Goal: Transaction & Acquisition: Purchase product/service

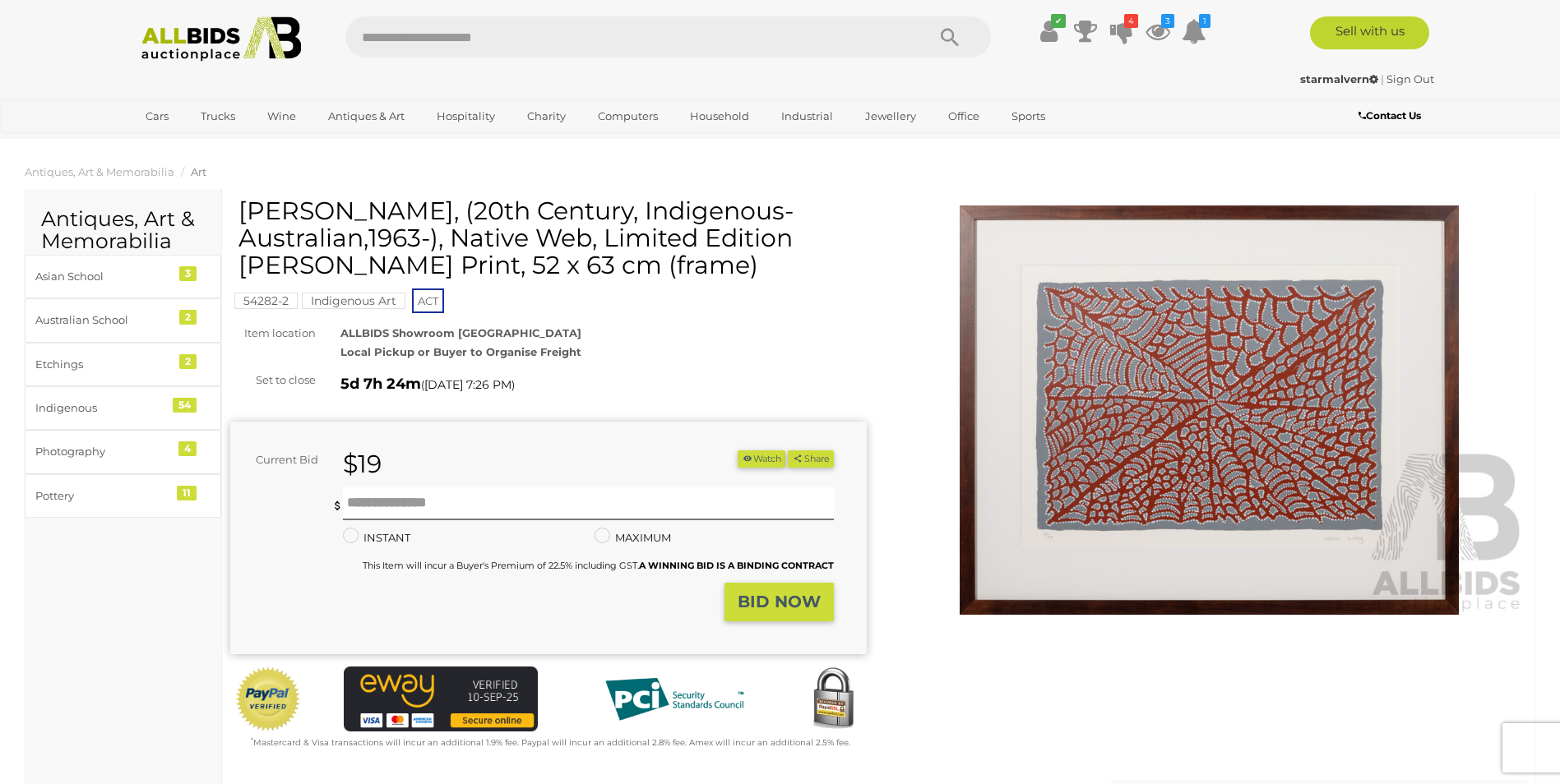
click at [1230, 374] on img at bounding box center [1209, 410] width 636 height 410
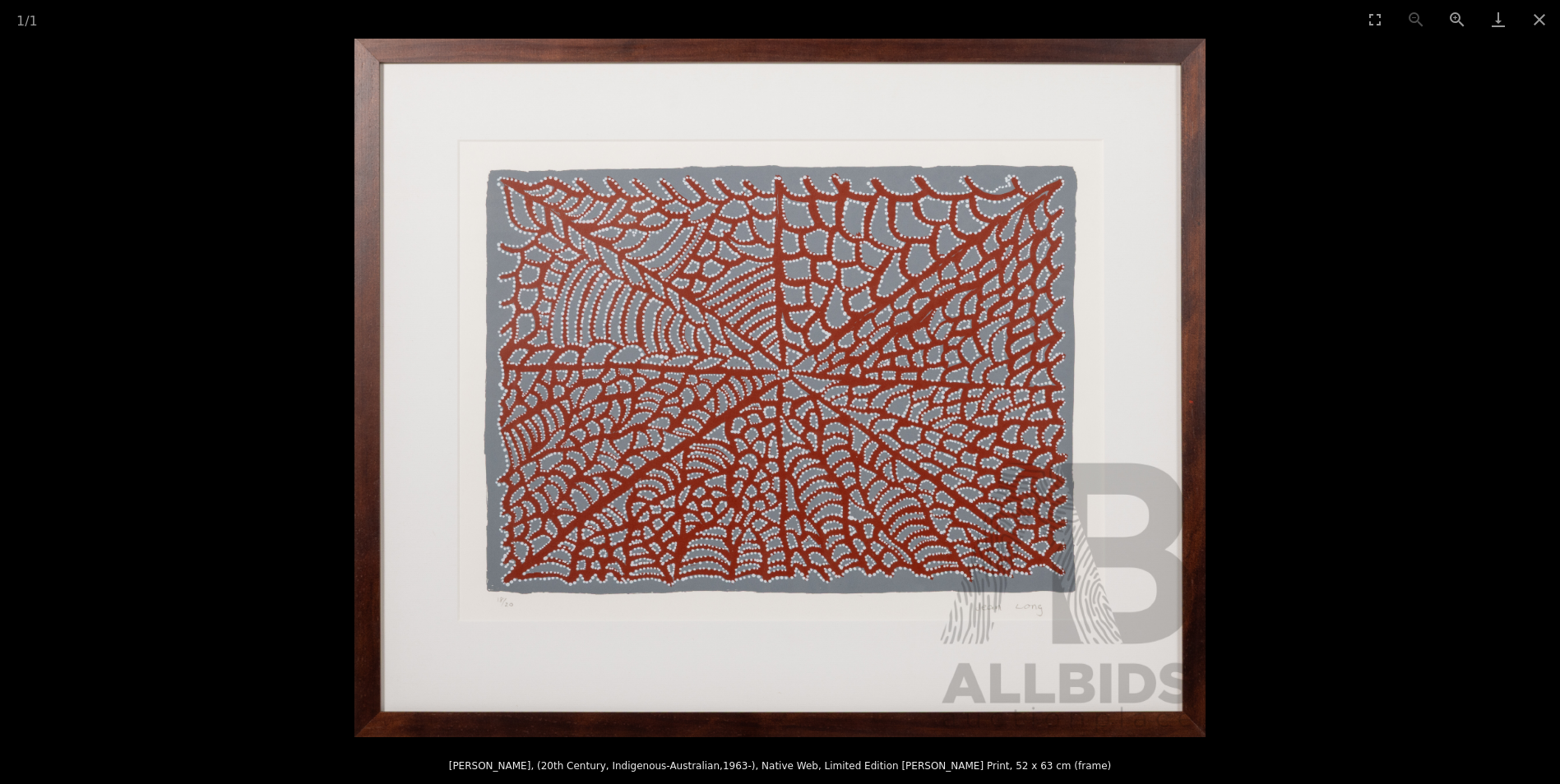
click at [664, 342] on img at bounding box center [780, 388] width 852 height 699
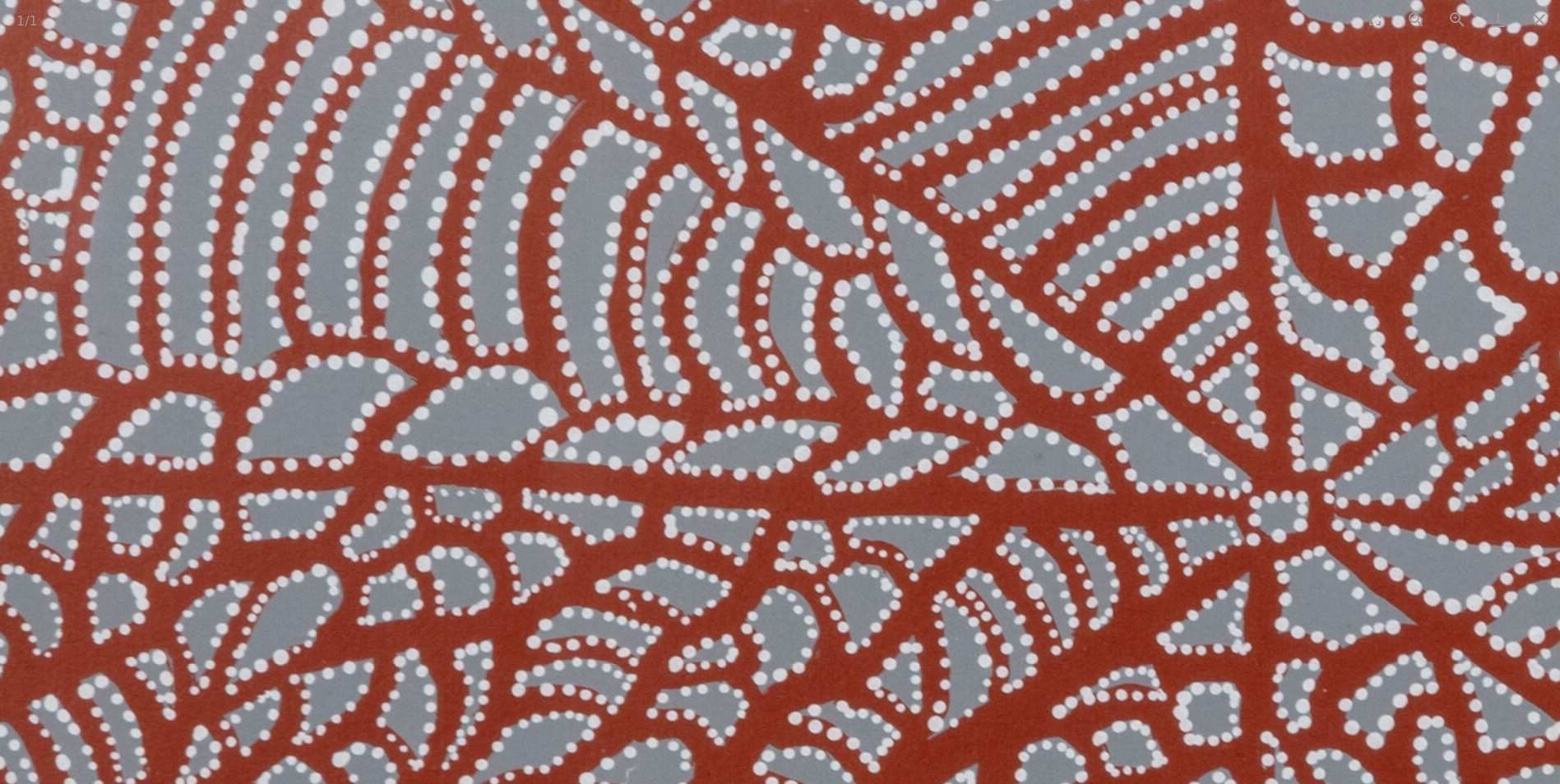
click at [664, 342] on img at bounding box center [1260, 588] width 4397 height 3608
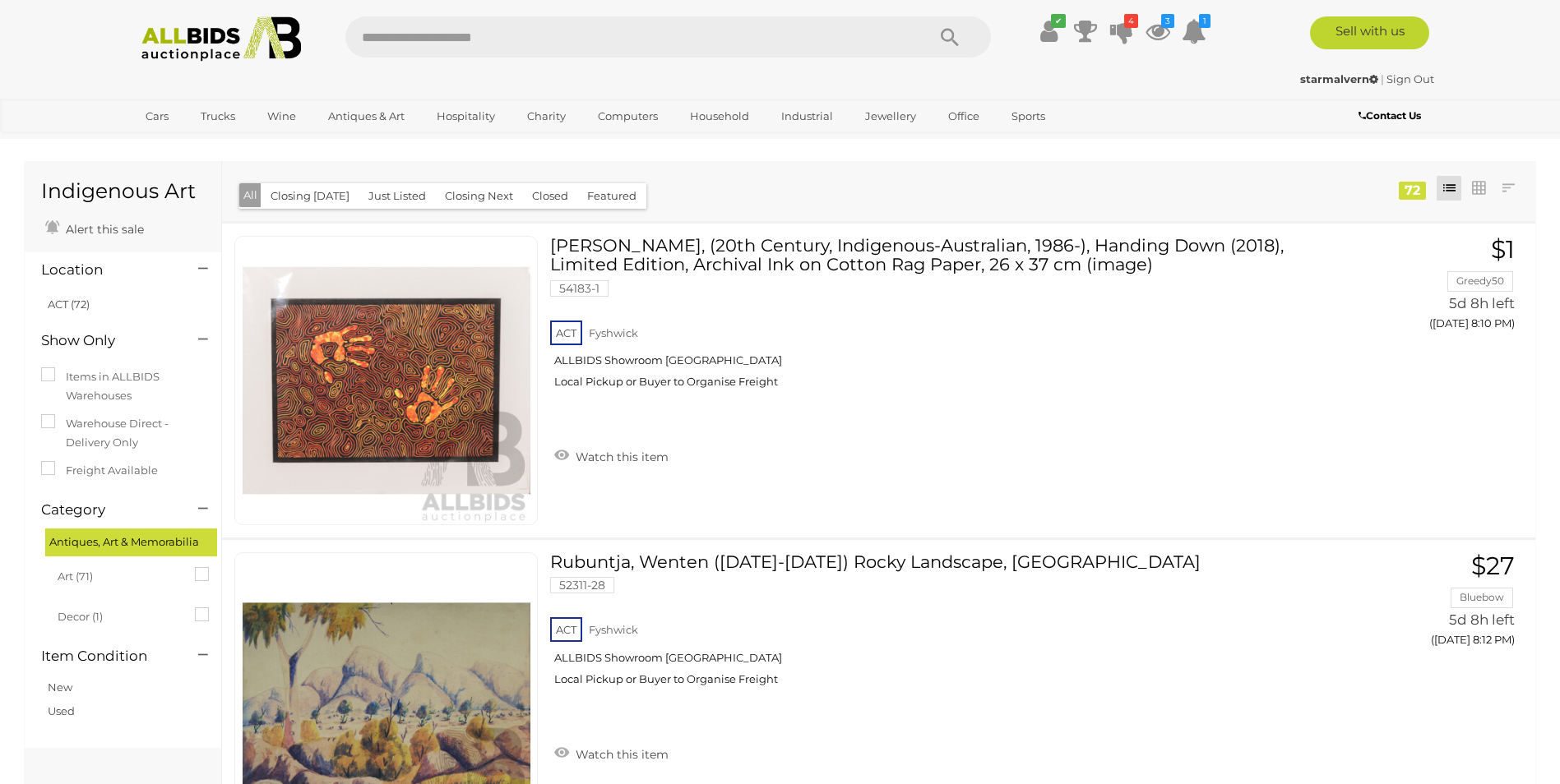
scroll to position [6577, 0]
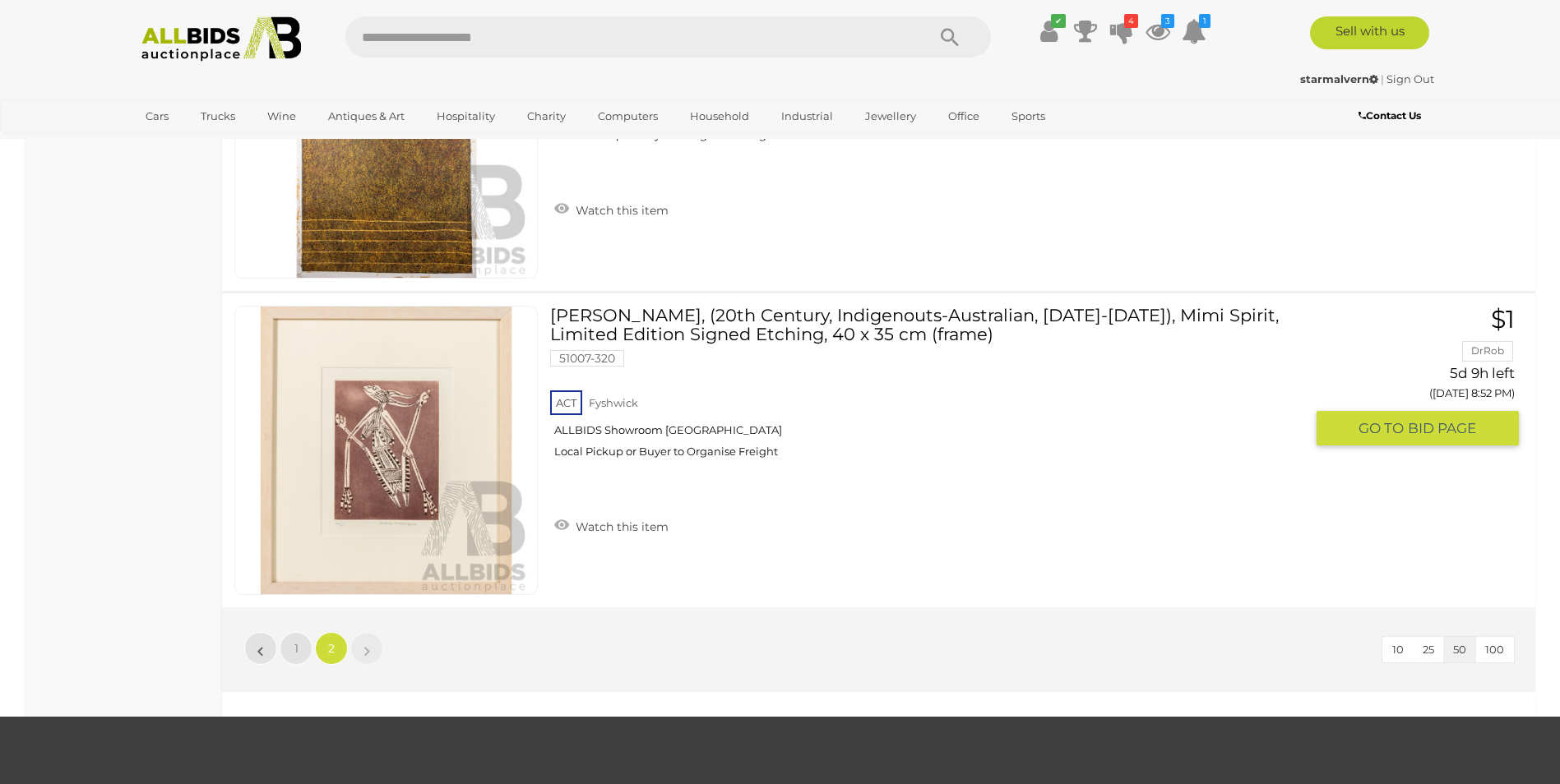
click at [337, 453] on img at bounding box center [386, 450] width 288 height 288
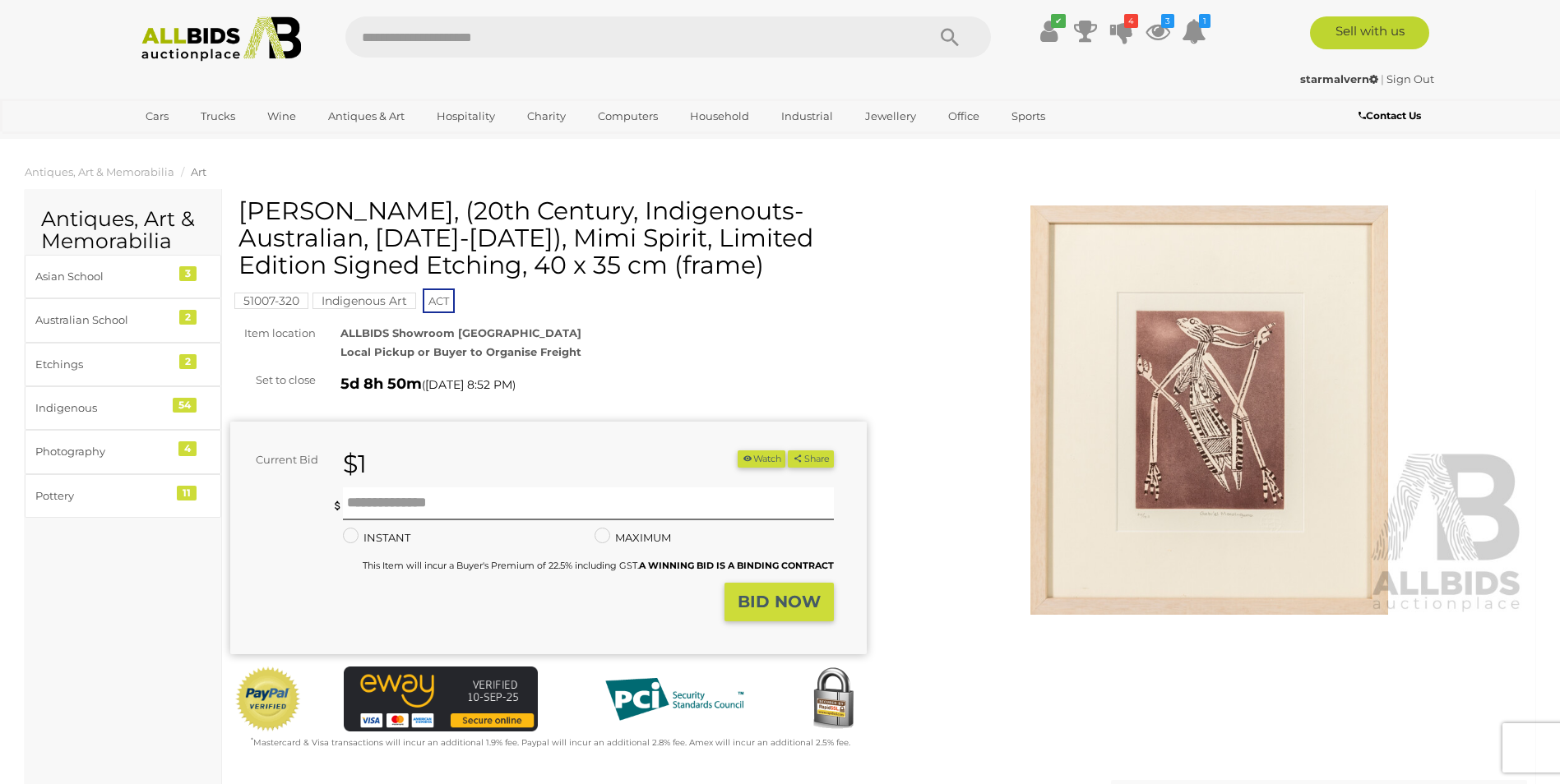
click at [1235, 429] on img at bounding box center [1209, 410] width 636 height 410
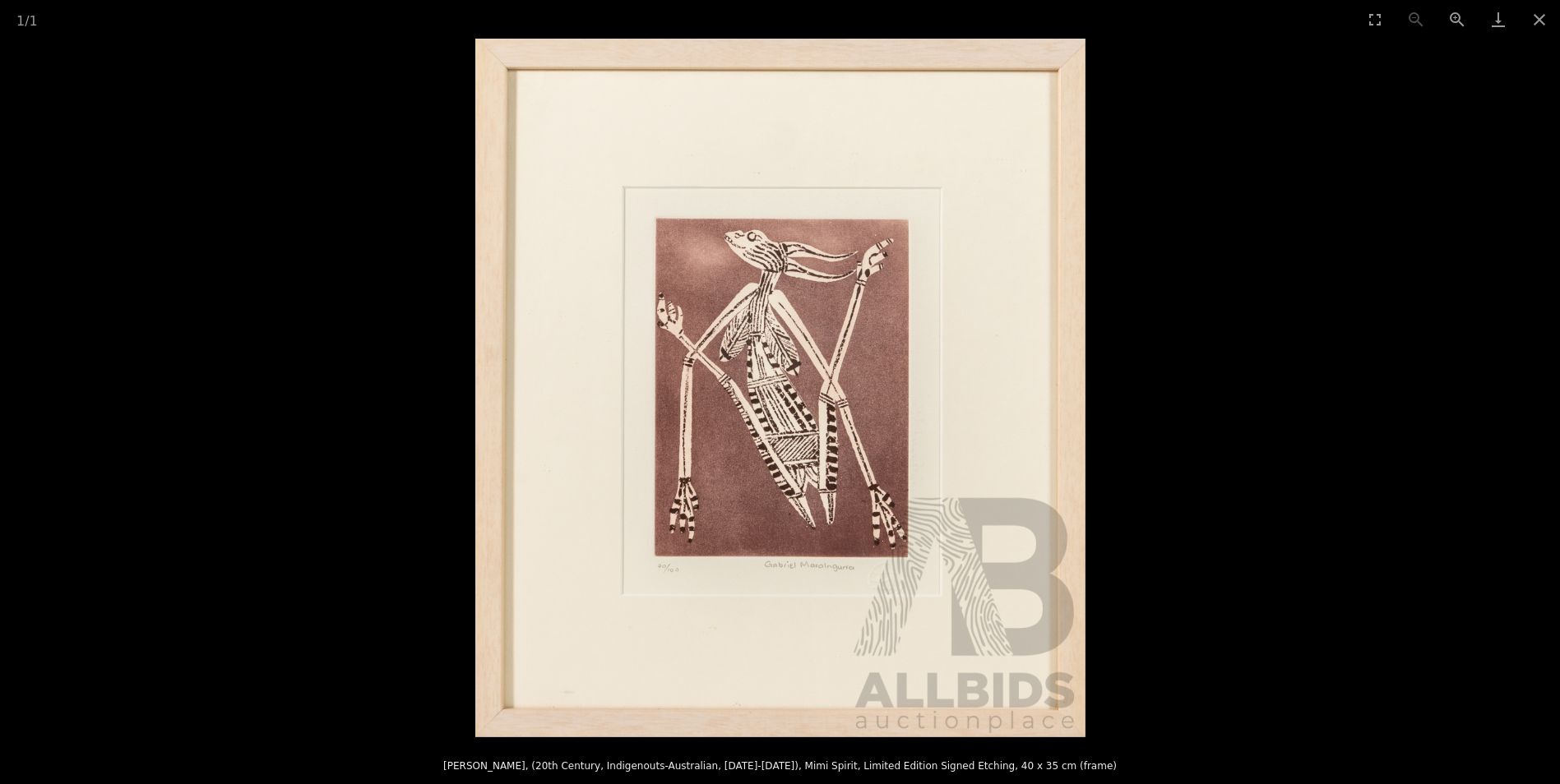
click at [835, 346] on img at bounding box center [780, 388] width 610 height 699
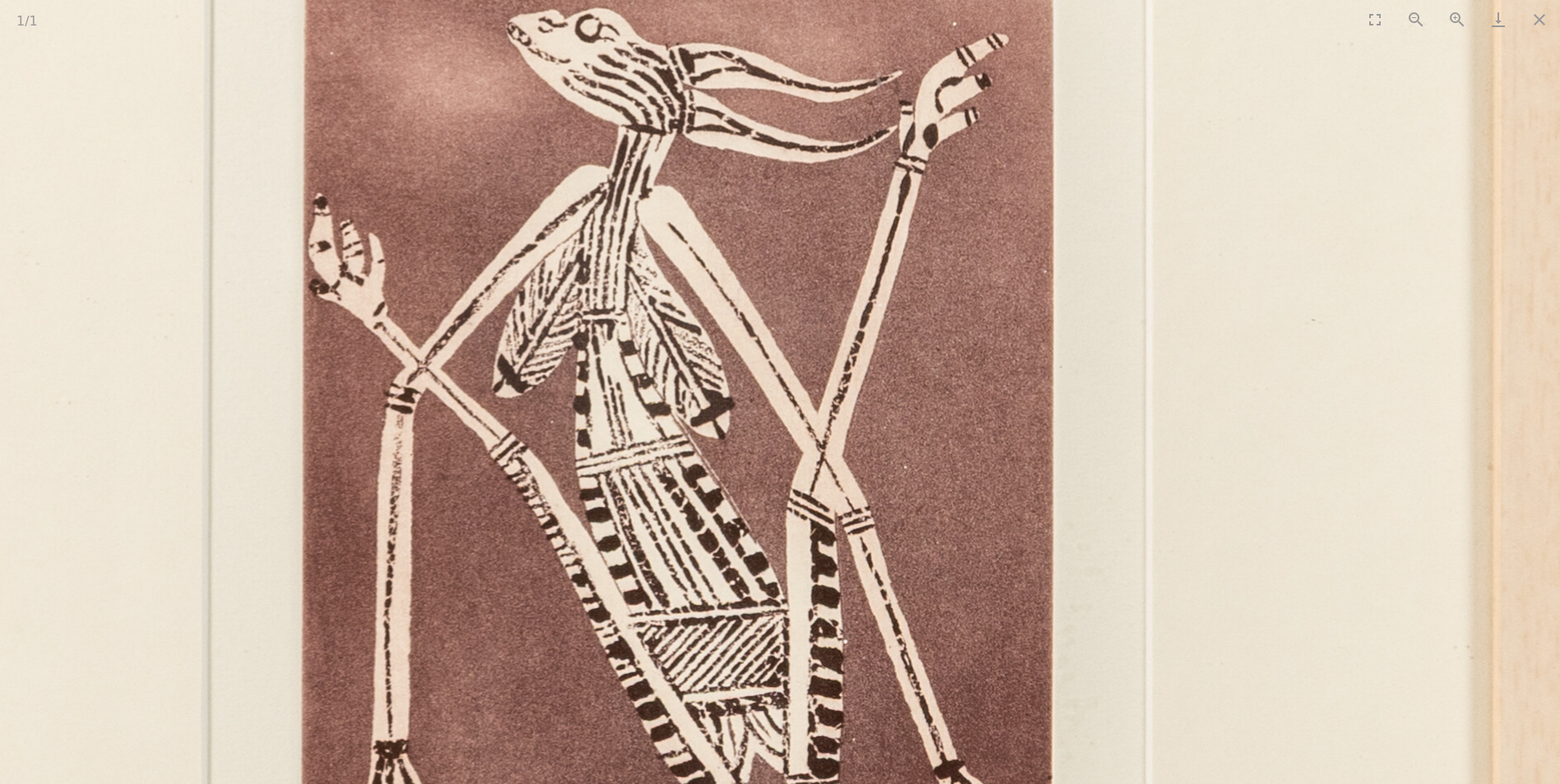
click at [838, 526] on img at bounding box center [673, 475] width 1803 height 2066
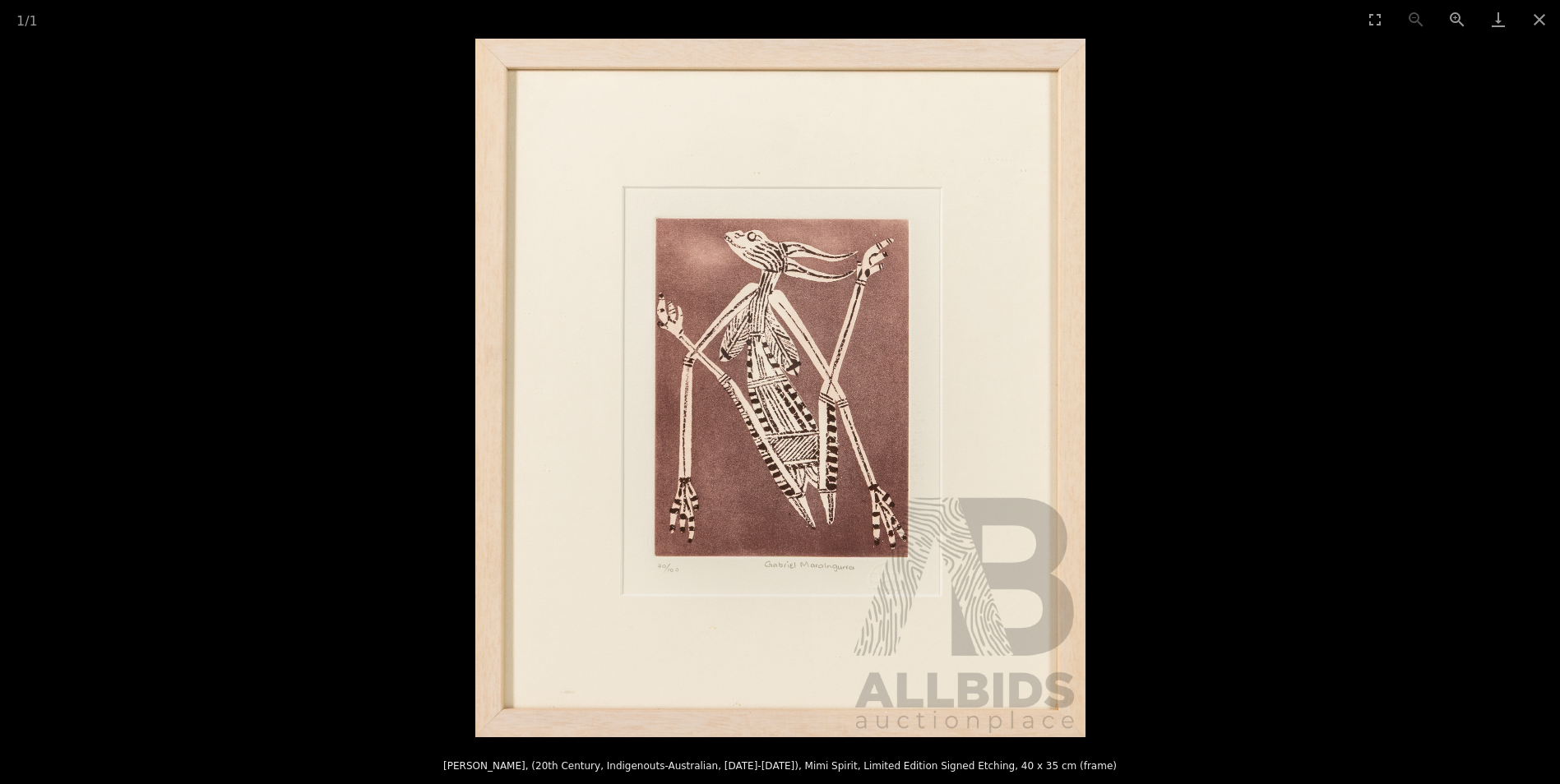
click at [864, 587] on img at bounding box center [780, 388] width 610 height 699
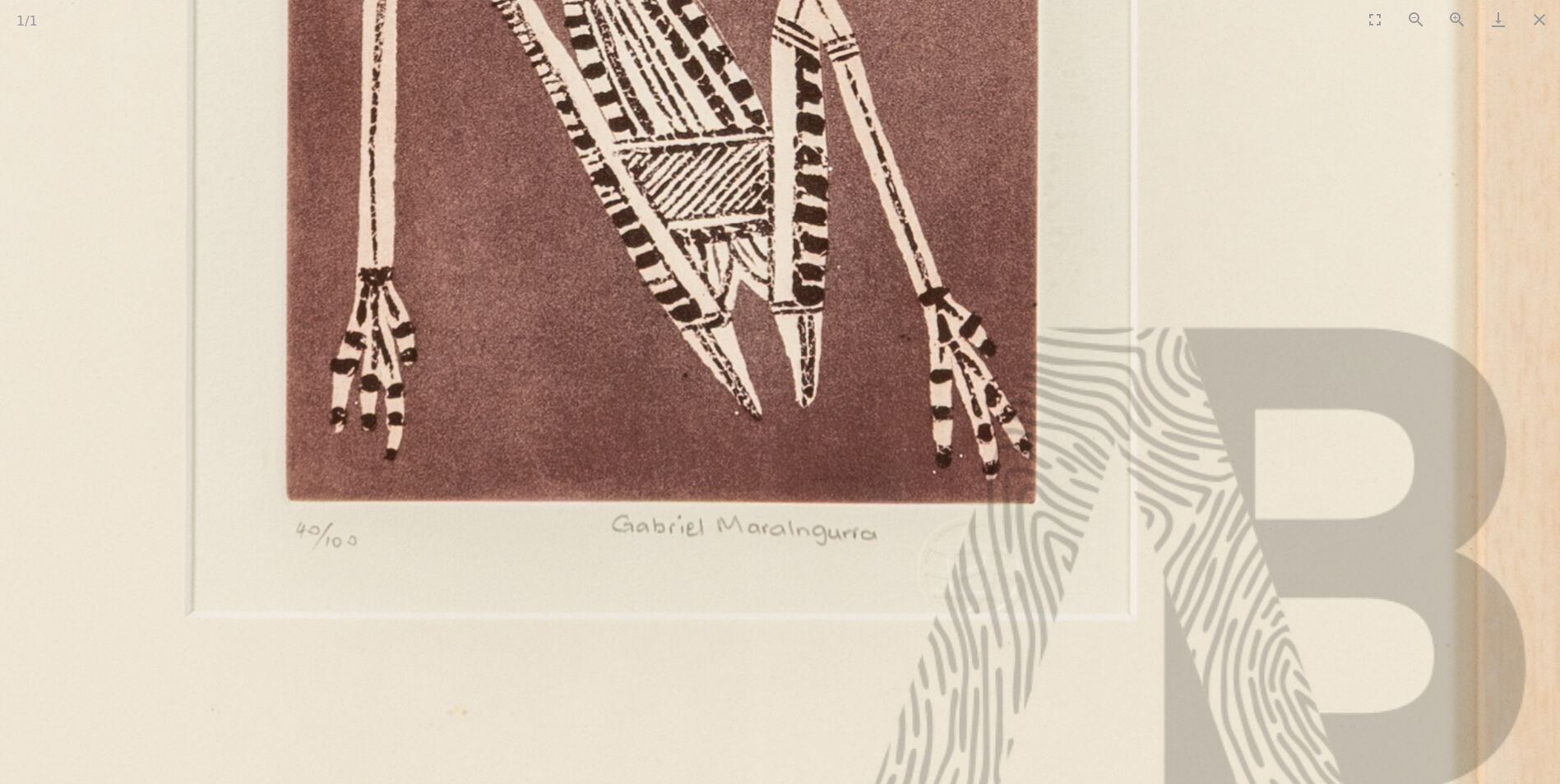
click at [1543, 42] on img at bounding box center [657, 3] width 1803 height 2066
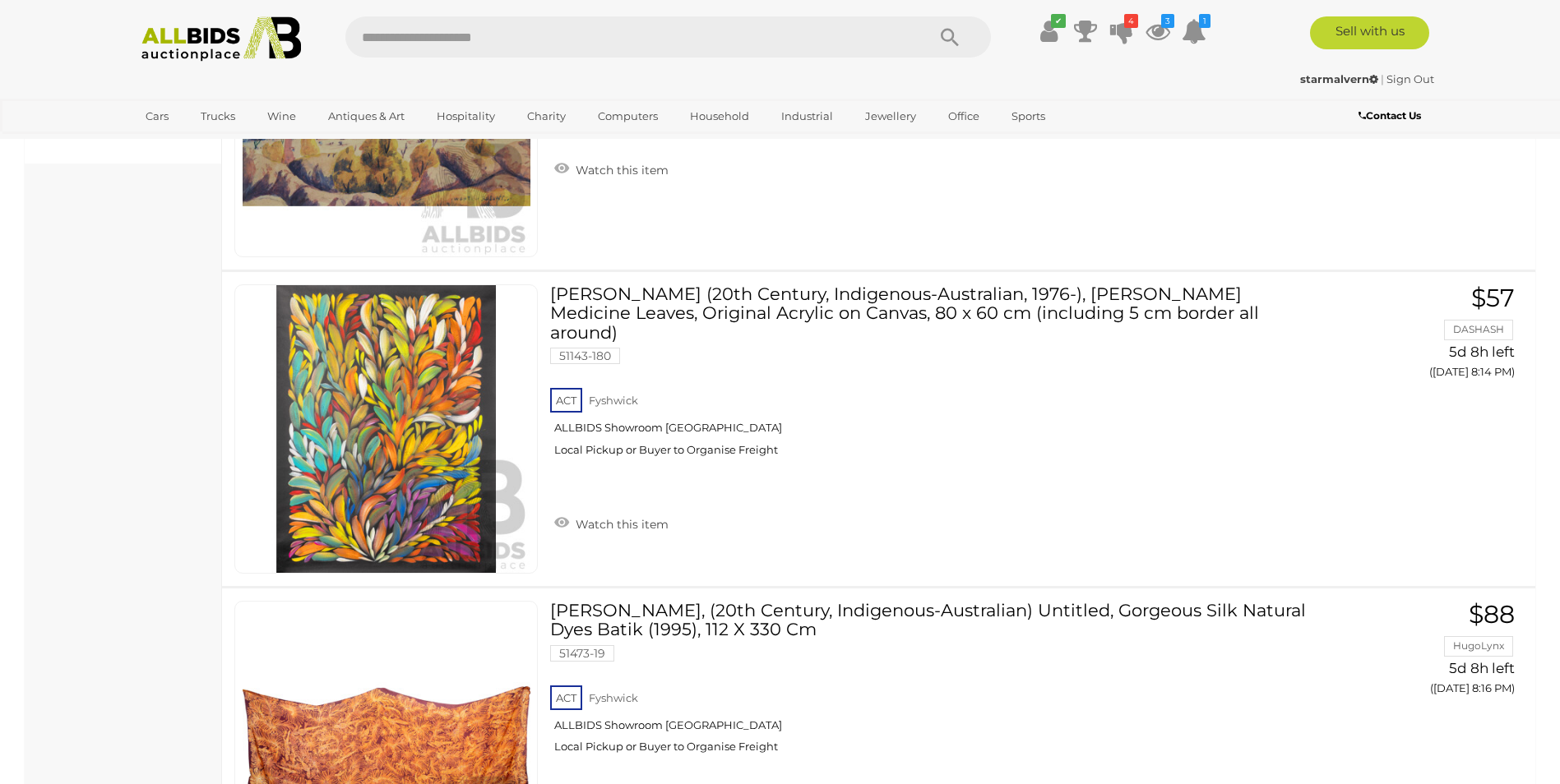
scroll to position [6202, 0]
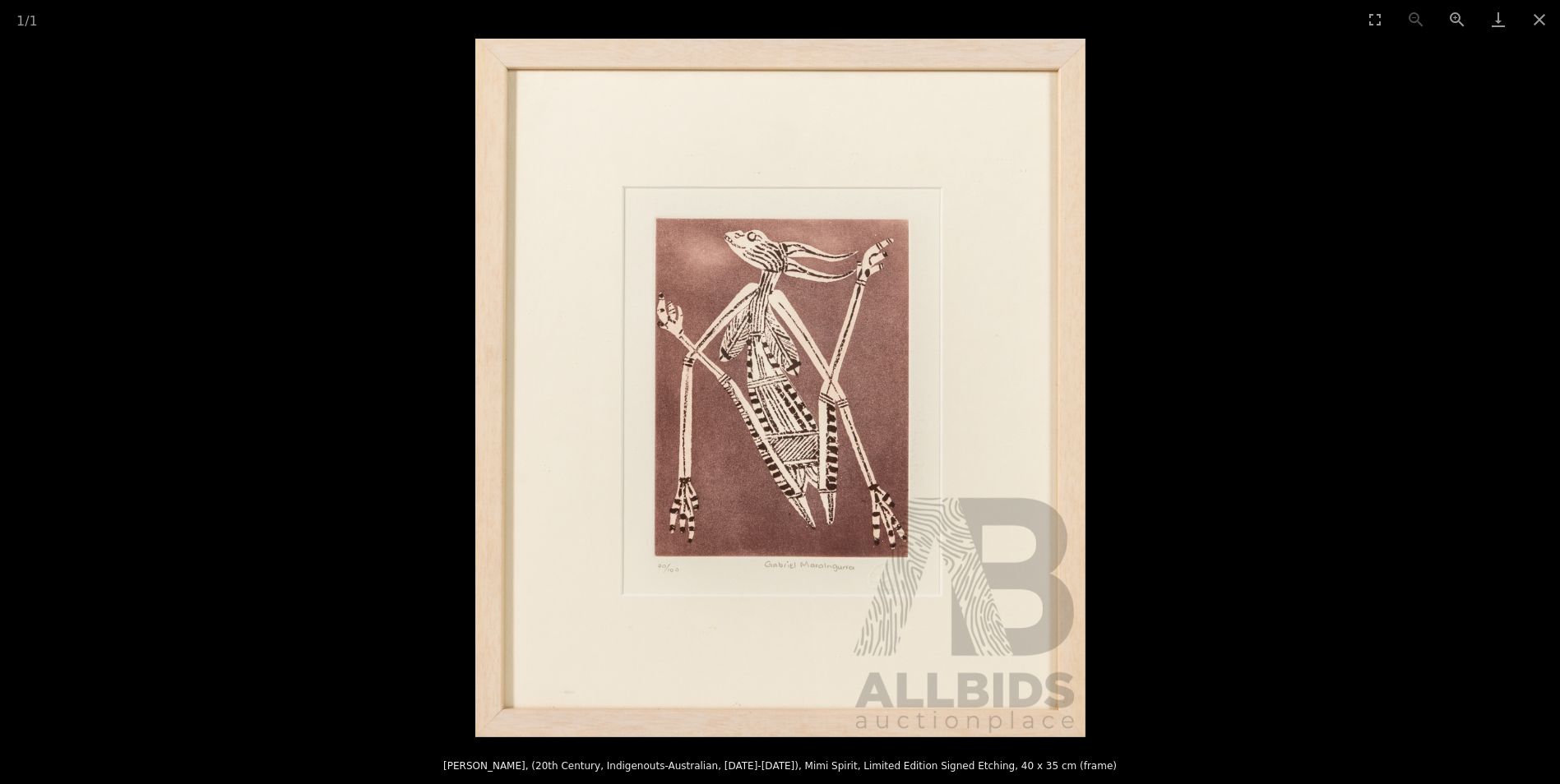
click at [291, 327] on picture at bounding box center [780, 388] width 1560 height 699
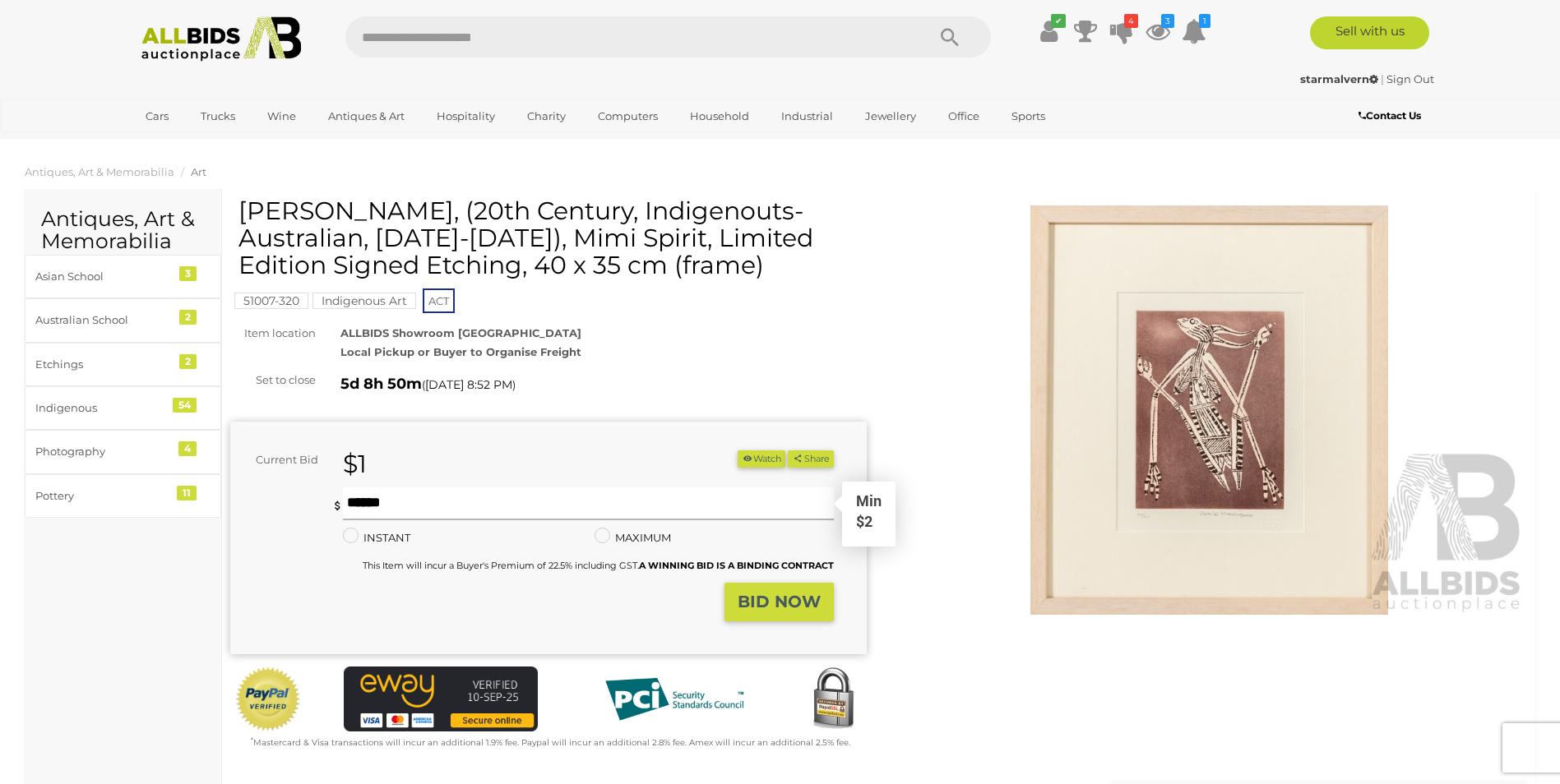
click at [461, 491] on input "text" at bounding box center [587, 503] width 490 height 32
type input "**"
click at [777, 604] on strong "BID NOW" at bounding box center [779, 602] width 83 height 20
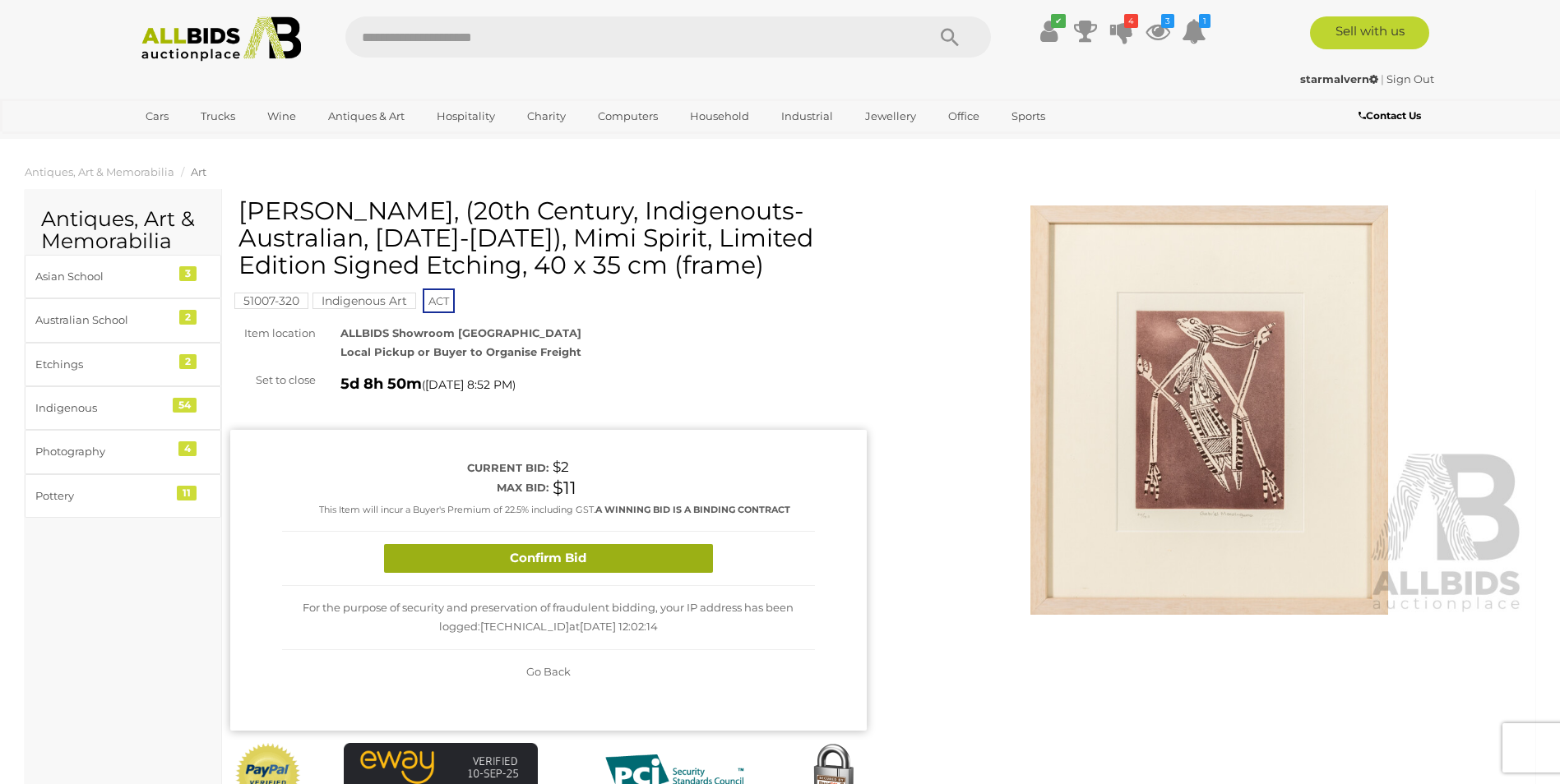
click at [606, 557] on button "Confirm Bid" at bounding box center [549, 558] width 329 height 29
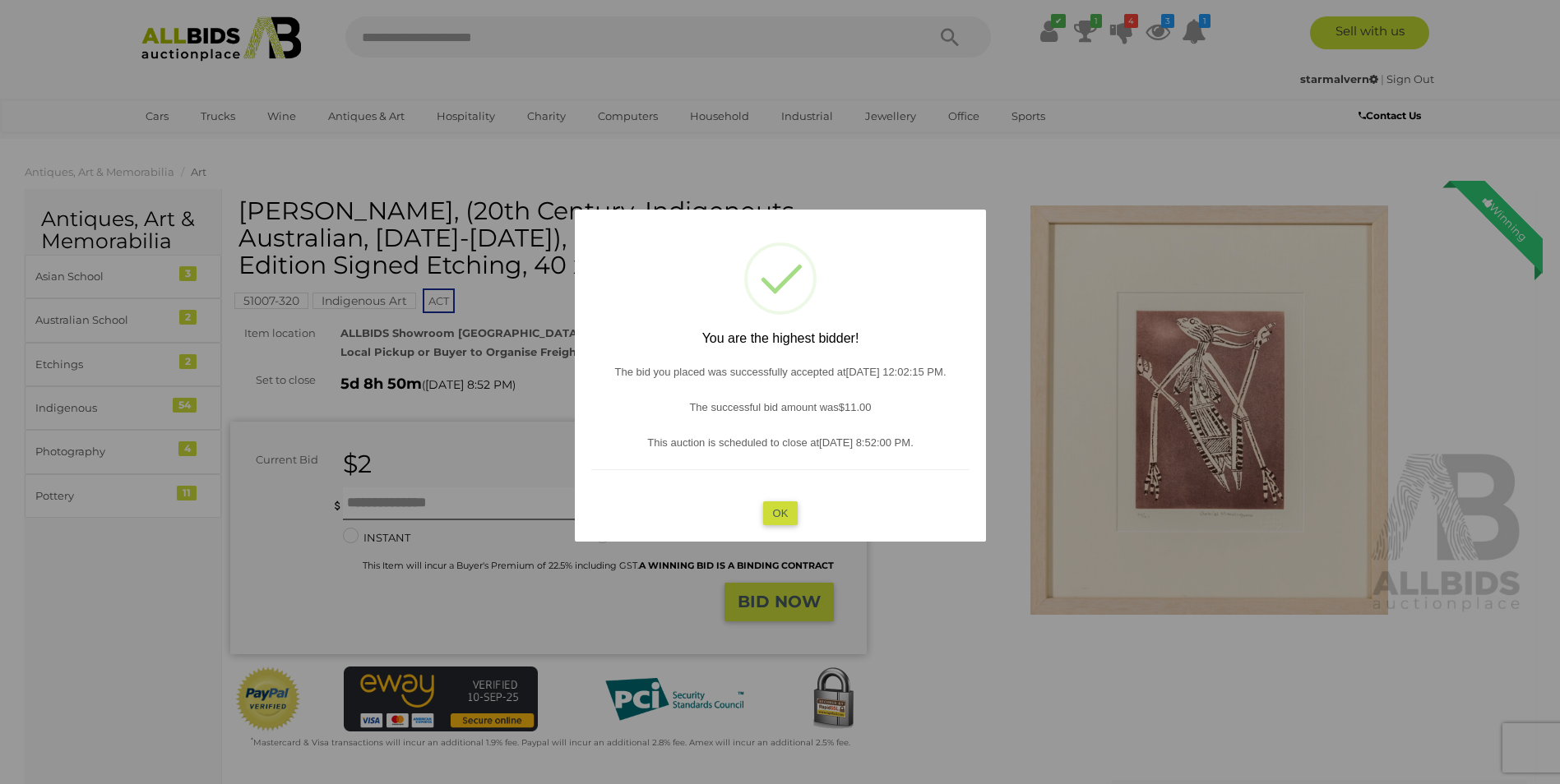
click at [771, 516] on button "OK" at bounding box center [780, 513] width 35 height 23
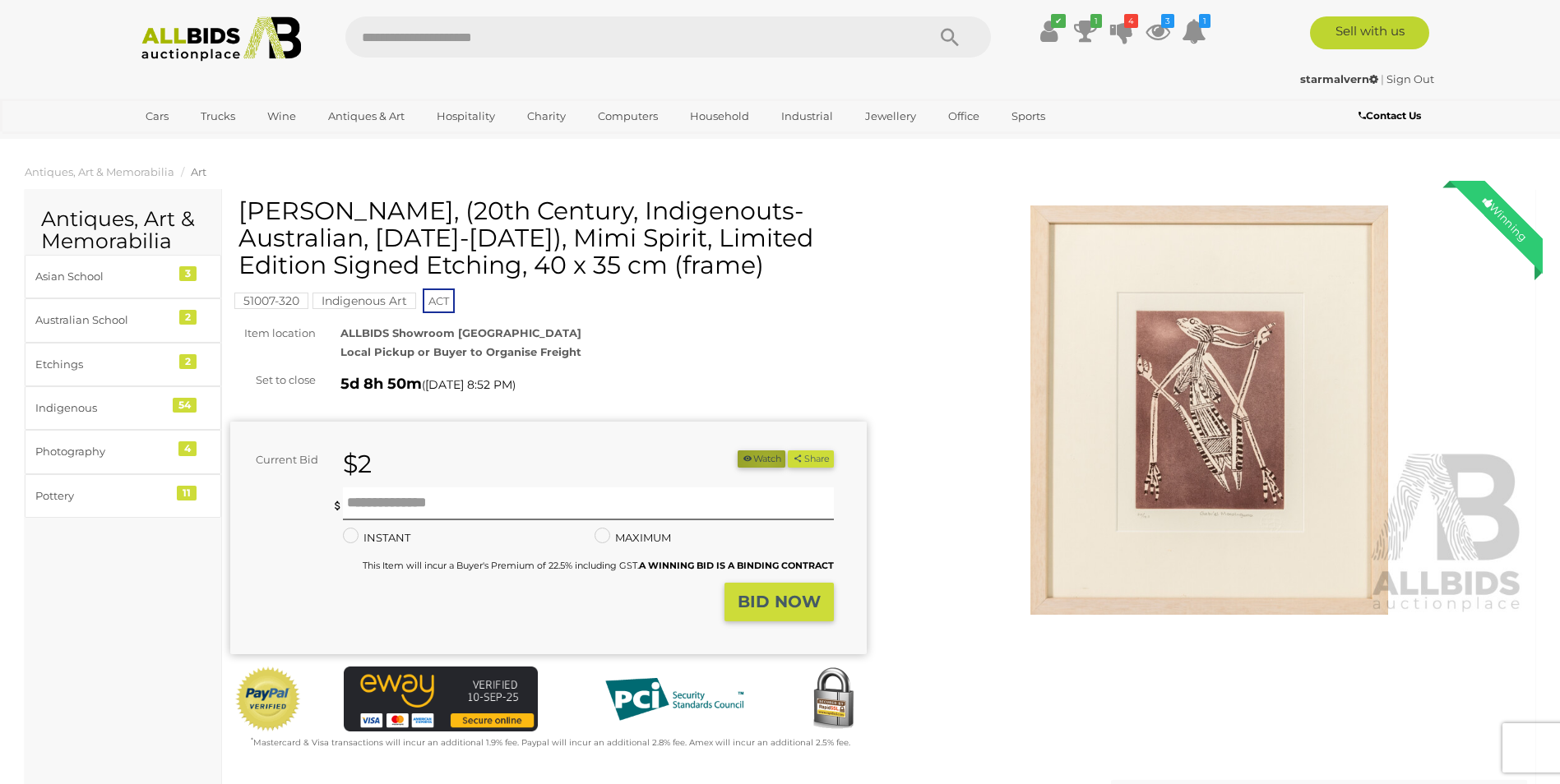
click at [759, 464] on button "Watch" at bounding box center [761, 458] width 48 height 17
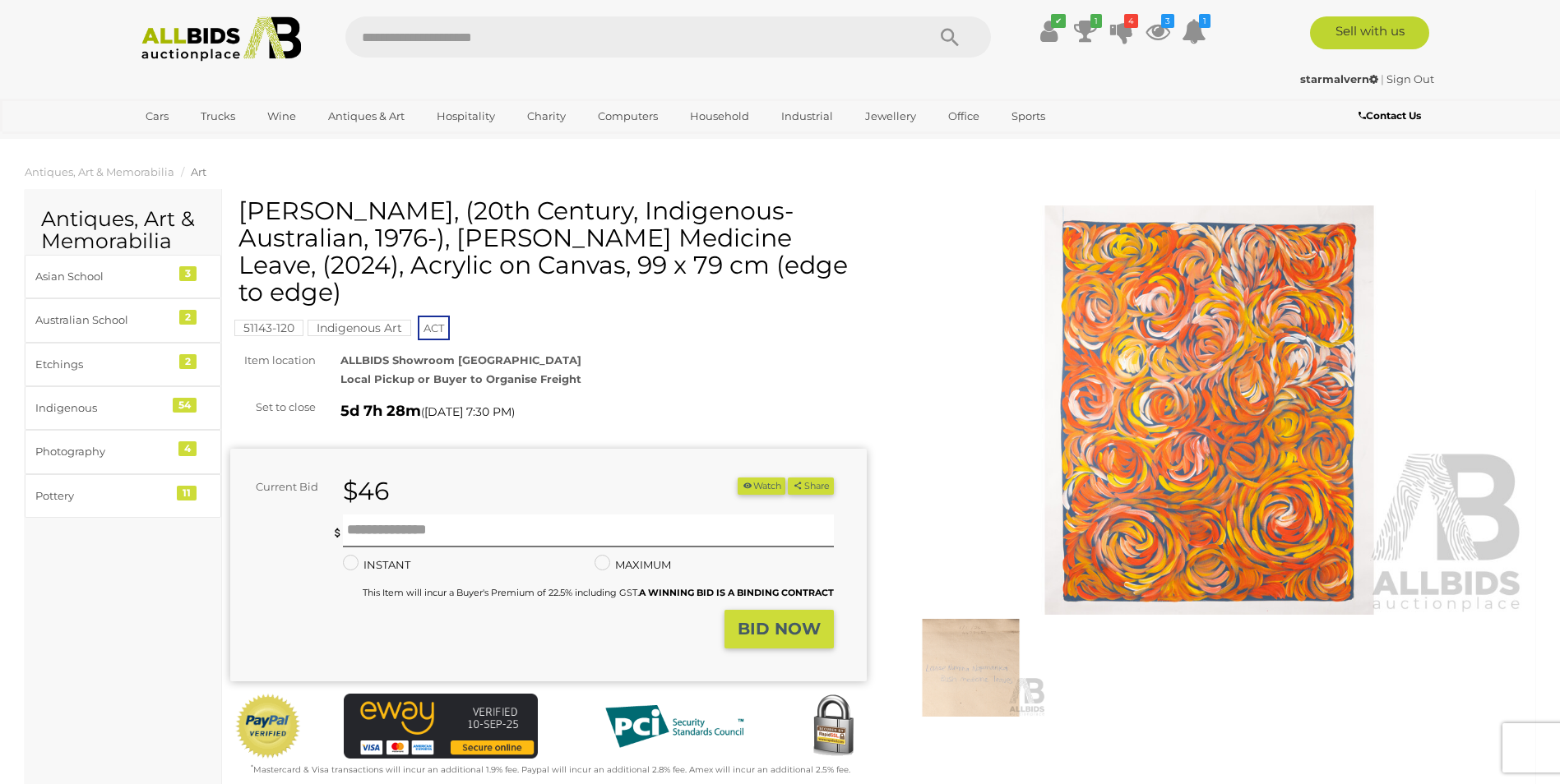
click at [1183, 384] on img at bounding box center [1209, 410] width 636 height 410
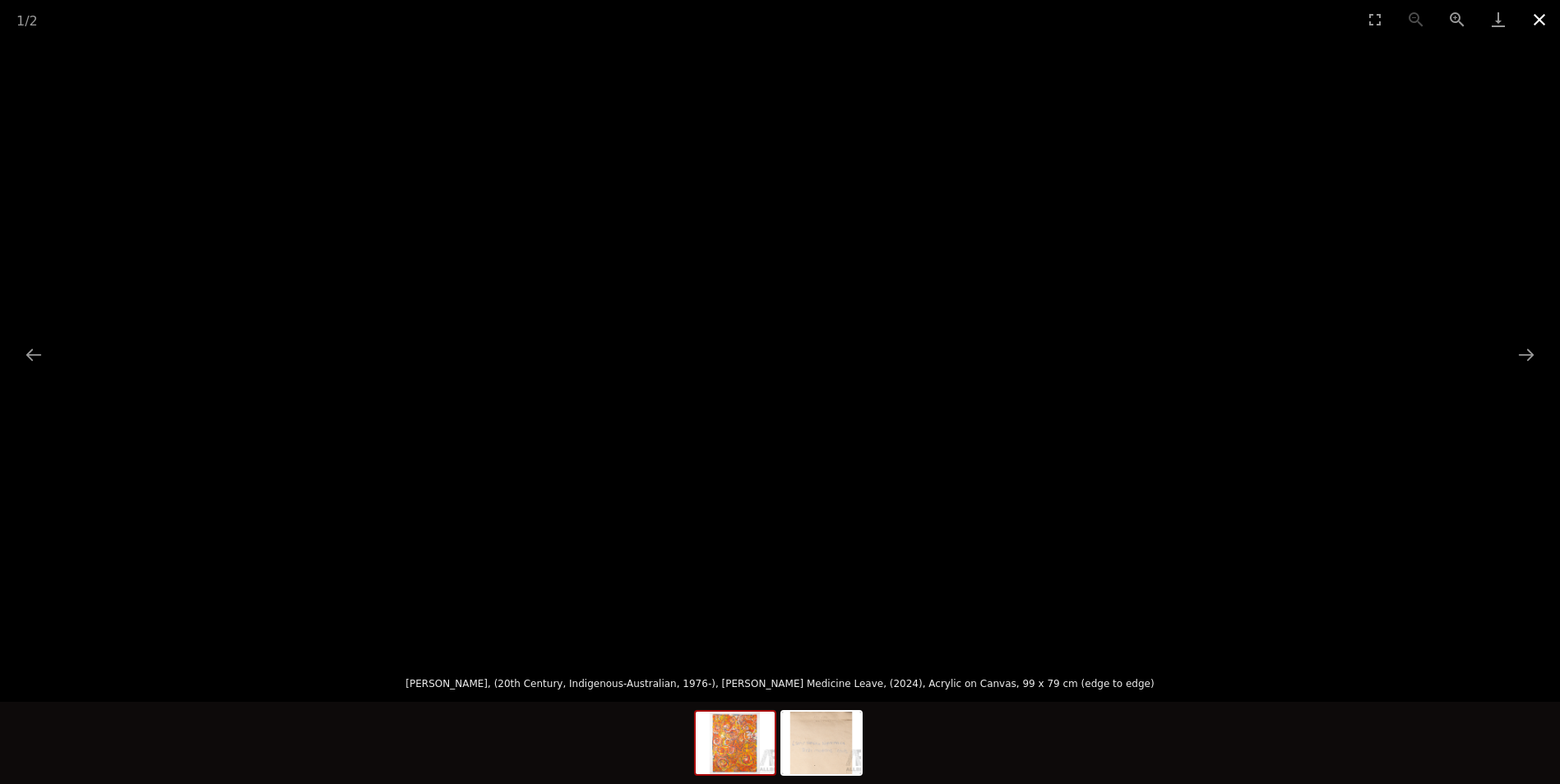
click at [1538, 19] on button "Close gallery" at bounding box center [1539, 19] width 42 height 39
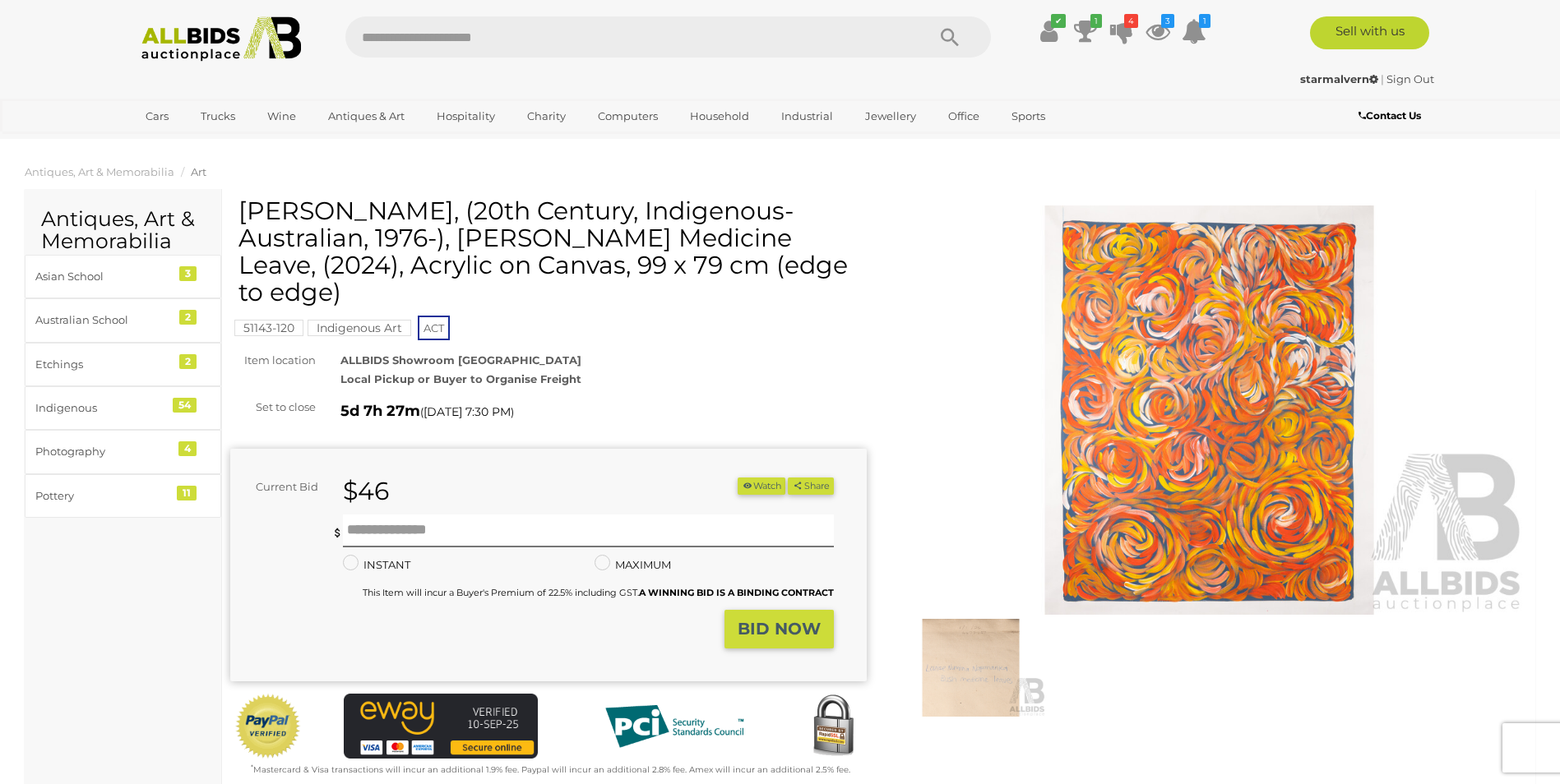
scroll to position [109, 0]
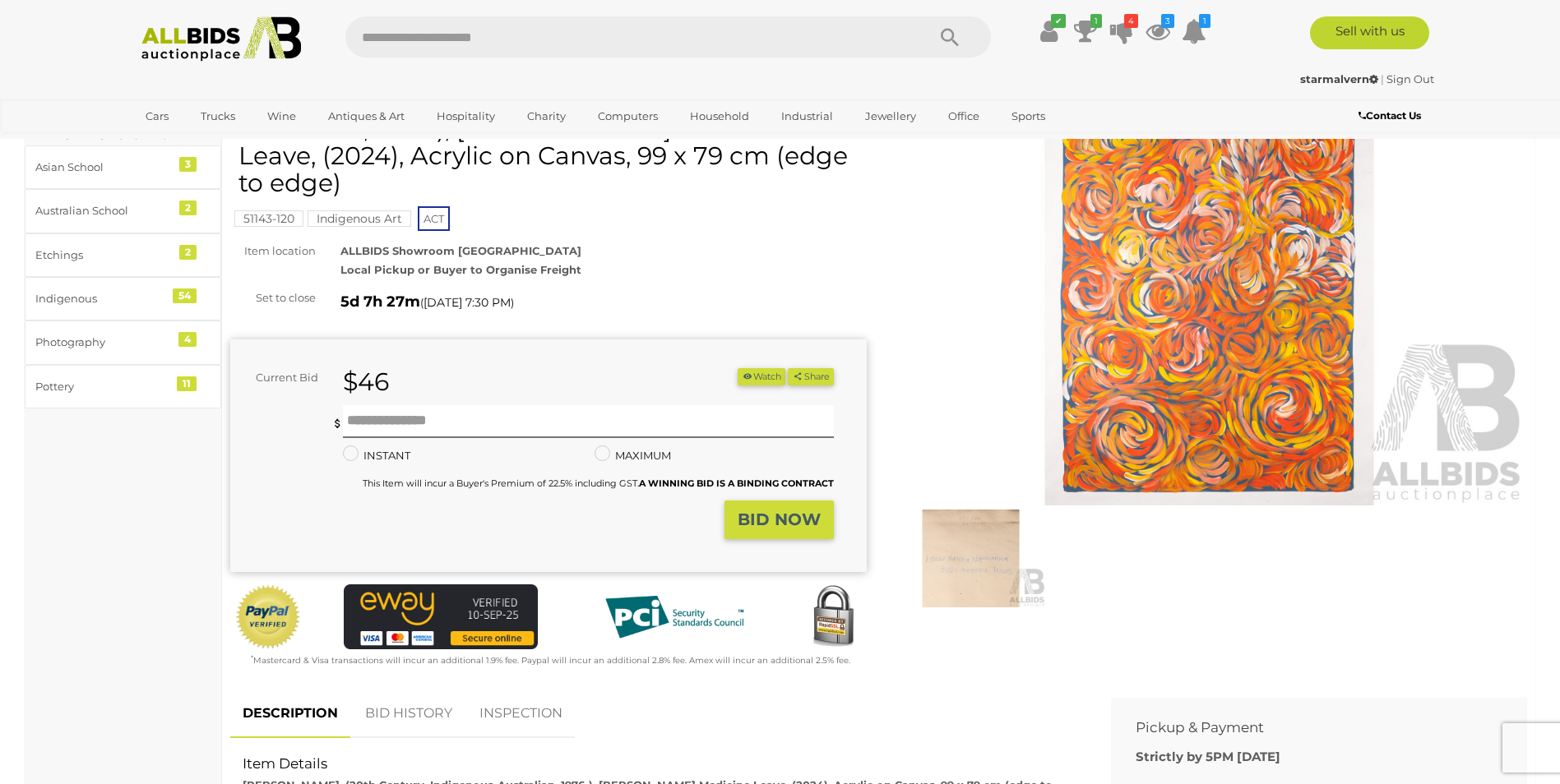
click at [759, 380] on button "Watch" at bounding box center [761, 376] width 48 height 17
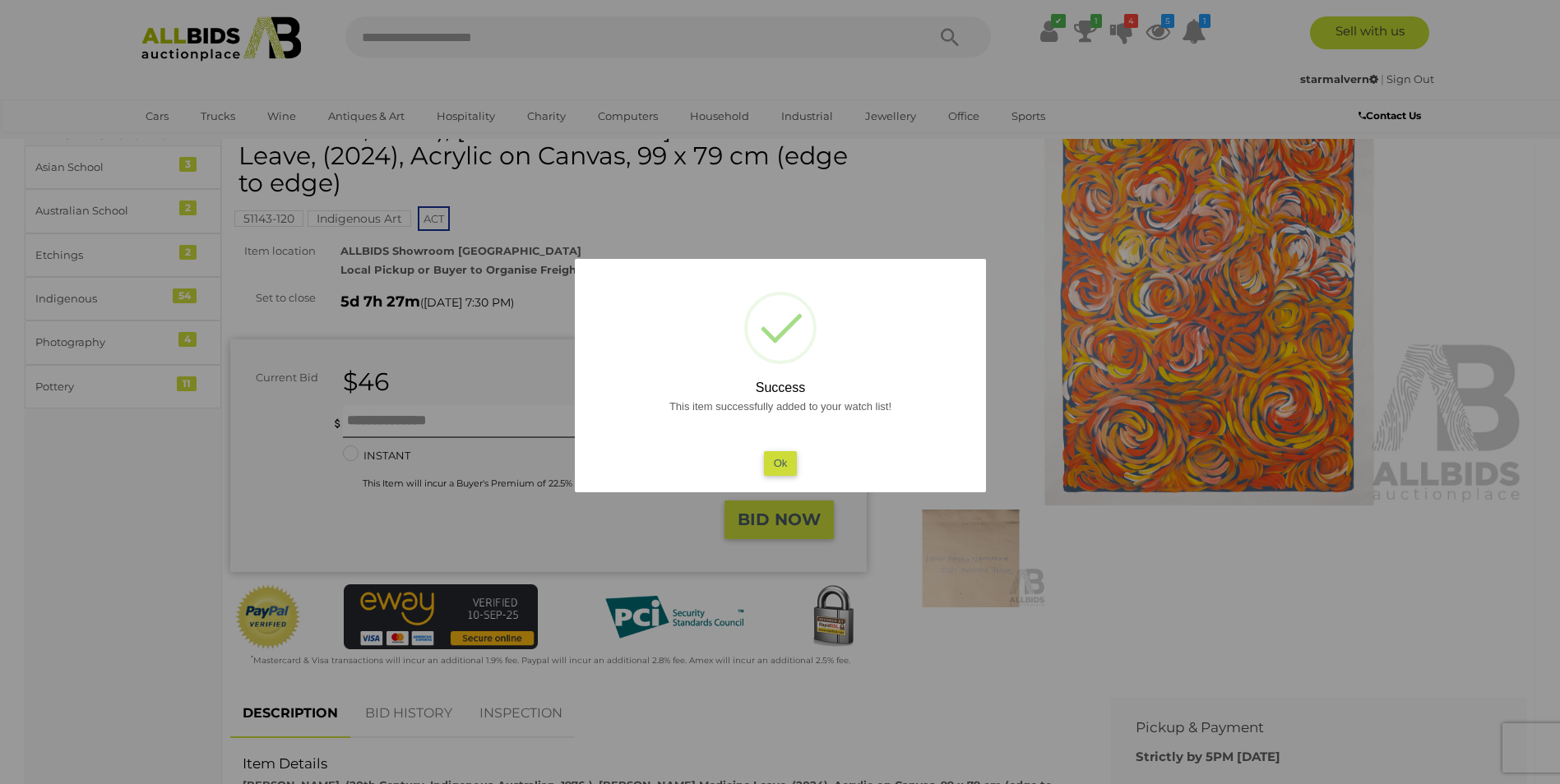
click at [786, 479] on div "? ! i Success This item successfully added to your watch list! Ok OK Cancel ×" at bounding box center [780, 375] width 411 height 234
click at [771, 466] on button "Ok" at bounding box center [780, 463] width 33 height 23
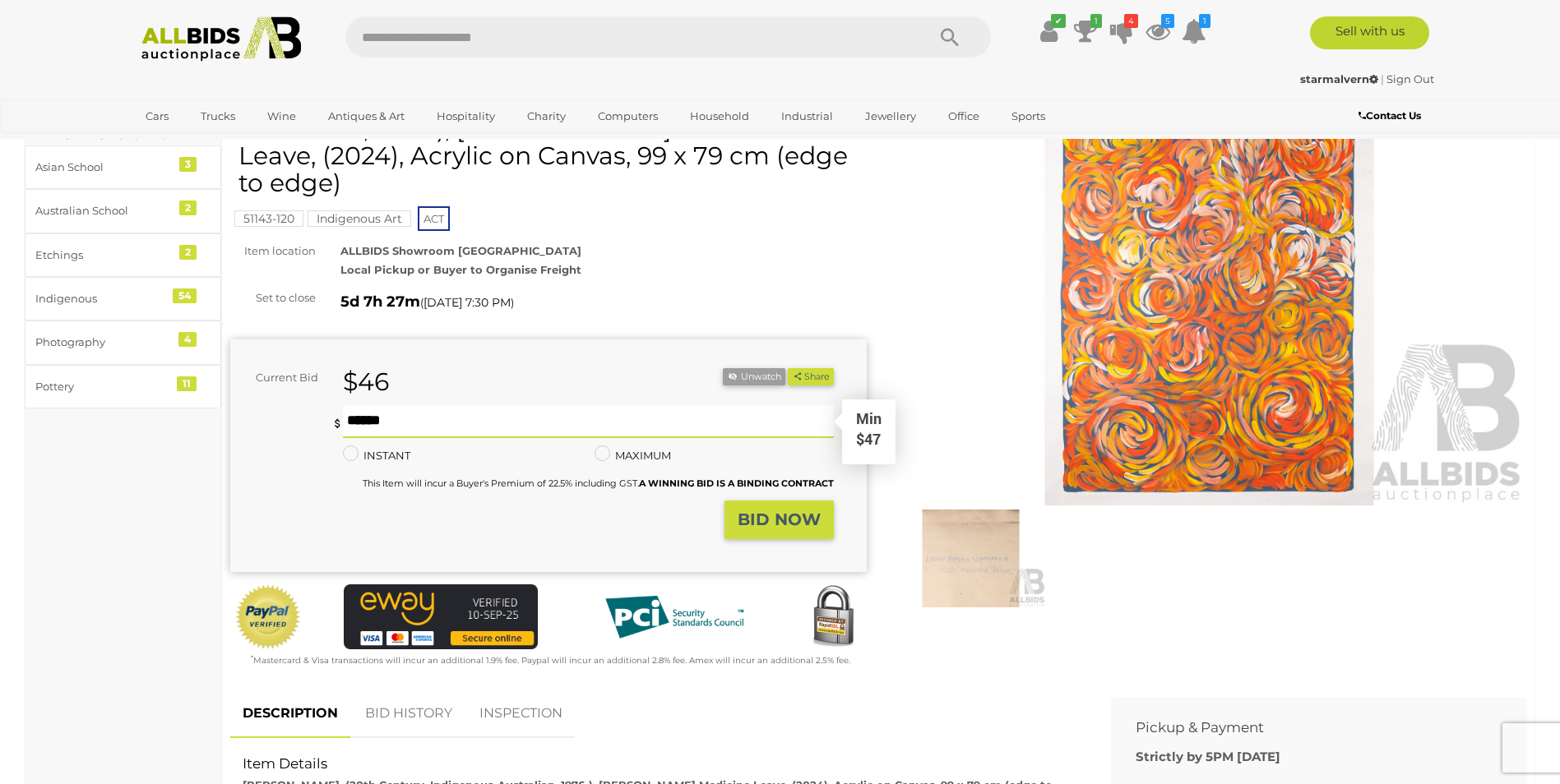
click at [475, 420] on input "text" at bounding box center [587, 421] width 490 height 32
type input "**"
drag, startPoint x: 783, startPoint y: 512, endPoint x: 750, endPoint y: 558, distance: 56.6
click at [784, 512] on strong "BID NOW" at bounding box center [779, 520] width 83 height 20
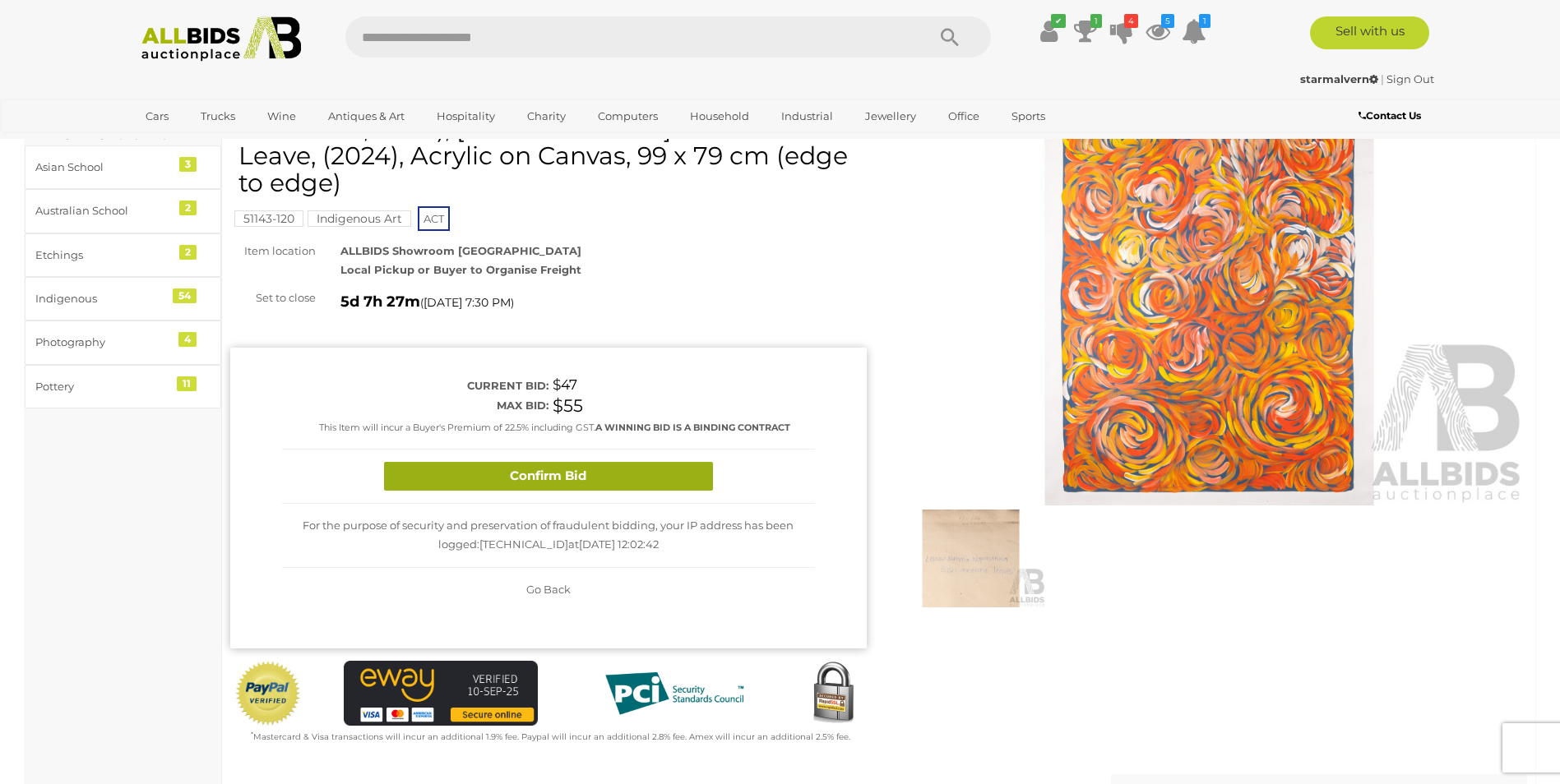
click at [647, 487] on button "Confirm Bid" at bounding box center [549, 476] width 329 height 29
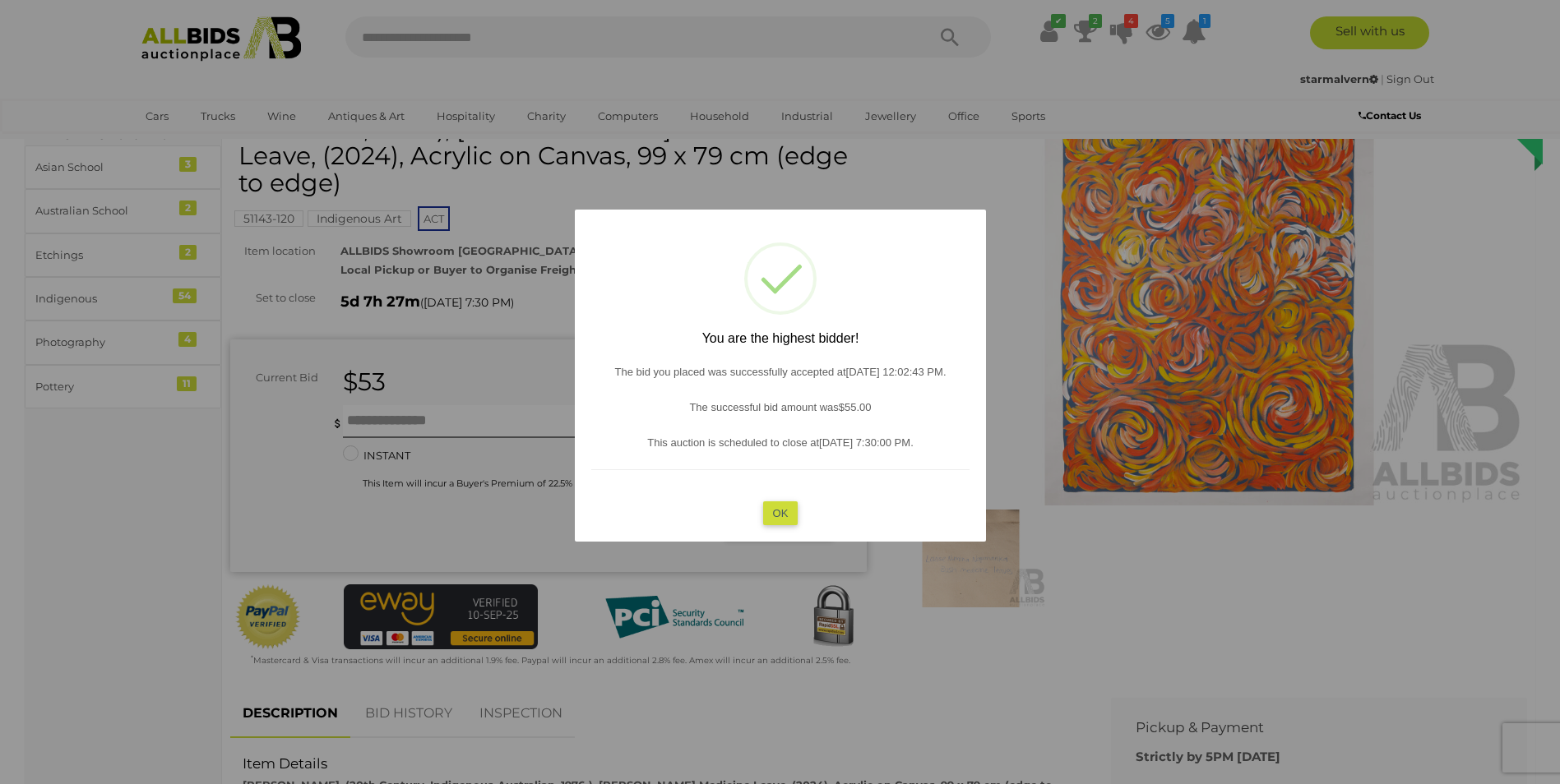
click at [794, 504] on button "OK" at bounding box center [780, 513] width 35 height 23
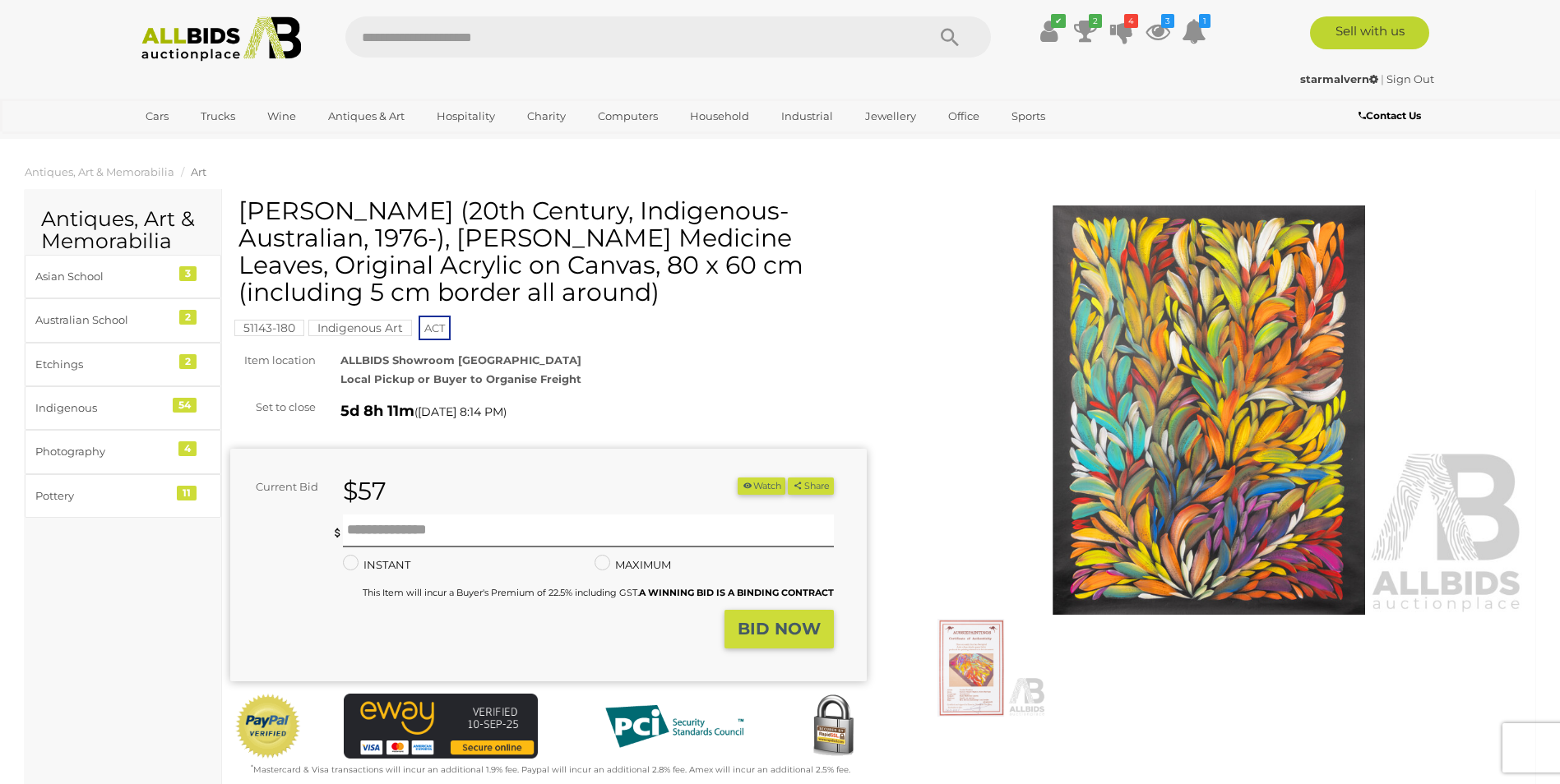
click at [1242, 366] on img at bounding box center [1209, 410] width 636 height 410
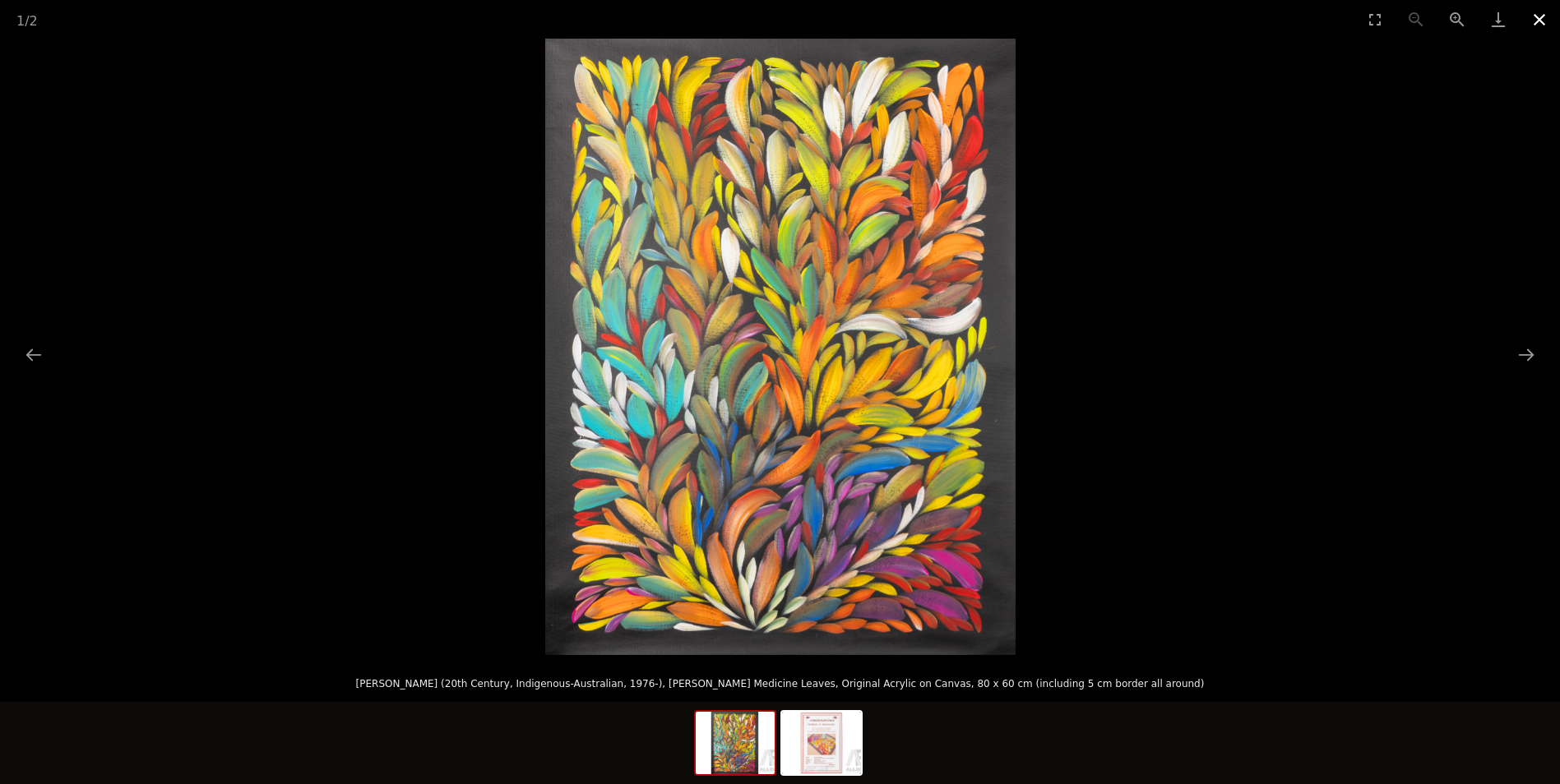
click at [1537, 20] on button "Close gallery" at bounding box center [1539, 19] width 42 height 39
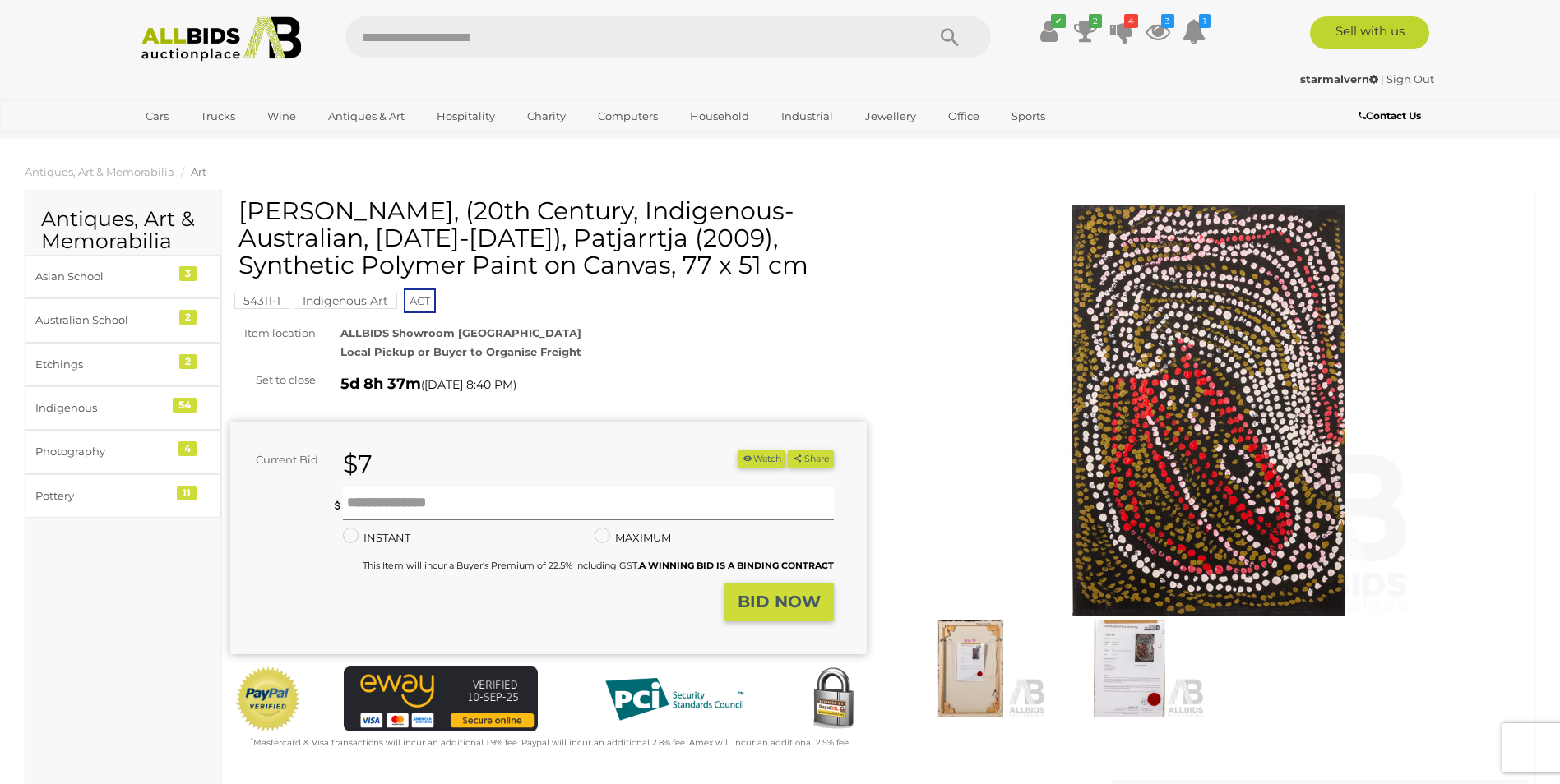
click at [1241, 366] on img at bounding box center [1209, 411] width 411 height 411
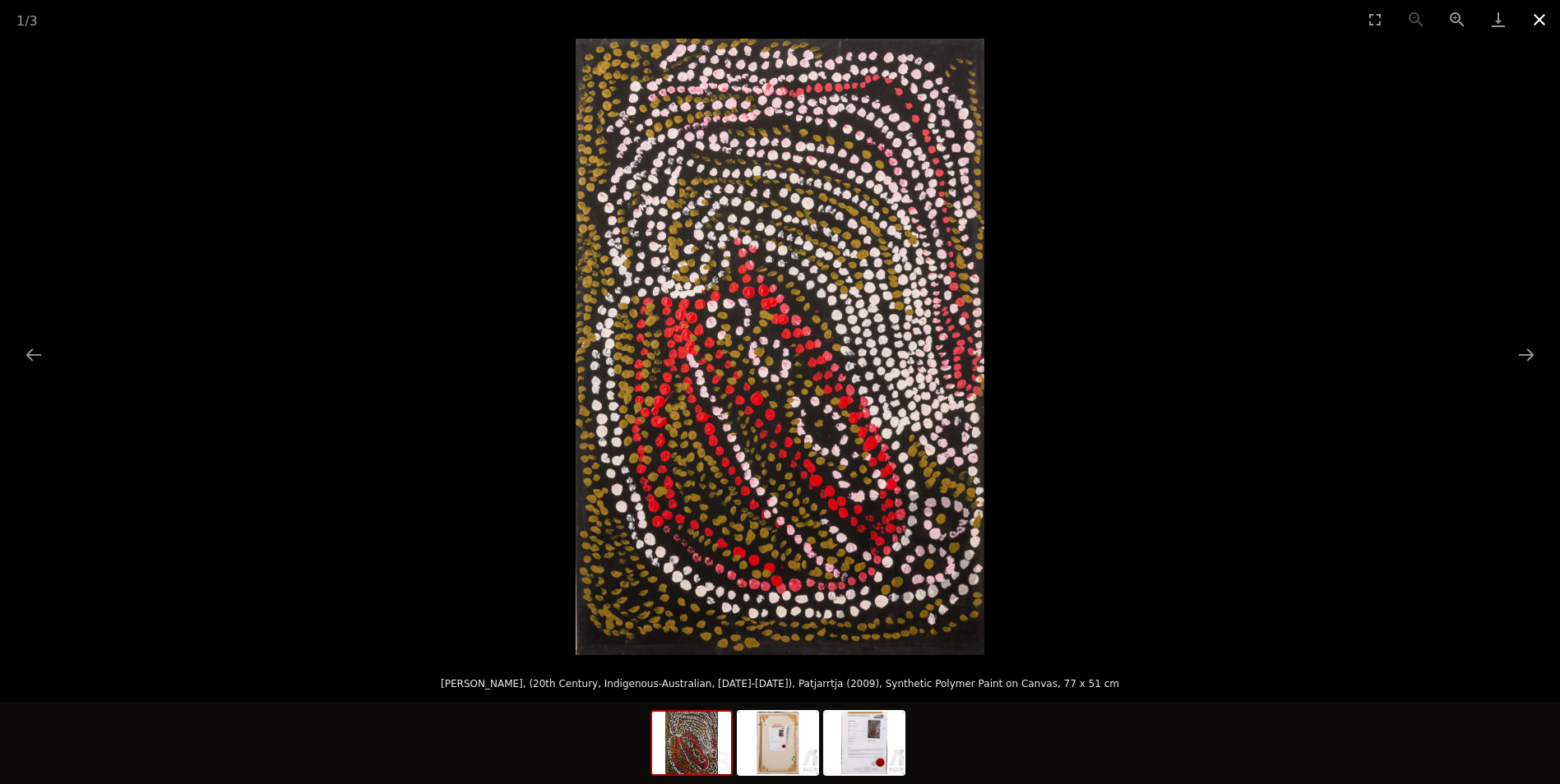
click at [1549, 16] on button "Close gallery" at bounding box center [1539, 19] width 42 height 39
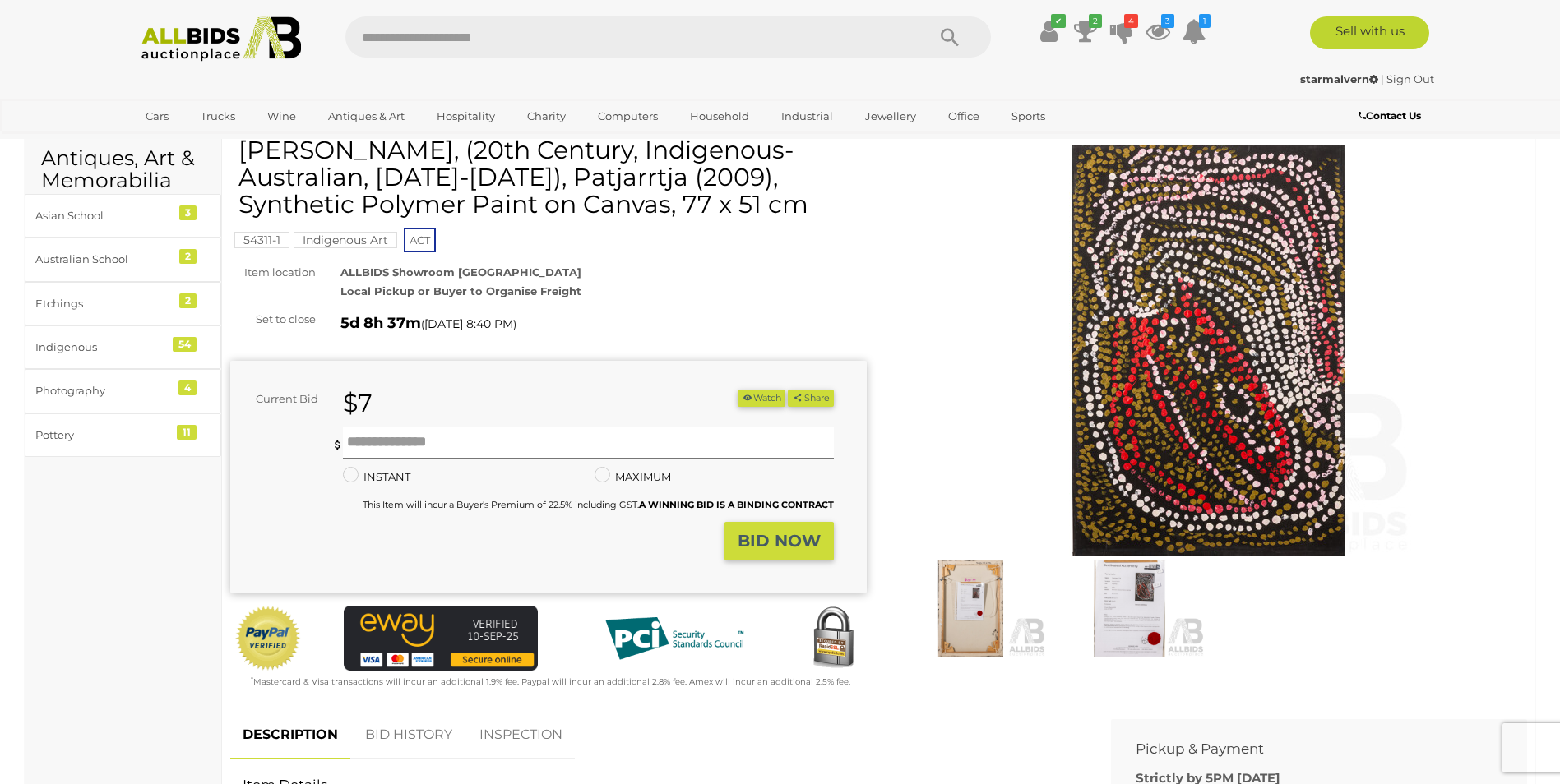
scroll to position [109, 0]
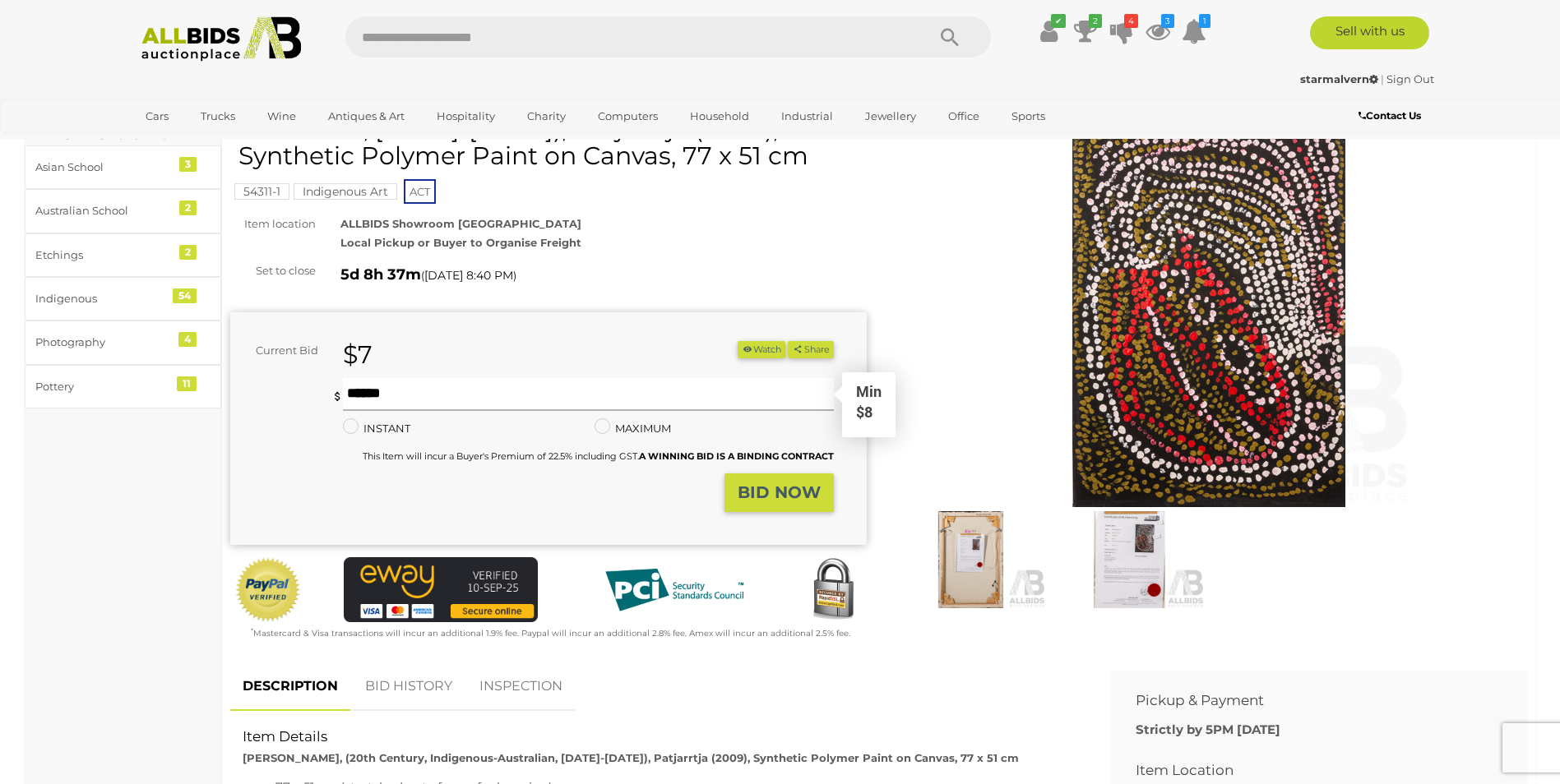
click at [402, 394] on input "text" at bounding box center [587, 394] width 490 height 32
type input "**"
click at [774, 495] on strong "BID NOW" at bounding box center [779, 493] width 83 height 20
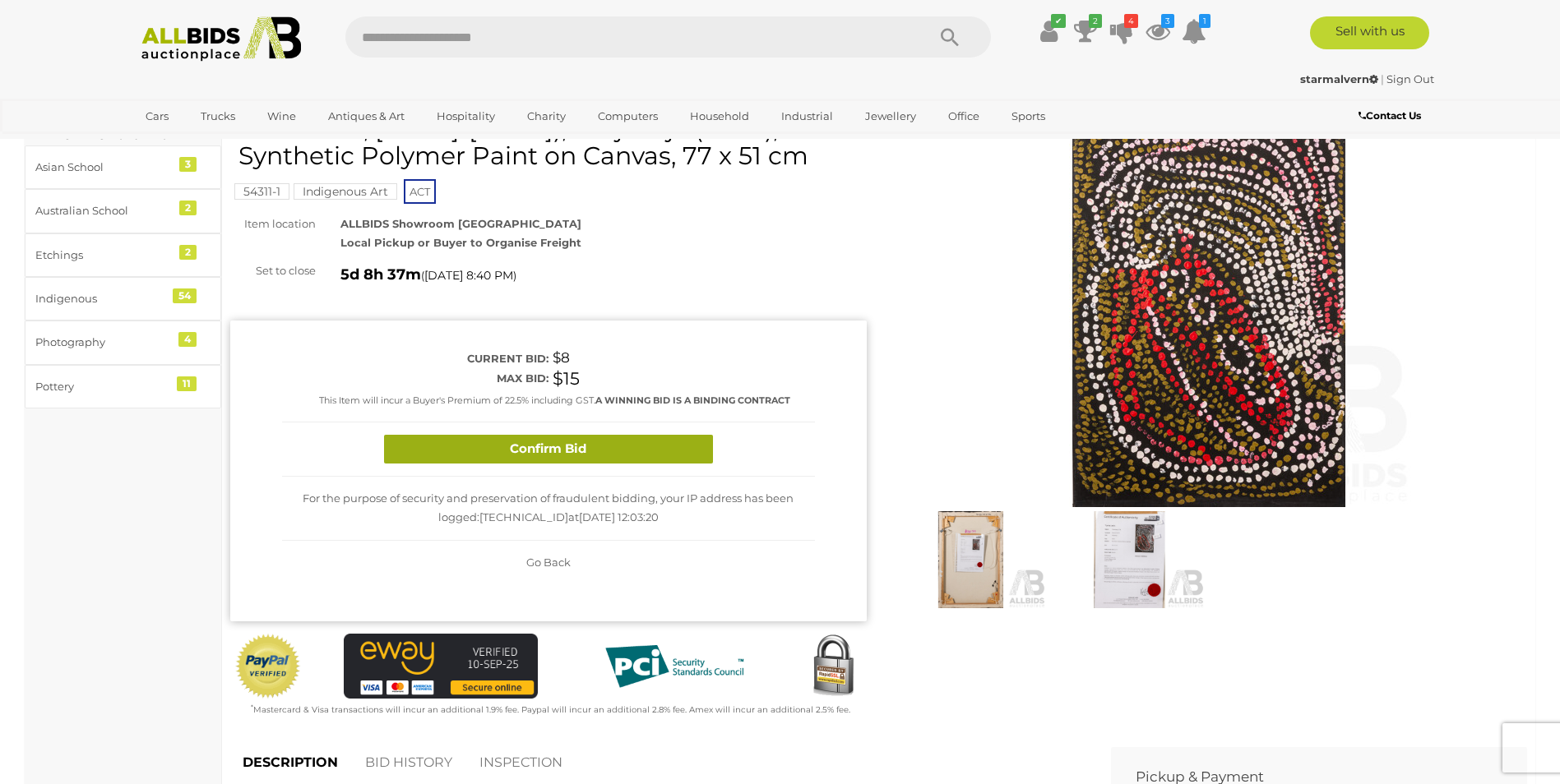
click at [634, 454] on button "Confirm Bid" at bounding box center [549, 449] width 329 height 29
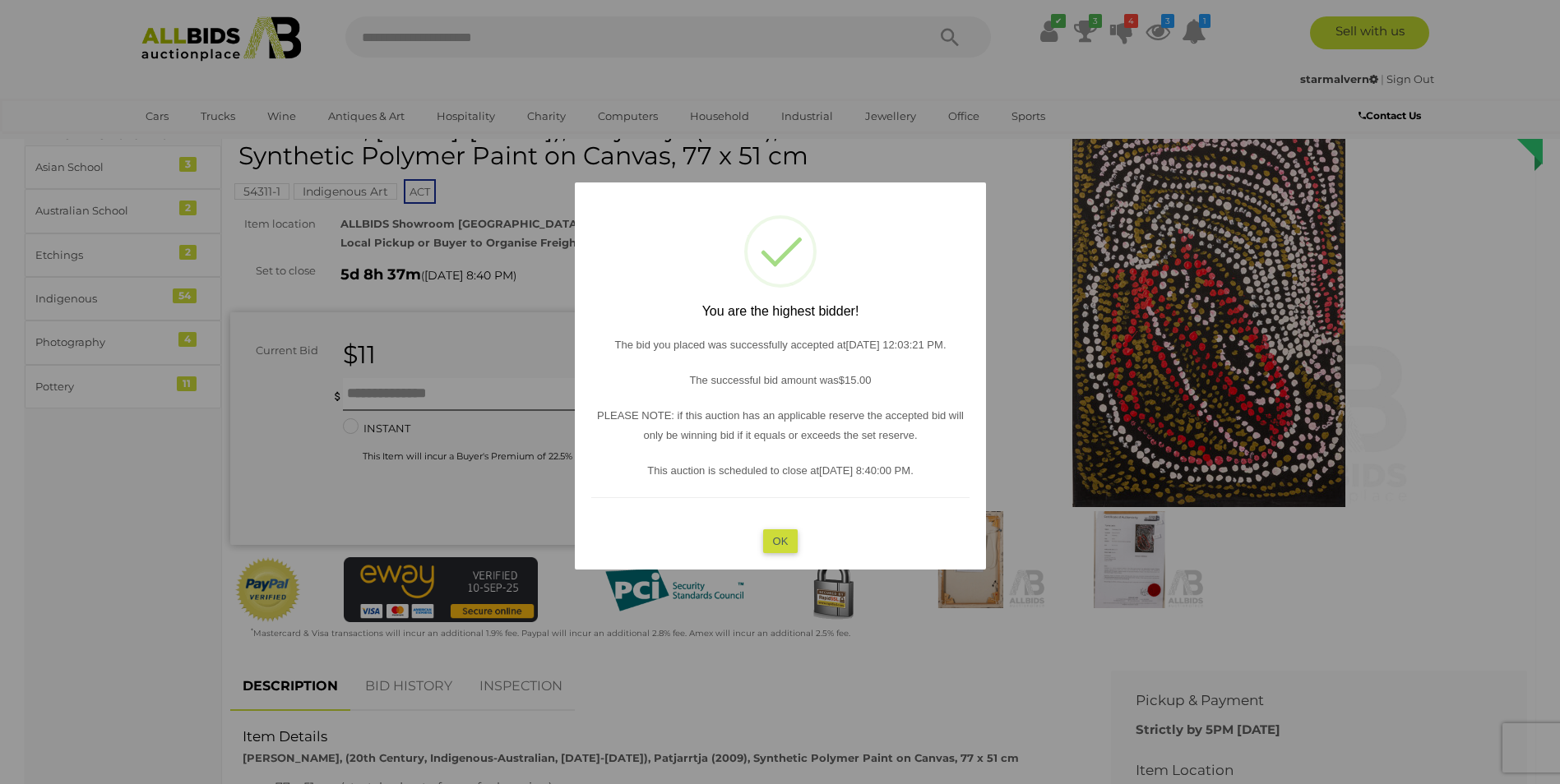
click at [789, 542] on button "OK" at bounding box center [780, 541] width 35 height 23
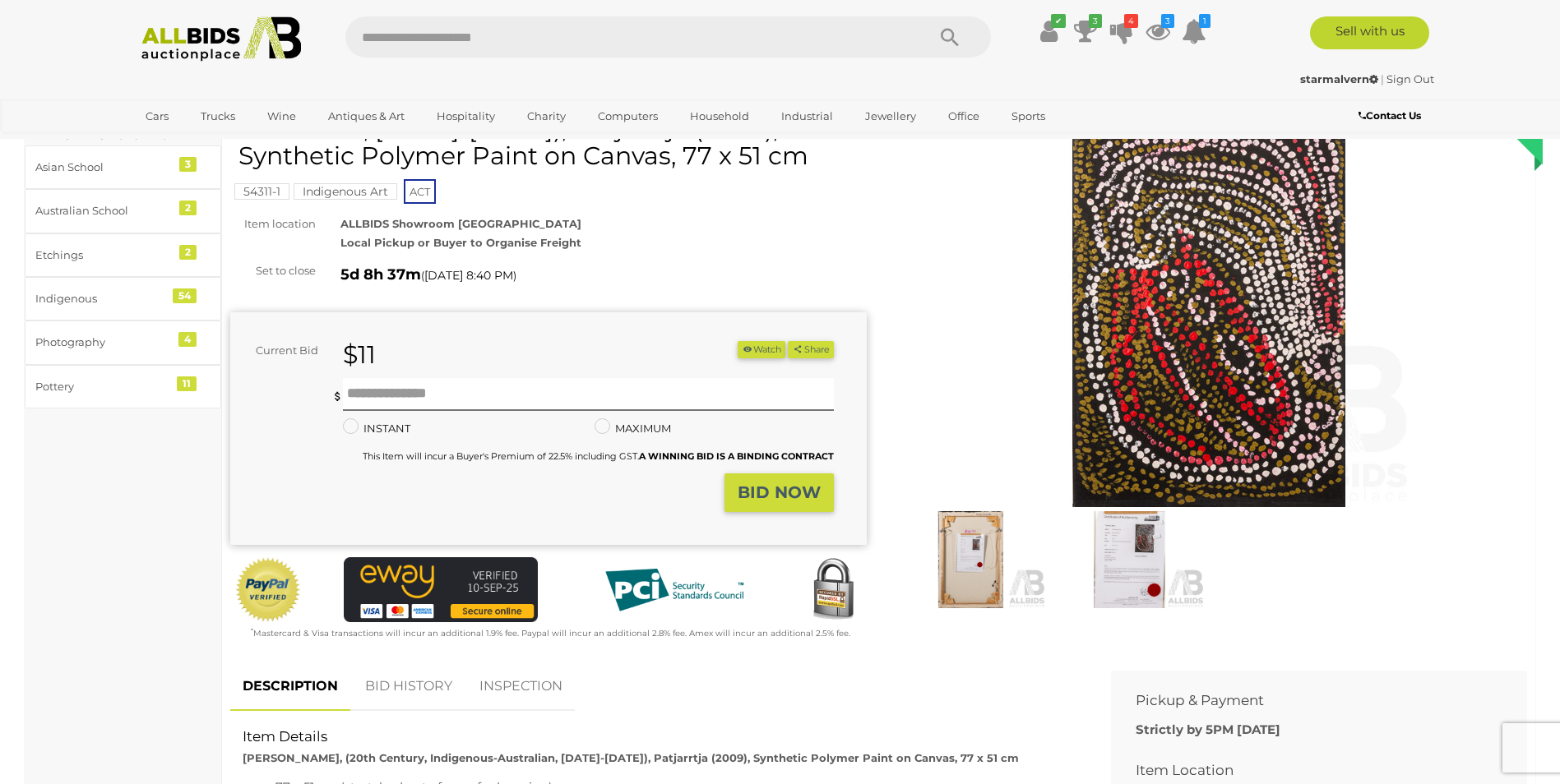
click at [768, 364] on div "Current Bid $11 (Min $12) $11 Share Facebook Twitter" at bounding box center [531, 355] width 604 height 28
click at [766, 354] on button "Watch" at bounding box center [761, 349] width 48 height 17
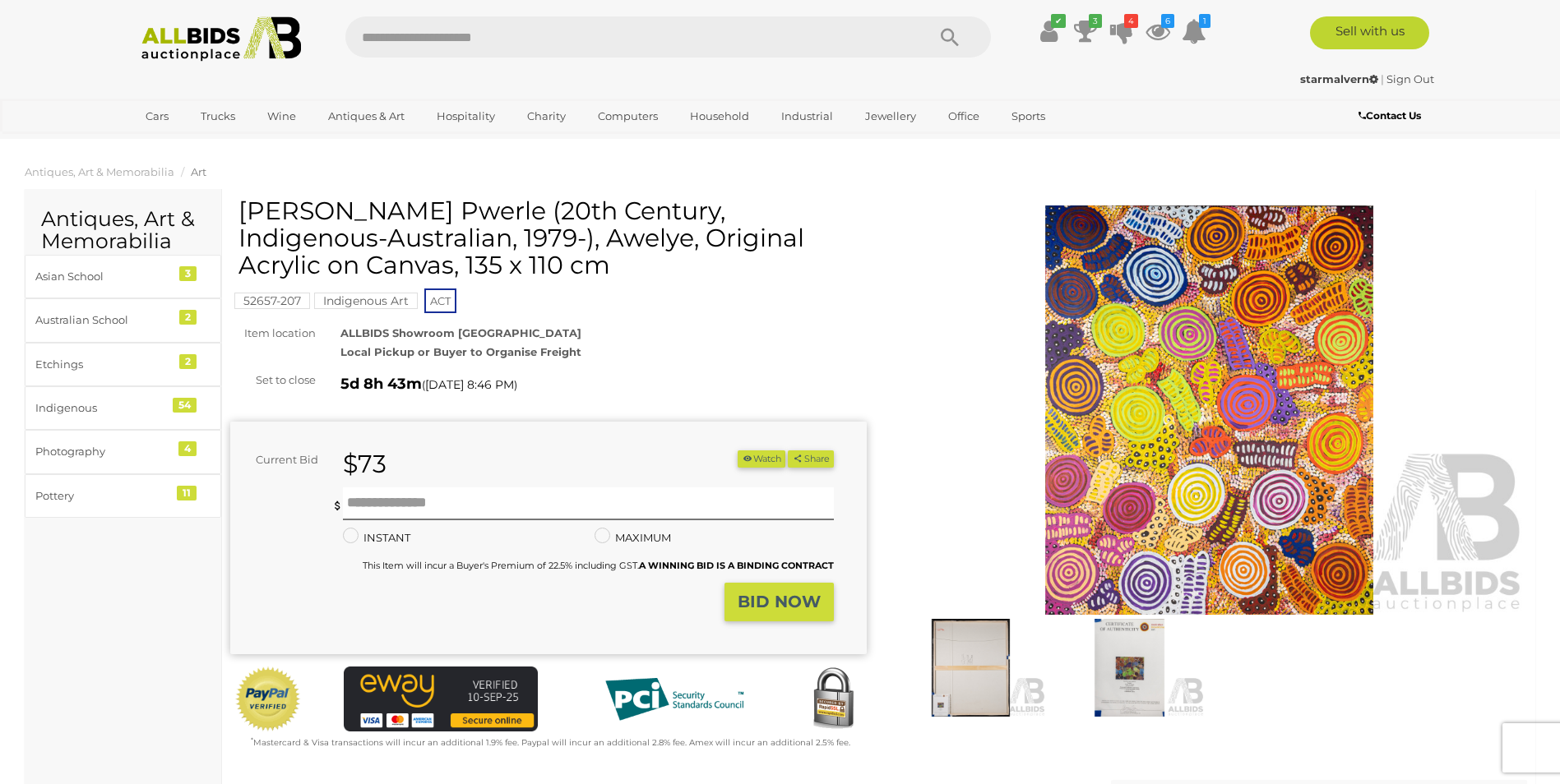
click at [1250, 366] on img at bounding box center [1209, 410] width 636 height 410
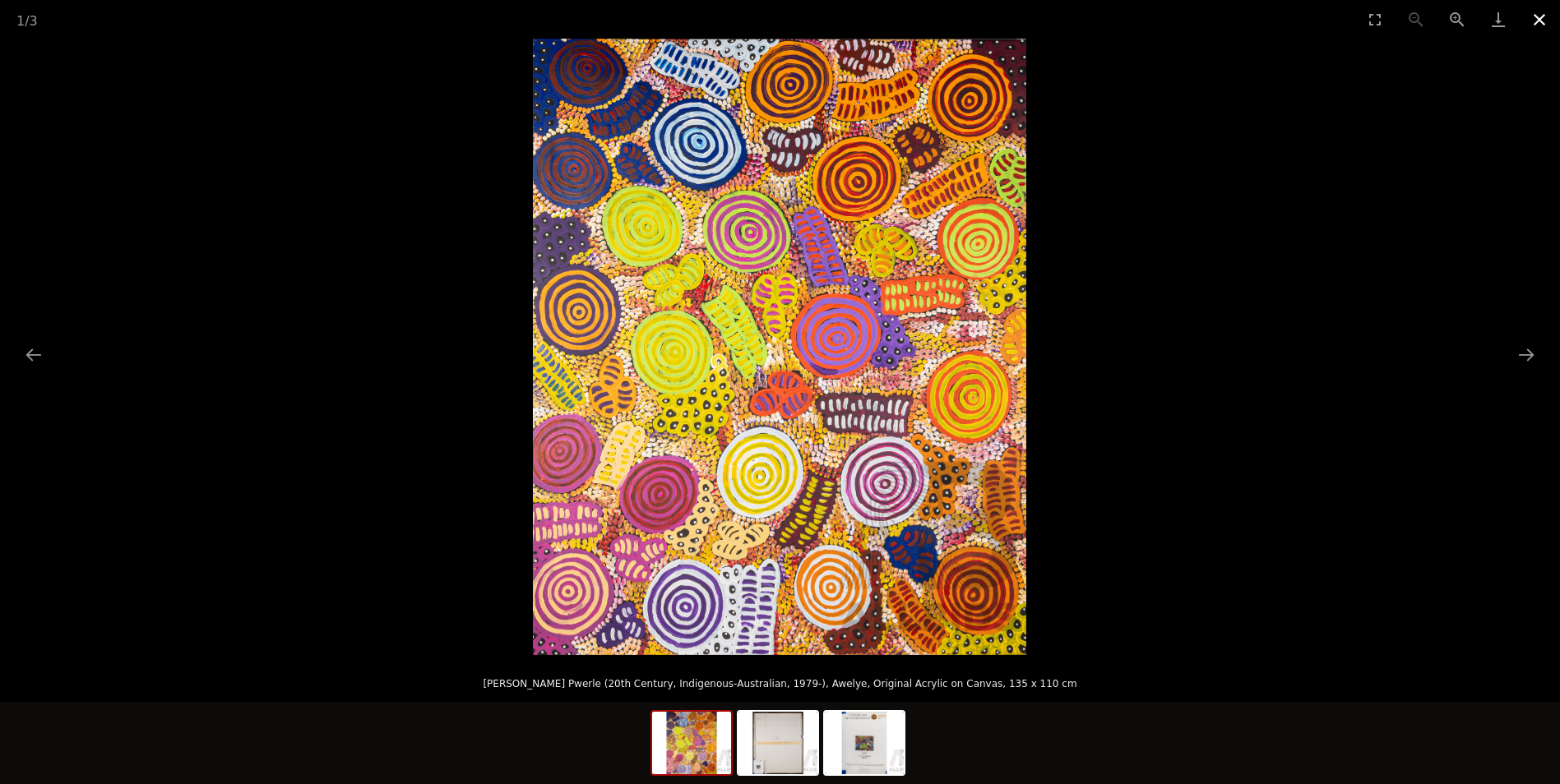
click at [1535, 14] on button "Close gallery" at bounding box center [1539, 19] width 42 height 39
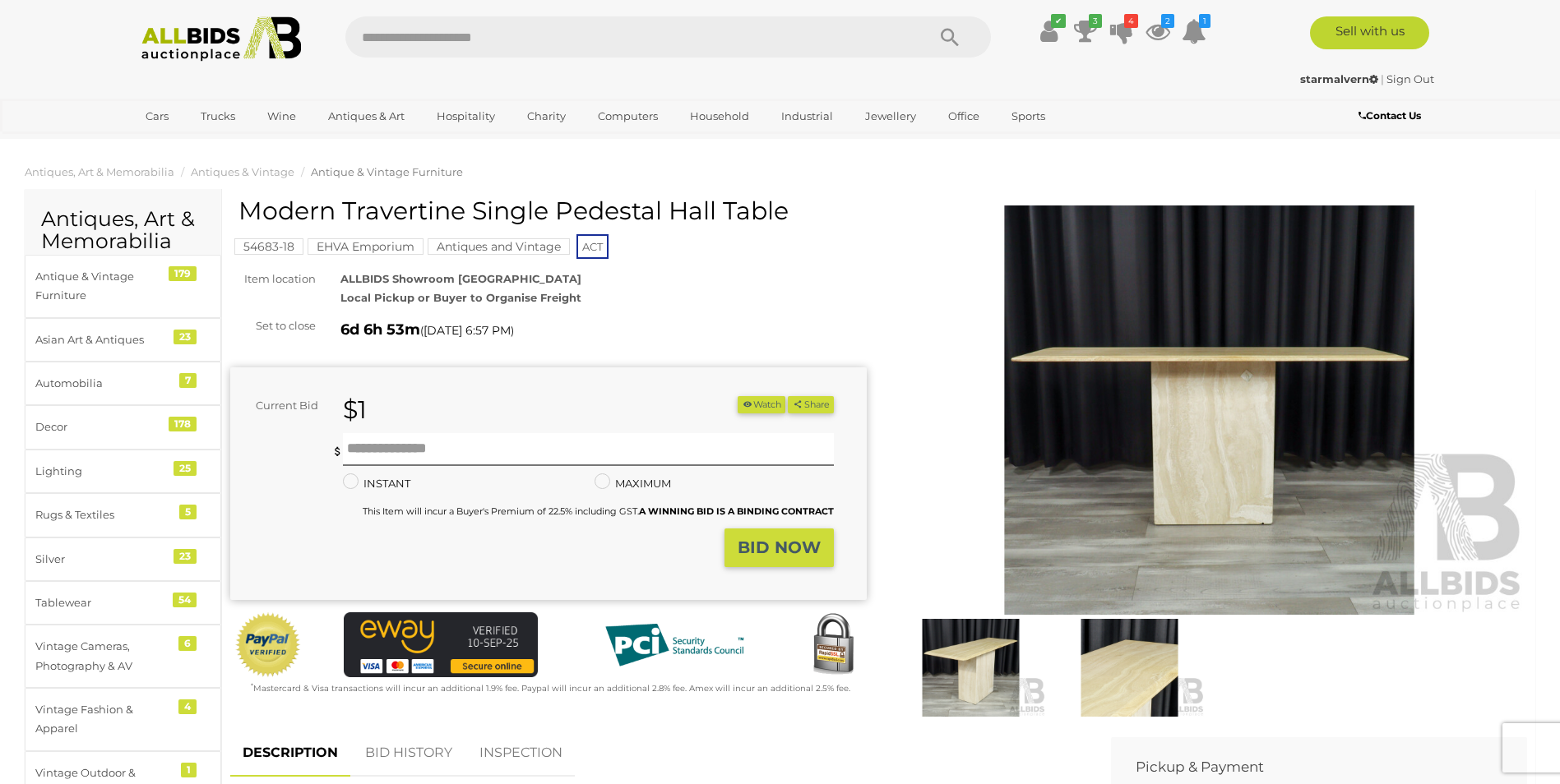
click at [981, 662] on img at bounding box center [970, 668] width 151 height 97
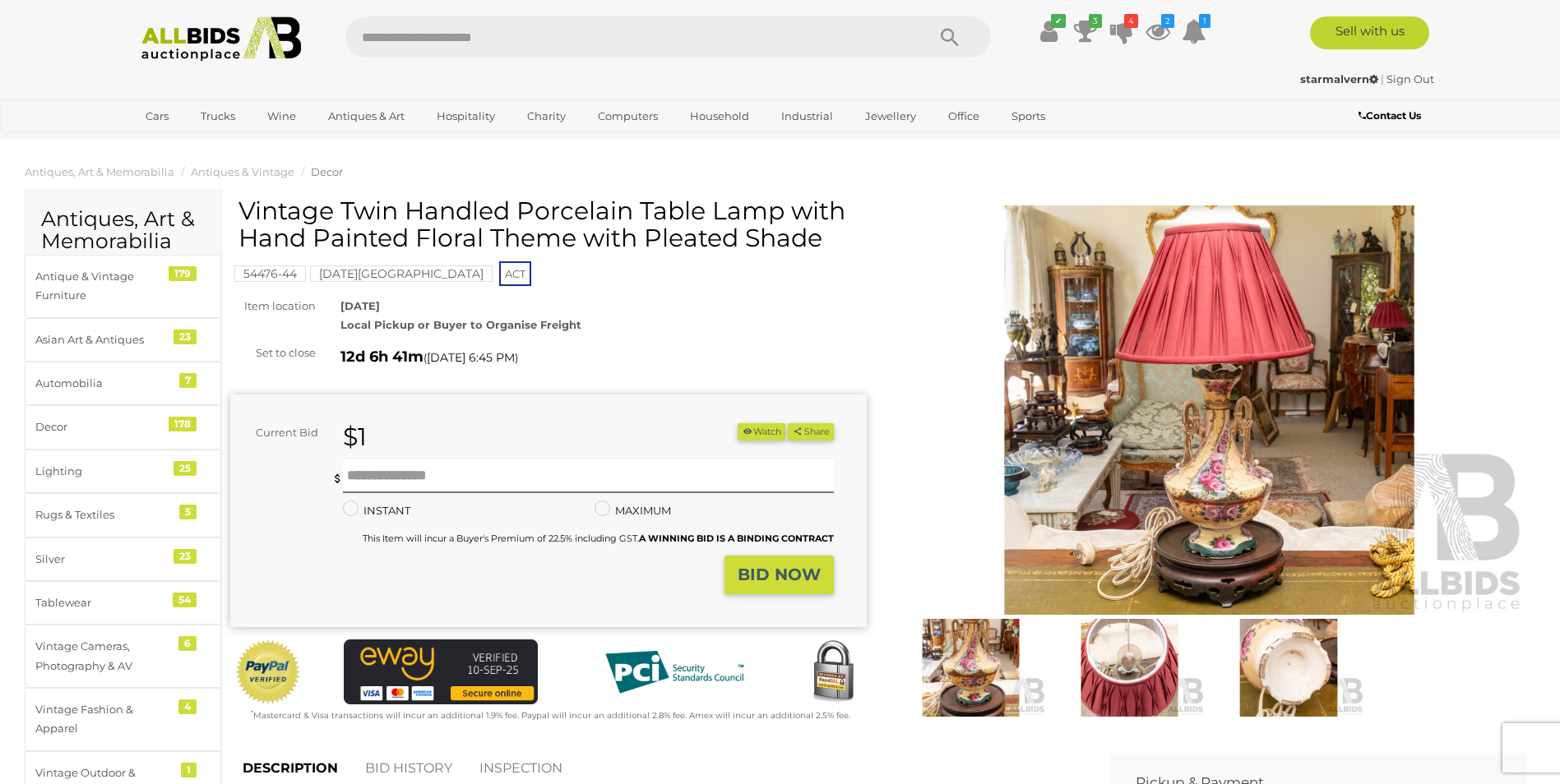
click at [381, 273] on mark "[DATE][GEOGRAPHIC_DATA]" at bounding box center [402, 273] width 182 height 16
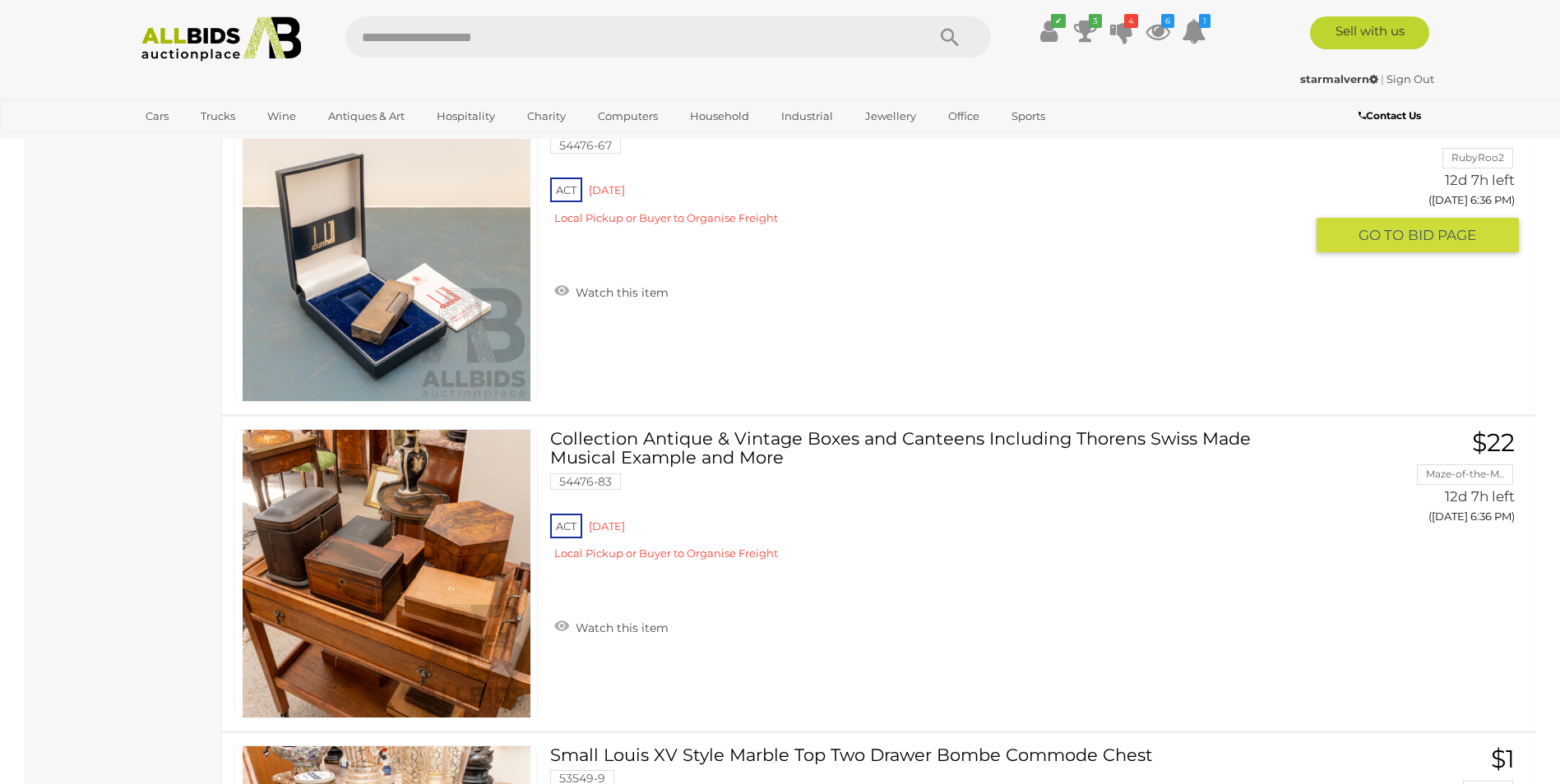
scroll to position [3508, 0]
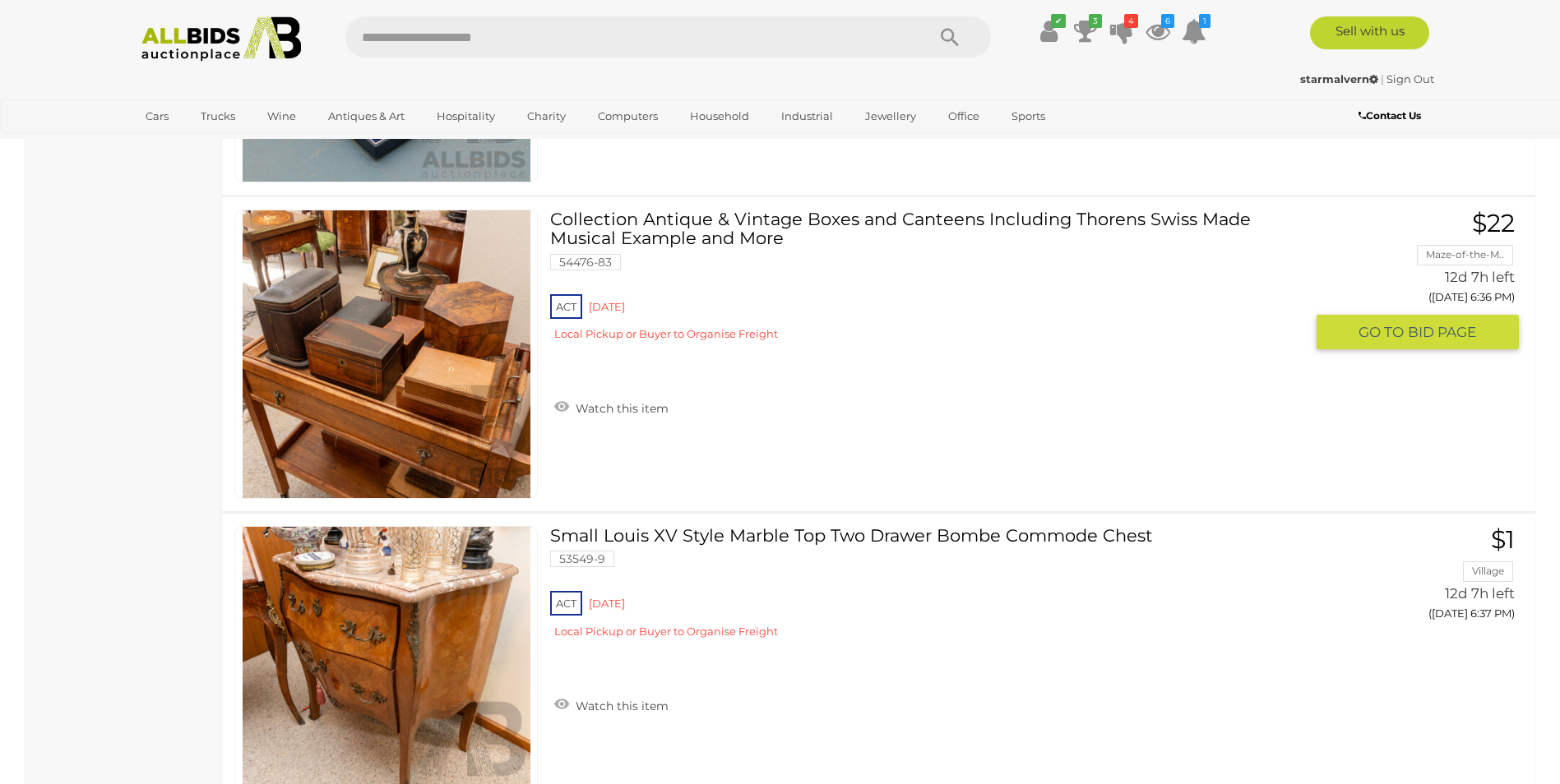
drag, startPoint x: 632, startPoint y: 222, endPoint x: 171, endPoint y: 384, distance: 488.6
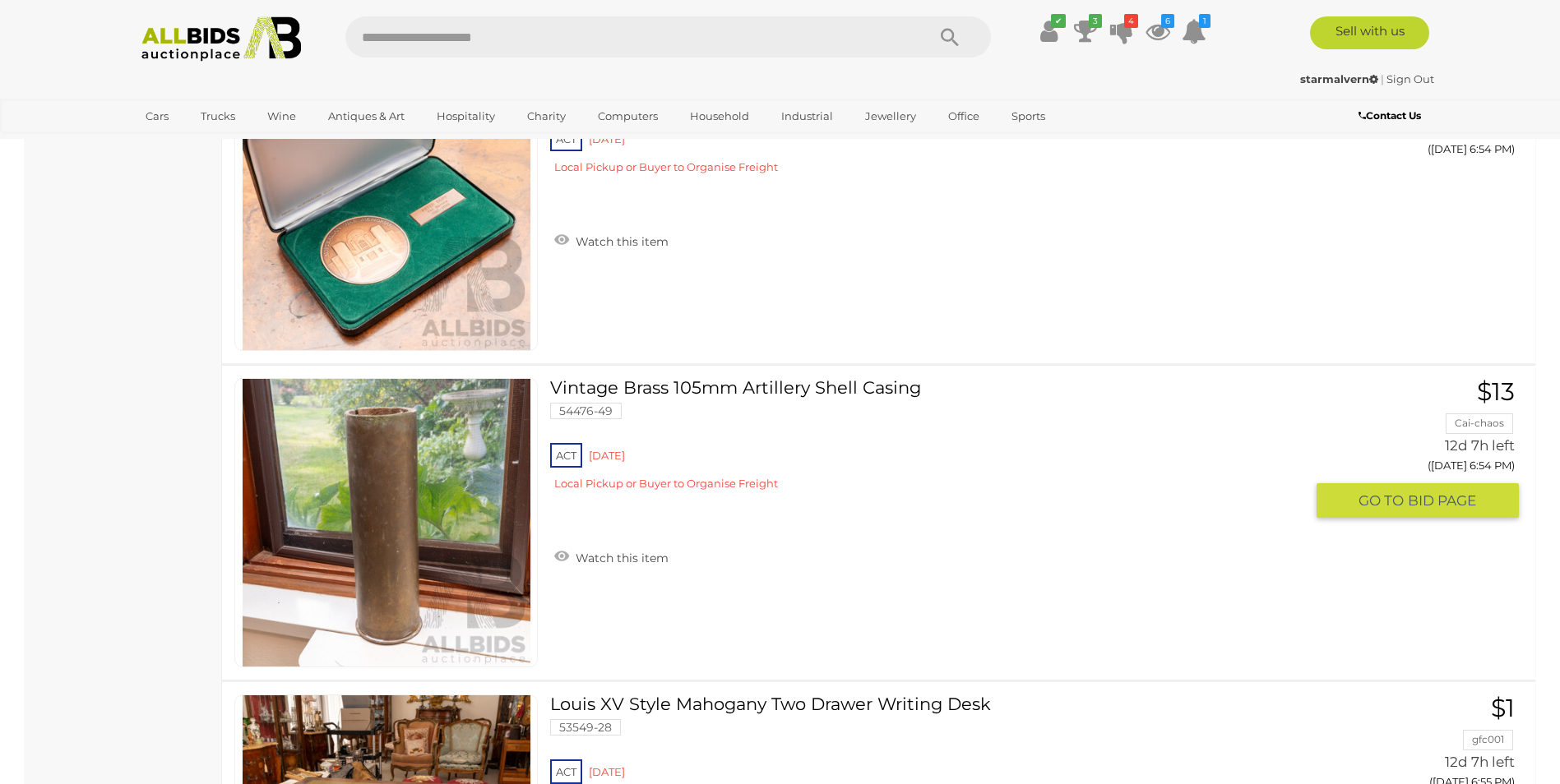
scroll to position [14469, 0]
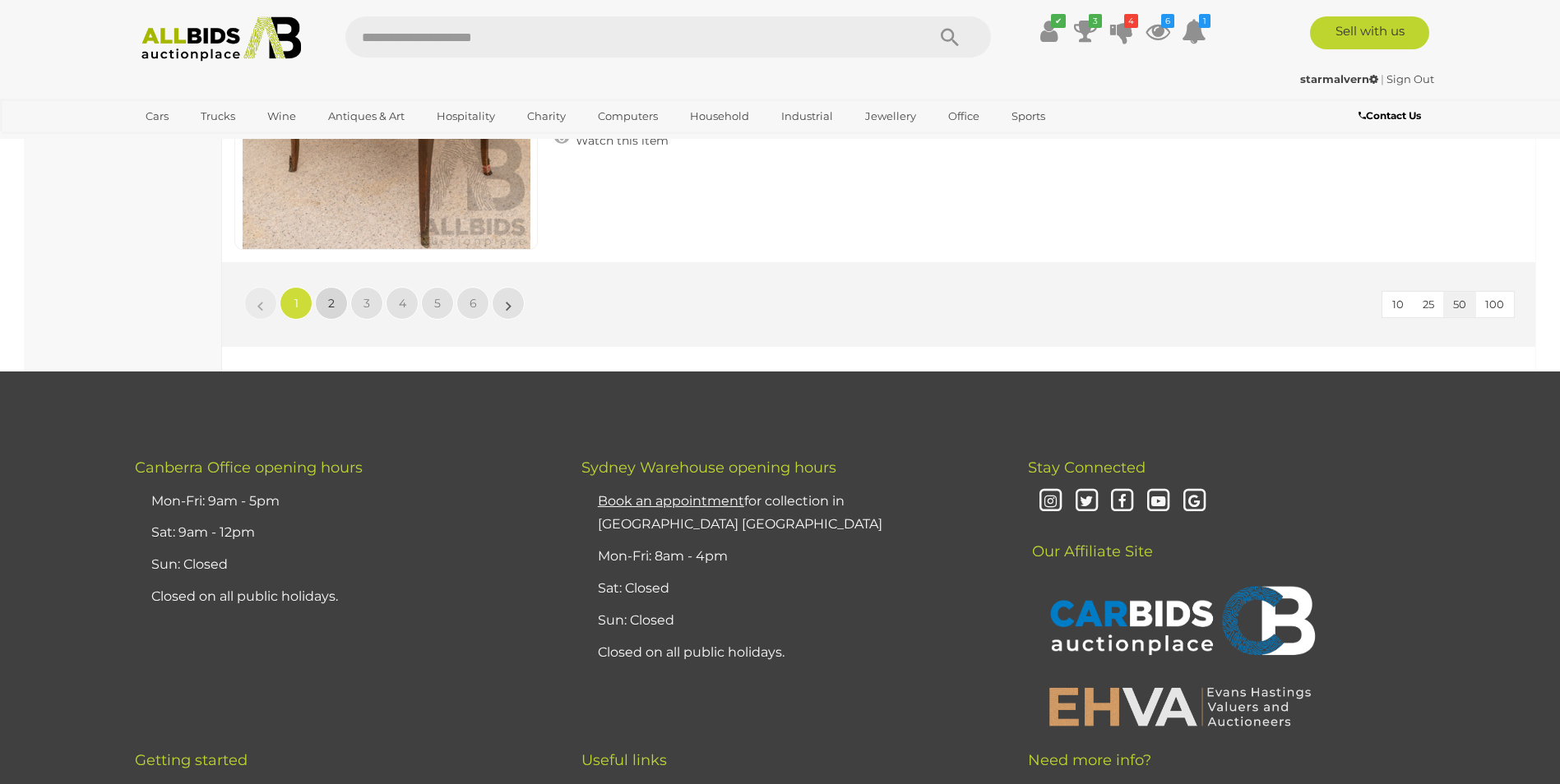
click at [332, 301] on span "2" at bounding box center [331, 303] width 6 height 14
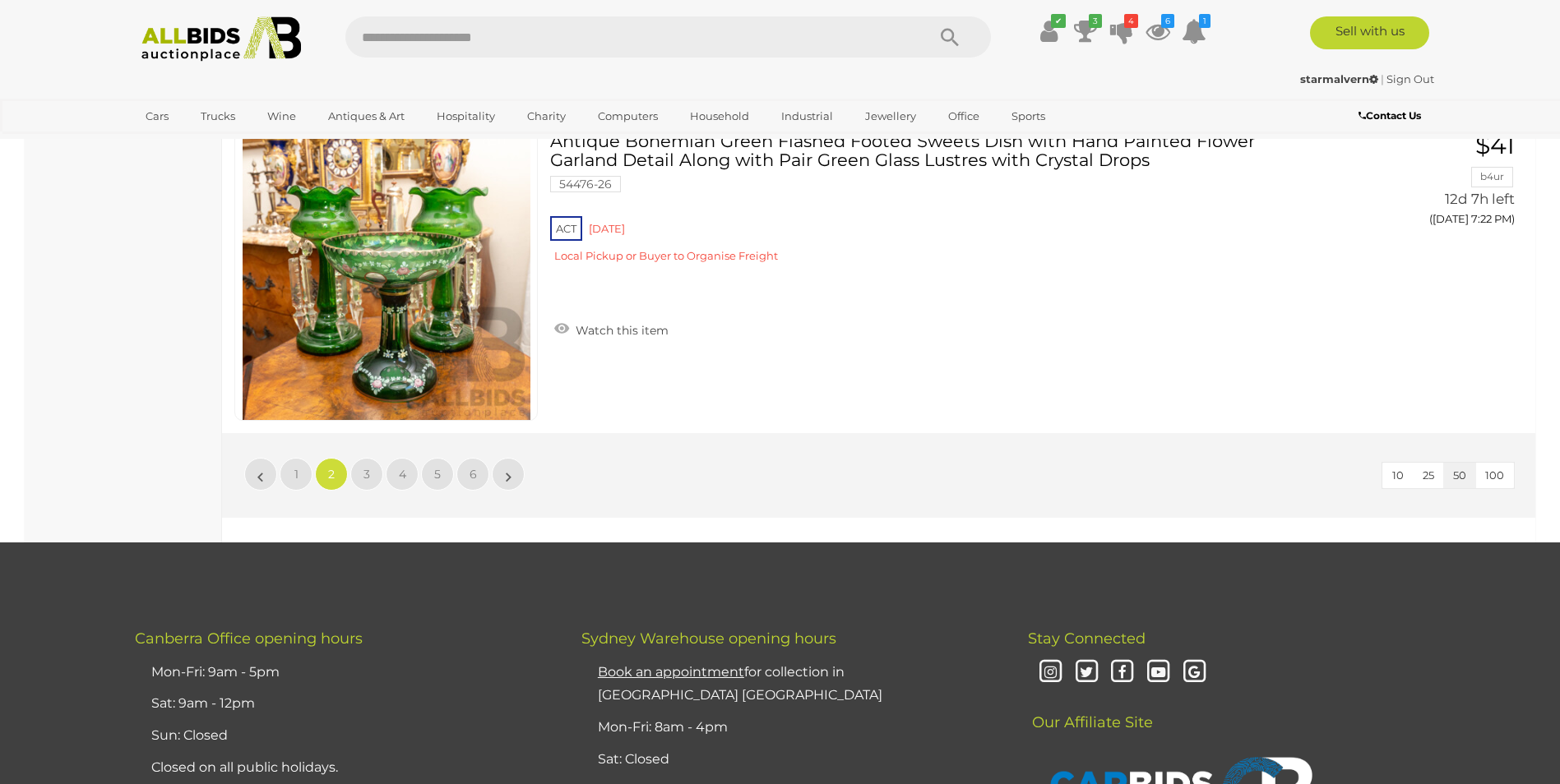
scroll to position [15622, 0]
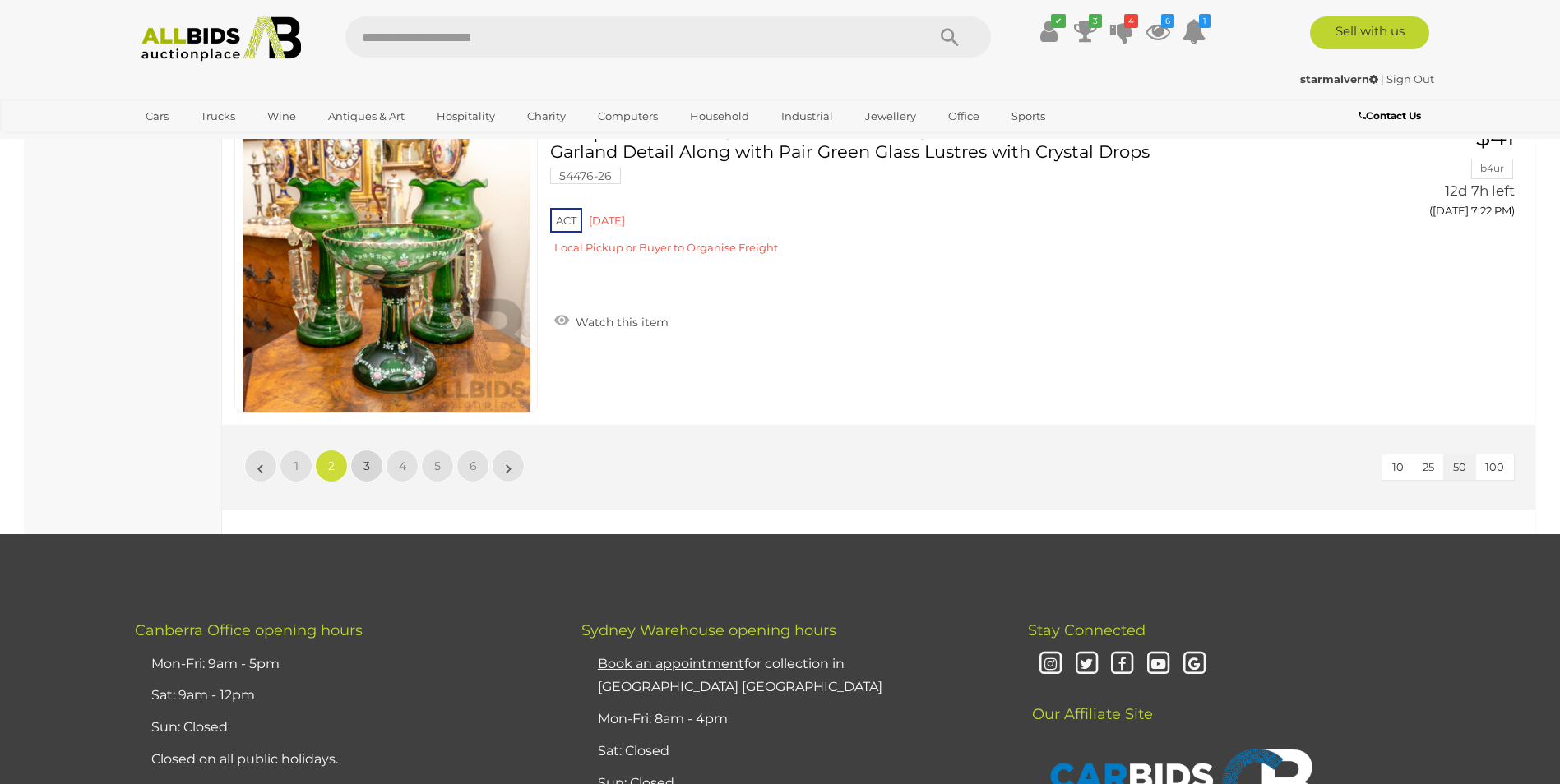
click at [366, 459] on span "3" at bounding box center [366, 466] width 6 height 14
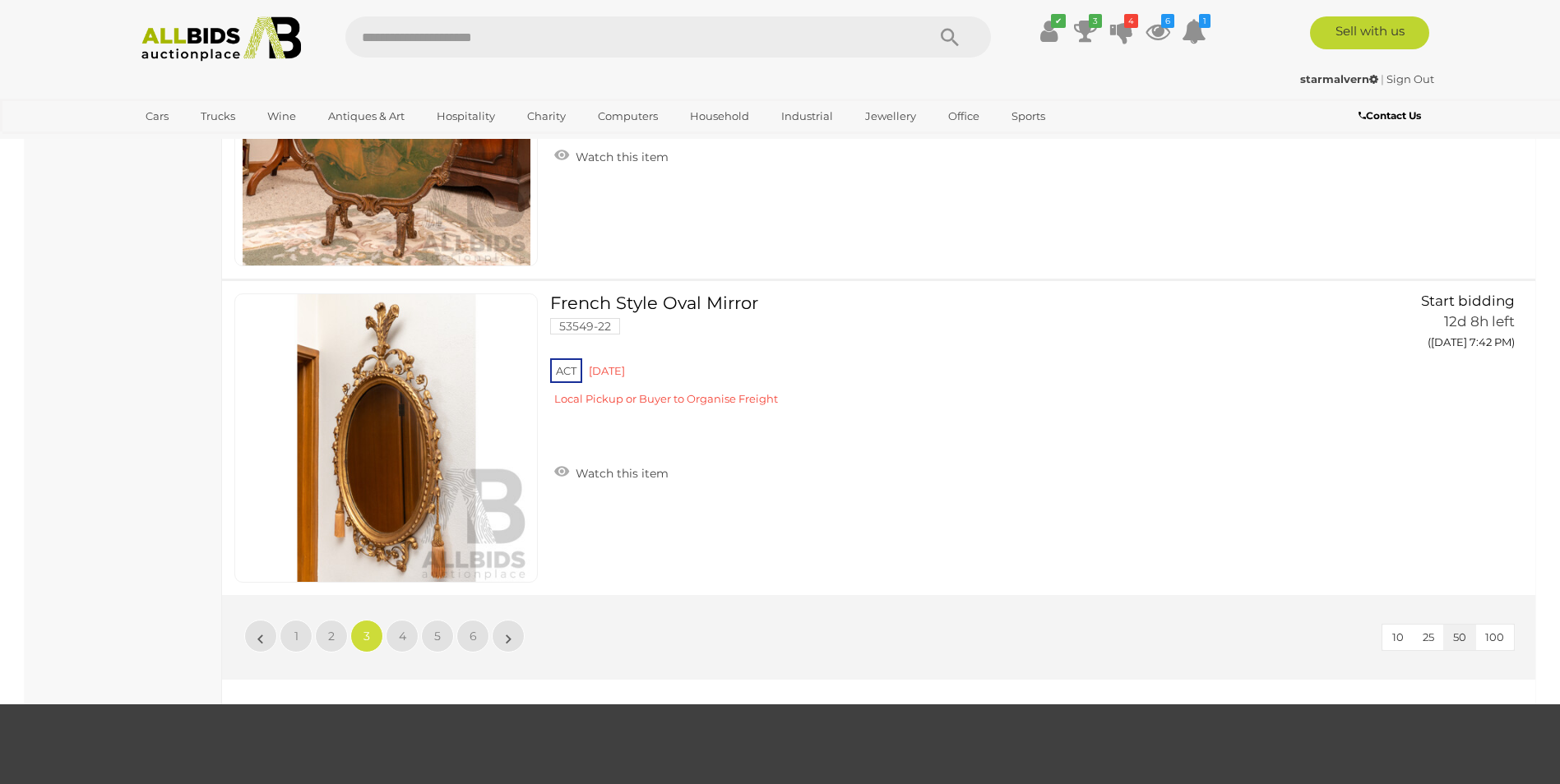
scroll to position [15512, 0]
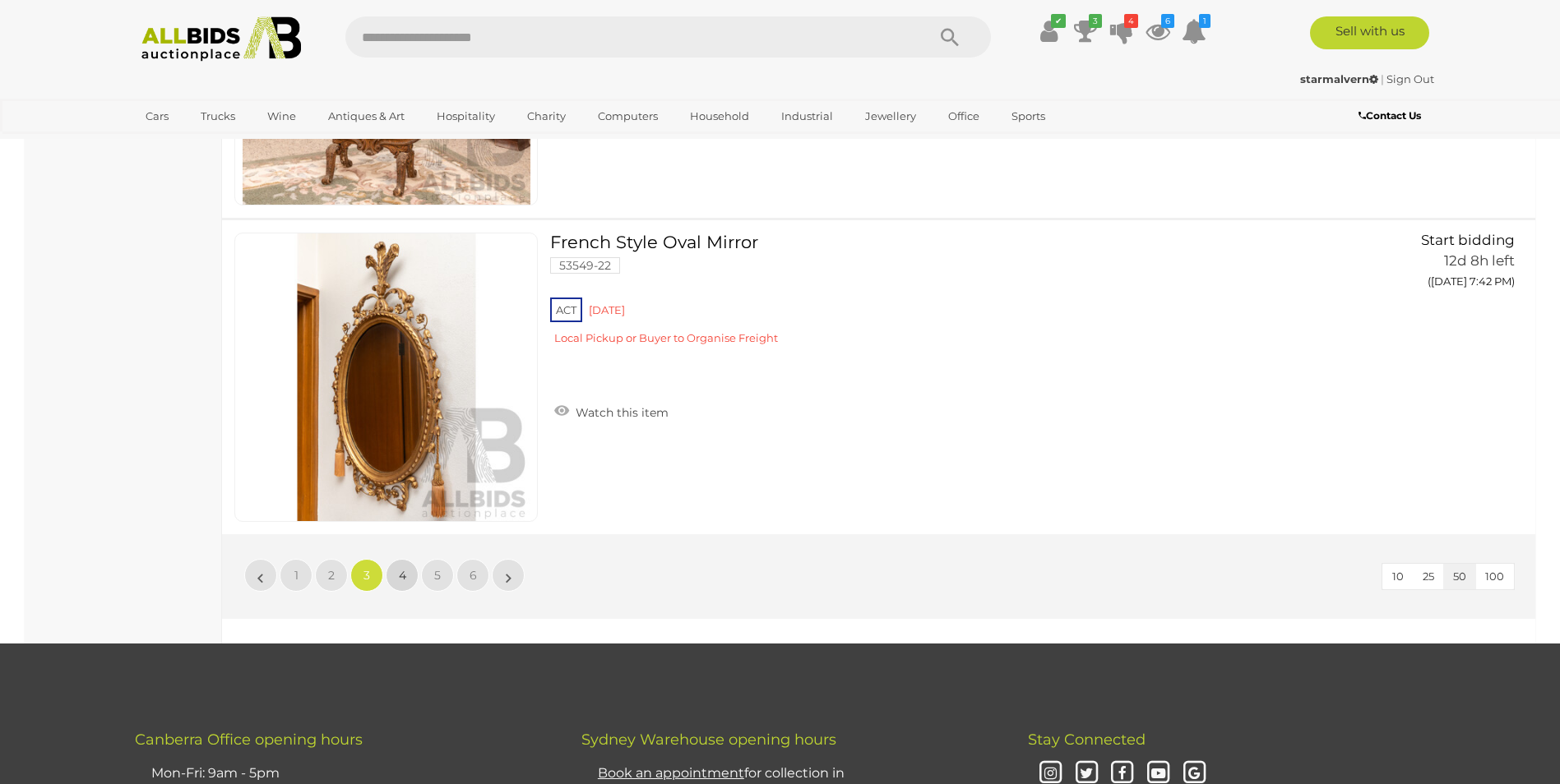
click at [400, 579] on span "4" at bounding box center [402, 576] width 7 height 14
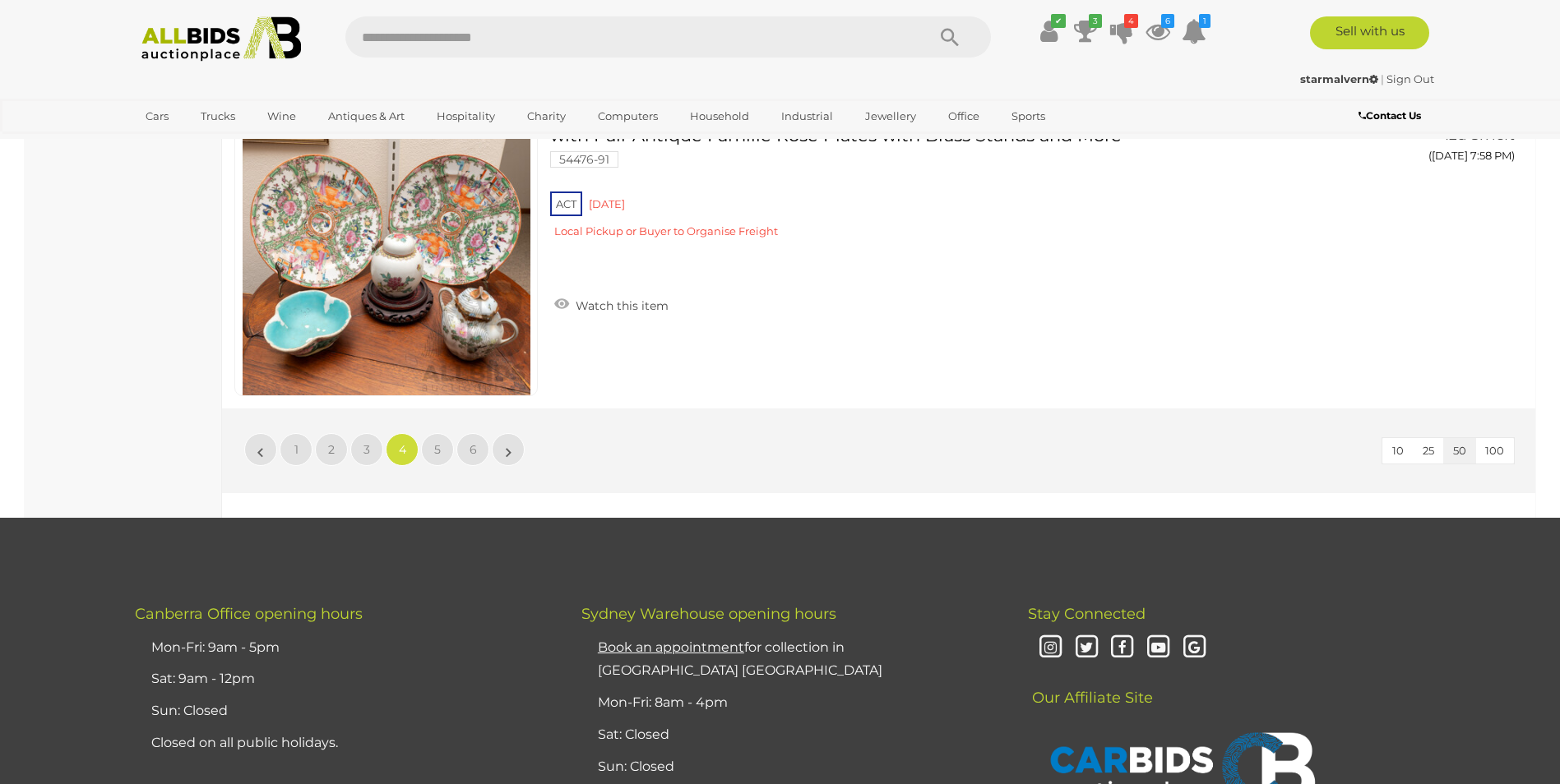
scroll to position [15675, 0]
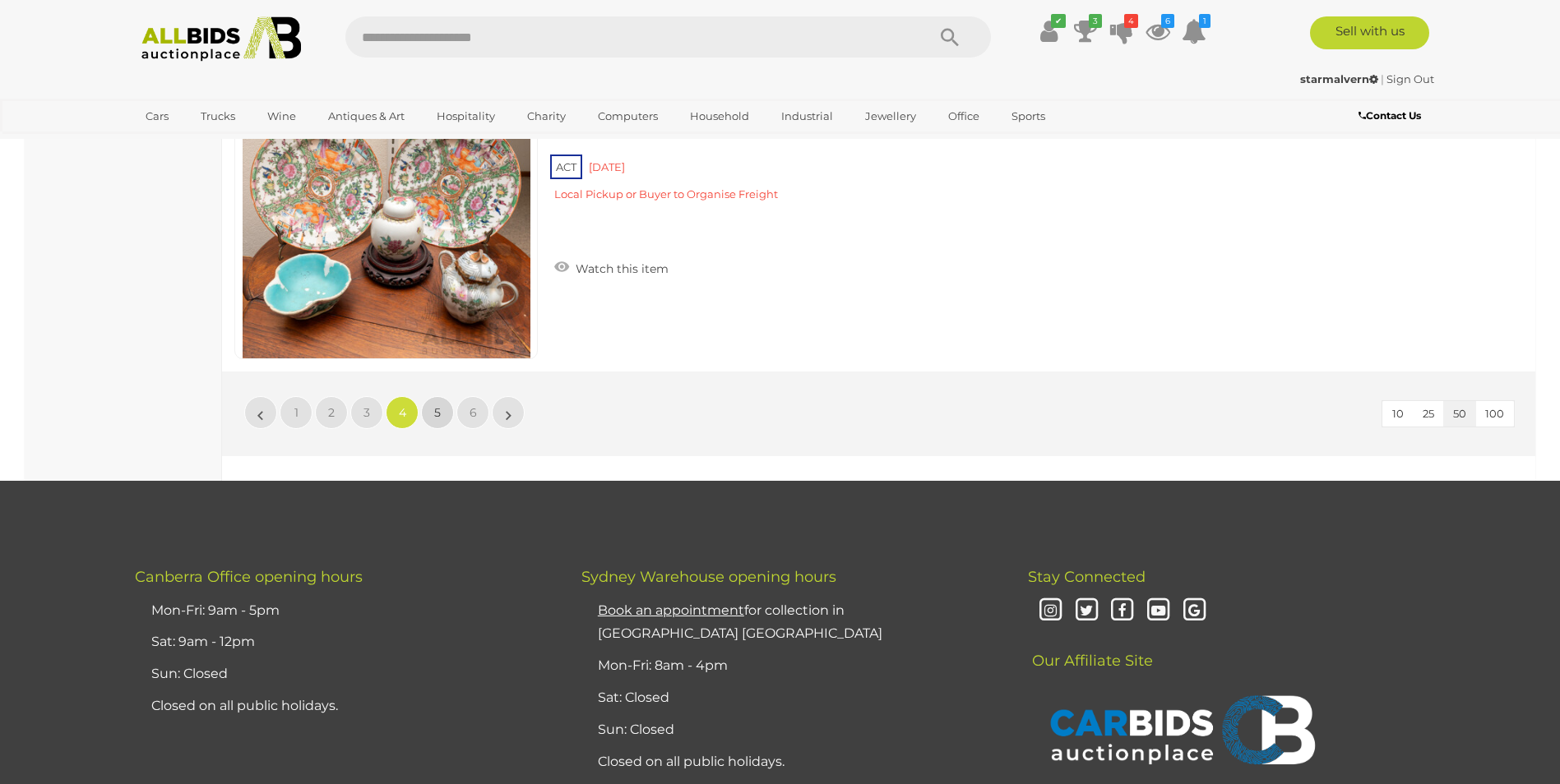
click at [440, 408] on span "5" at bounding box center [437, 412] width 6 height 14
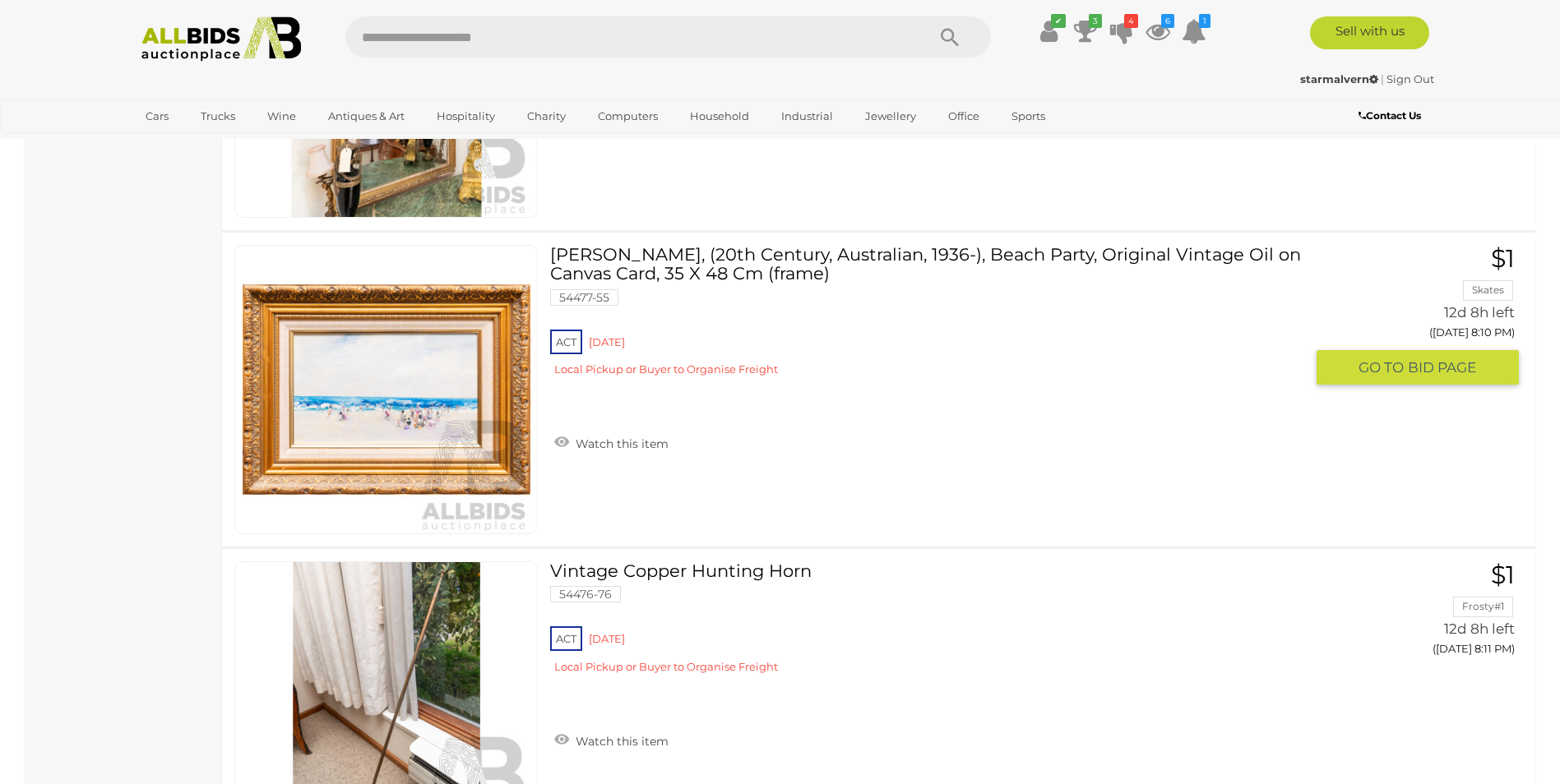
scroll to position [8278, 0]
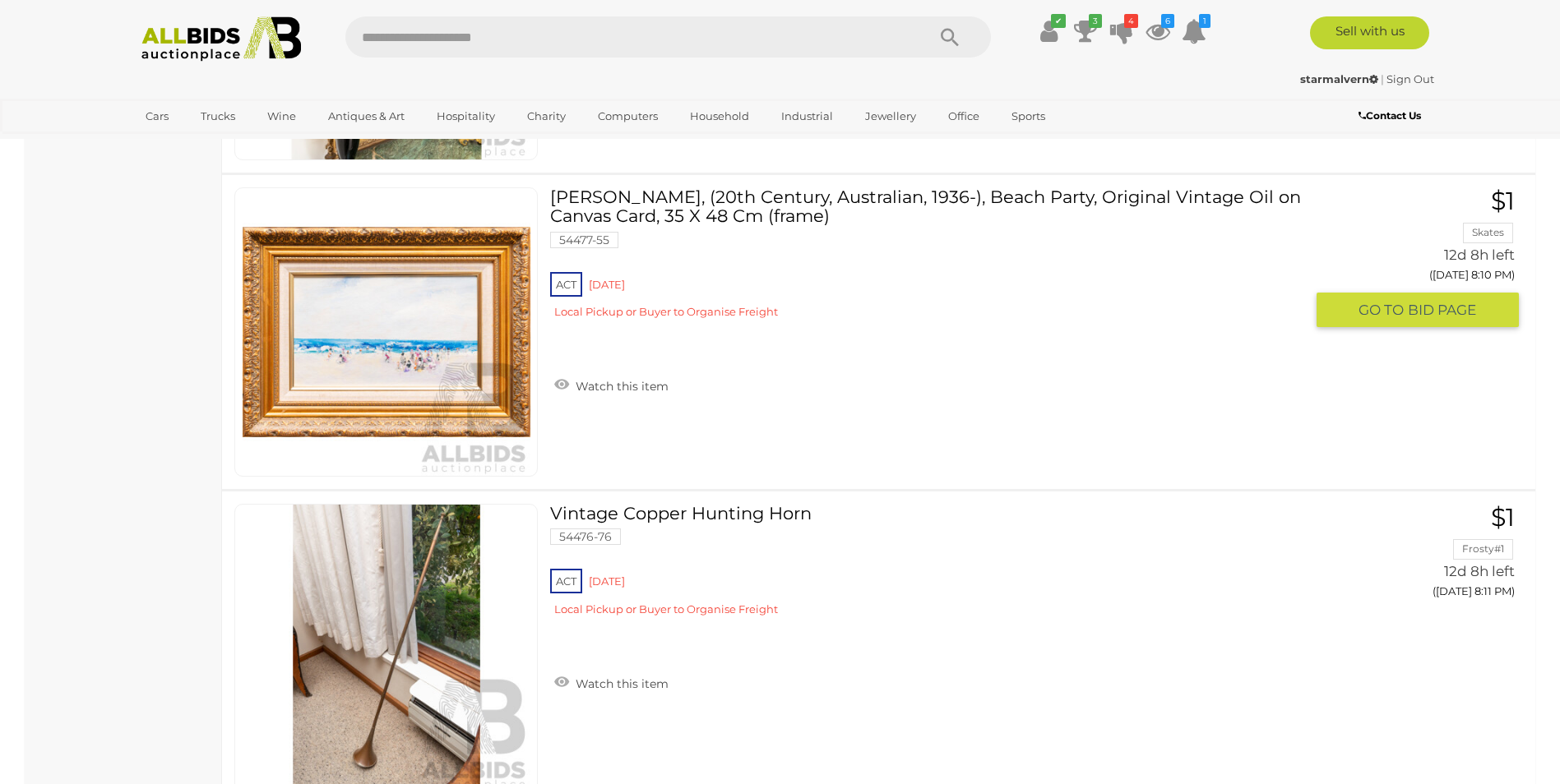
drag, startPoint x: 759, startPoint y: 186, endPoint x: 715, endPoint y: 207, distance: 48.8
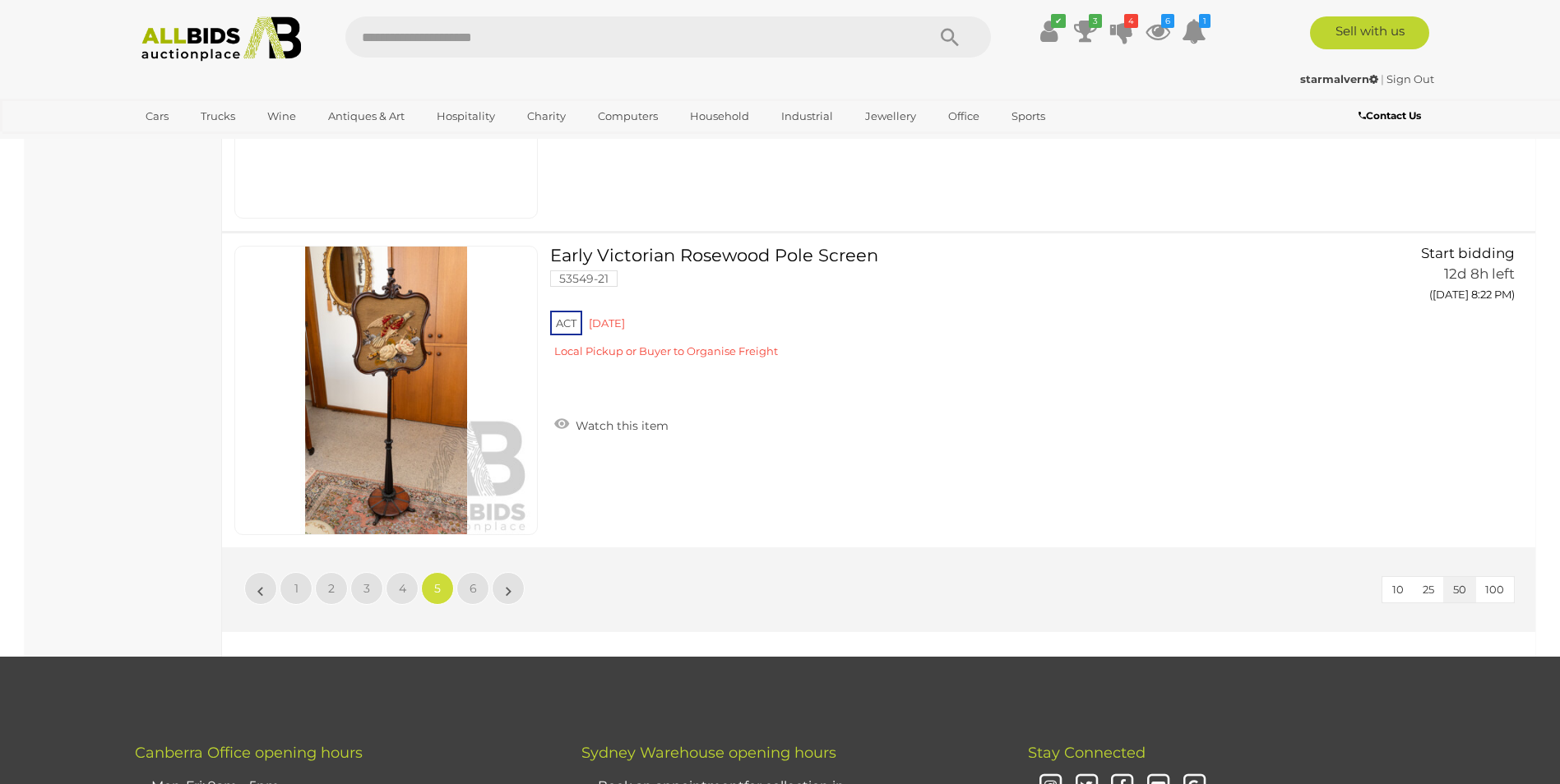
scroll to position [15512, 0]
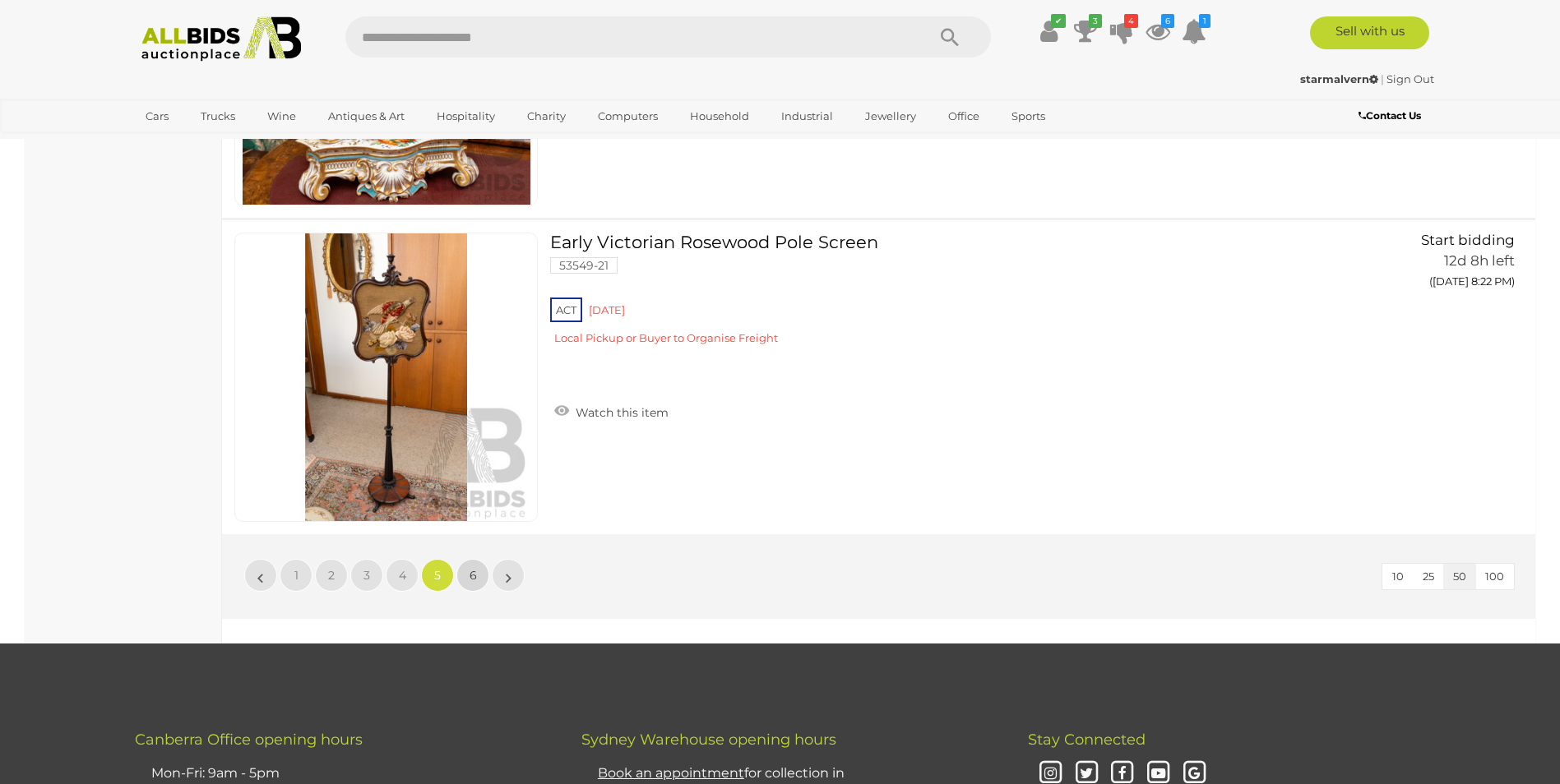
click at [469, 577] on span "6" at bounding box center [473, 576] width 7 height 14
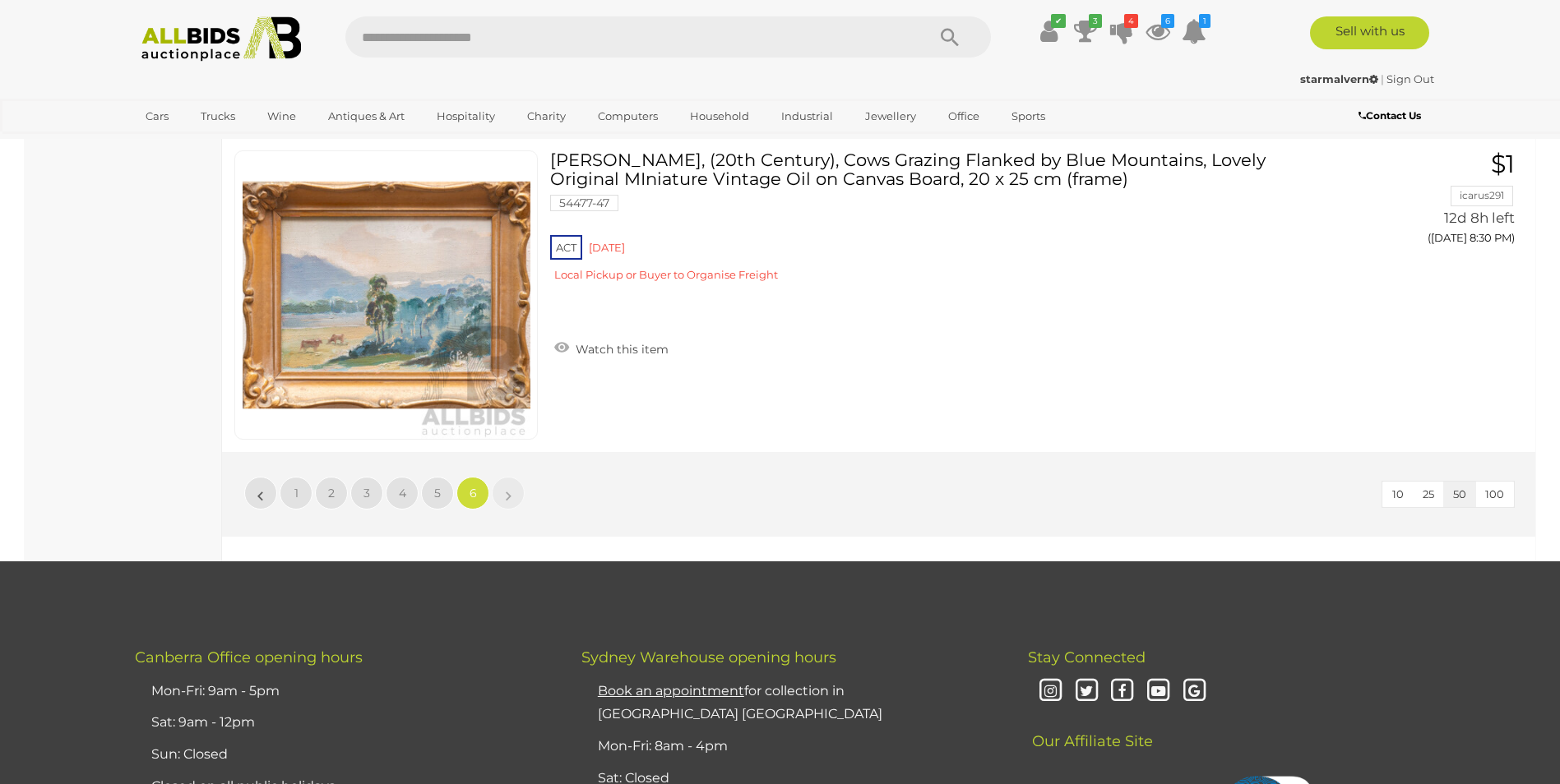
scroll to position [5152, 0]
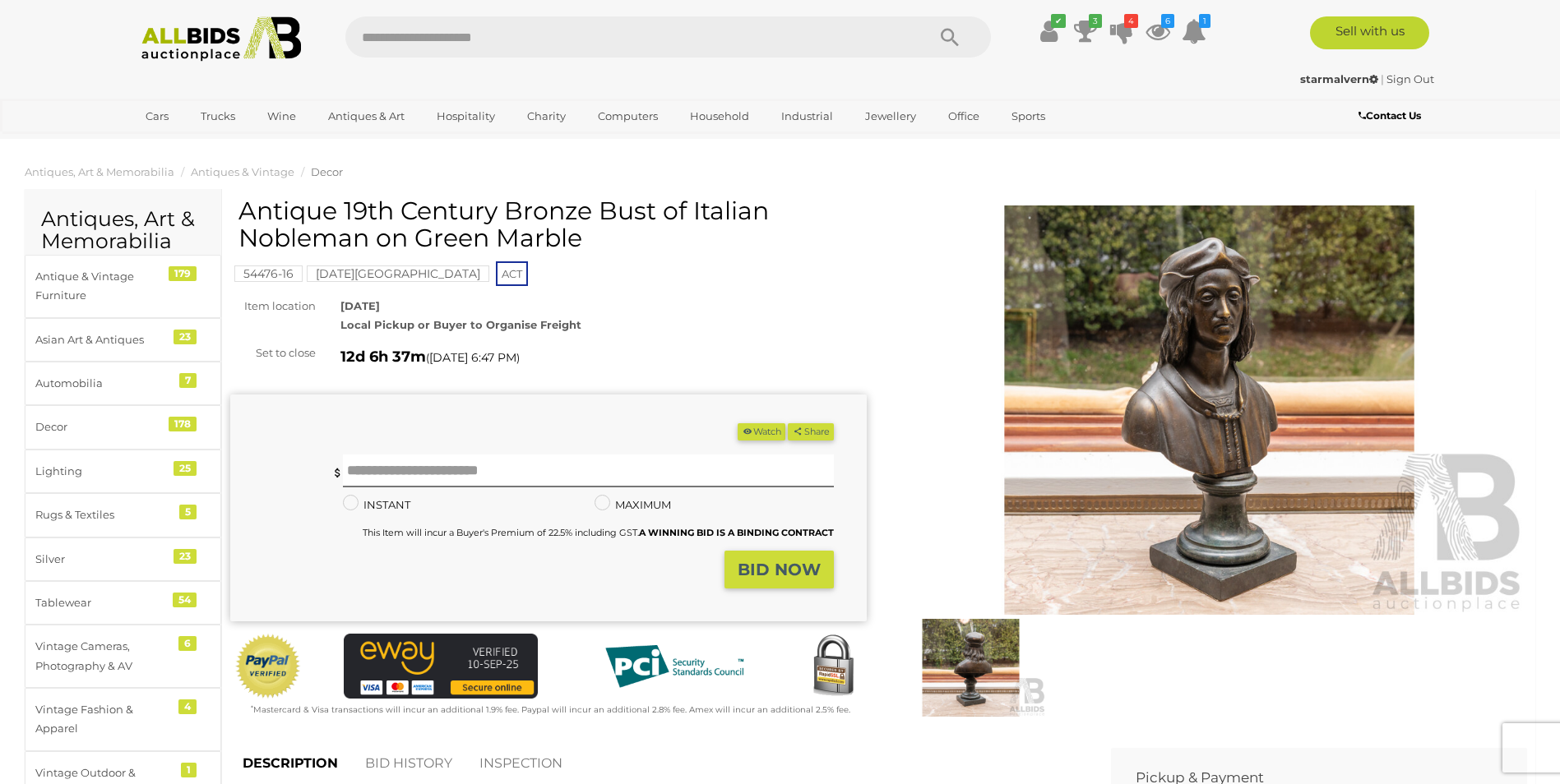
click at [1217, 421] on img at bounding box center [1209, 410] width 636 height 410
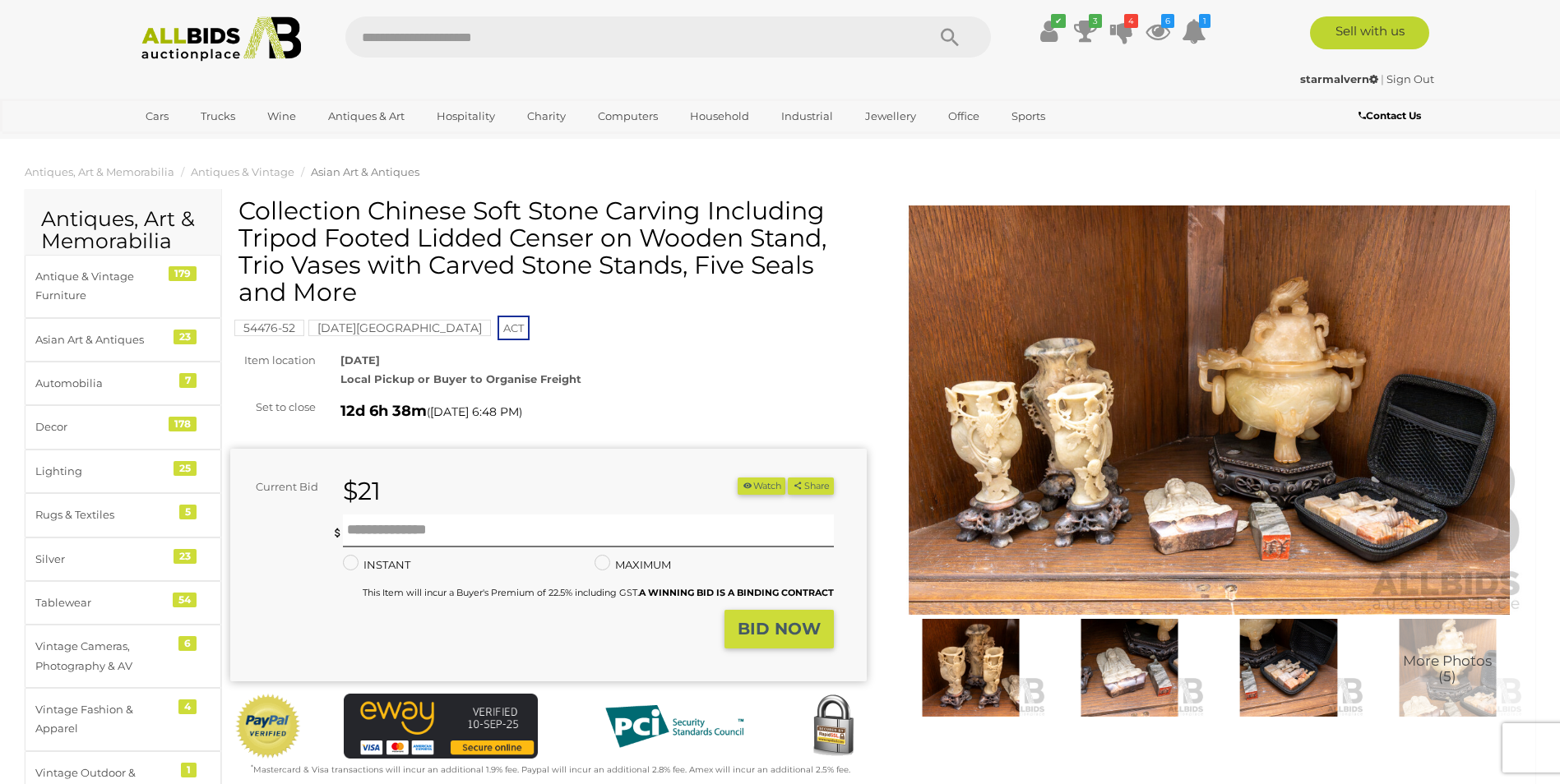
click at [1124, 431] on img at bounding box center [1209, 410] width 636 height 410
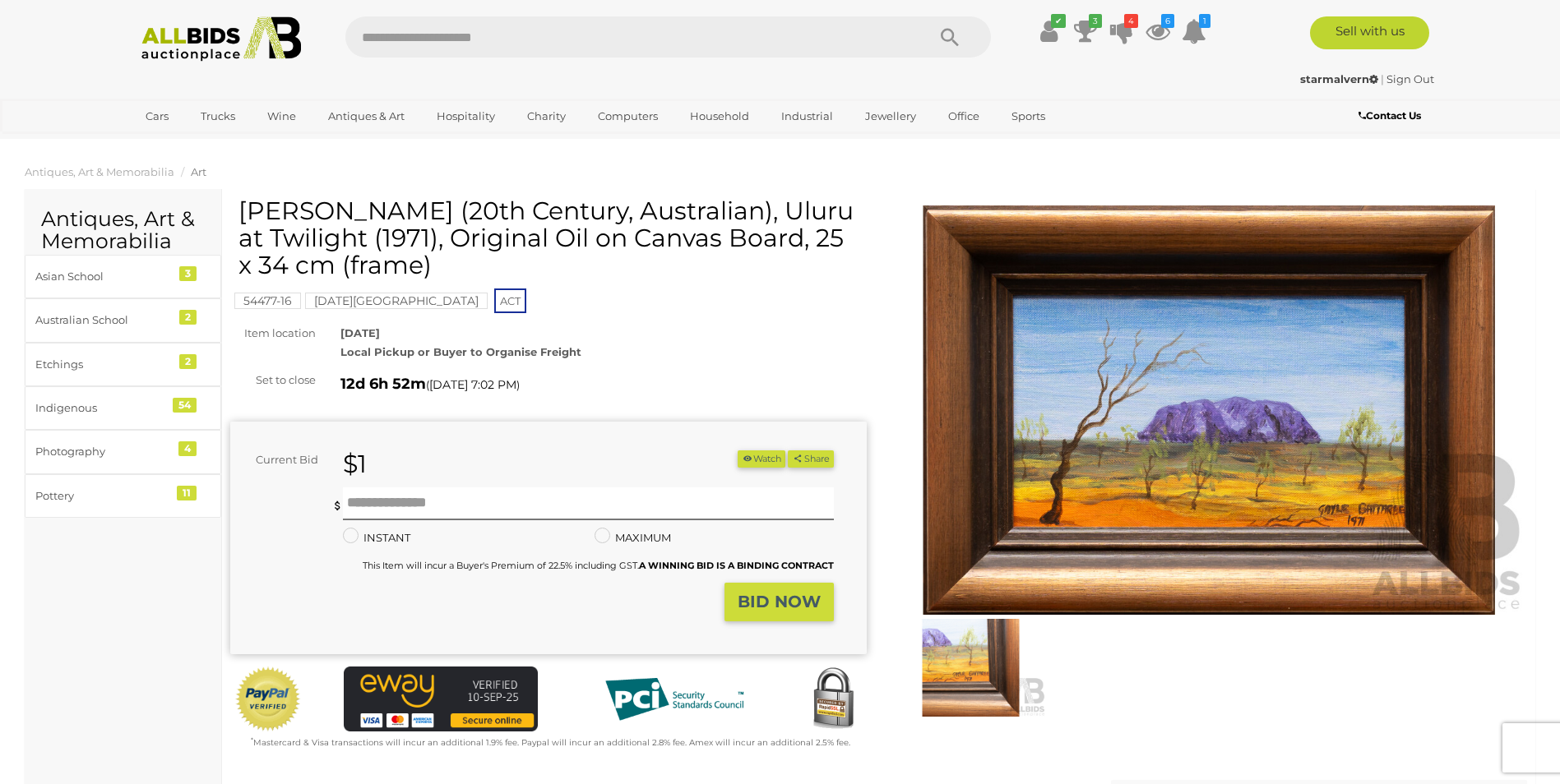
click at [1292, 431] on img at bounding box center [1209, 410] width 636 height 410
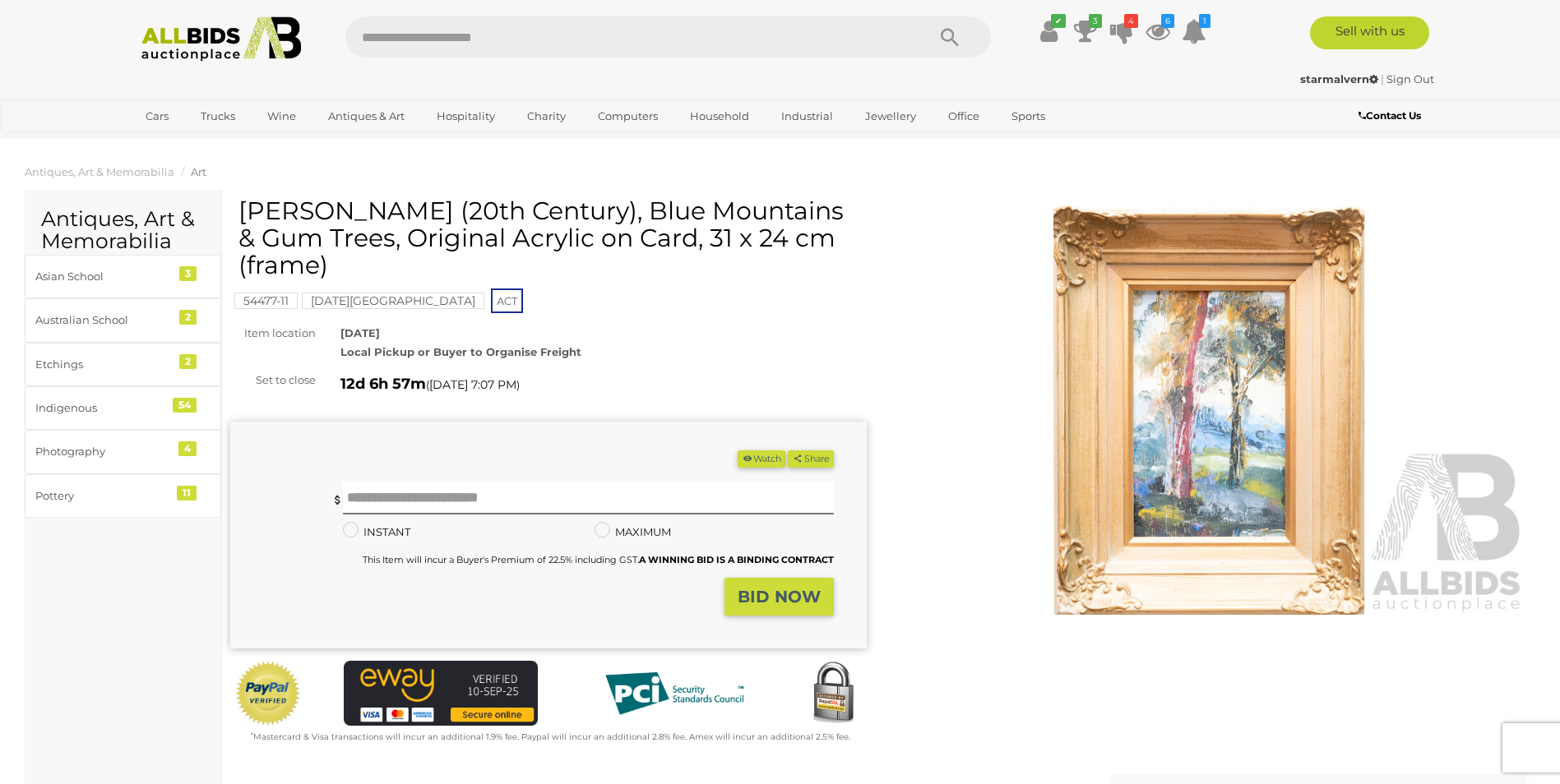
click at [1258, 411] on img at bounding box center [1209, 410] width 636 height 410
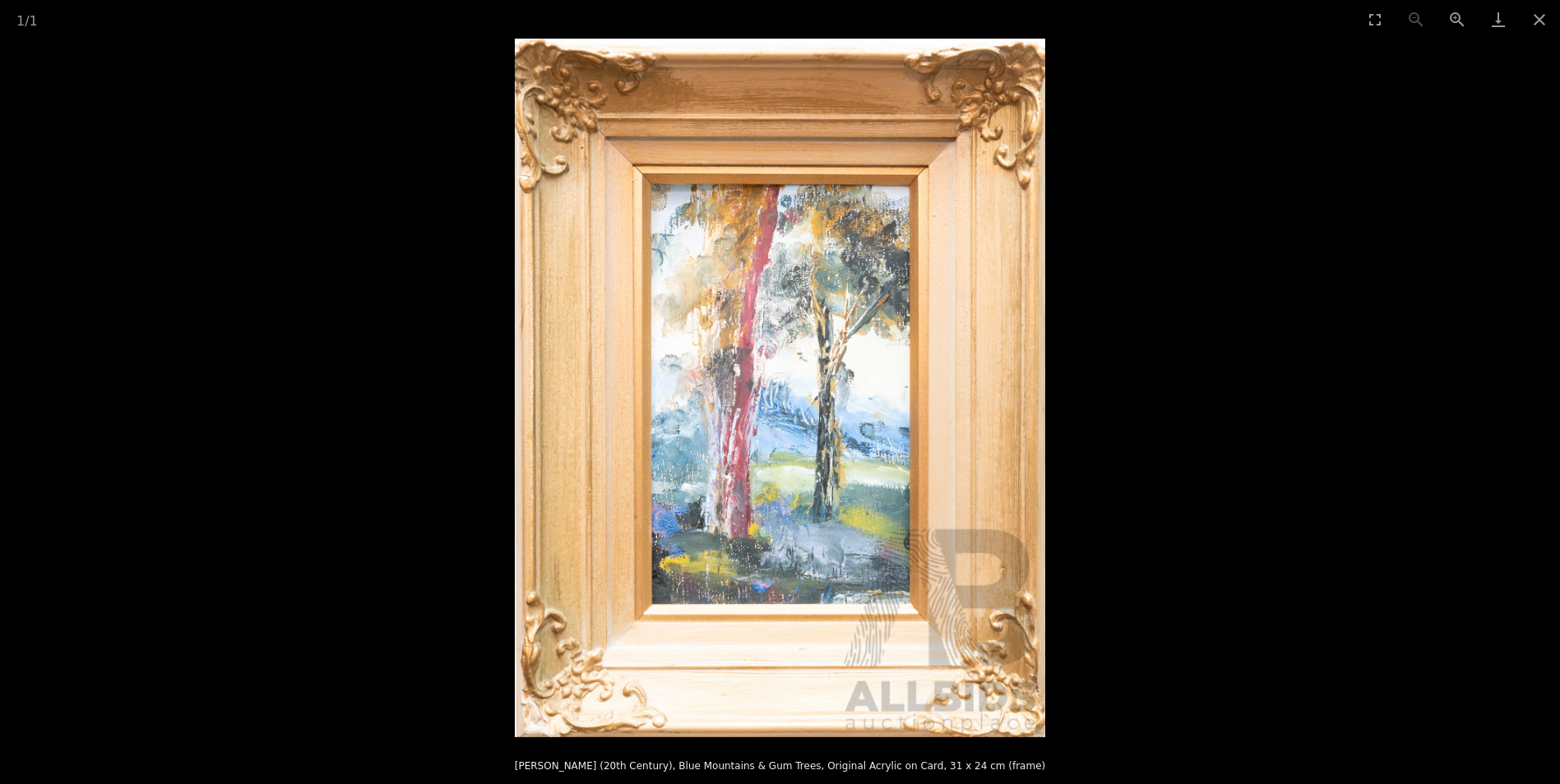
click at [1285, 175] on picture at bounding box center [780, 388] width 1560 height 699
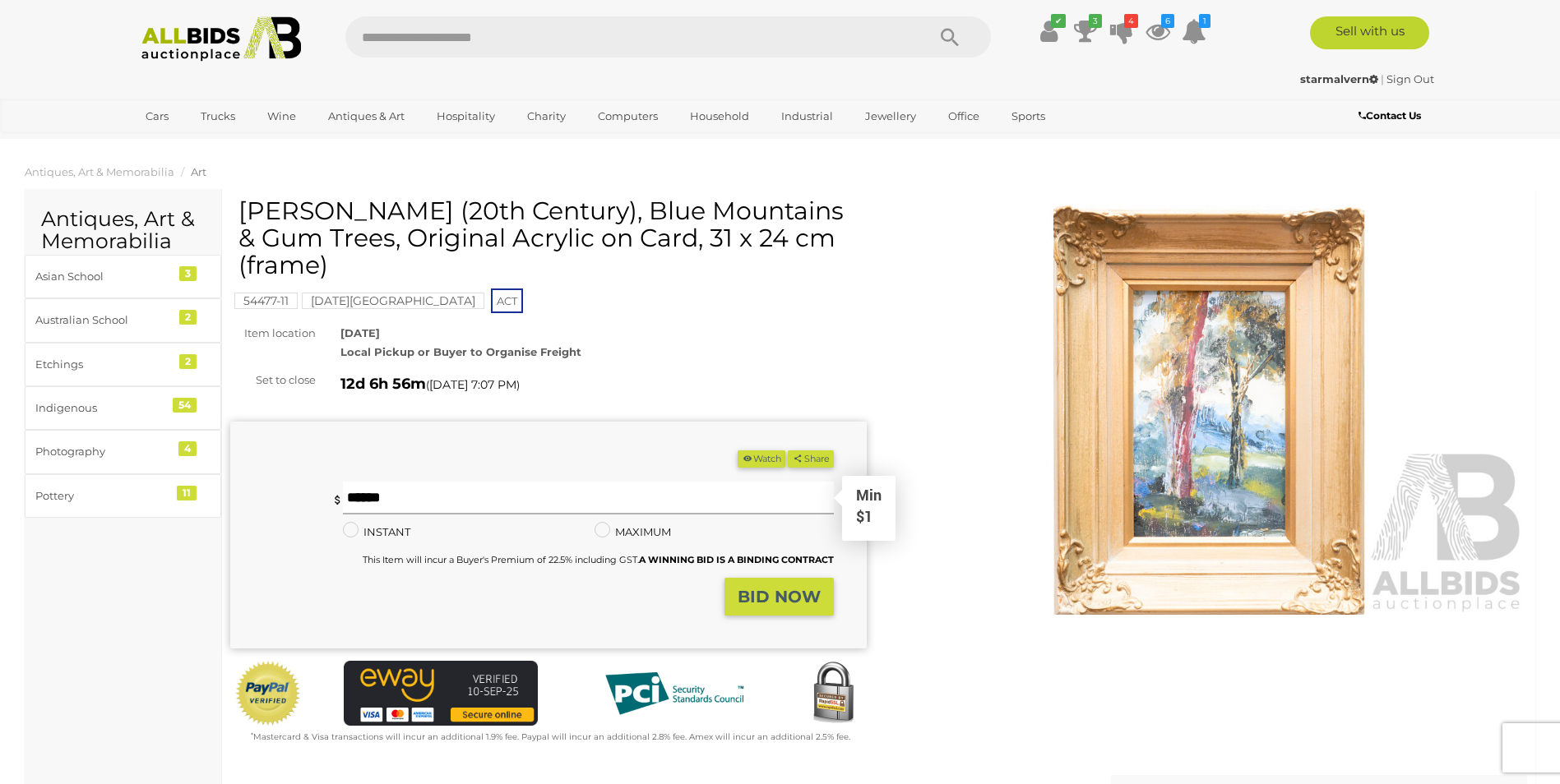
click at [407, 511] on input "text" at bounding box center [587, 498] width 490 height 32
type input "**"
click at [756, 601] on strong "BID NOW" at bounding box center [779, 597] width 83 height 20
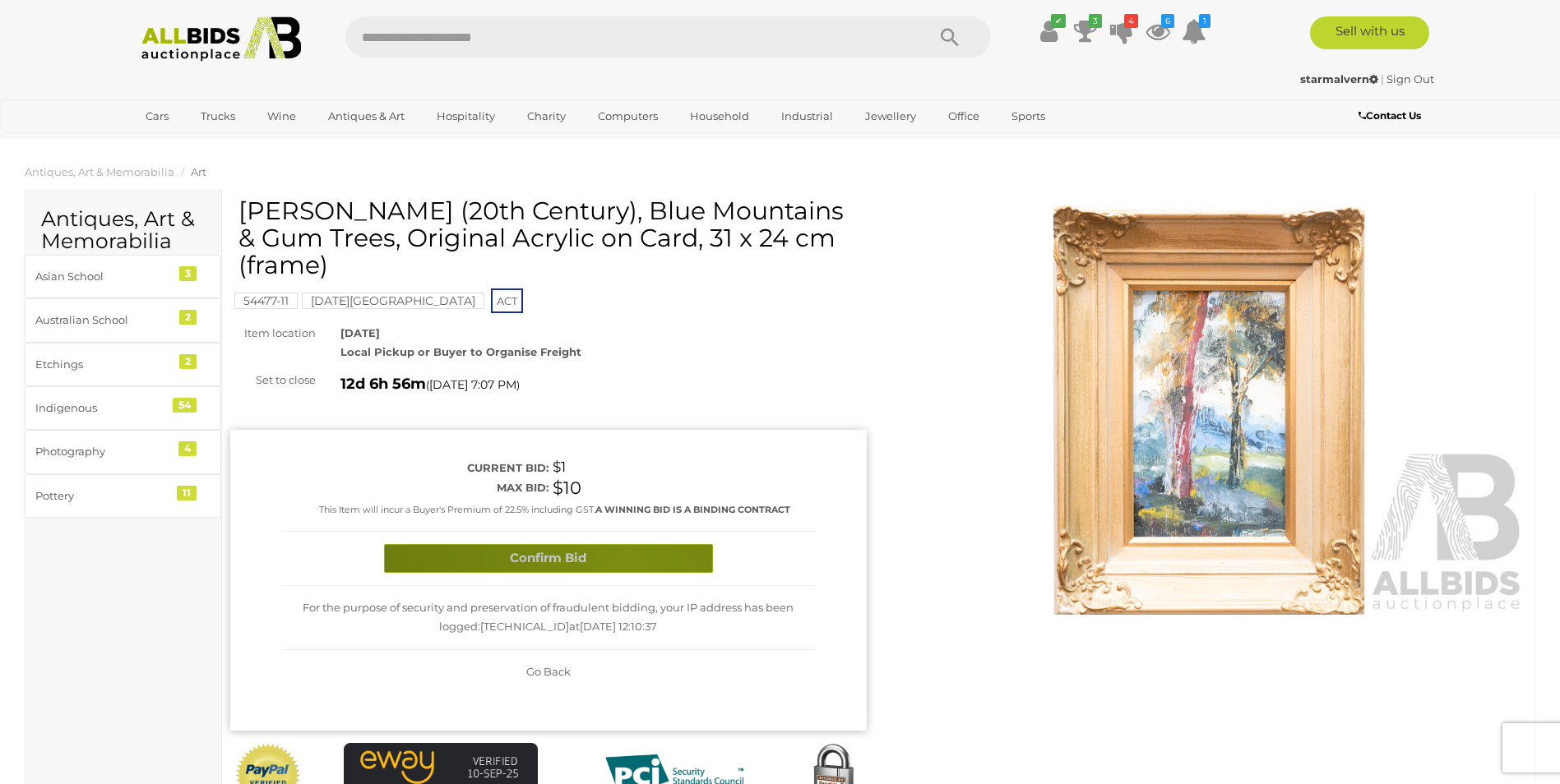
click at [627, 572] on button "Confirm Bid" at bounding box center [549, 558] width 329 height 29
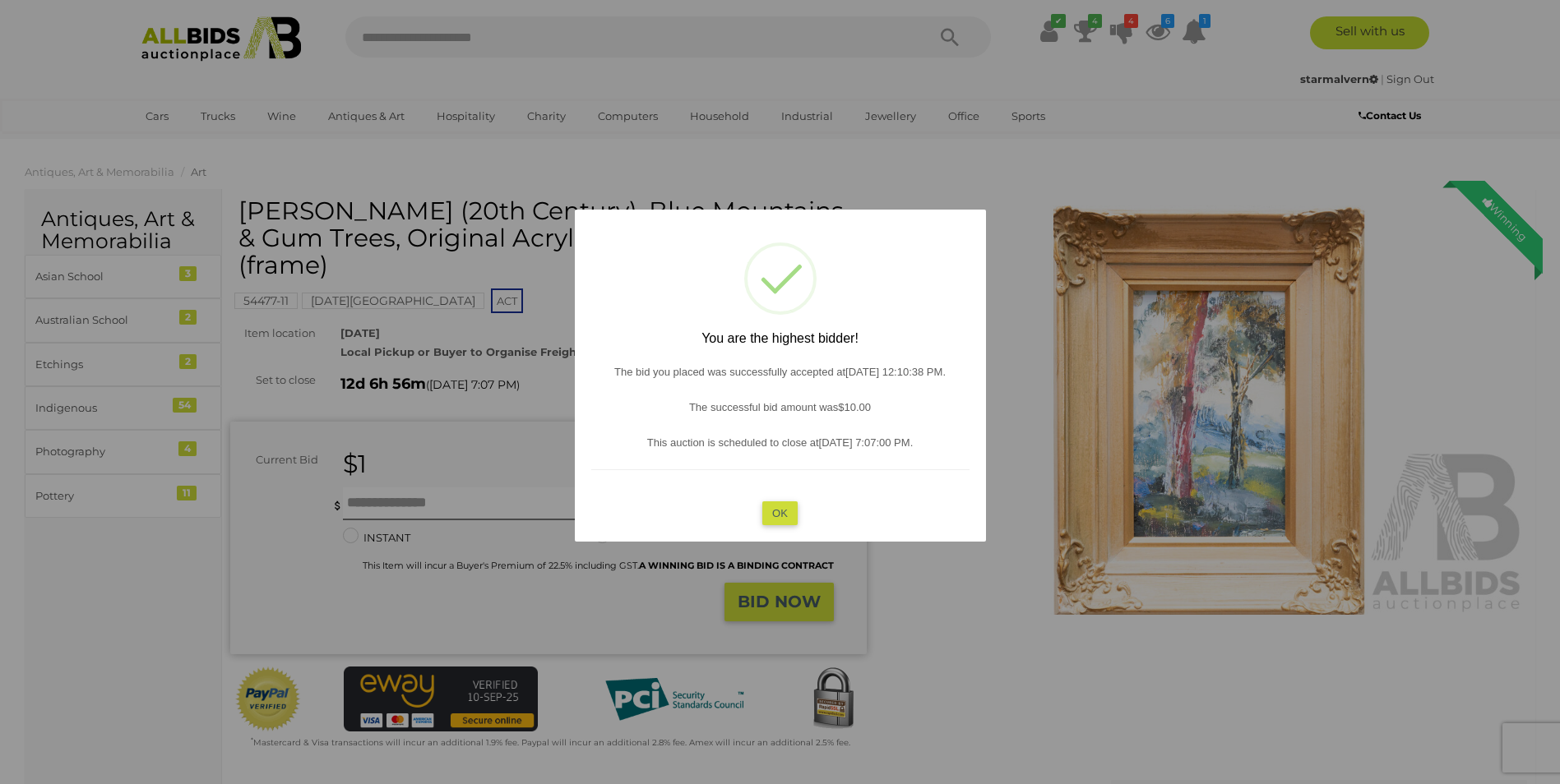
click at [789, 508] on button "OK" at bounding box center [780, 513] width 35 height 23
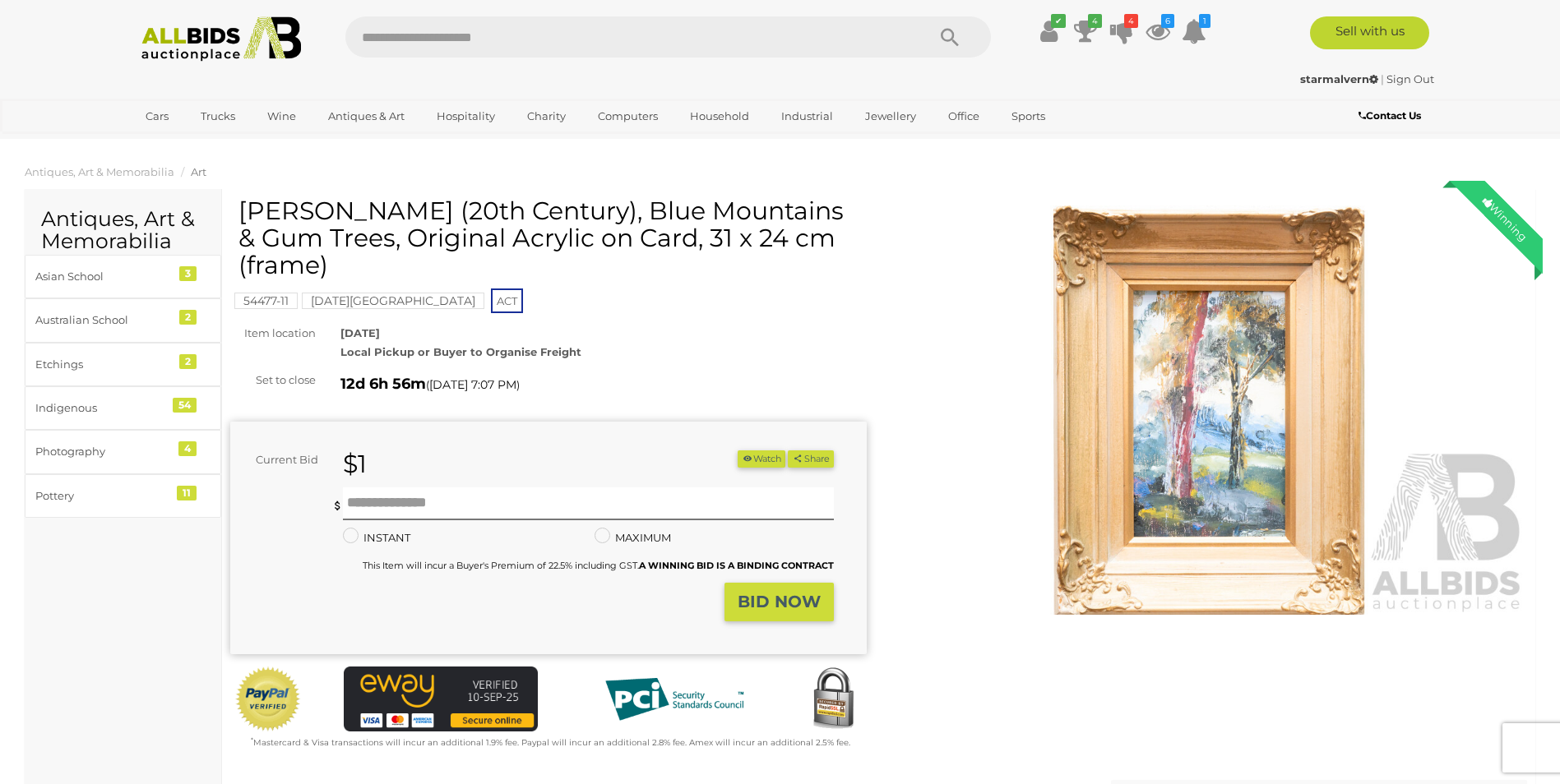
click at [755, 460] on button "Watch" at bounding box center [761, 458] width 48 height 17
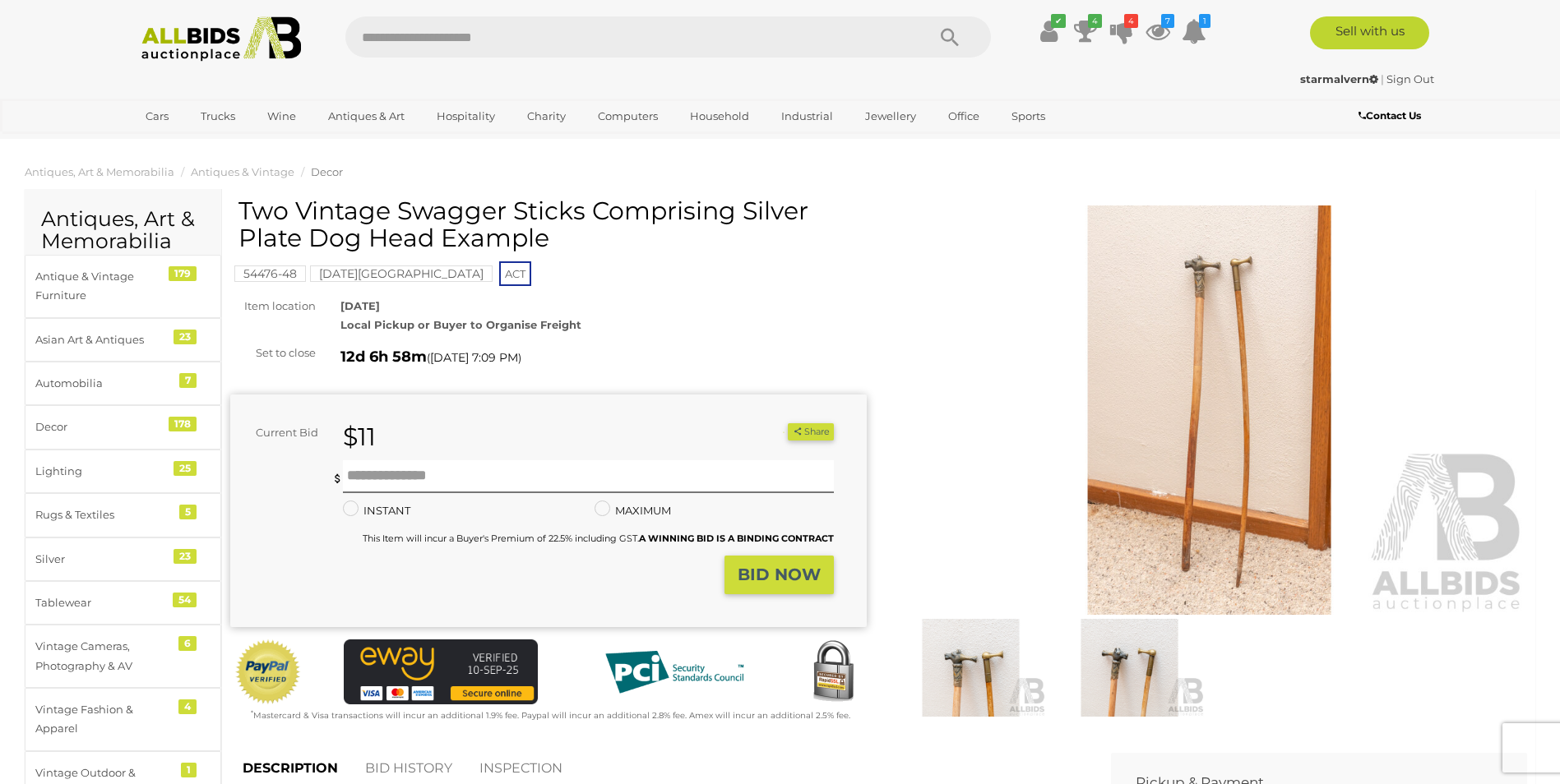
click at [1139, 695] on img at bounding box center [1129, 668] width 151 height 97
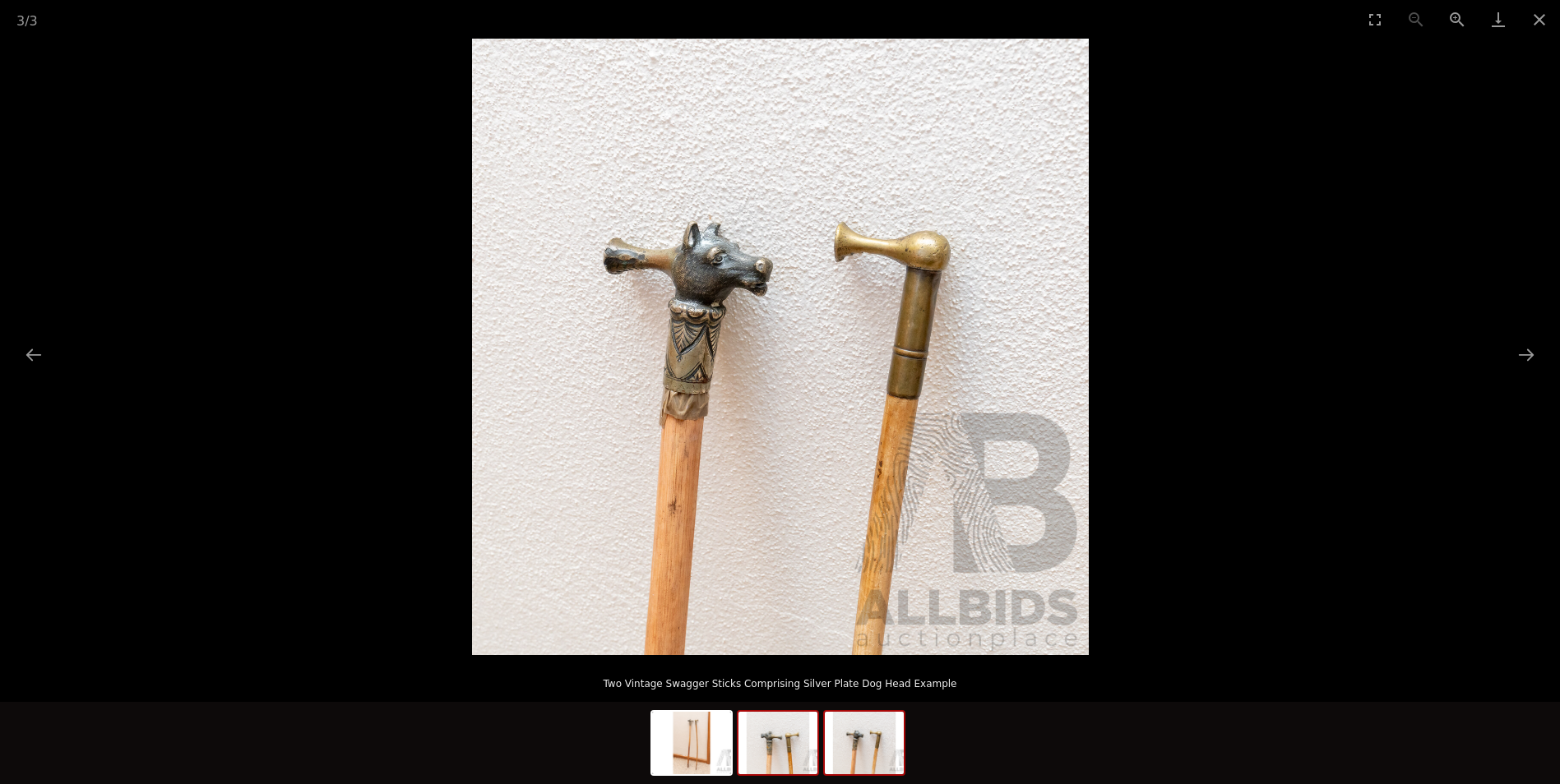
click at [780, 755] on img at bounding box center [777, 742] width 78 height 62
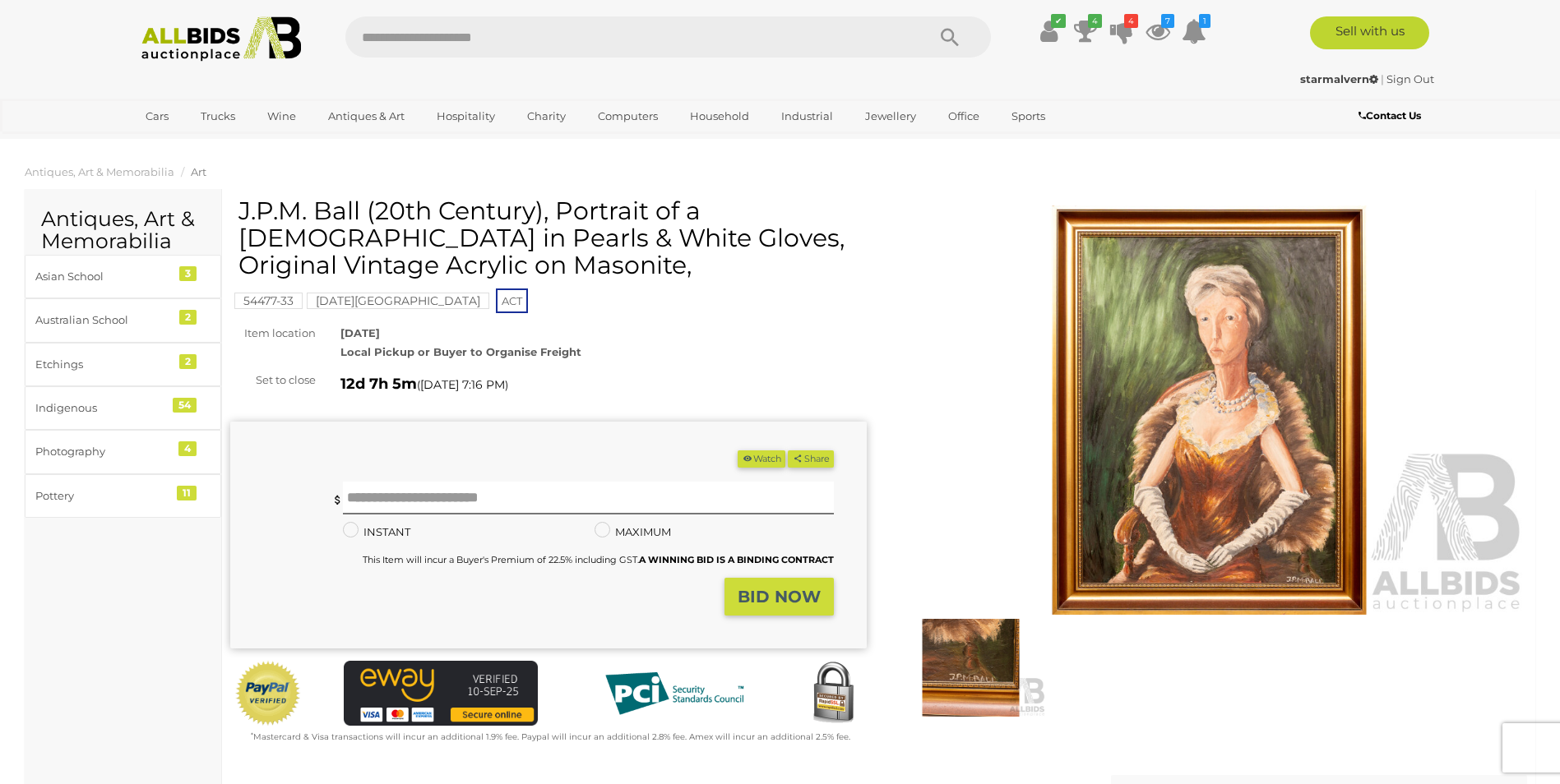
click at [1195, 436] on img at bounding box center [1209, 410] width 636 height 410
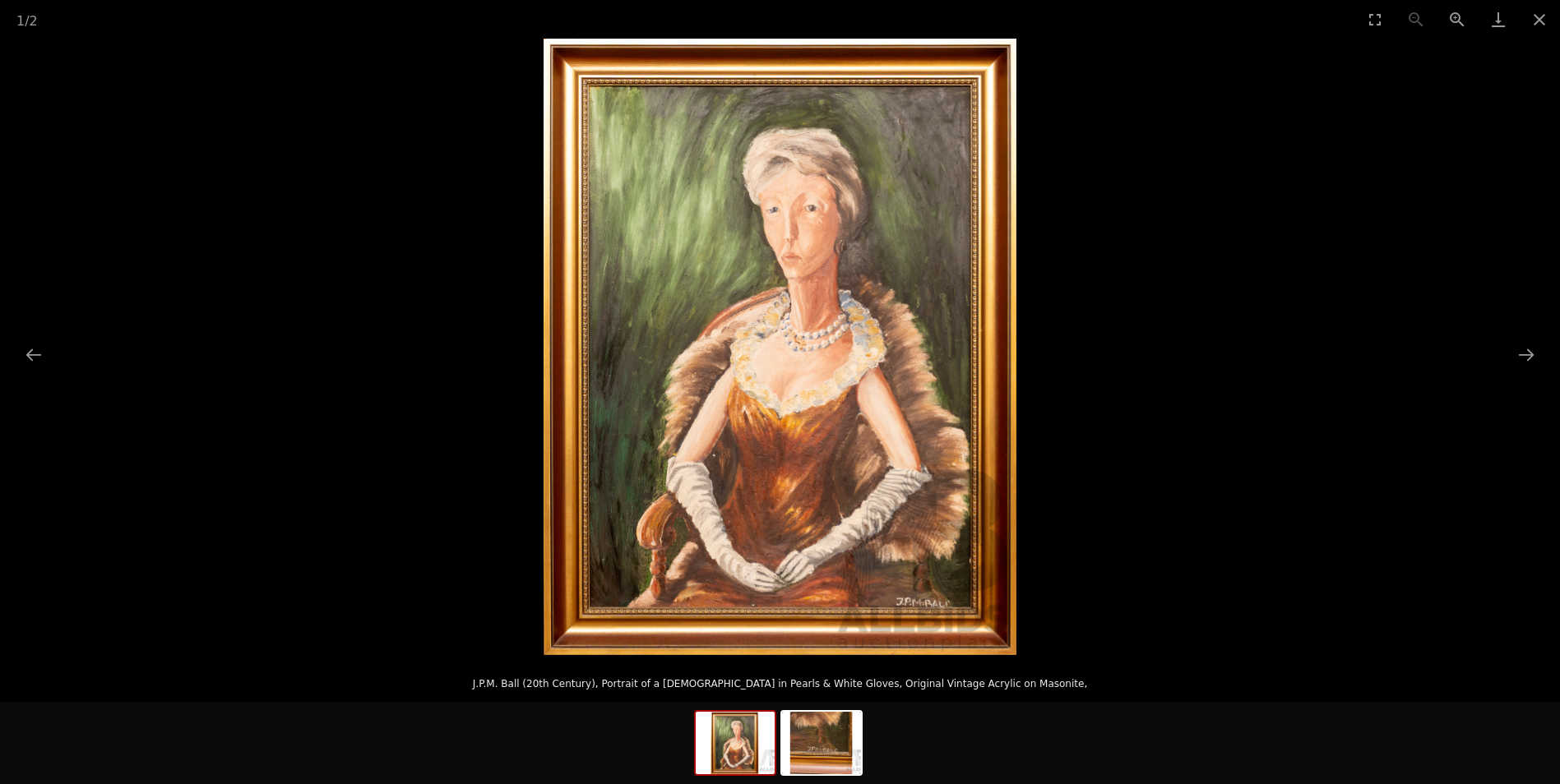
click at [810, 217] on img at bounding box center [780, 346] width 473 height 616
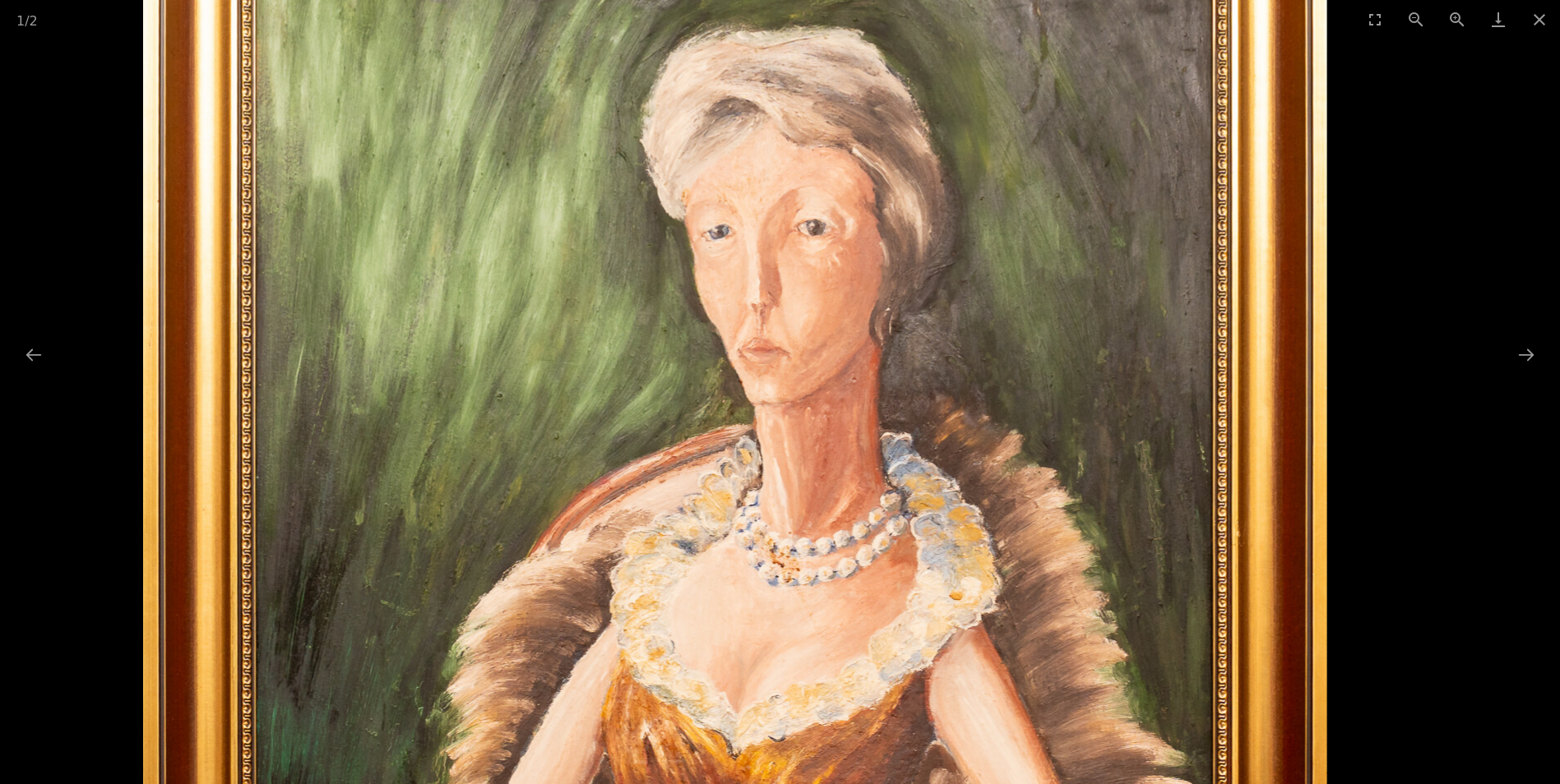
click at [827, 393] on img at bounding box center [734, 574] width 1183 height 1544
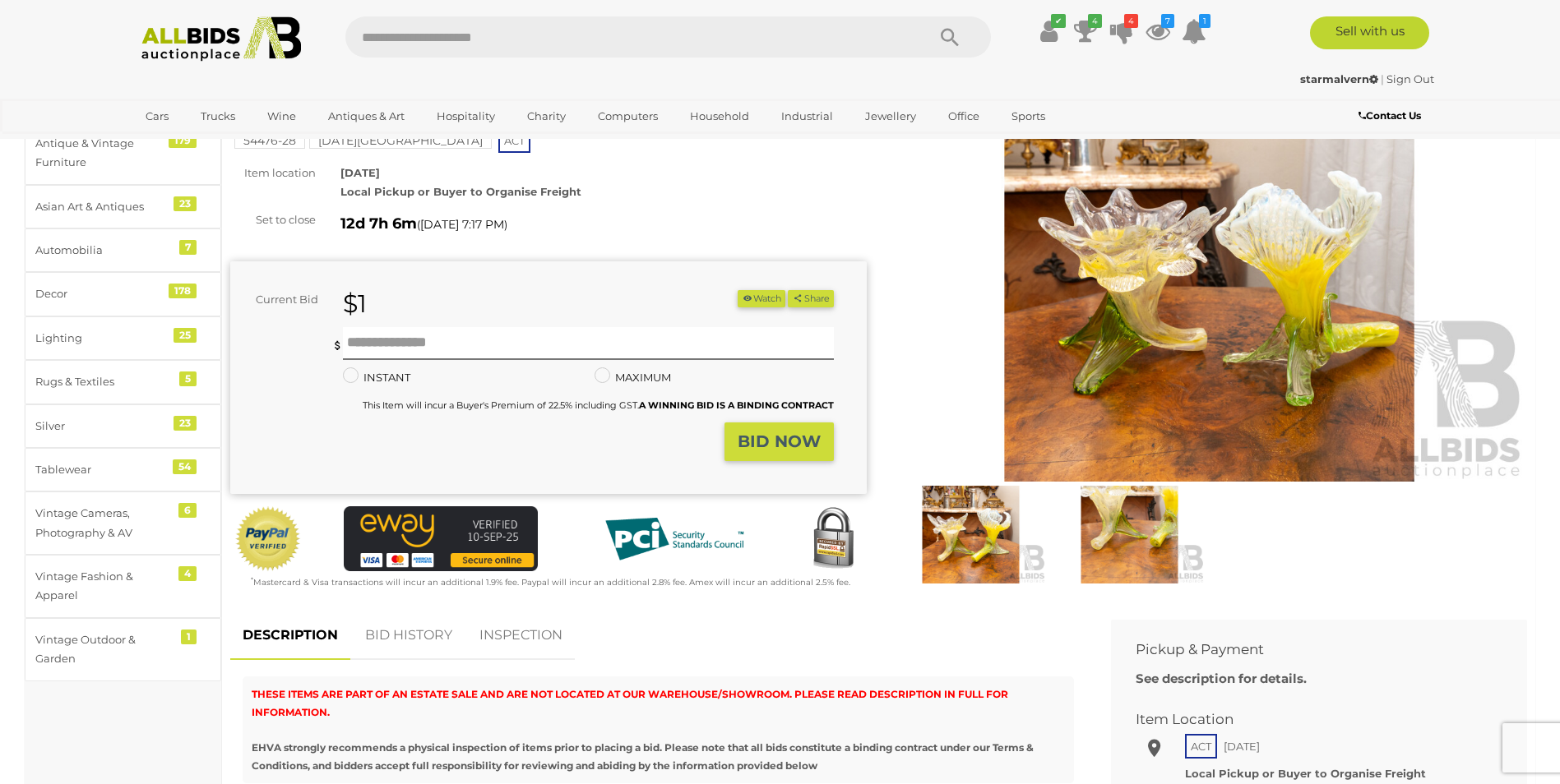
scroll to position [219, 0]
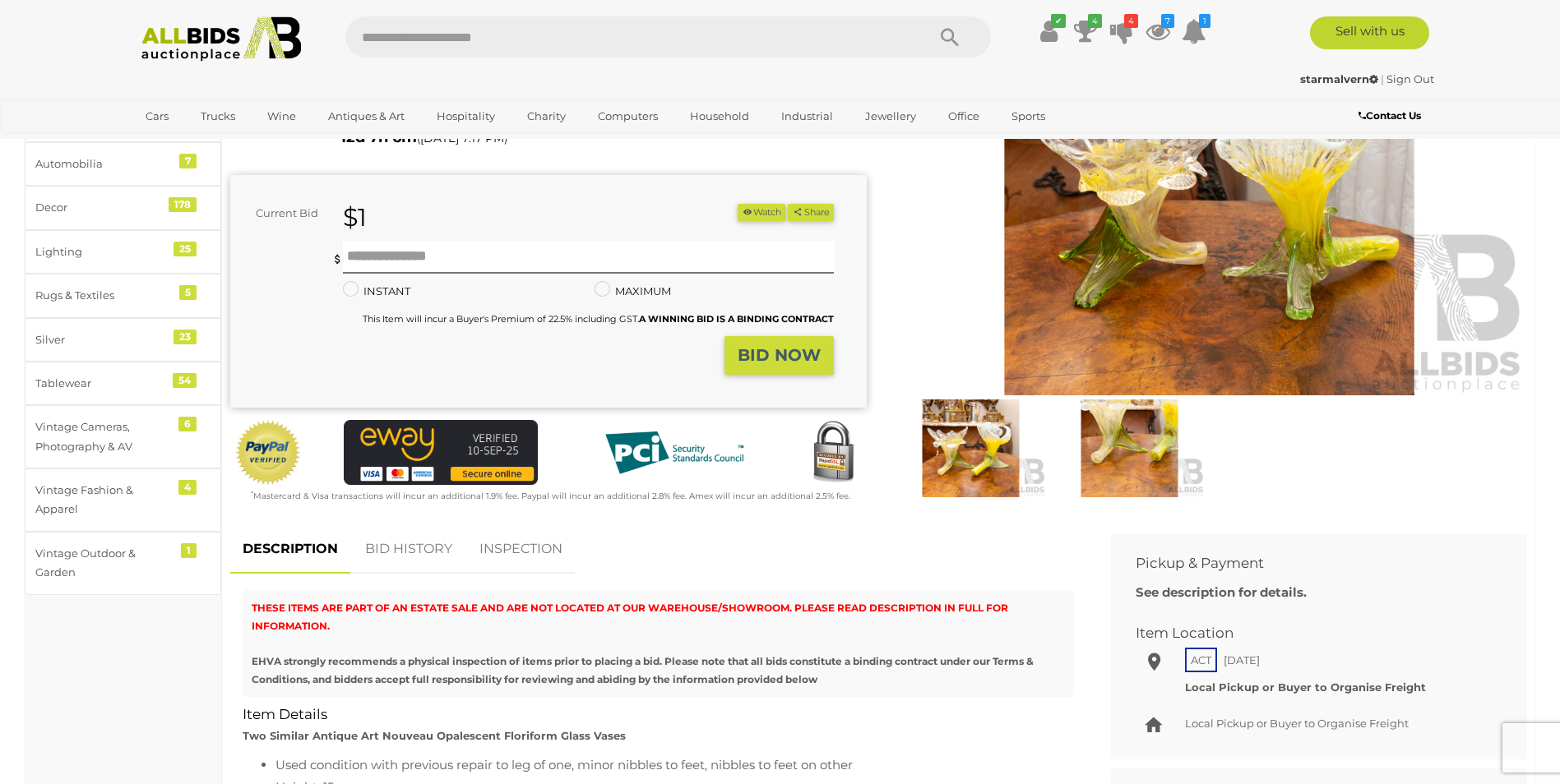
click at [968, 447] on img at bounding box center [970, 448] width 151 height 97
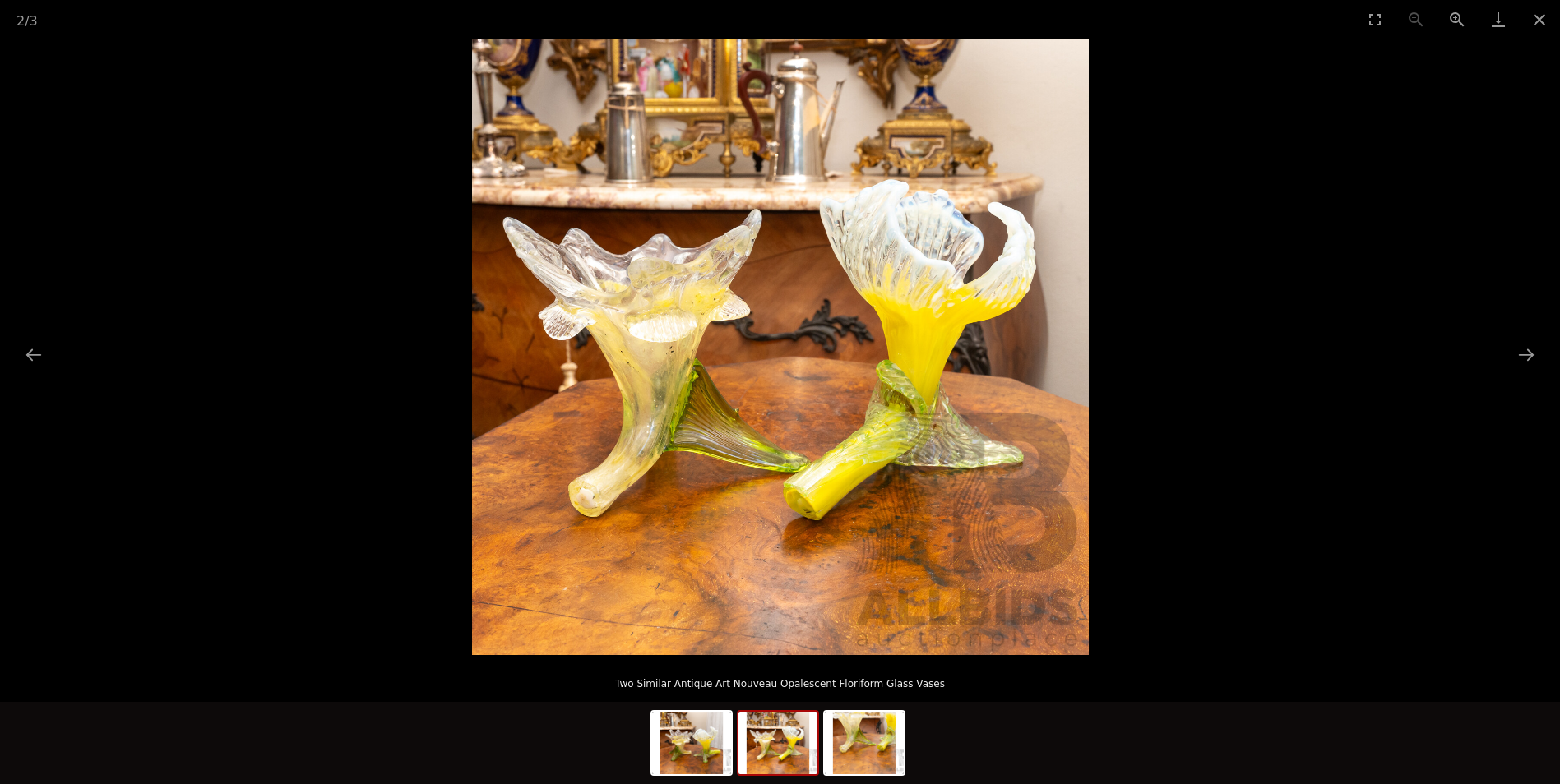
click at [687, 373] on img at bounding box center [780, 346] width 616 height 616
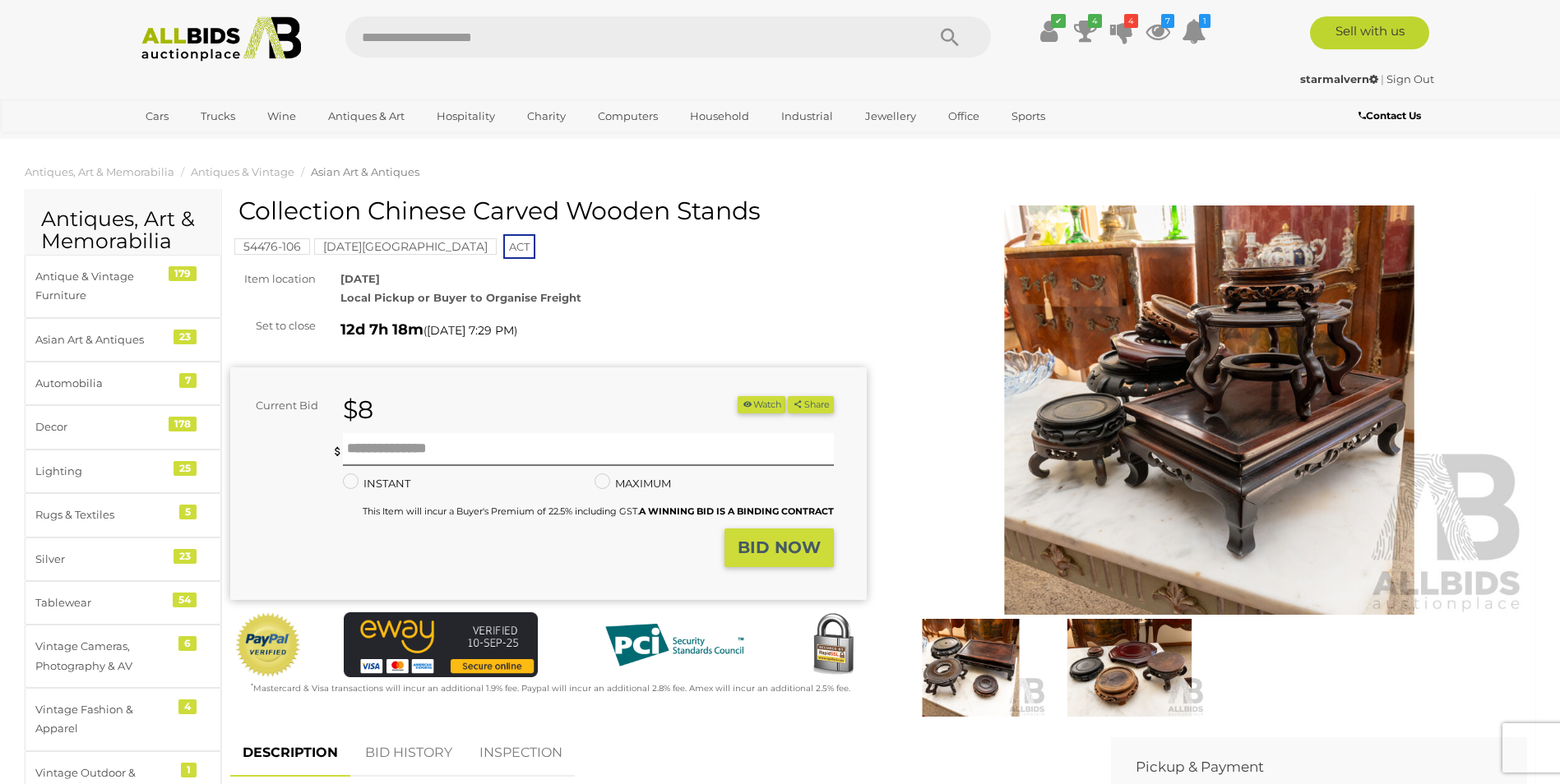
click at [1278, 395] on img at bounding box center [1209, 410] width 636 height 410
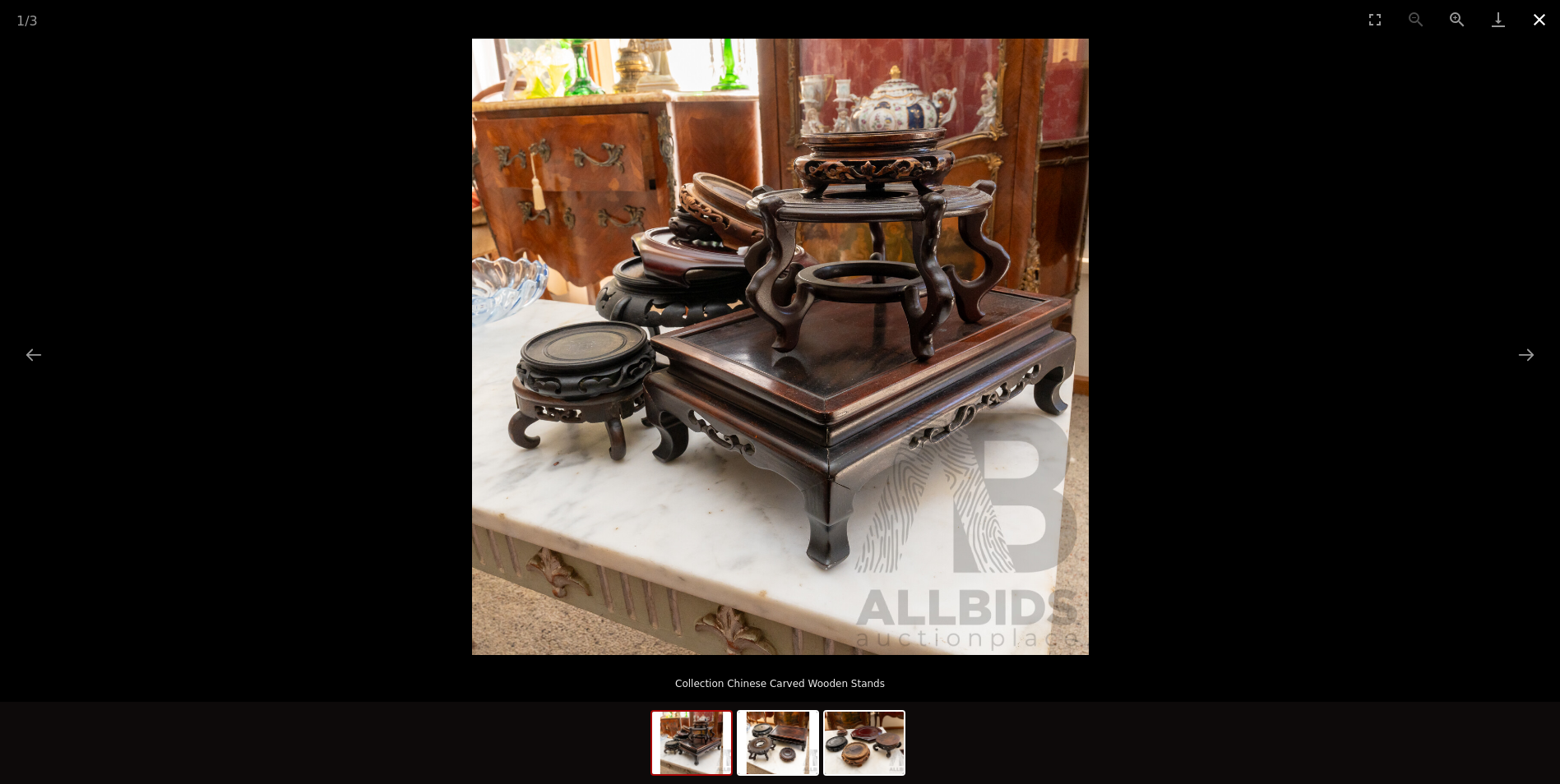
click button "Close gallery"
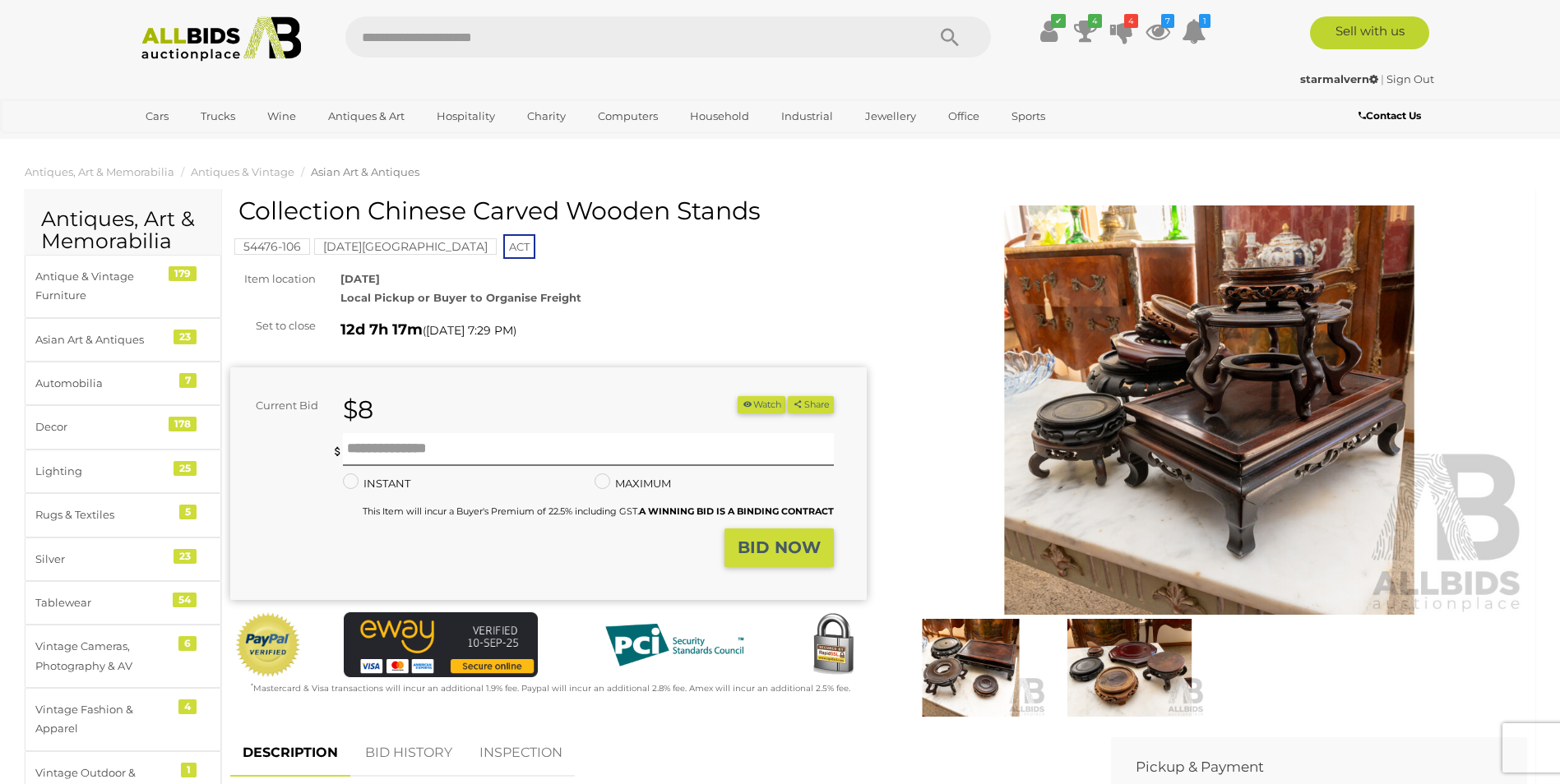
click button "Watch"
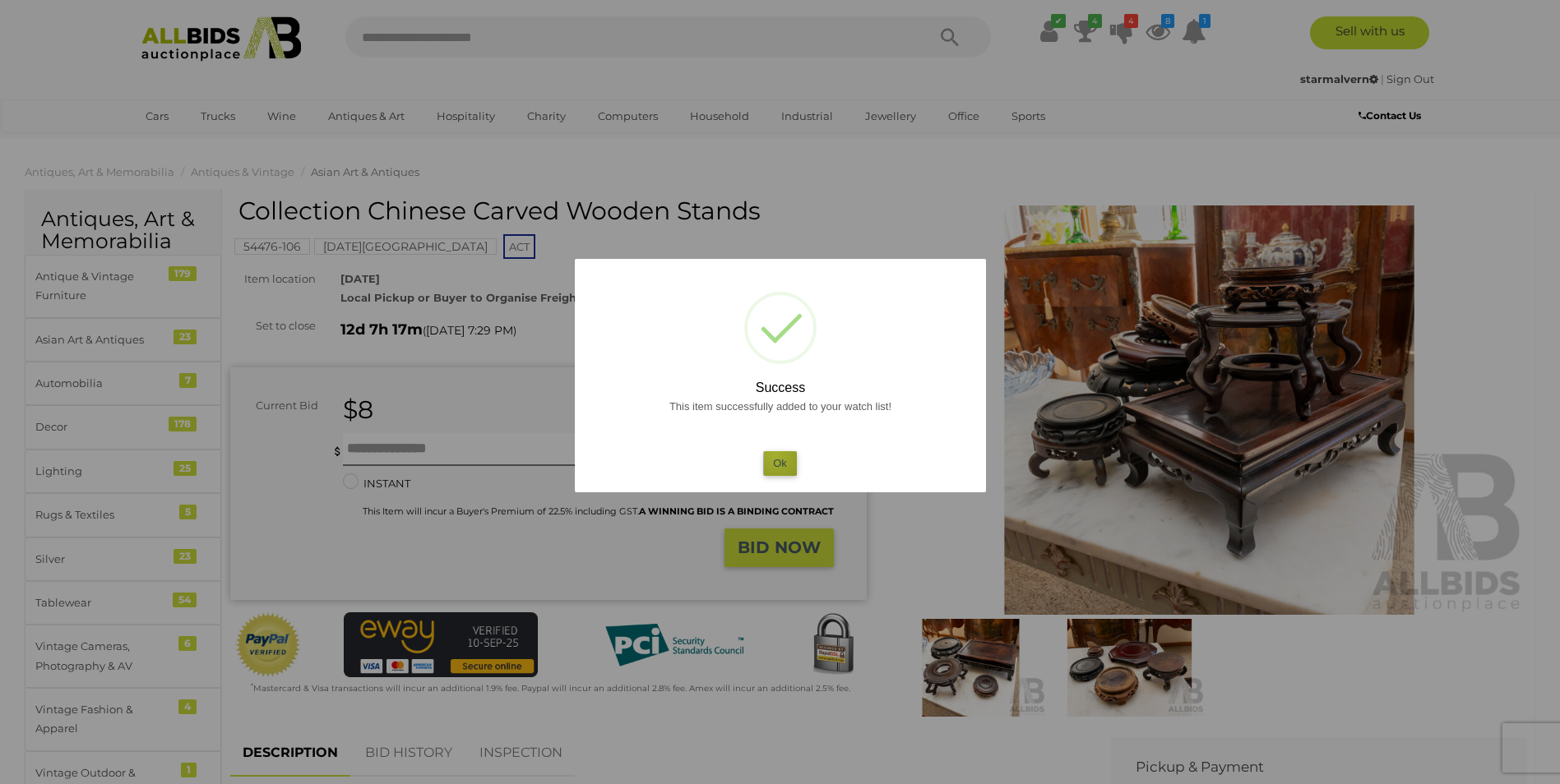
click button "Ok"
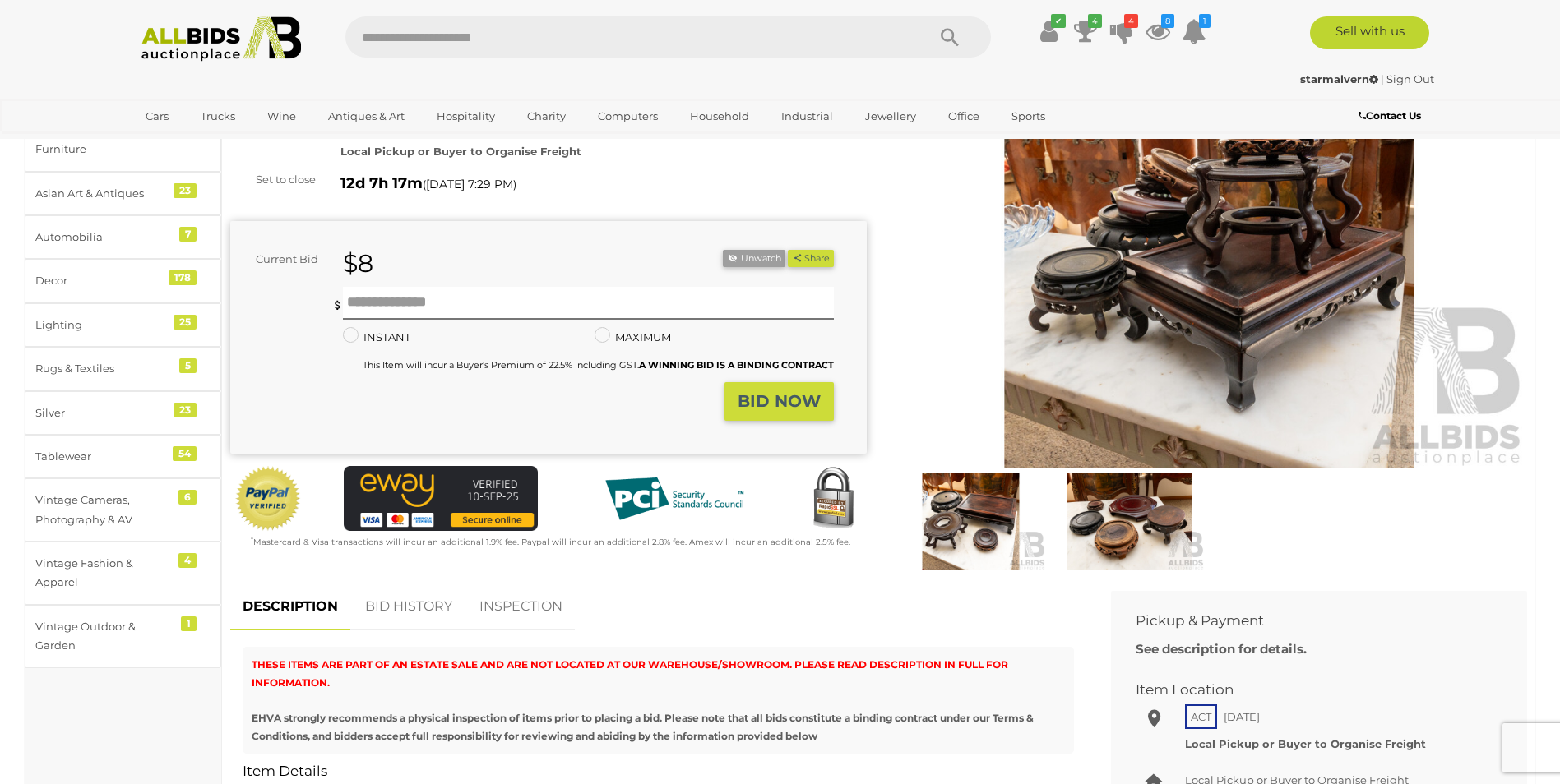
scroll to position [109, 0]
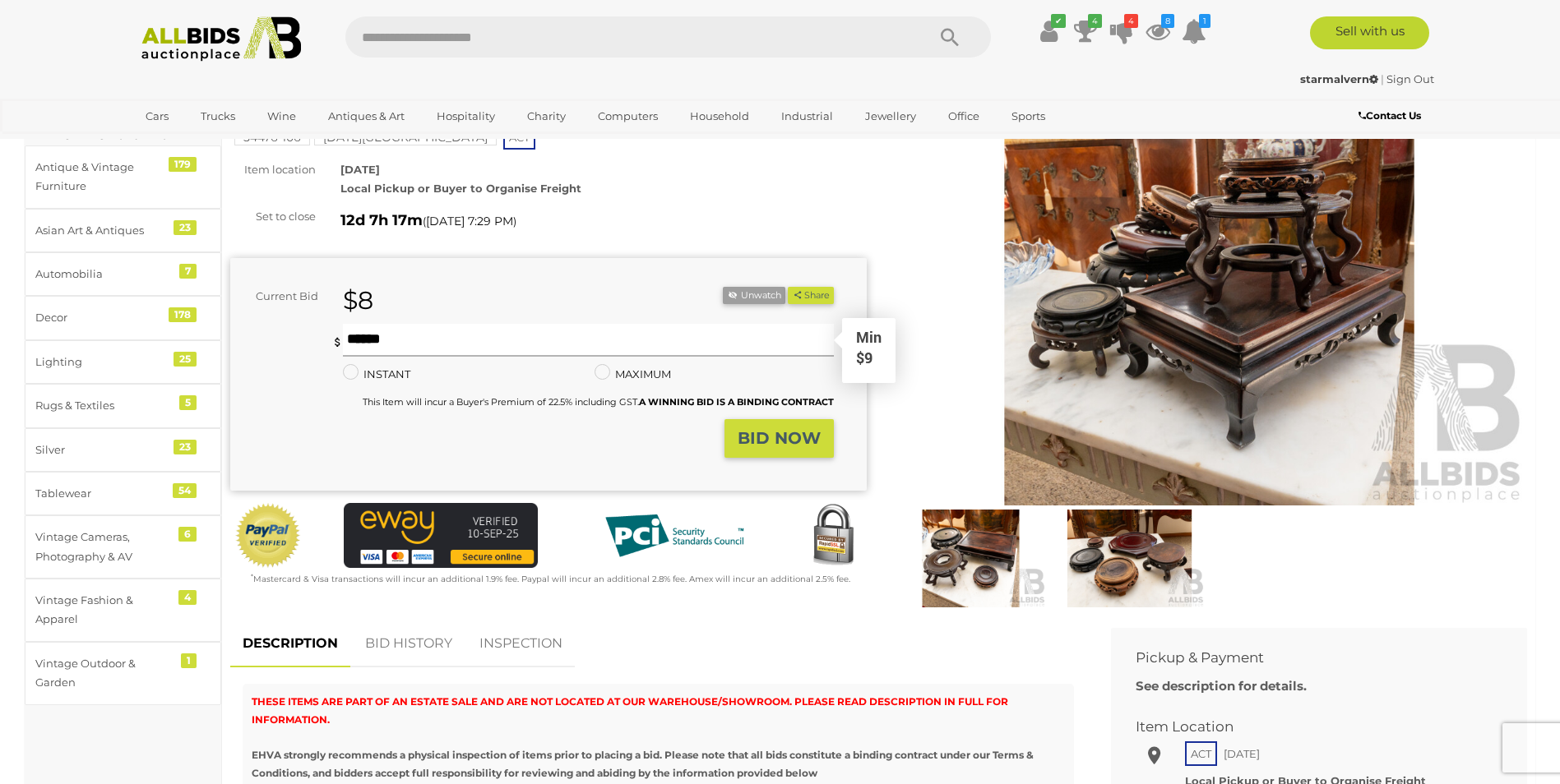
click input "text"
type input "**"
click strong "BID NOW"
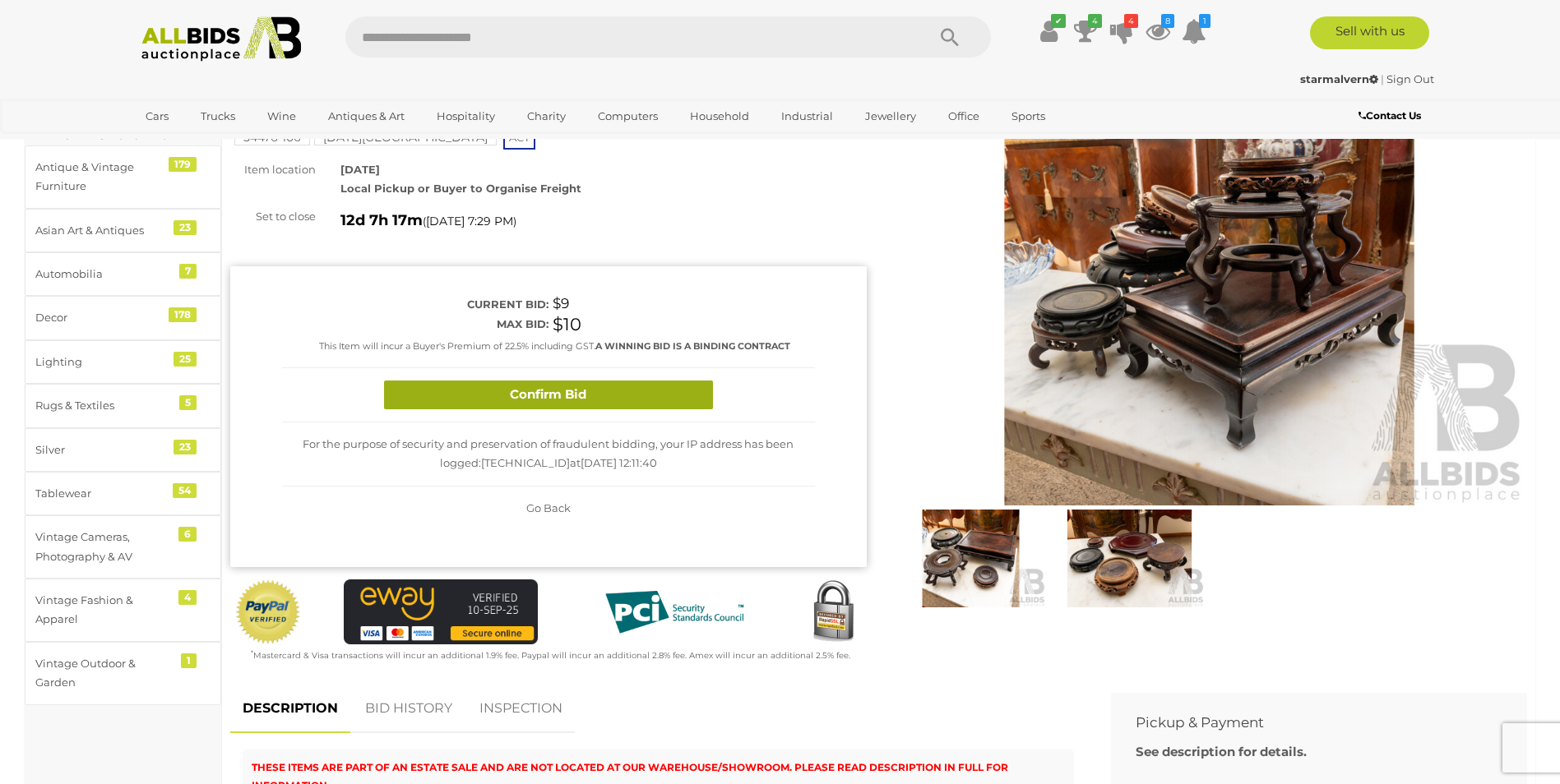
click button "Confirm Bid"
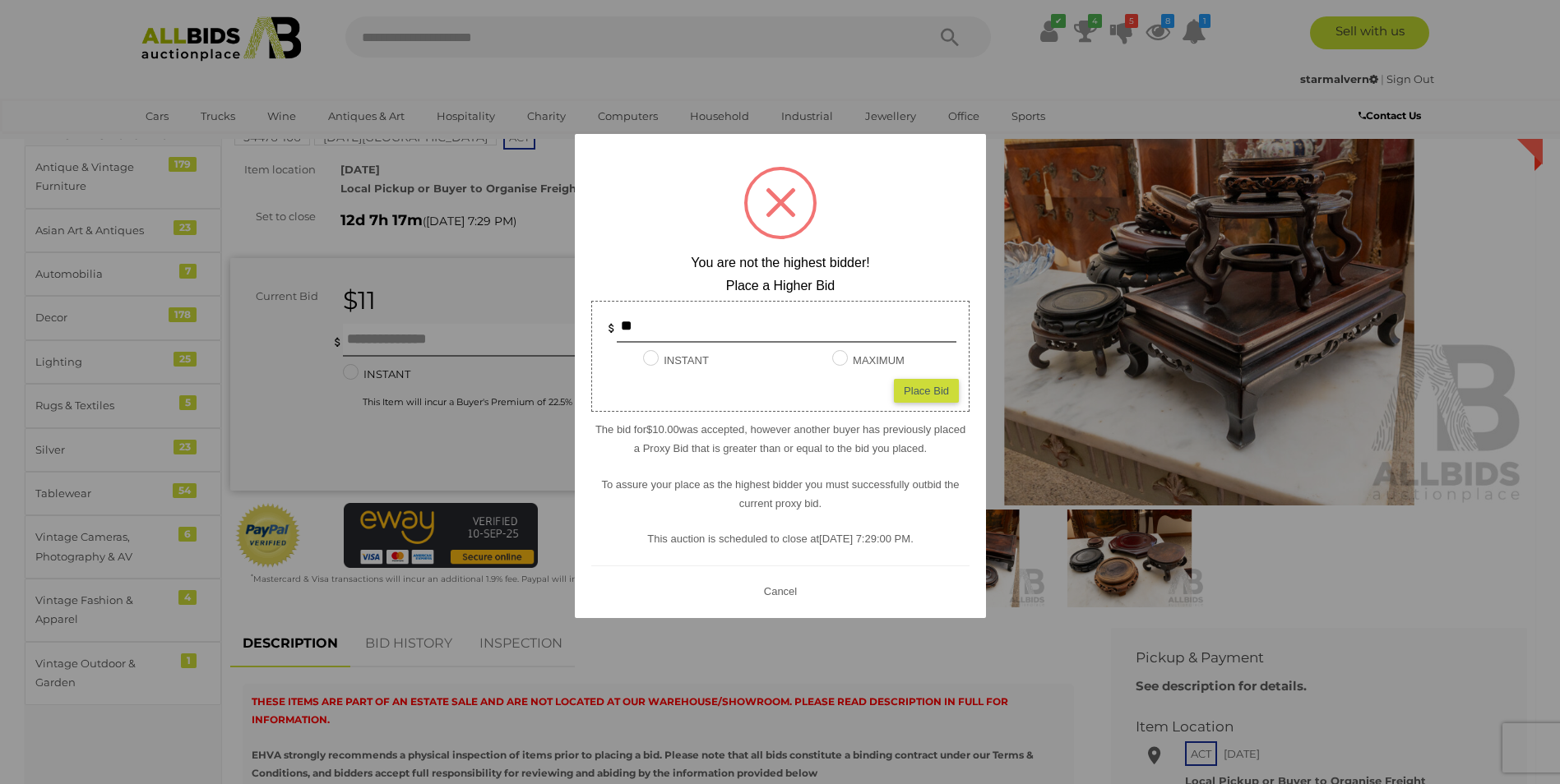
click div
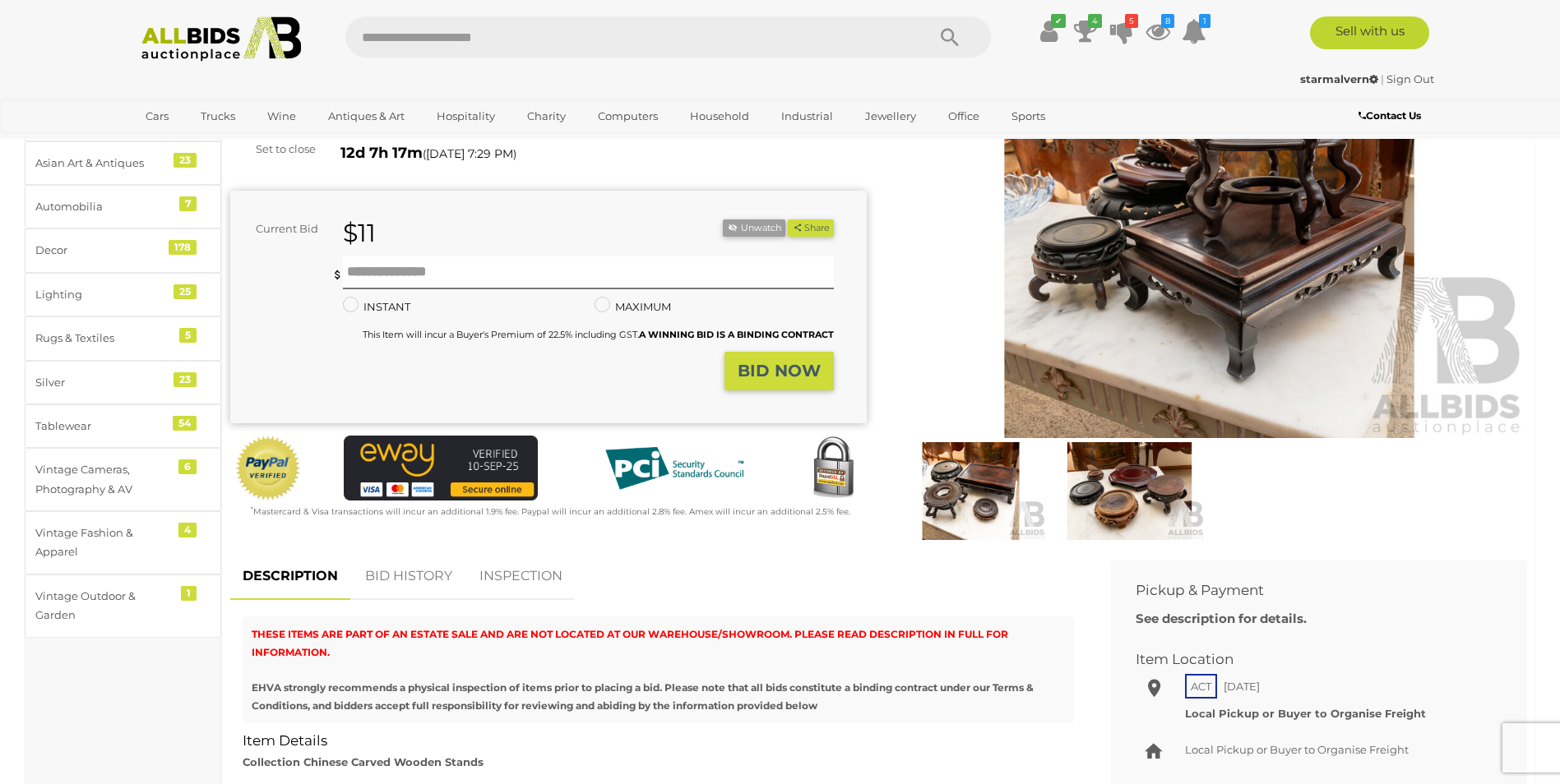
scroll to position [0, 0]
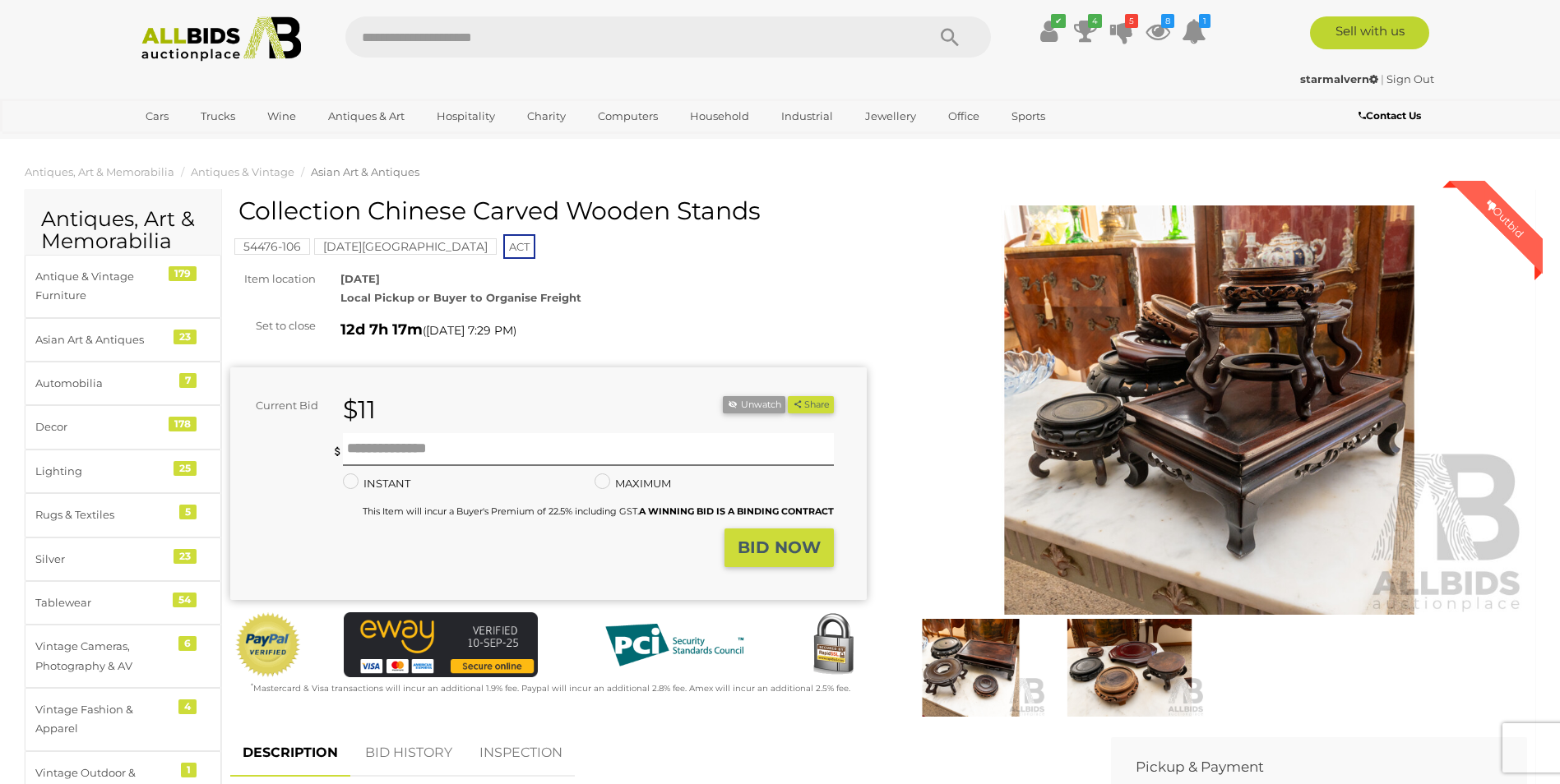
click img
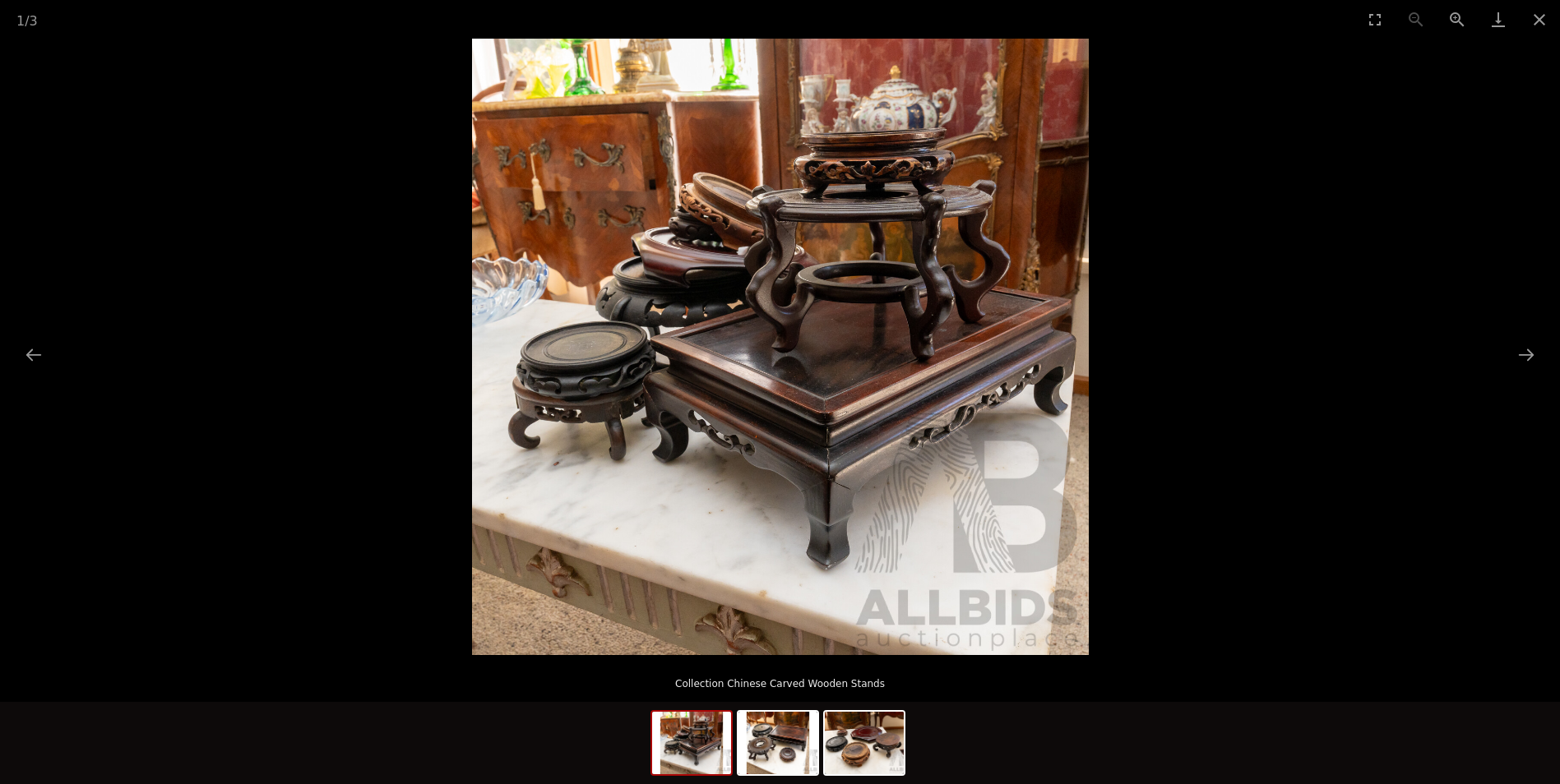
drag, startPoint x: 1536, startPoint y: 16, endPoint x: 1477, endPoint y: 49, distance: 67.6
click button "Close gallery"
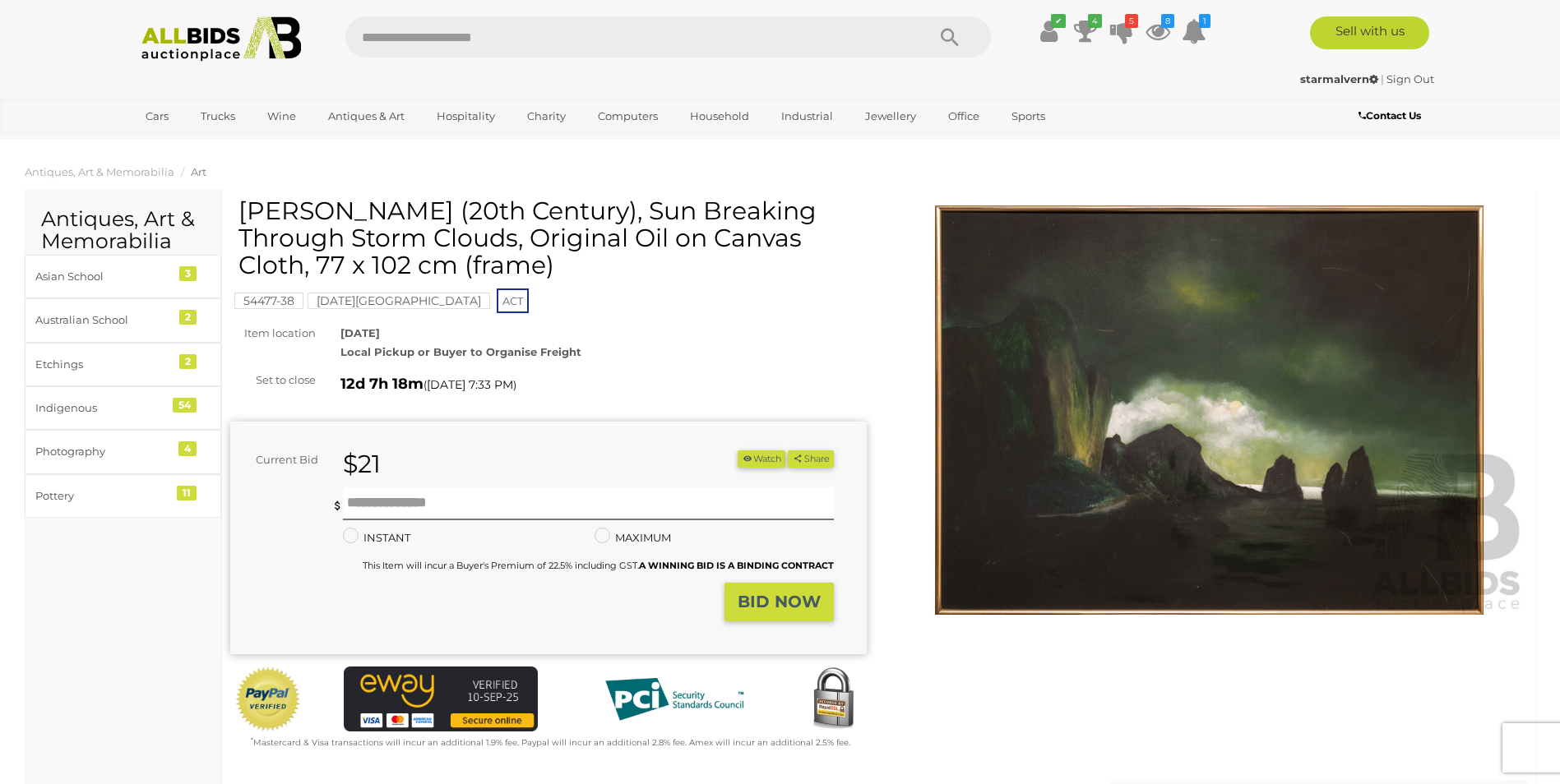
click at [1153, 446] on img at bounding box center [1209, 410] width 636 height 410
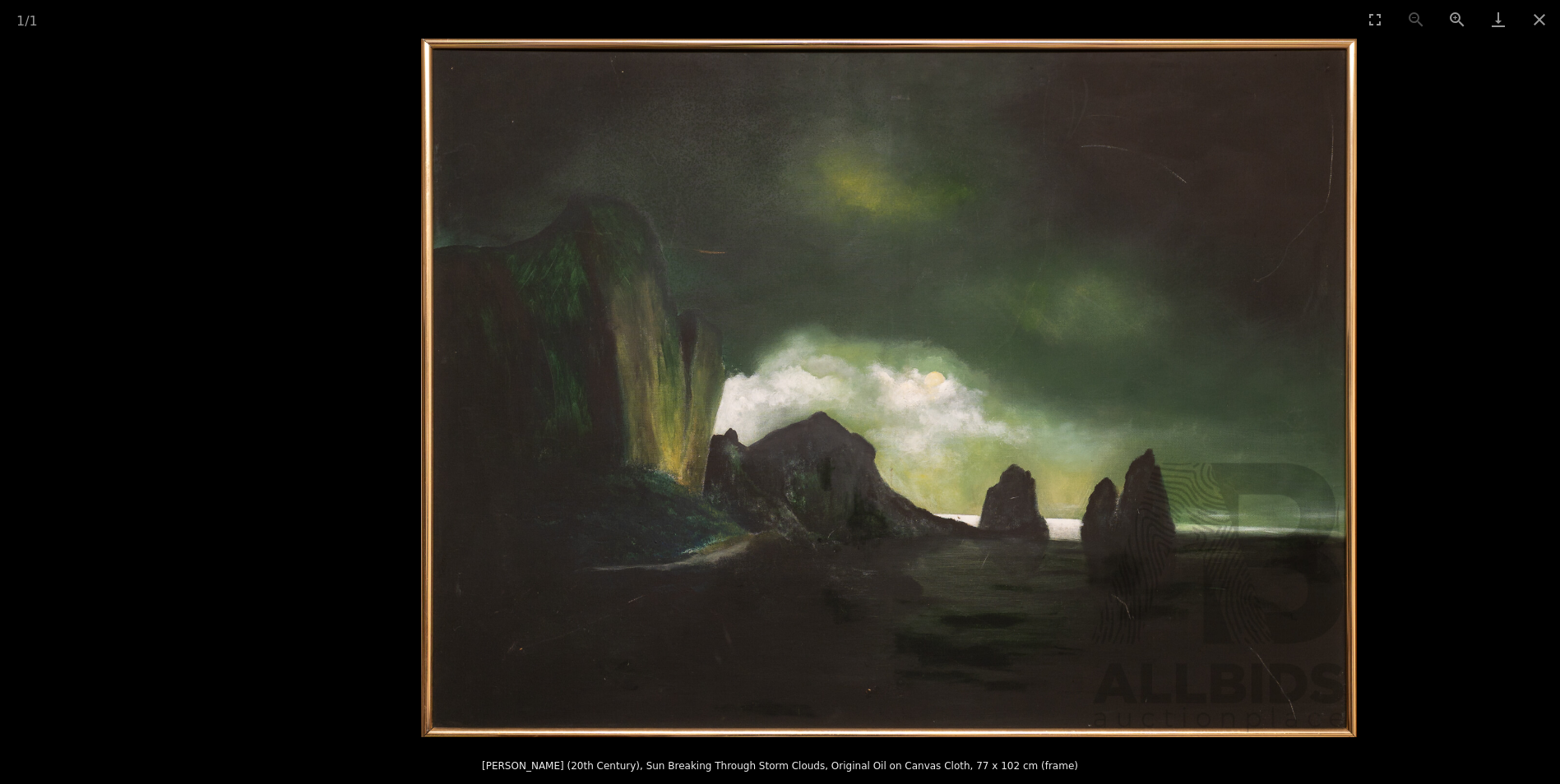
drag, startPoint x: 1174, startPoint y: 289, endPoint x: 1515, endPoint y: 214, distance: 349.2
click at [1286, 354] on img at bounding box center [889, 388] width 936 height 699
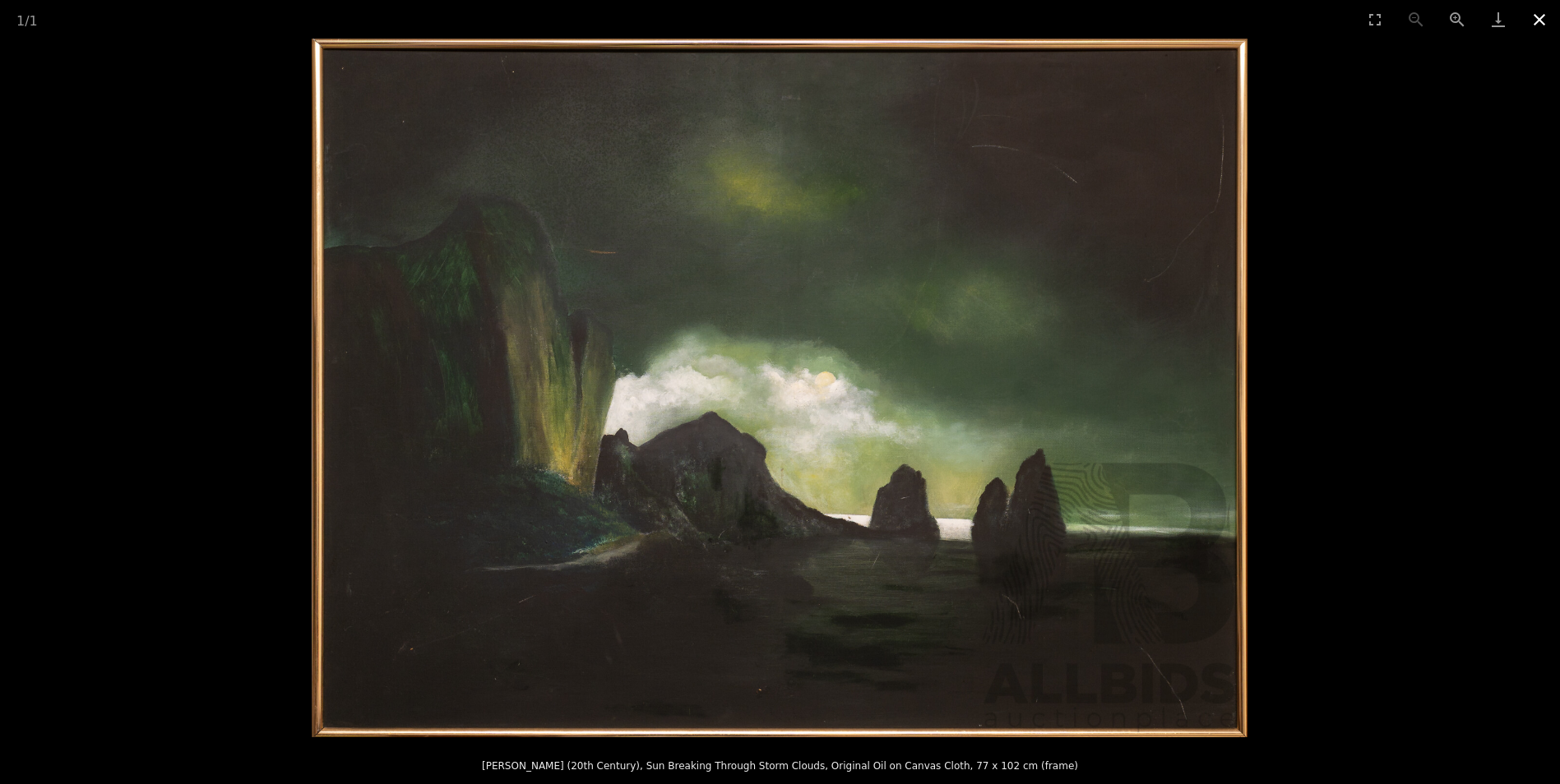
click at [1542, 15] on button "Close gallery" at bounding box center [1539, 19] width 42 height 39
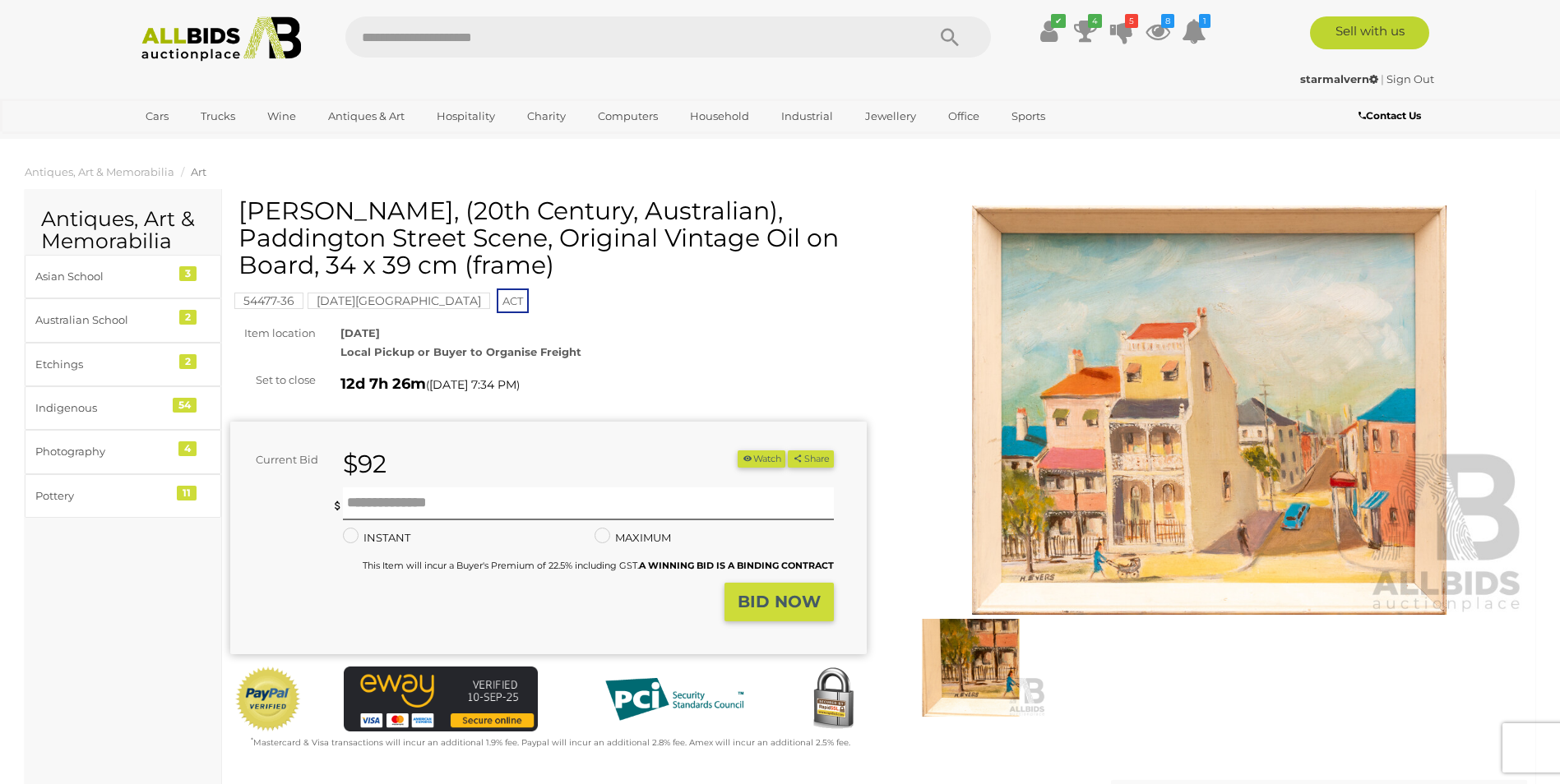
click at [1173, 430] on img at bounding box center [1209, 410] width 636 height 410
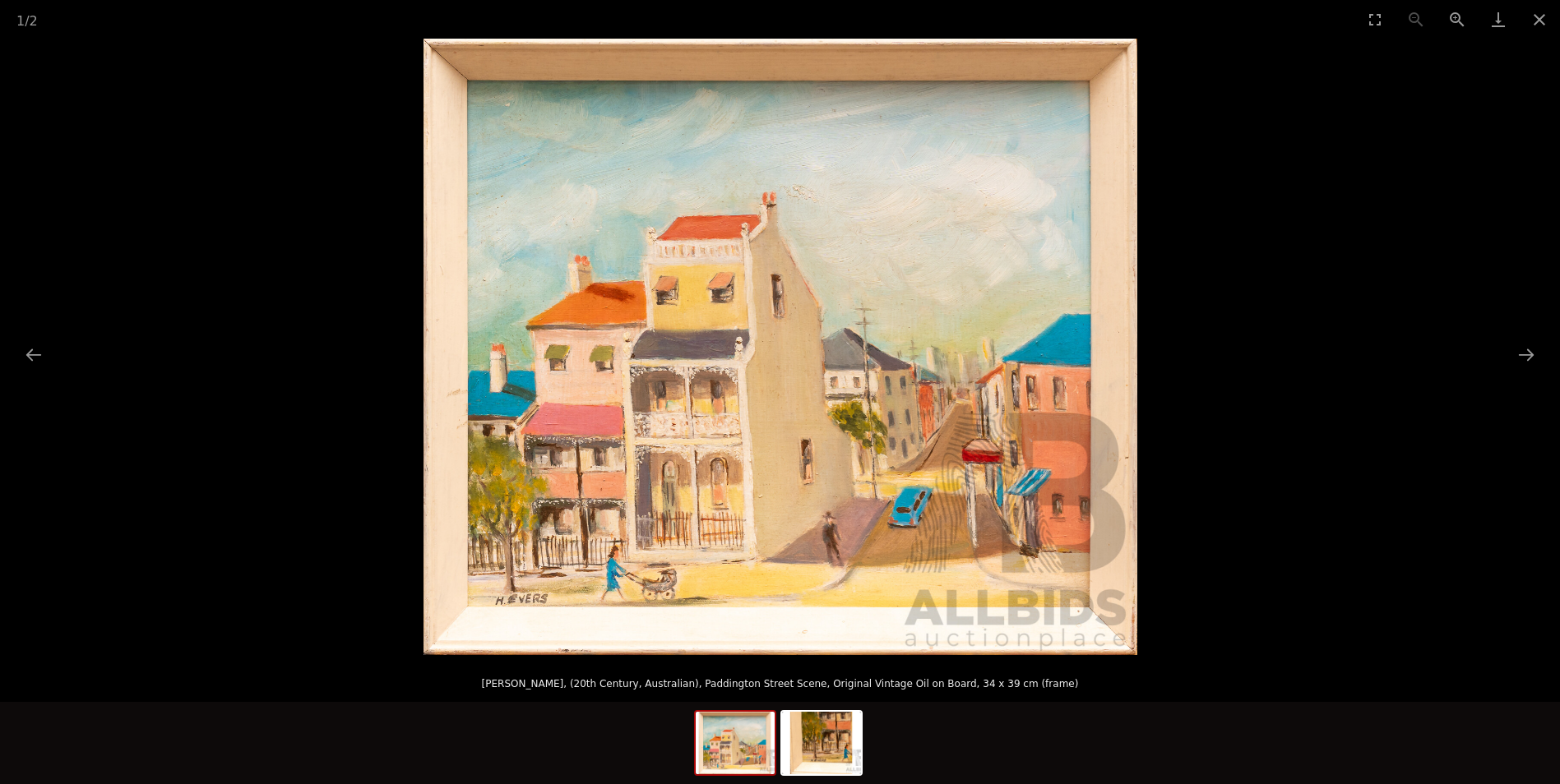
click at [1341, 269] on picture at bounding box center [780, 346] width 1560 height 616
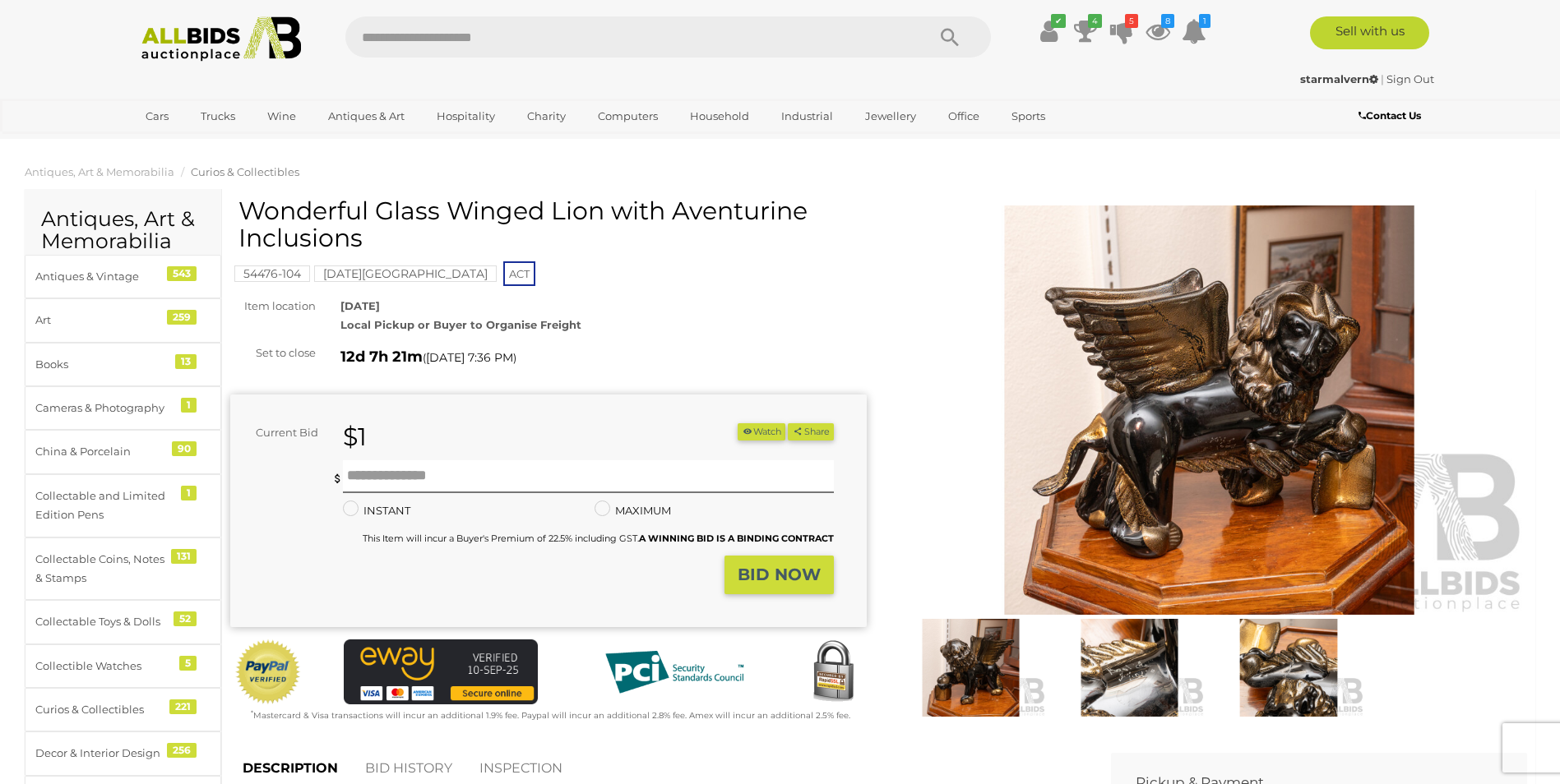
click at [1246, 420] on img at bounding box center [1209, 410] width 636 height 410
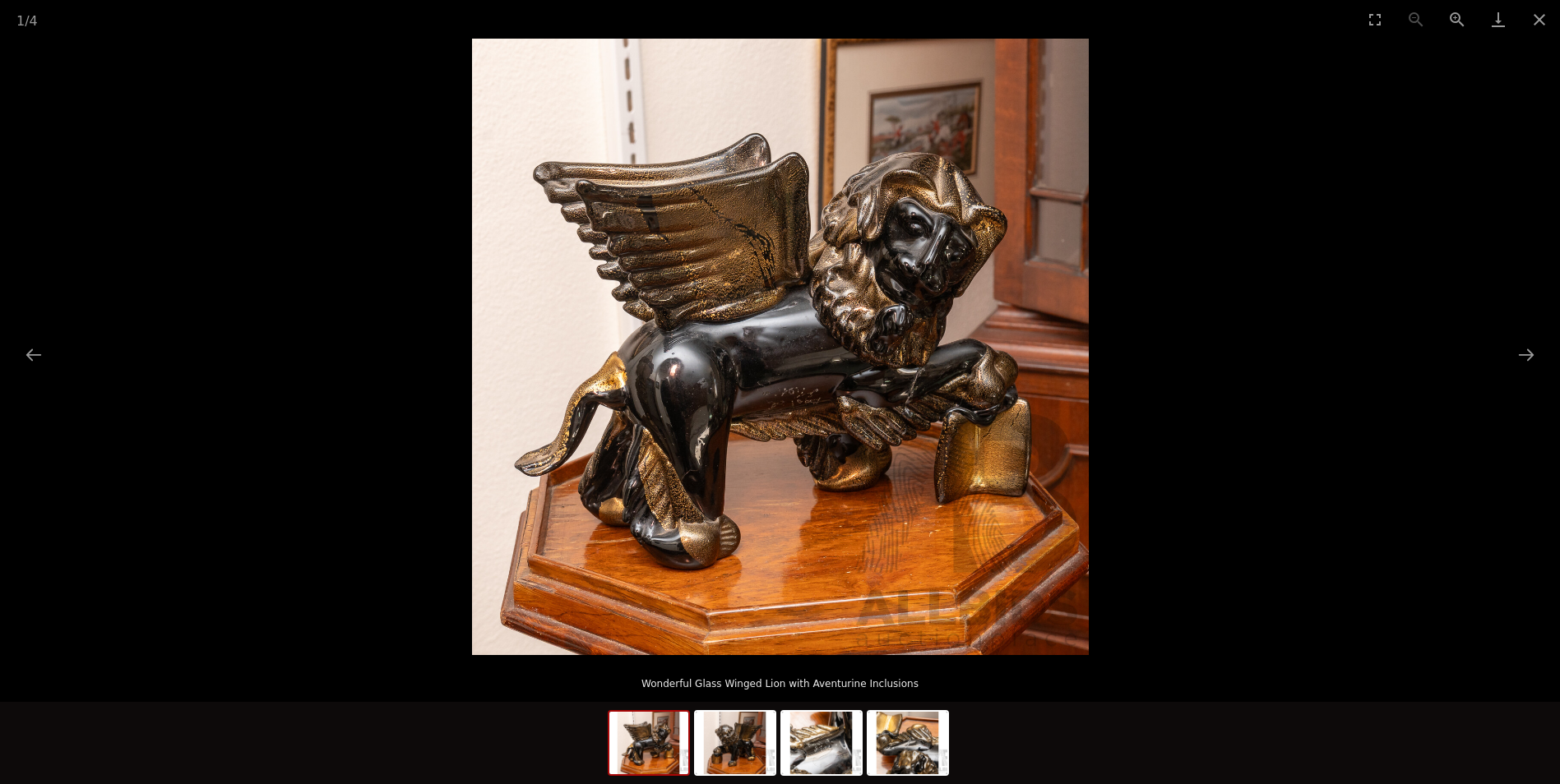
click at [1201, 167] on picture at bounding box center [780, 346] width 1560 height 616
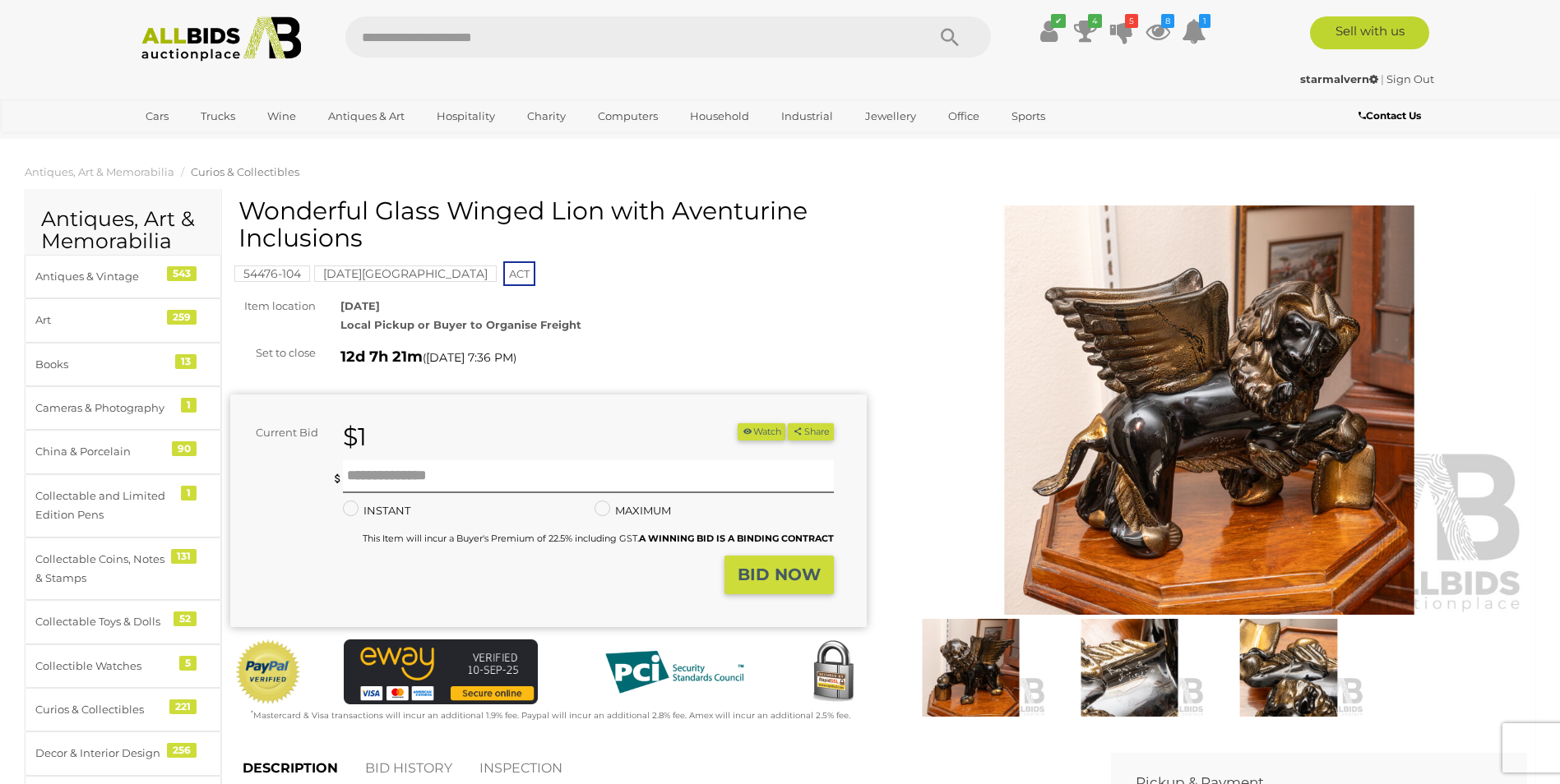
click at [1124, 675] on img at bounding box center [1129, 668] width 151 height 97
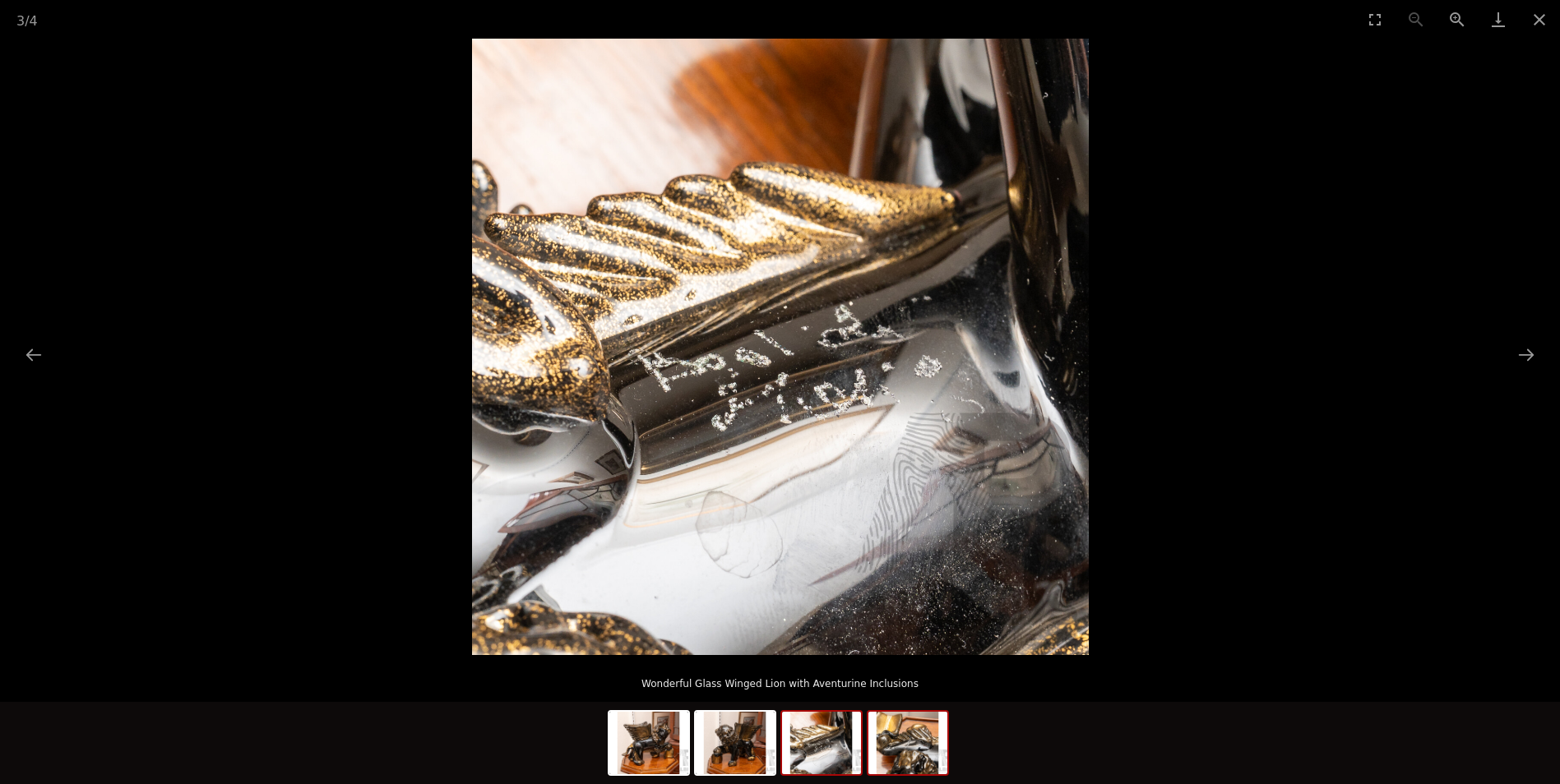
click at [906, 754] on img at bounding box center [907, 742] width 78 height 62
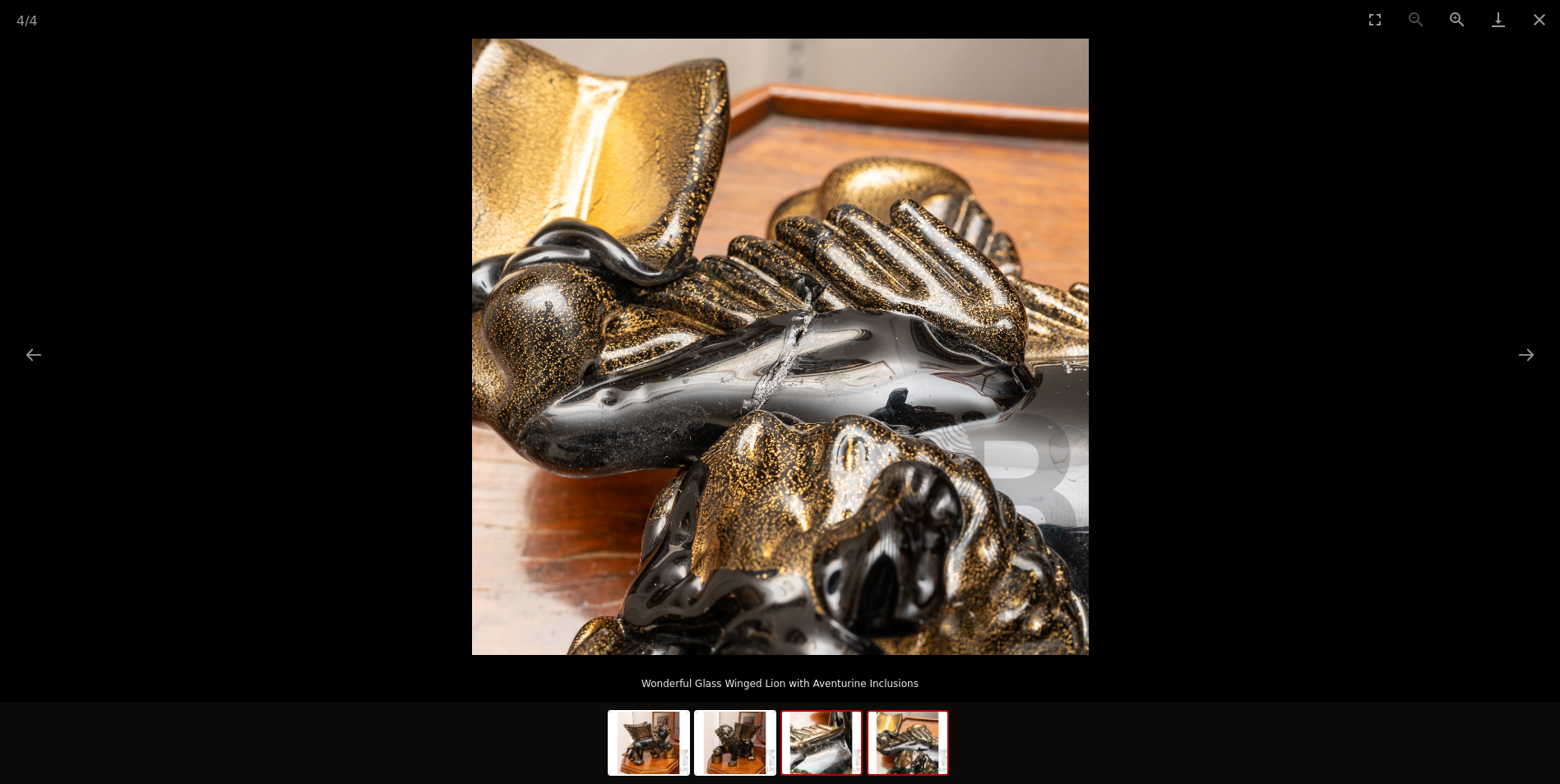
click at [826, 761] on img at bounding box center [821, 742] width 78 height 62
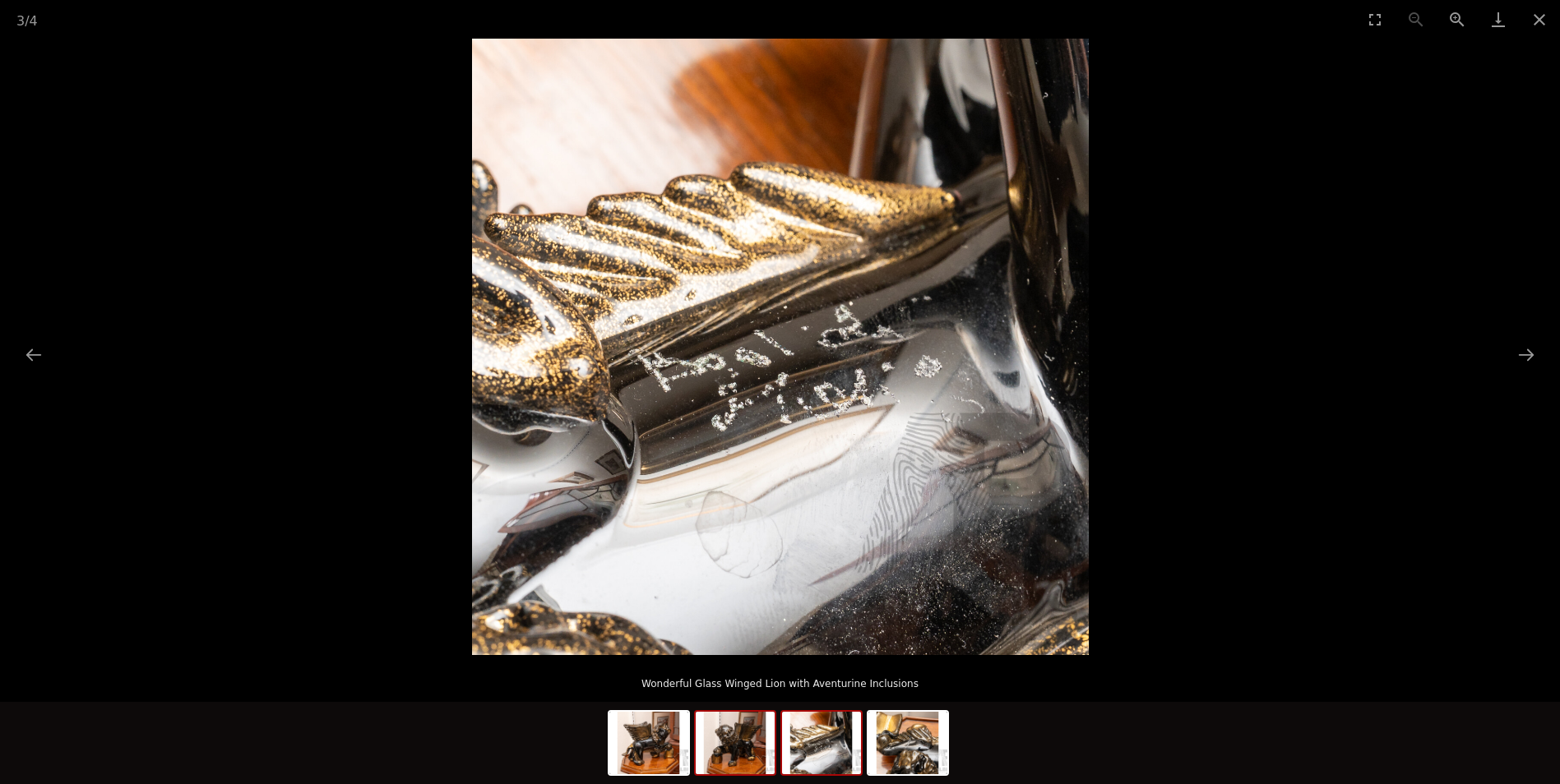
click at [746, 755] on img at bounding box center [734, 742] width 78 height 62
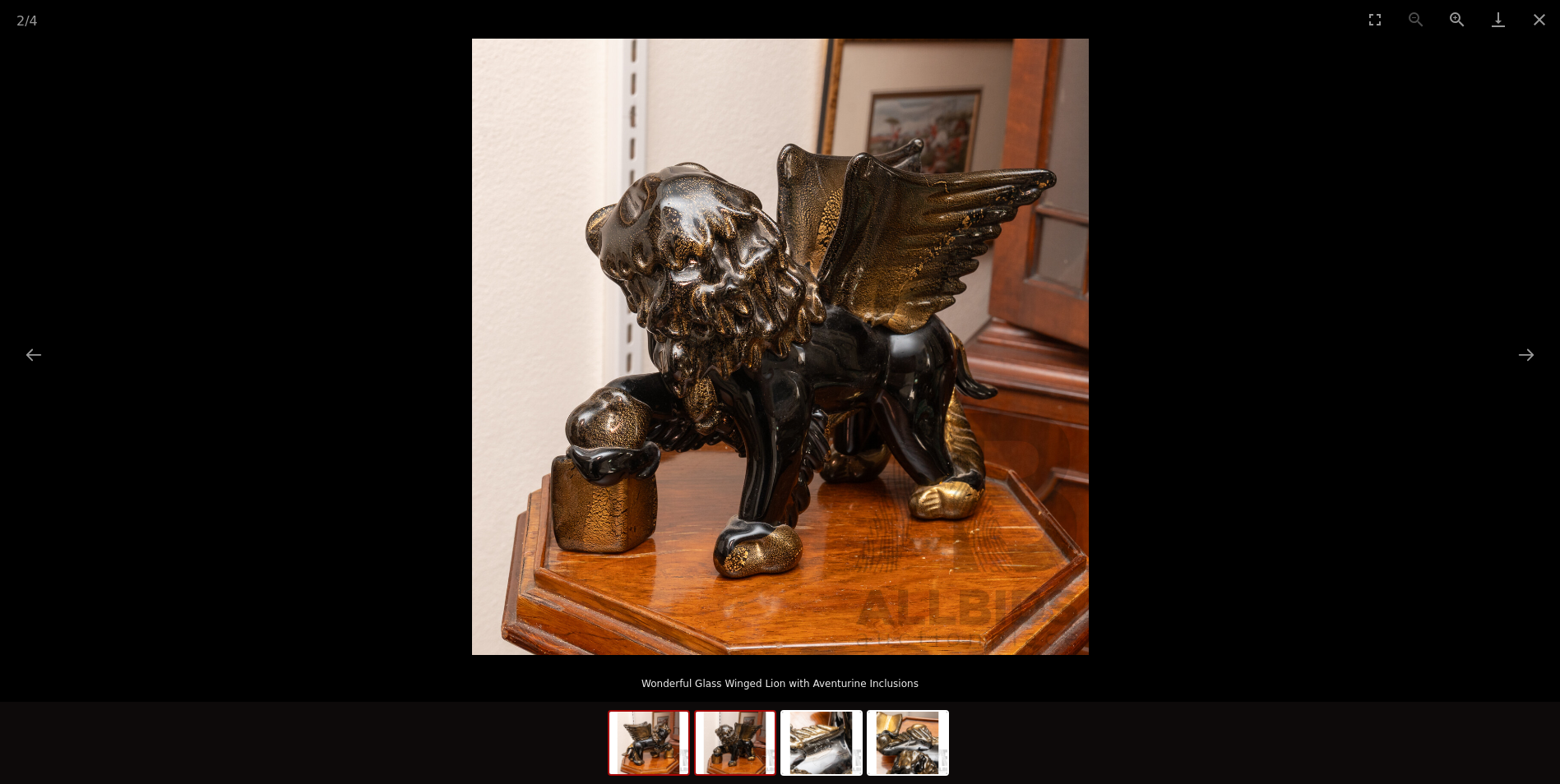
click at [669, 755] on img at bounding box center [648, 742] width 78 height 62
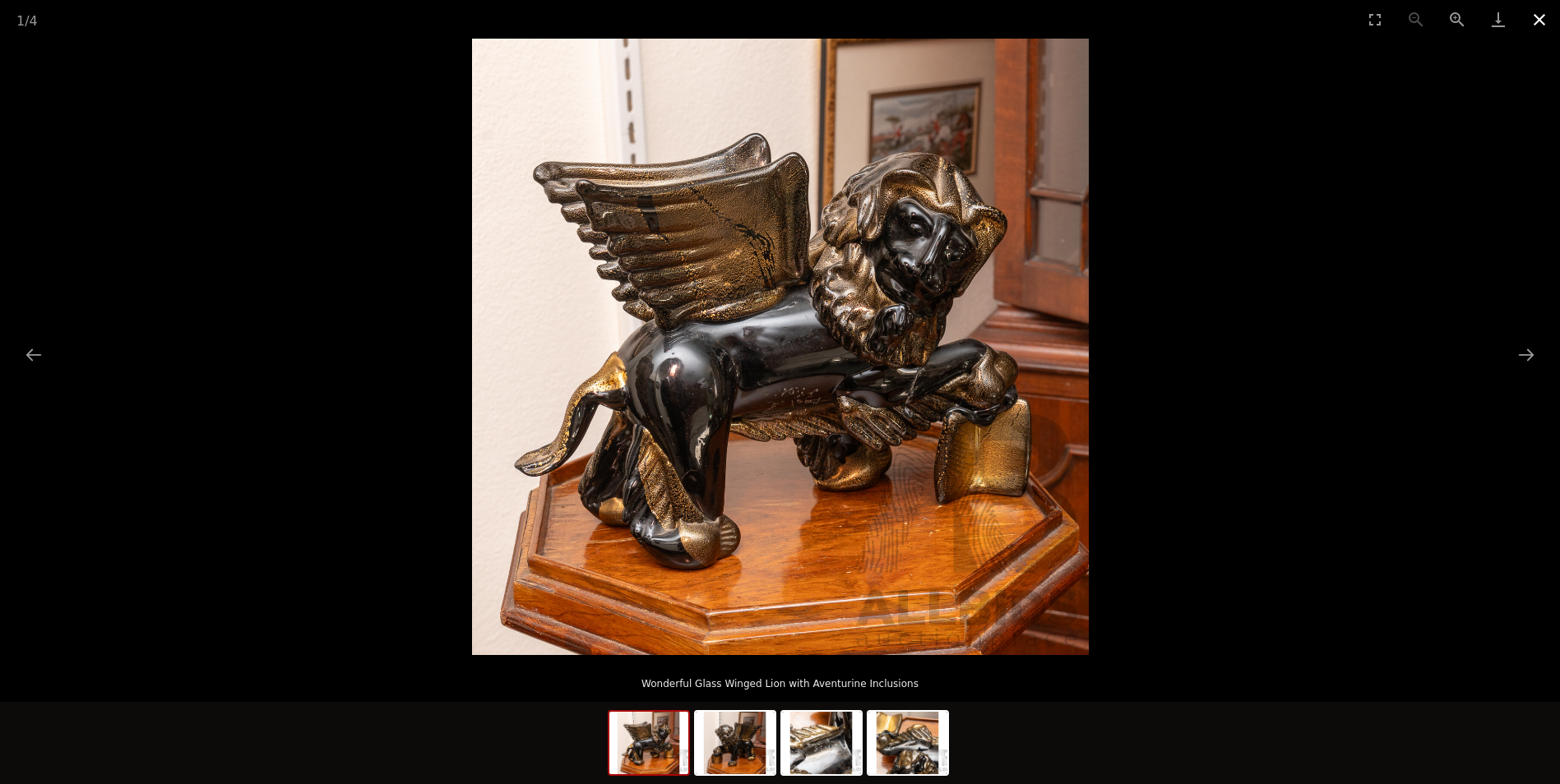
click at [1540, 17] on button "Close gallery" at bounding box center [1539, 19] width 42 height 39
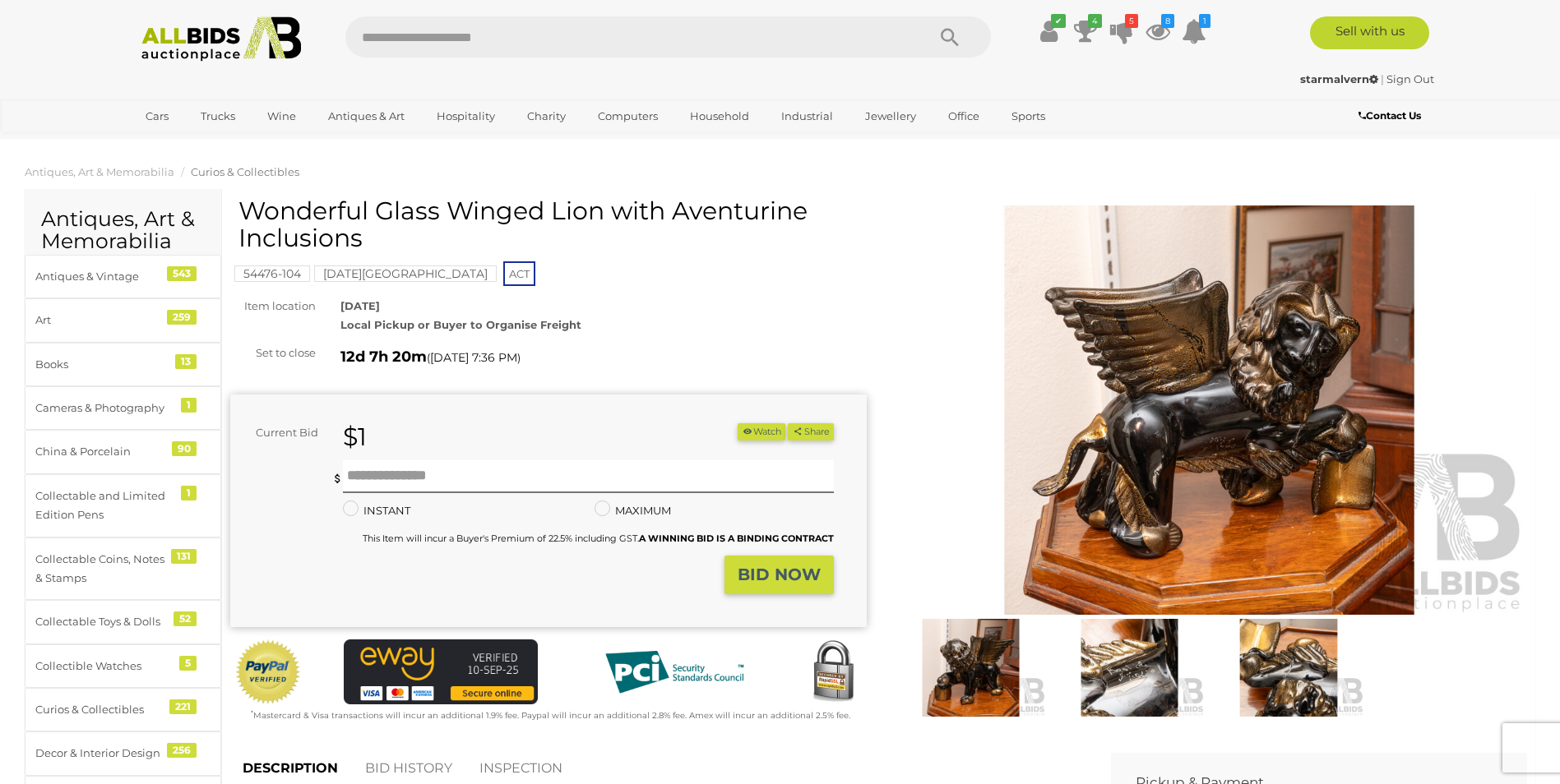
drag, startPoint x: 822, startPoint y: 215, endPoint x: 683, endPoint y: 200, distance: 139.8
click at [683, 200] on h1 "Wonderful Glass Winged Lion with Aventurine Inclusions" at bounding box center [550, 225] width 624 height 54
drag, startPoint x: 683, startPoint y: 200, endPoint x: 678, endPoint y: 219, distance: 19.6
click at [674, 227] on h1 "Wonderful Glass Winged Lion with Aventurine Inclusions" at bounding box center [550, 225] width 624 height 54
drag, startPoint x: 678, startPoint y: 216, endPoint x: 699, endPoint y: 252, distance: 41.7
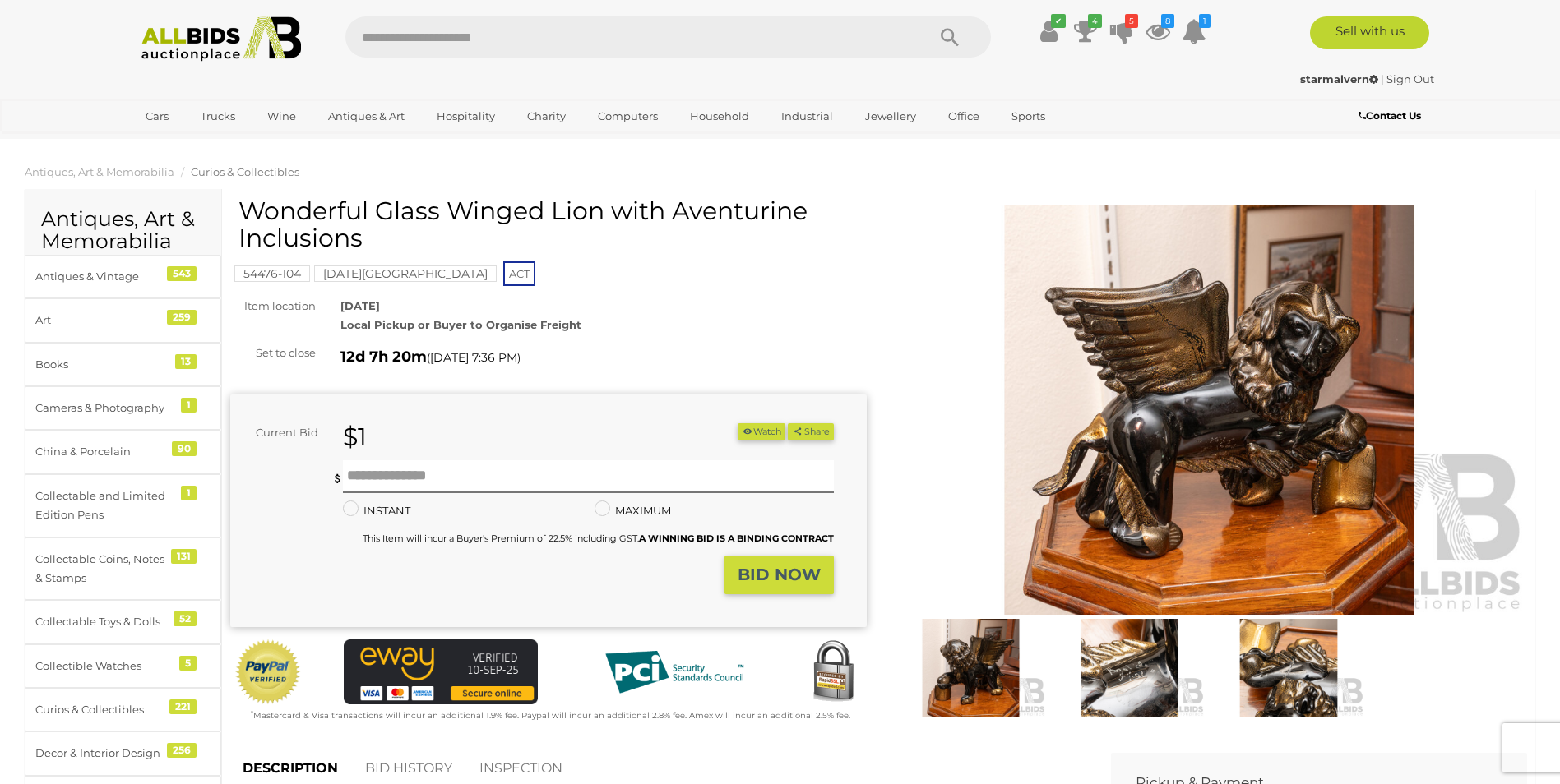
click at [699, 252] on div "Wonderful Glass Winged Lion with Aventurine Inclusions" at bounding box center [550, 231] width 624 height 67
drag, startPoint x: 699, startPoint y: 252, endPoint x: 689, endPoint y: 204, distance: 49.0
copy h1 "Aventurine Inclusions"
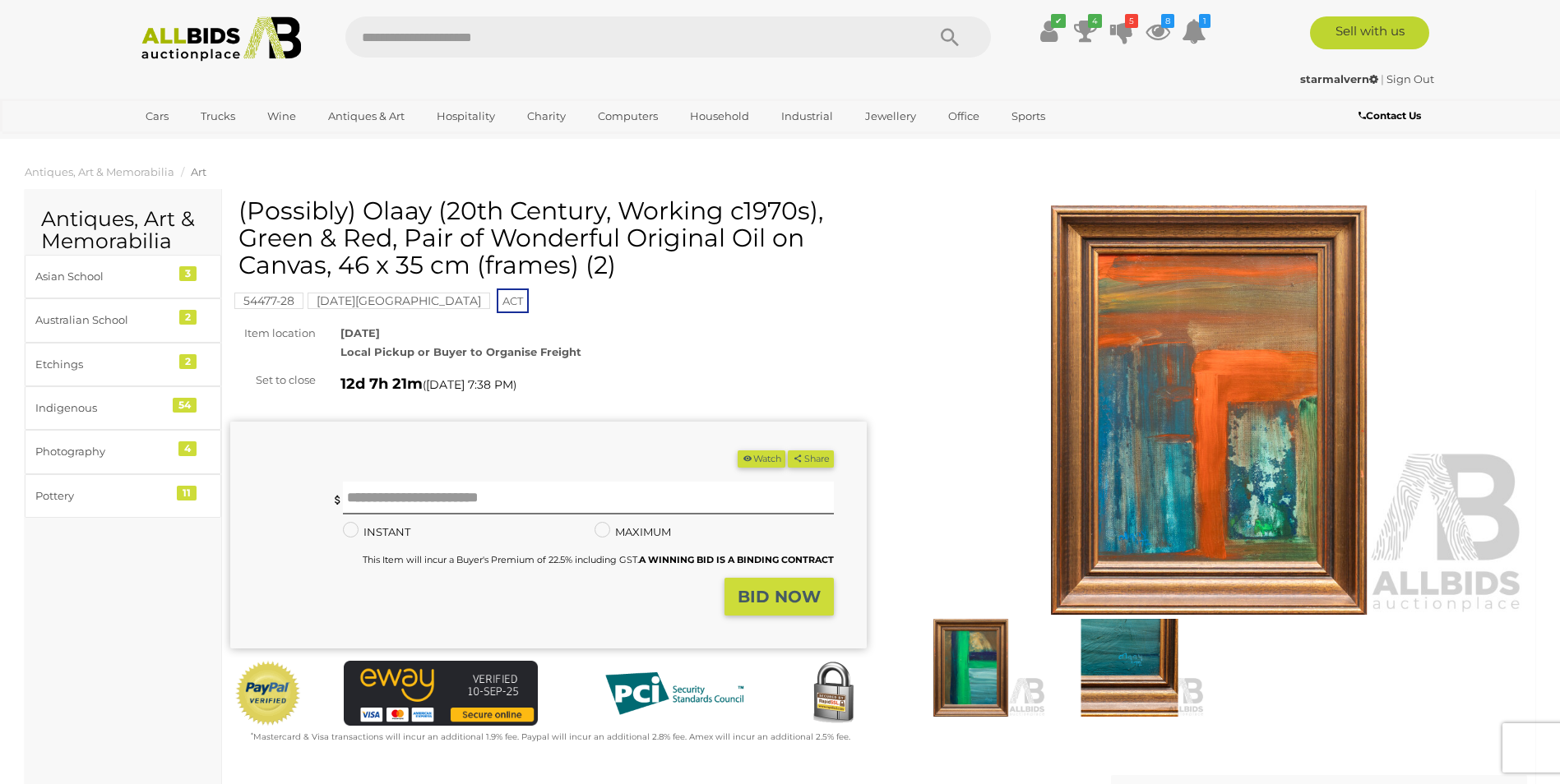
click at [1230, 378] on img at bounding box center [1209, 410] width 636 height 410
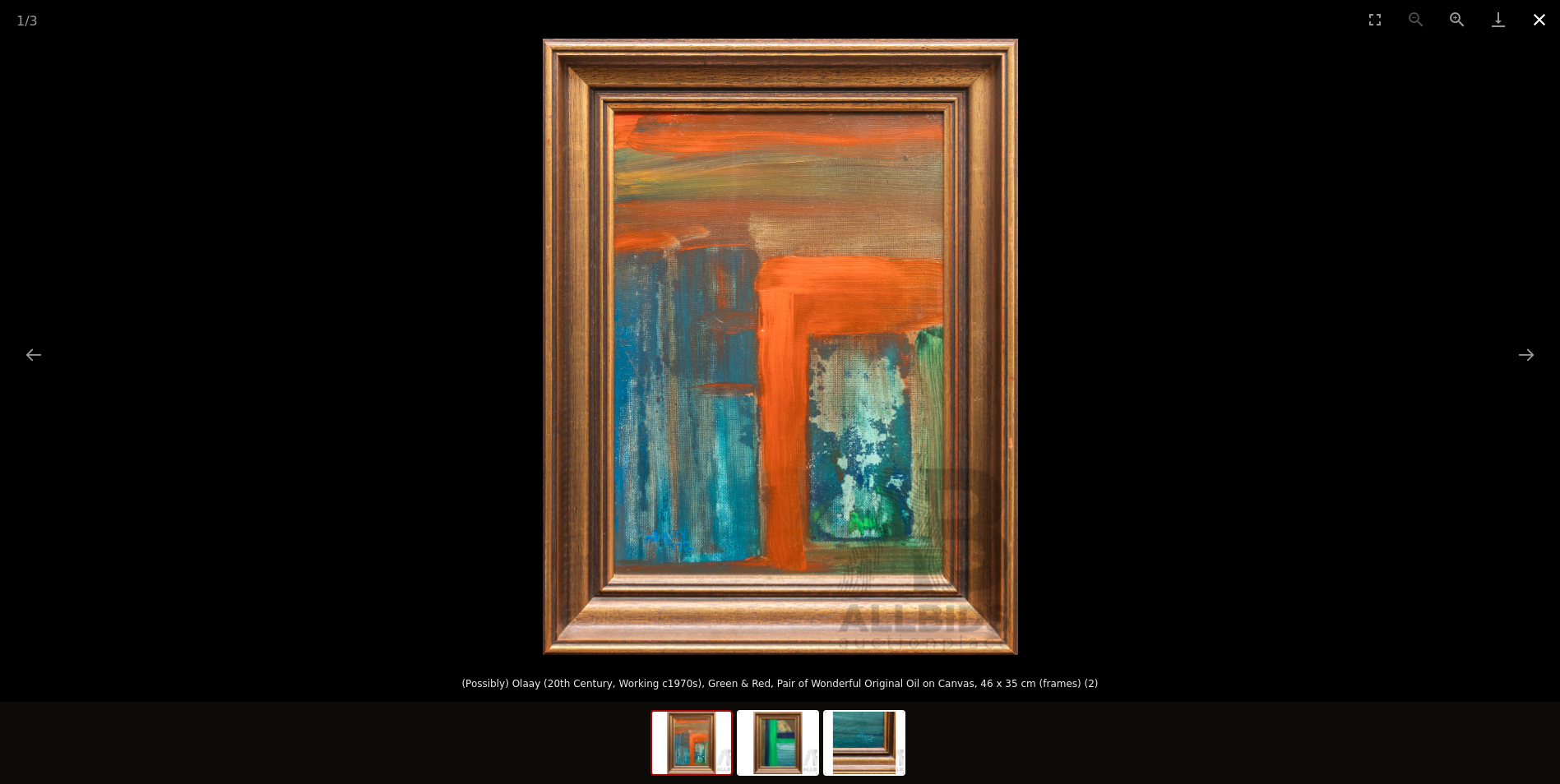
click at [1547, 16] on button "Close gallery" at bounding box center [1539, 19] width 42 height 39
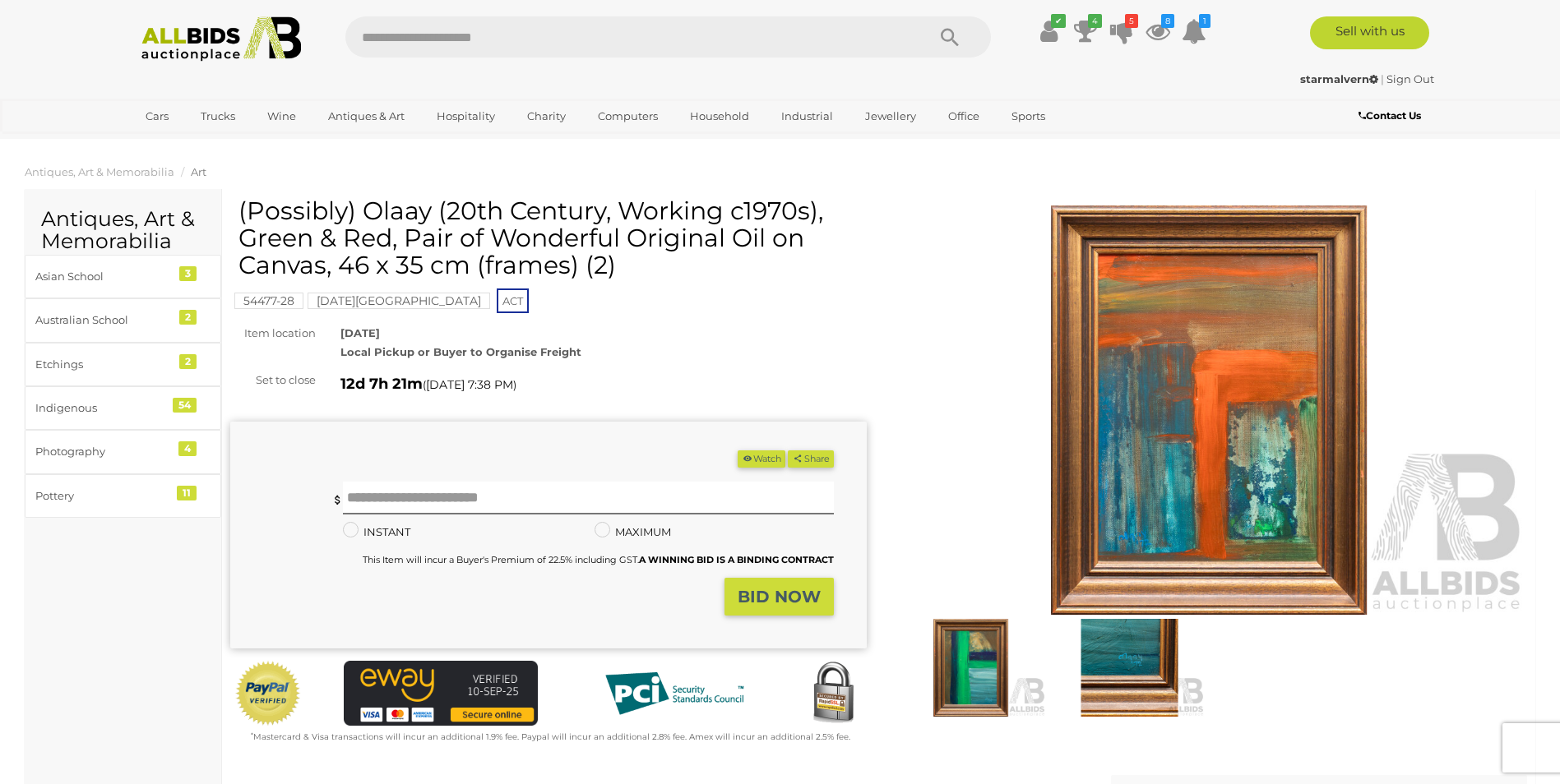
click at [1144, 655] on img at bounding box center [1129, 668] width 151 height 97
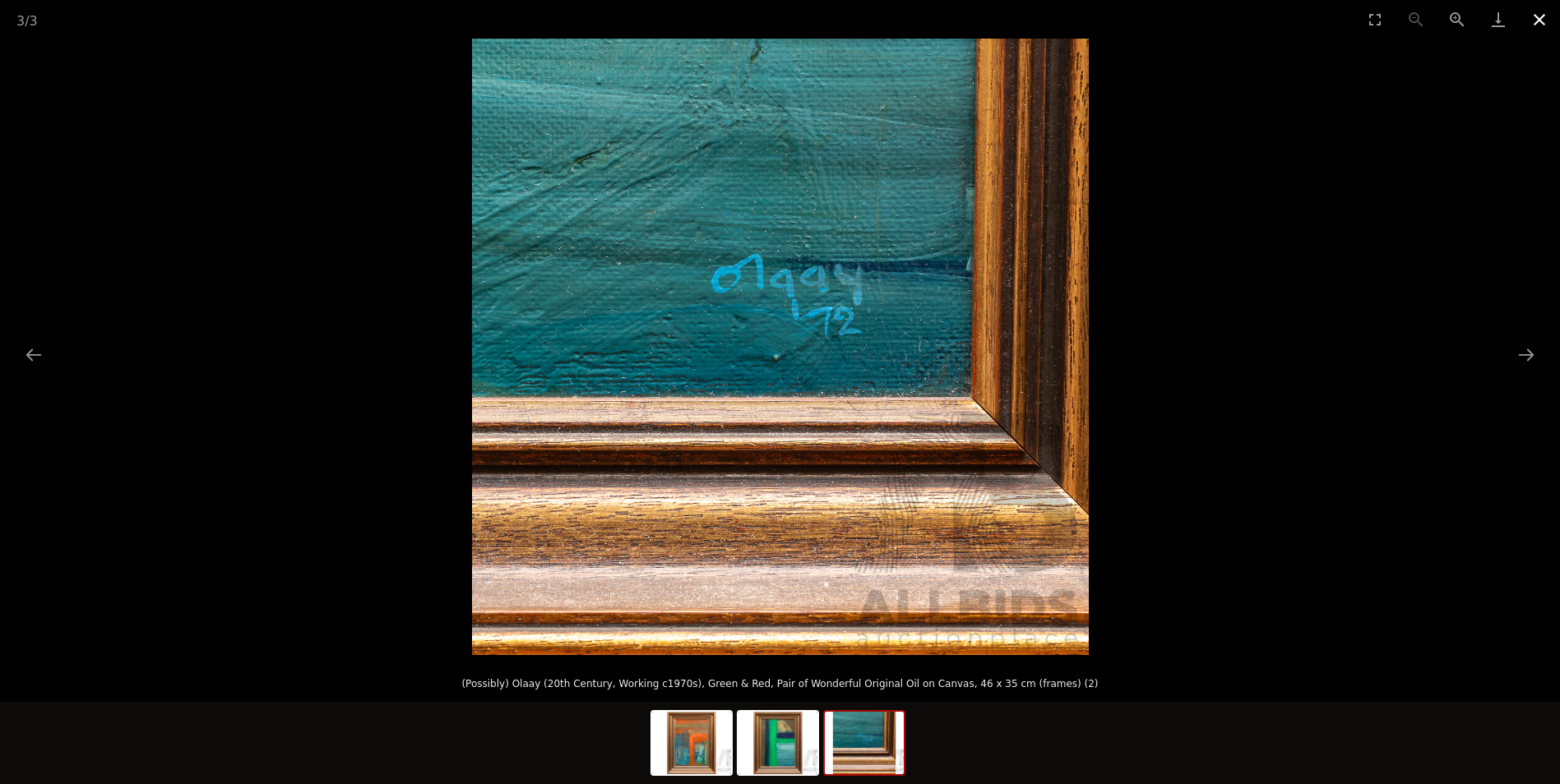
click at [1538, 11] on button "Close gallery" at bounding box center [1539, 19] width 42 height 39
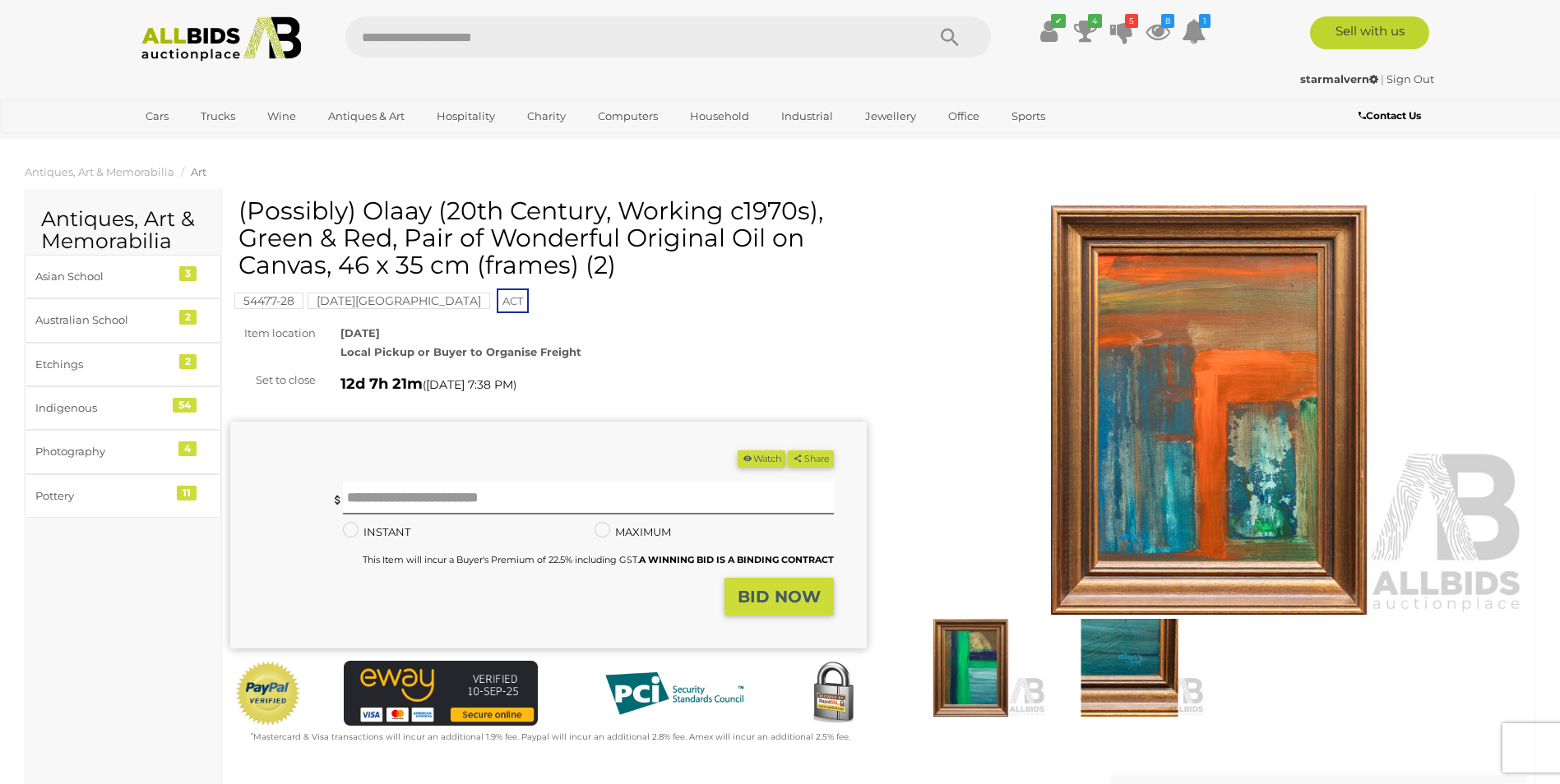
click at [1147, 660] on img at bounding box center [1129, 668] width 151 height 97
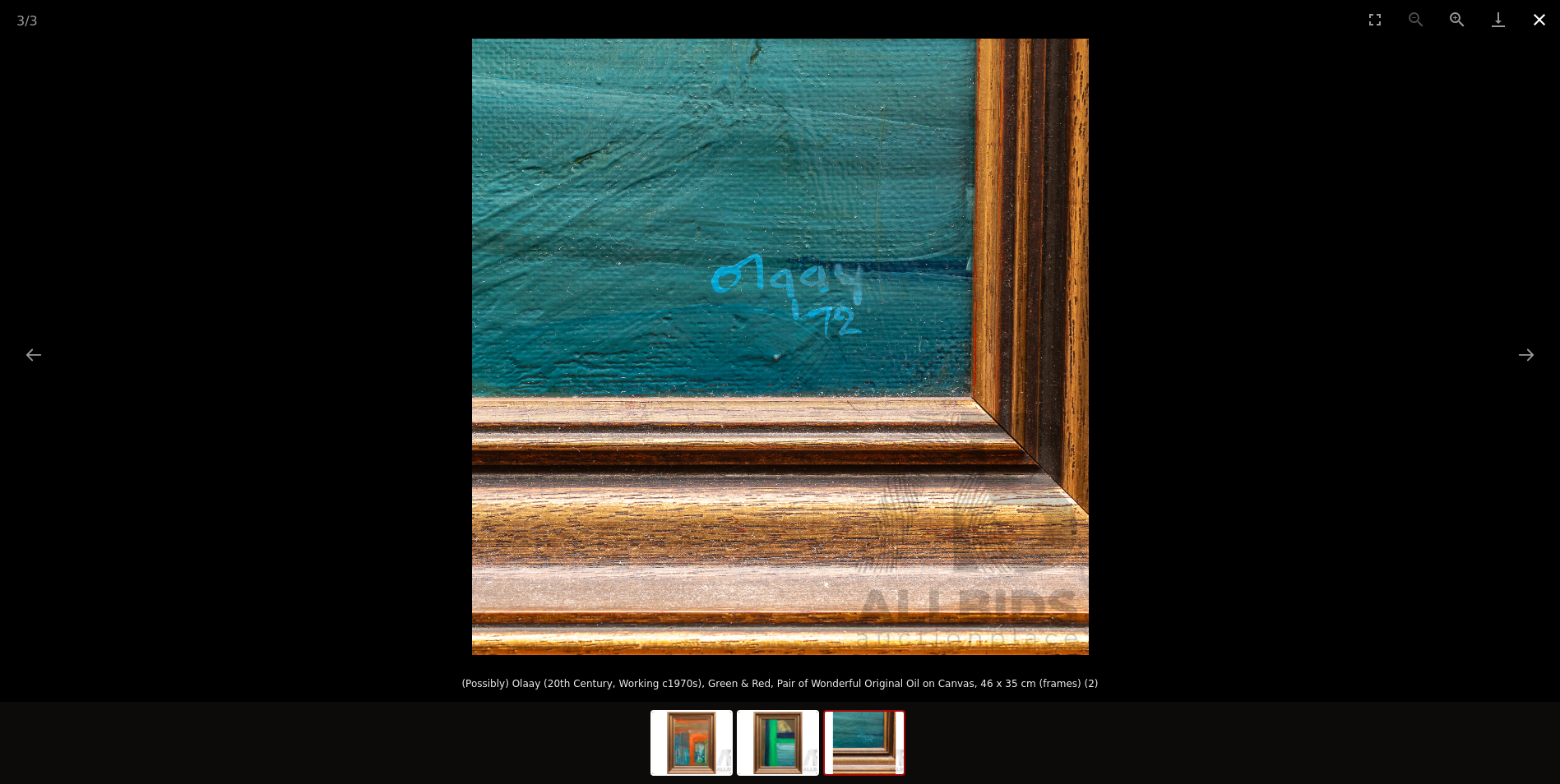
click at [1541, 12] on button "Close gallery" at bounding box center [1539, 19] width 42 height 39
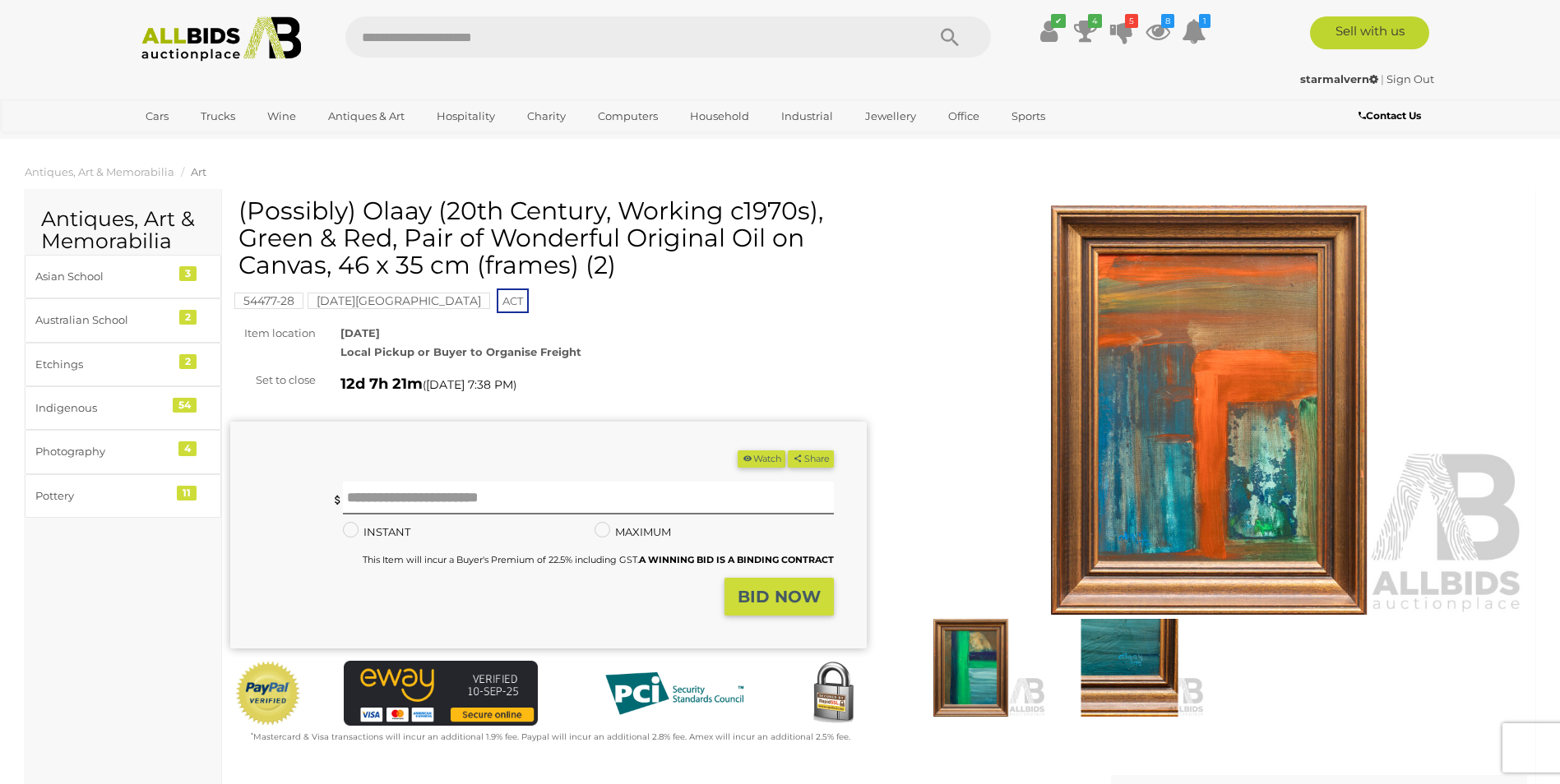
click at [971, 664] on img at bounding box center [970, 668] width 151 height 97
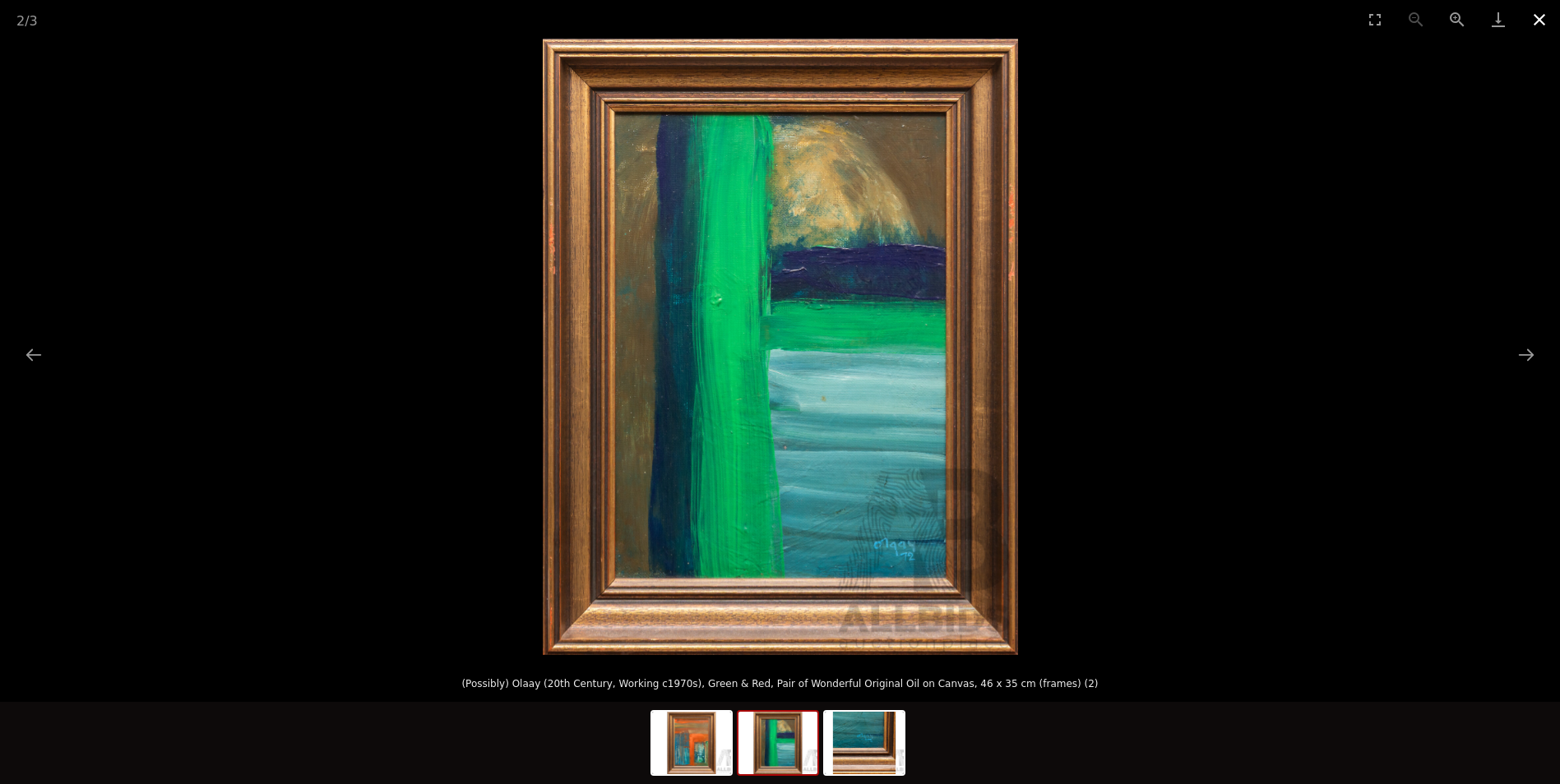
click at [1548, 20] on button "Close gallery" at bounding box center [1539, 19] width 42 height 39
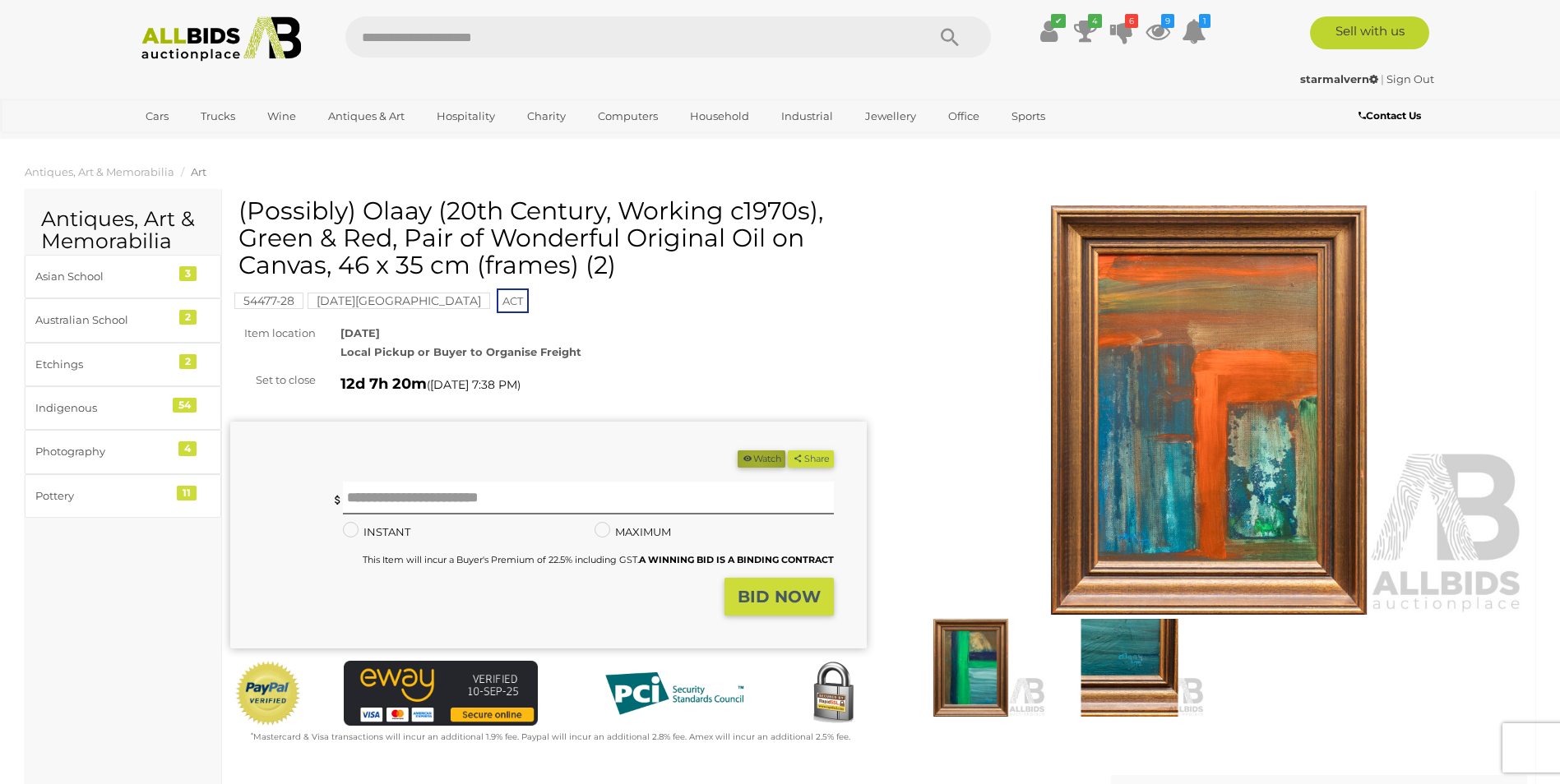
click at [750, 462] on button "Watch" at bounding box center [761, 458] width 48 height 17
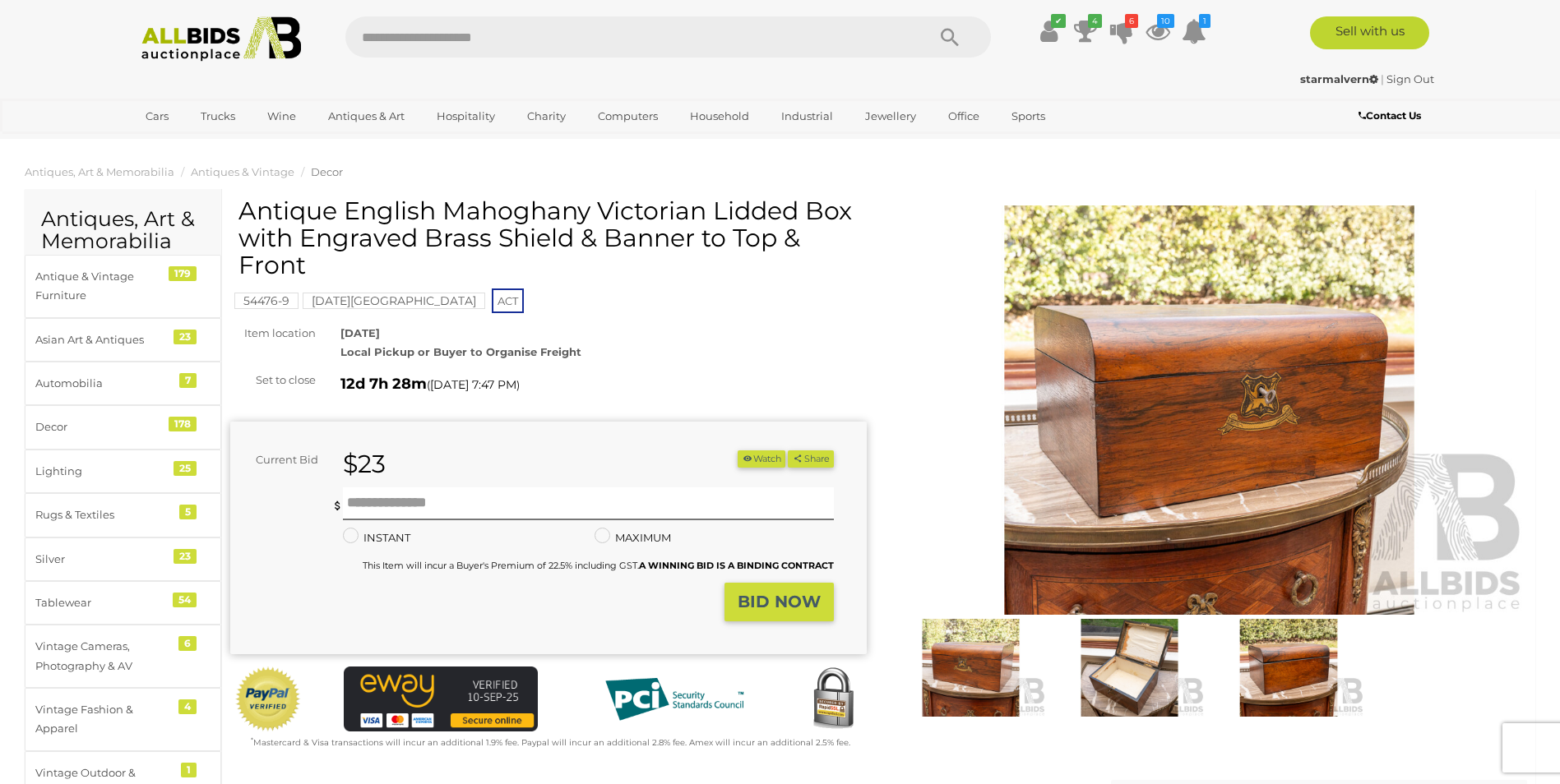
click at [1158, 675] on img at bounding box center [1129, 668] width 151 height 97
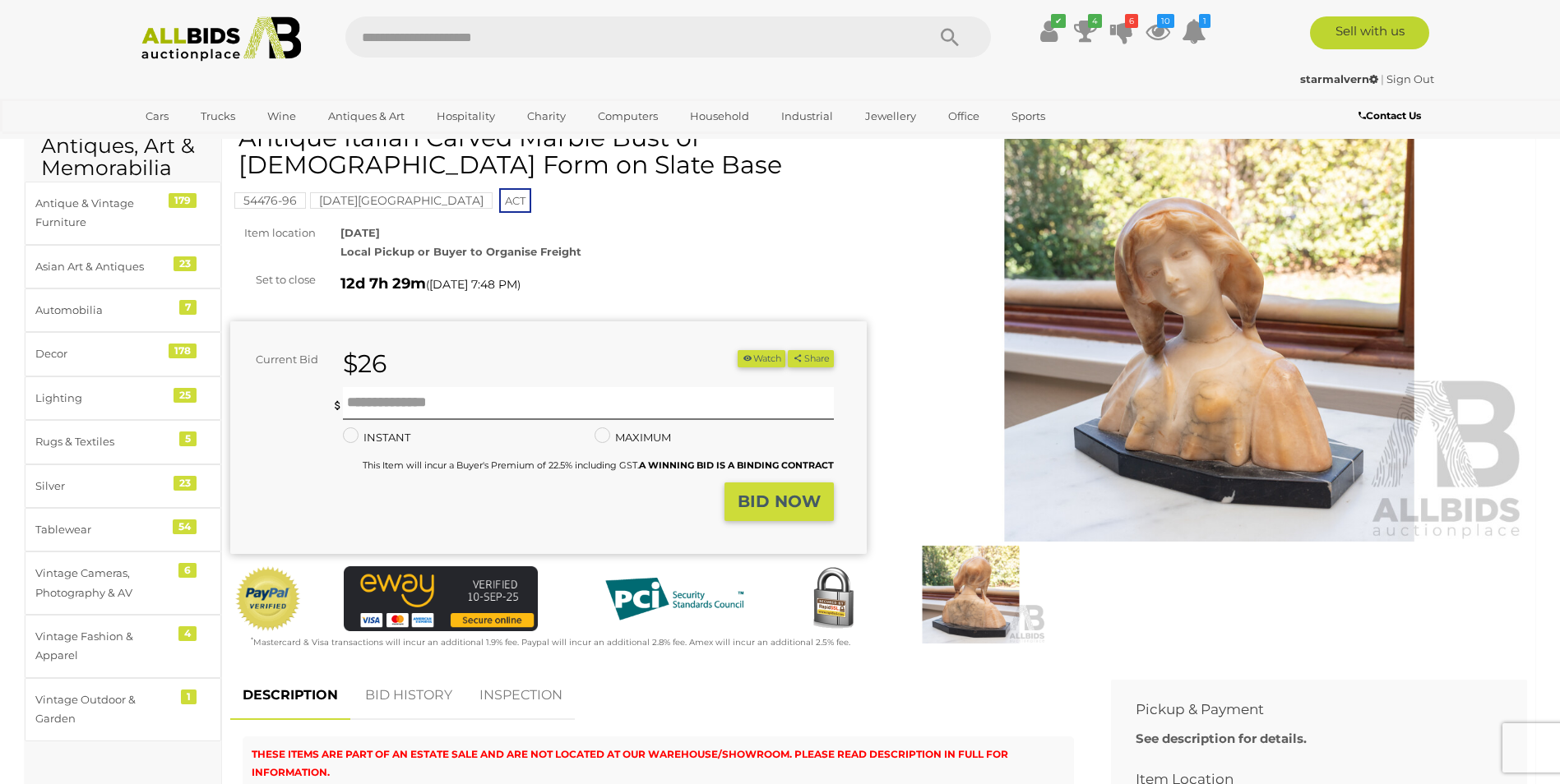
scroll to position [109, 0]
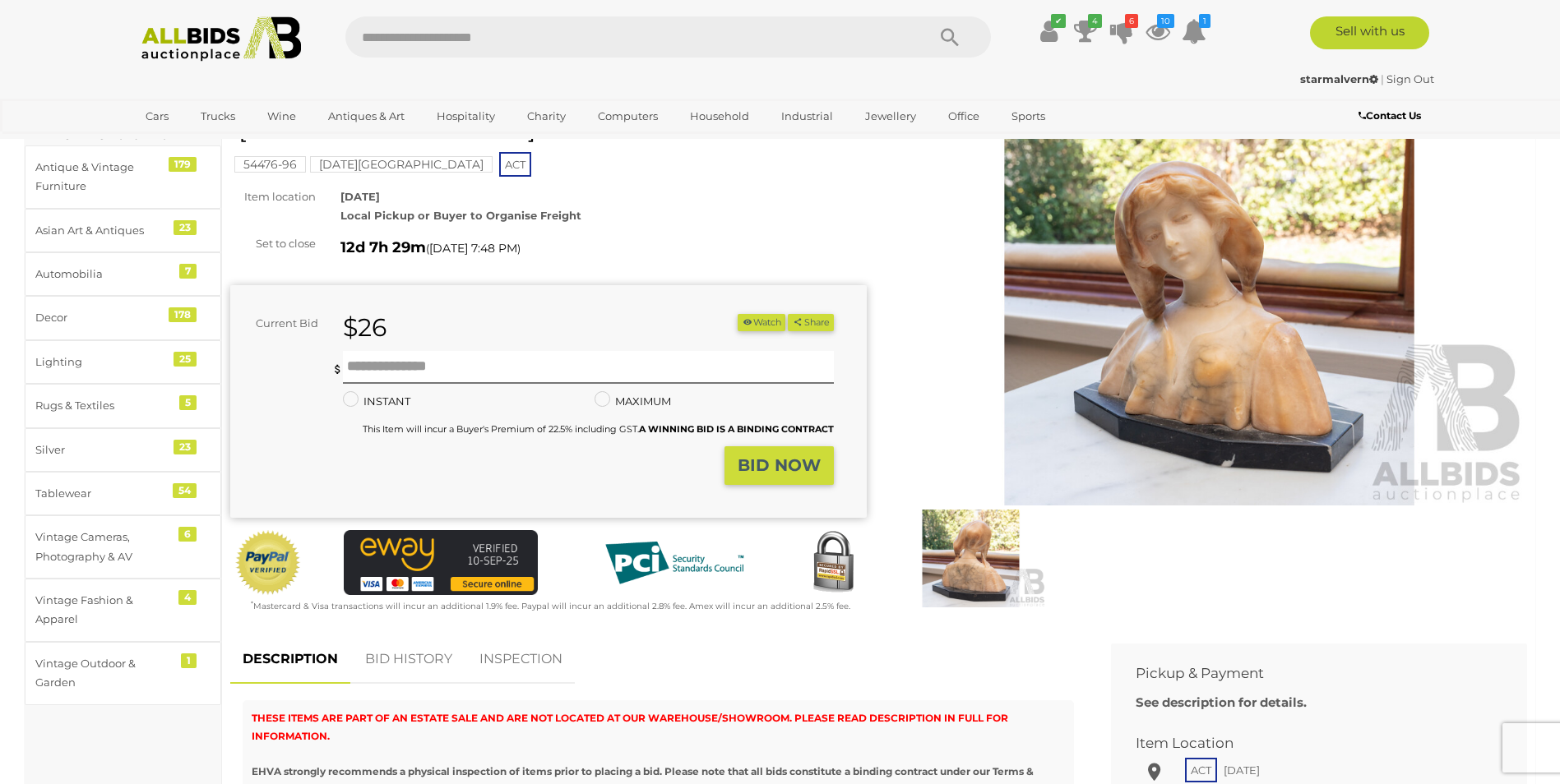
click at [971, 546] on img at bounding box center [970, 558] width 151 height 97
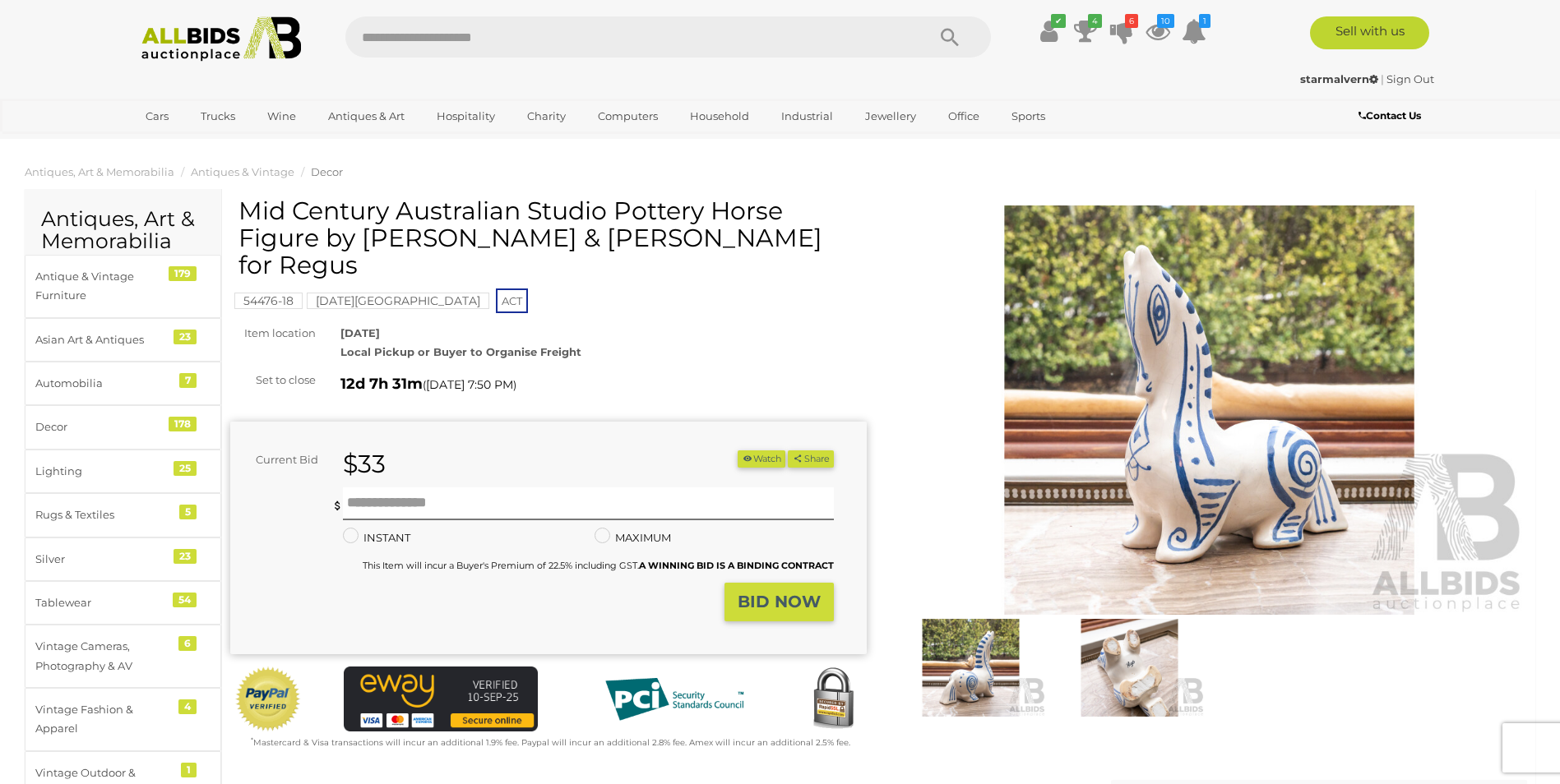
click at [1179, 396] on img at bounding box center [1209, 410] width 636 height 410
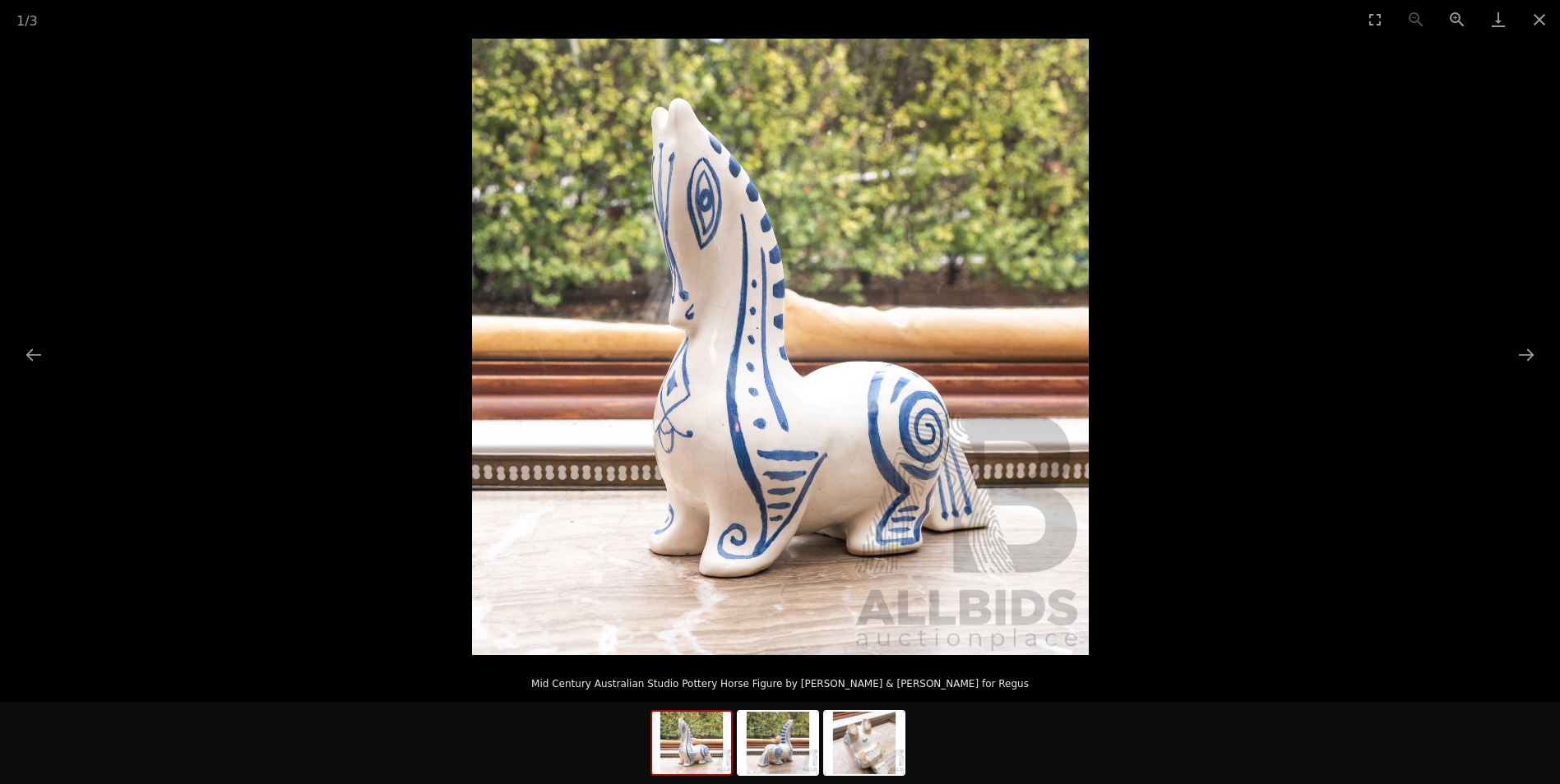
click at [231, 218] on picture at bounding box center [780, 346] width 1560 height 616
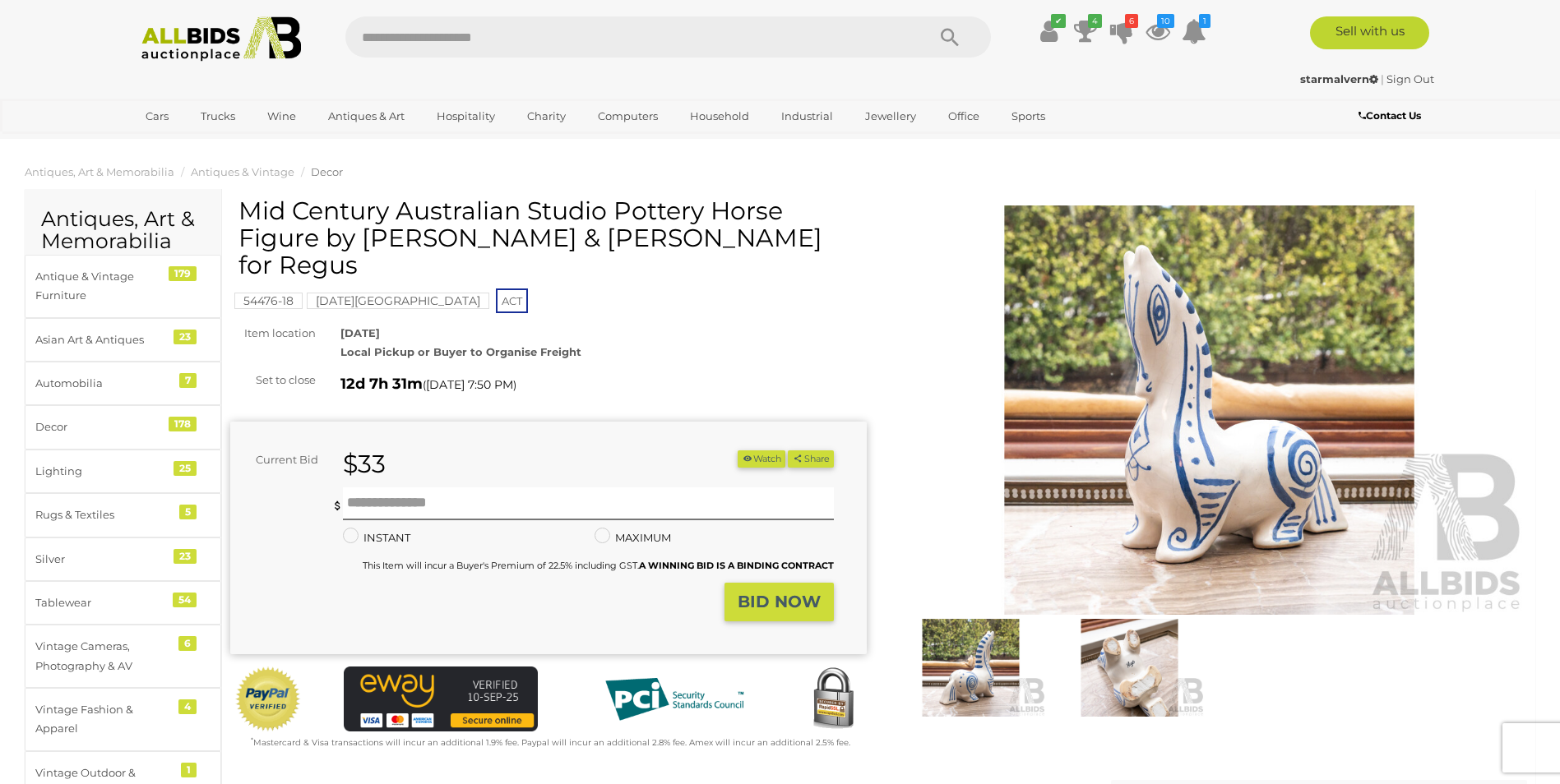
click at [1331, 395] on img at bounding box center [1209, 410] width 636 height 410
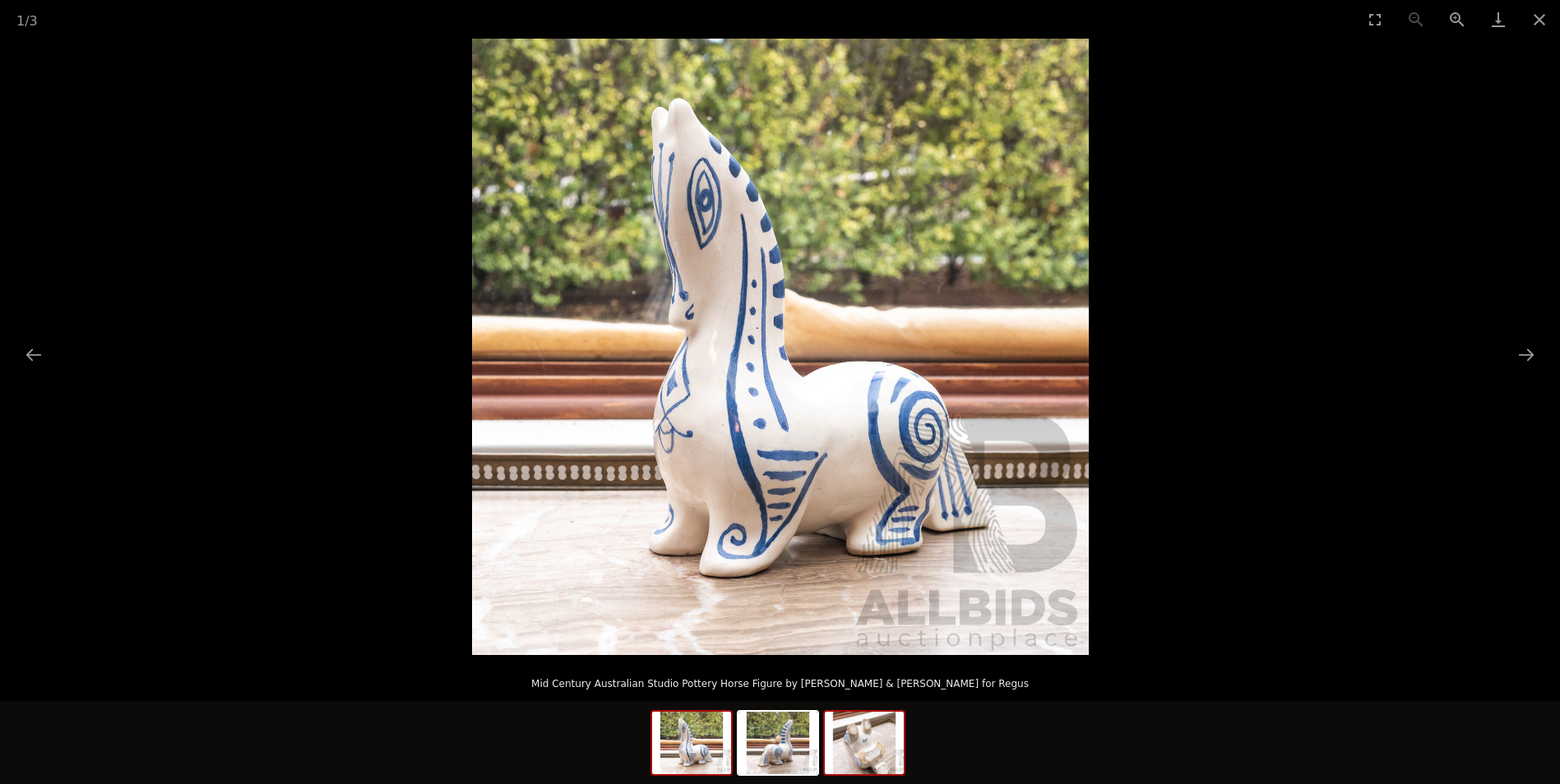
click at [862, 744] on img at bounding box center [863, 742] width 78 height 62
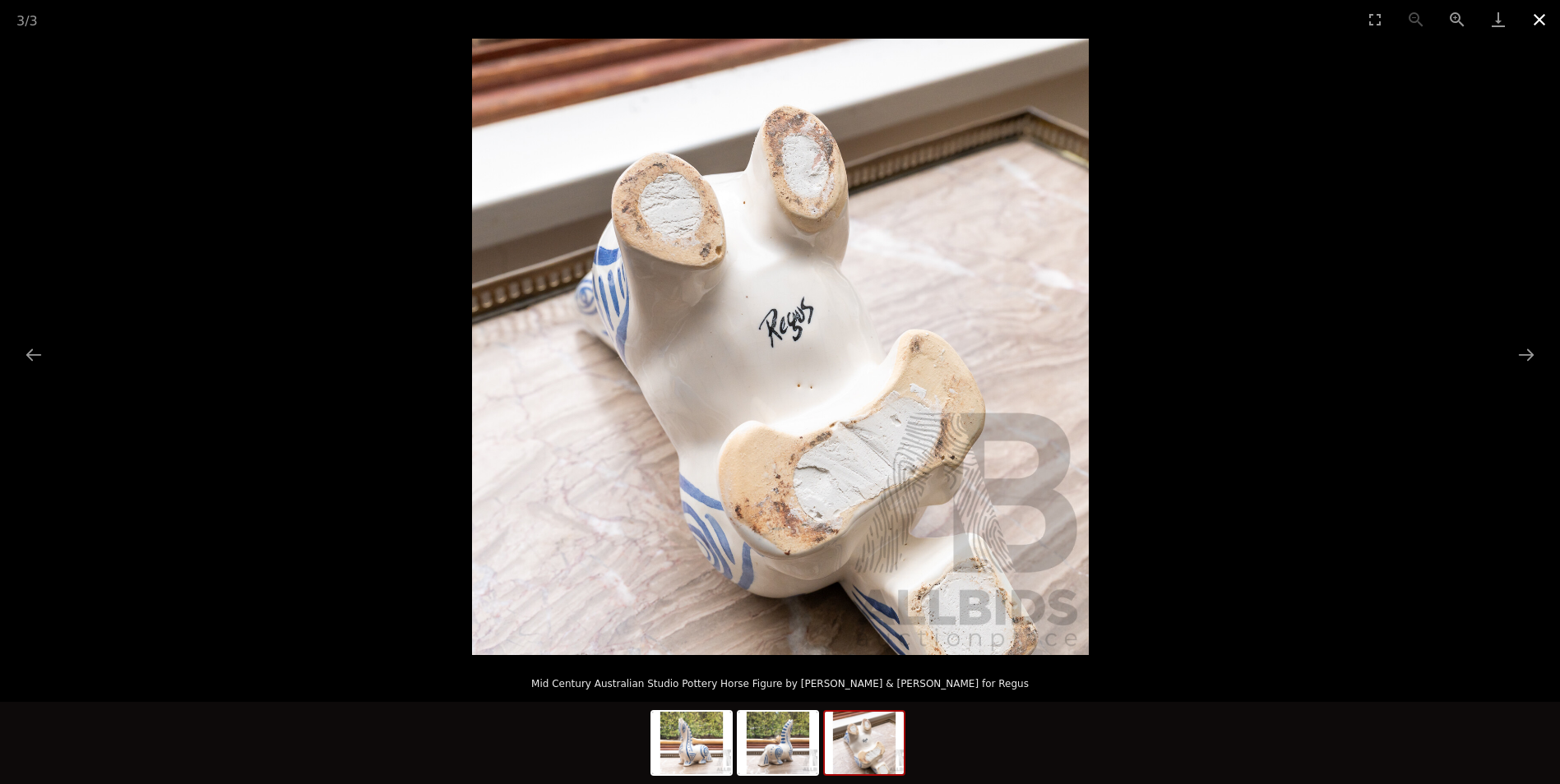
click at [1541, 24] on button "Close gallery" at bounding box center [1539, 19] width 42 height 39
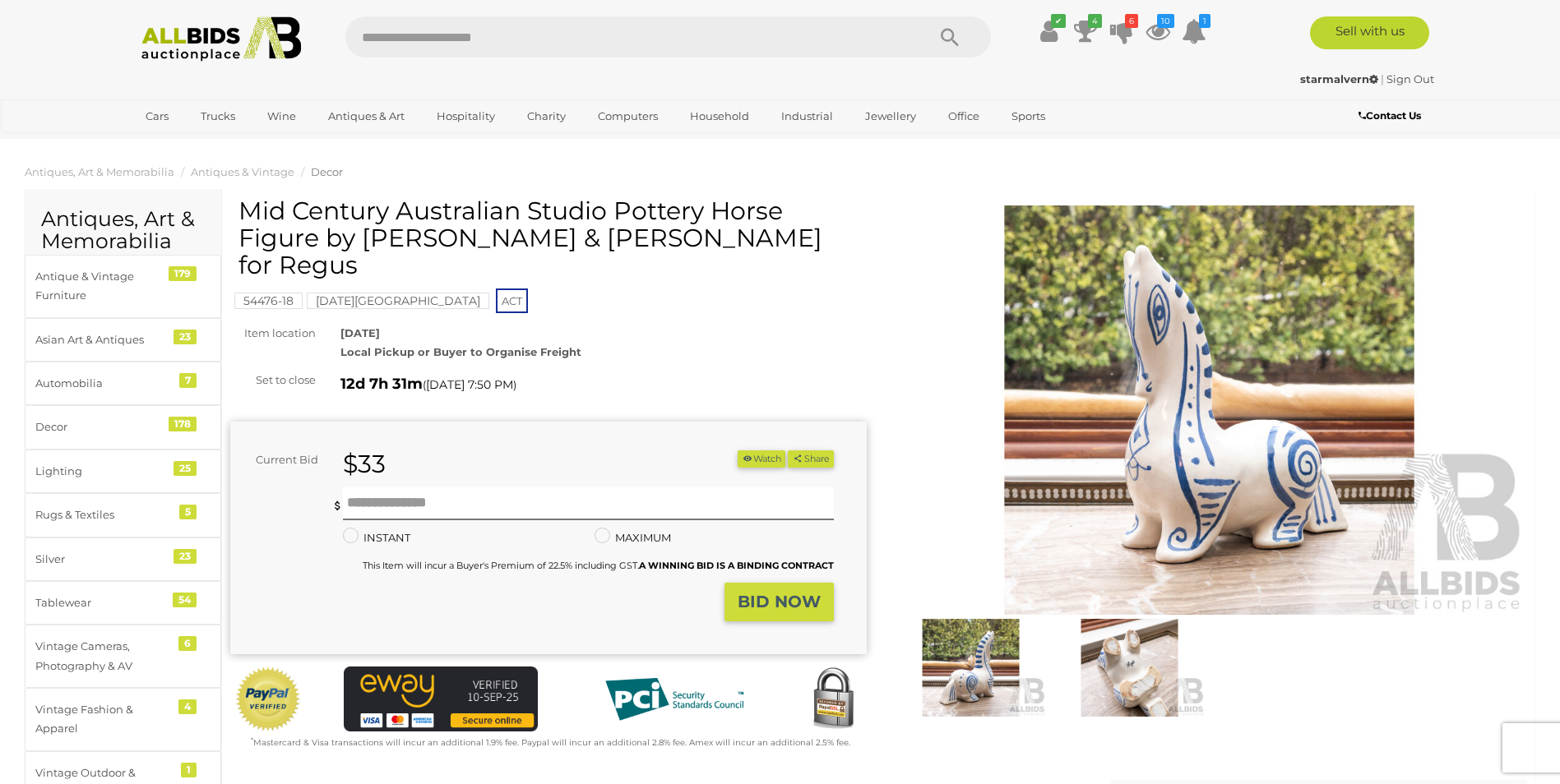
click at [757, 450] on button "Watch" at bounding box center [761, 458] width 48 height 17
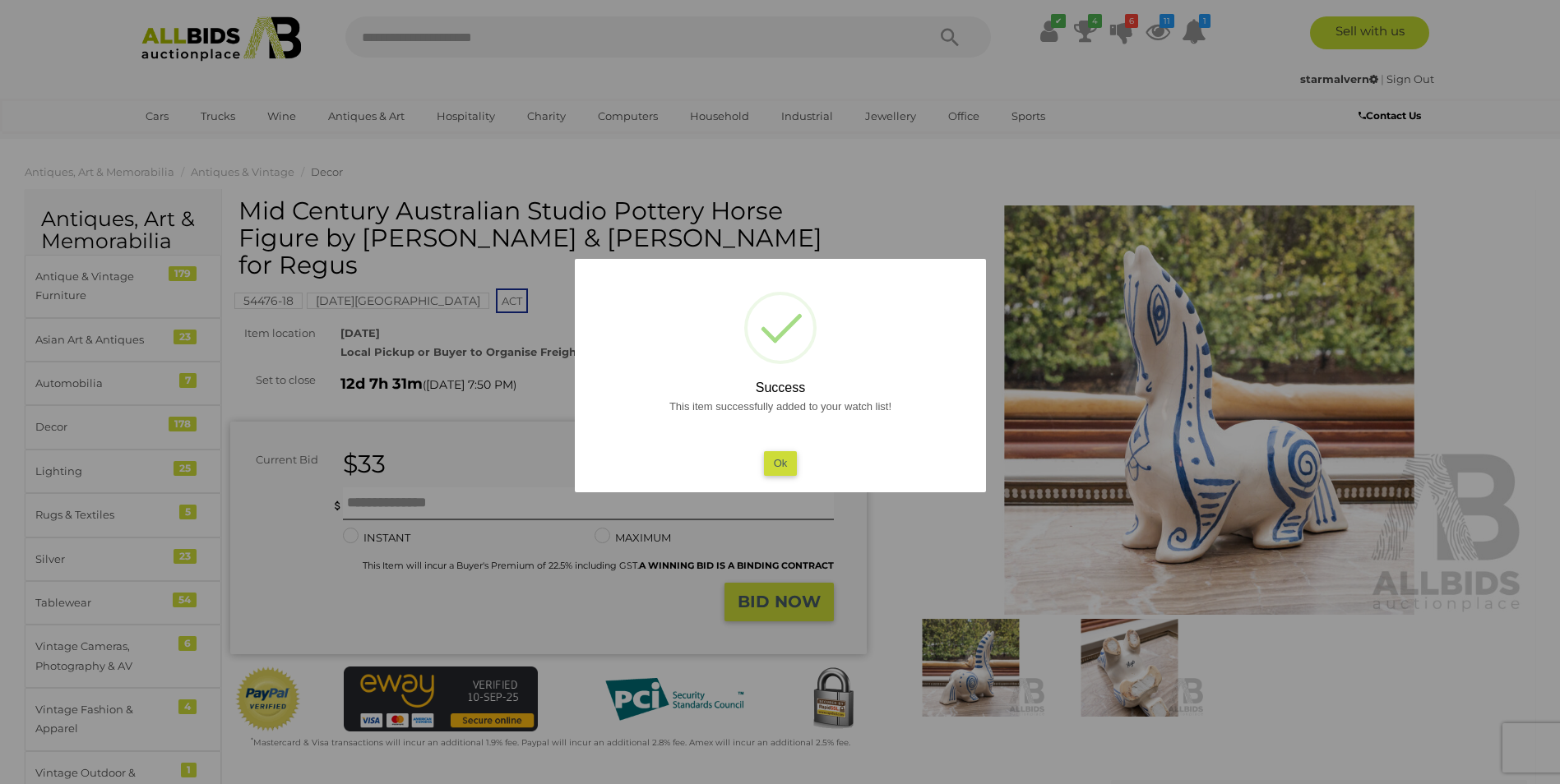
click at [797, 455] on div "This item successfully added to your watch list! Ok" at bounding box center [780, 436] width 378 height 78
click at [780, 467] on button "Ok" at bounding box center [780, 463] width 33 height 23
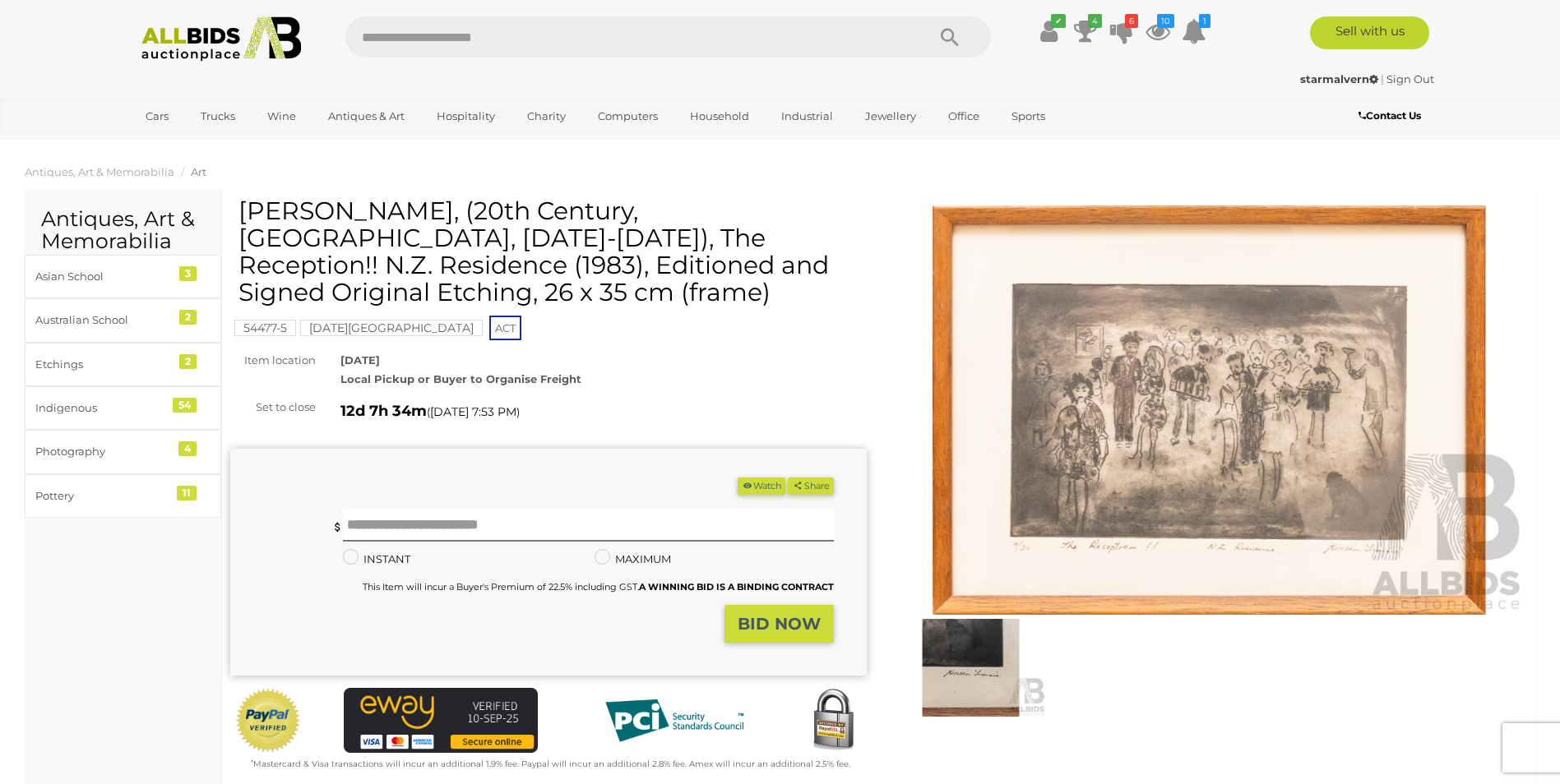
click at [1186, 419] on img at bounding box center [1209, 410] width 636 height 410
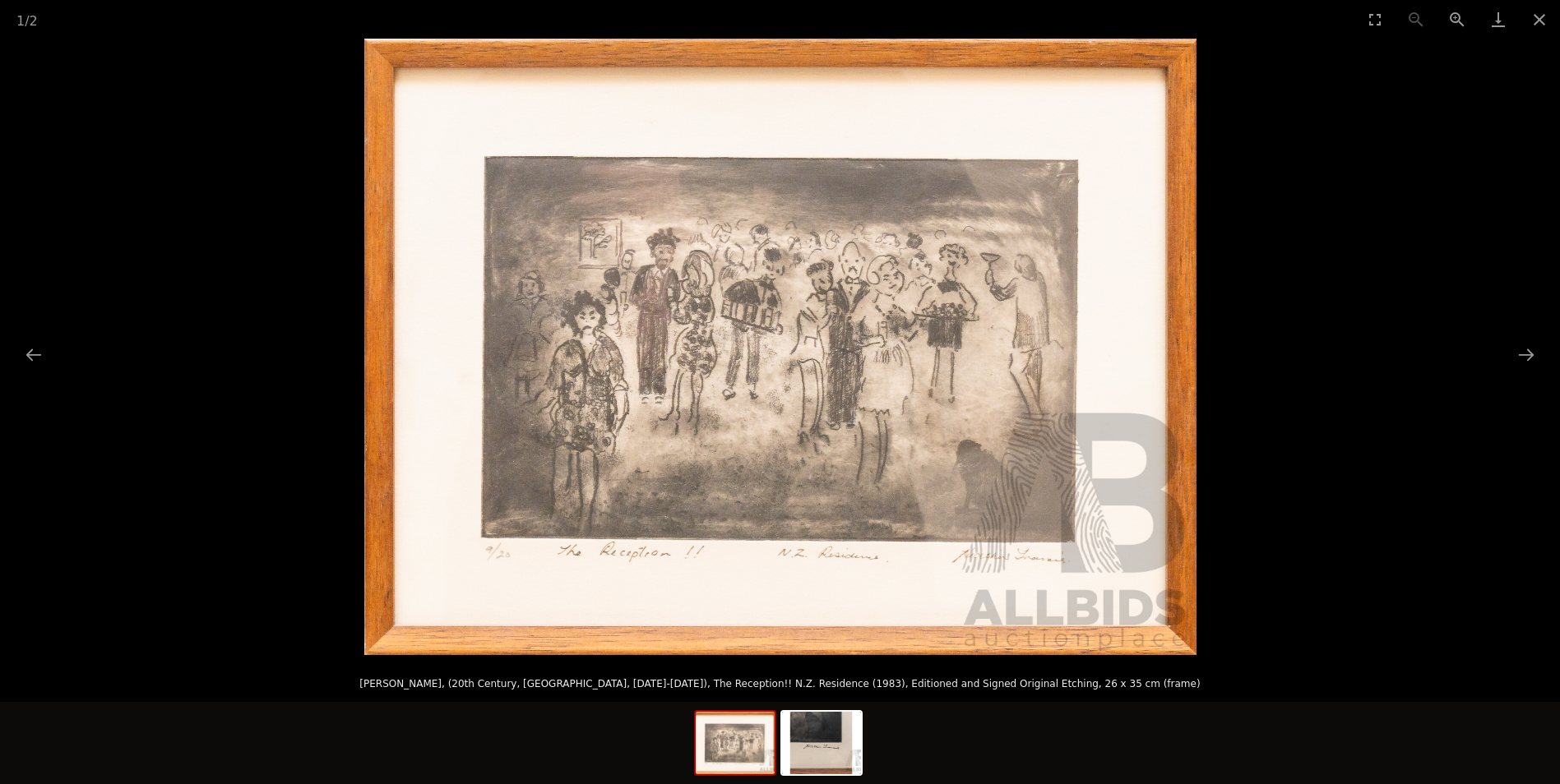
click at [1305, 213] on picture at bounding box center [780, 346] width 1560 height 616
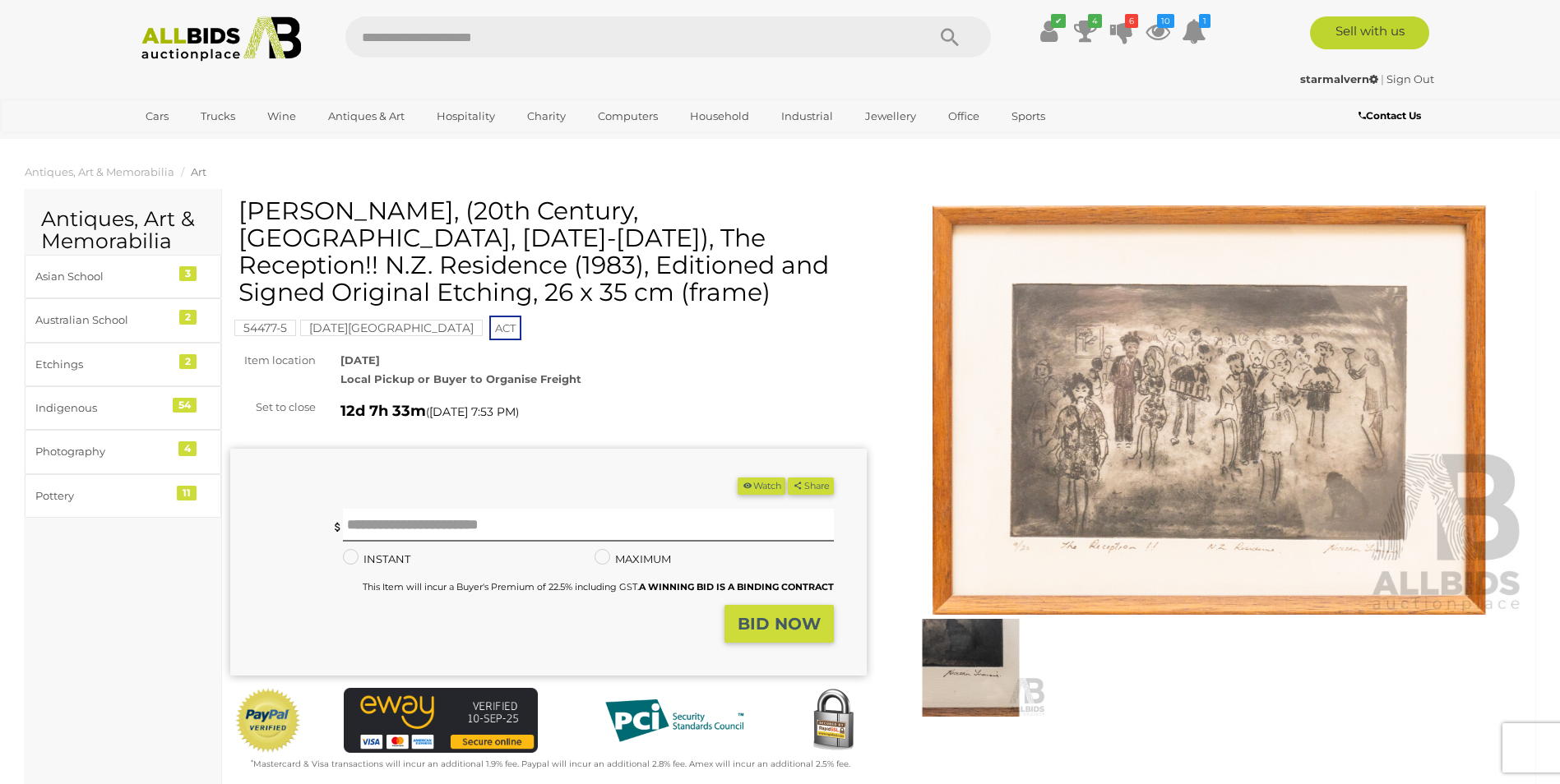
click at [967, 671] on img at bounding box center [970, 668] width 151 height 97
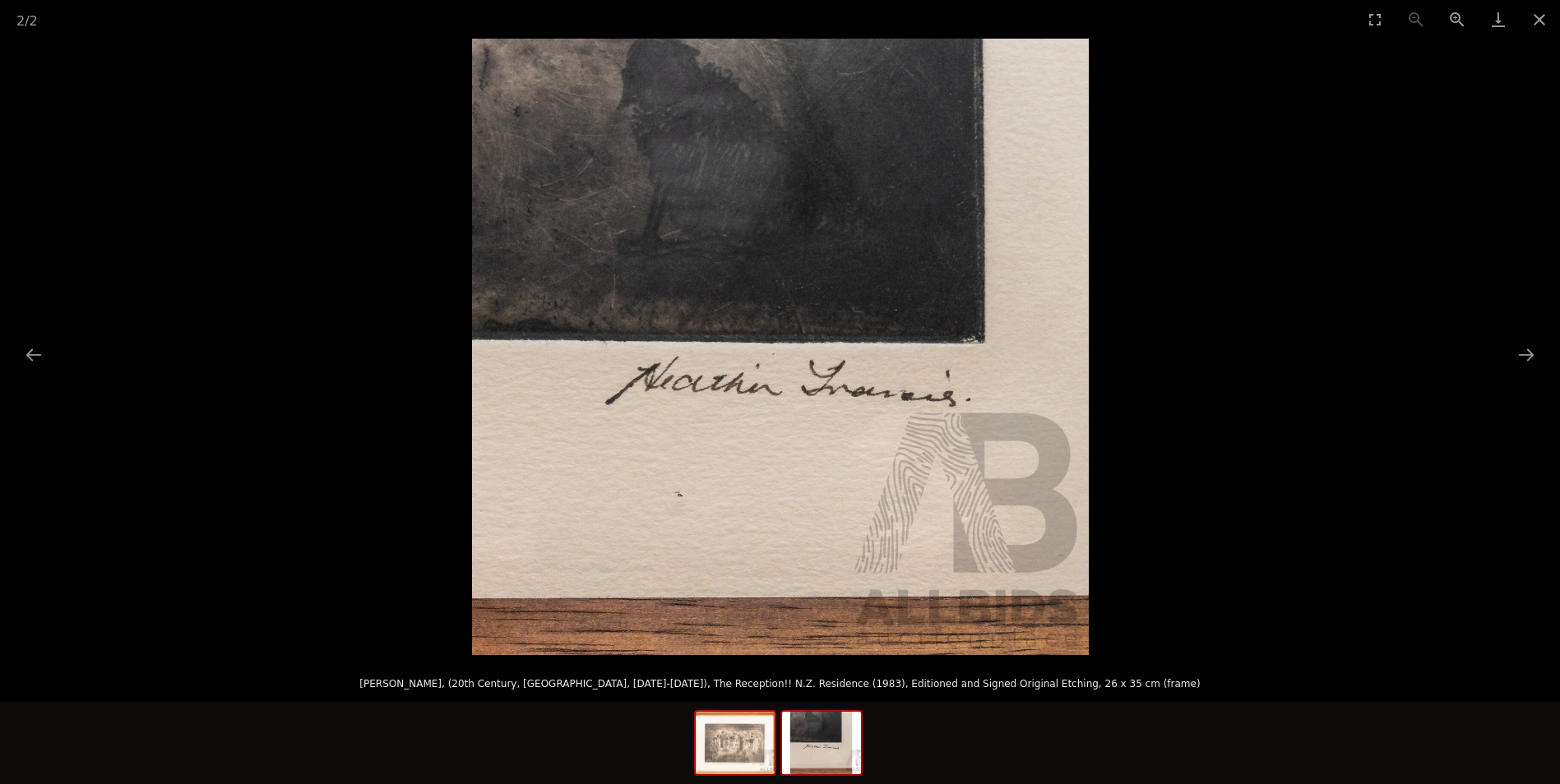
click at [750, 751] on img at bounding box center [734, 742] width 78 height 62
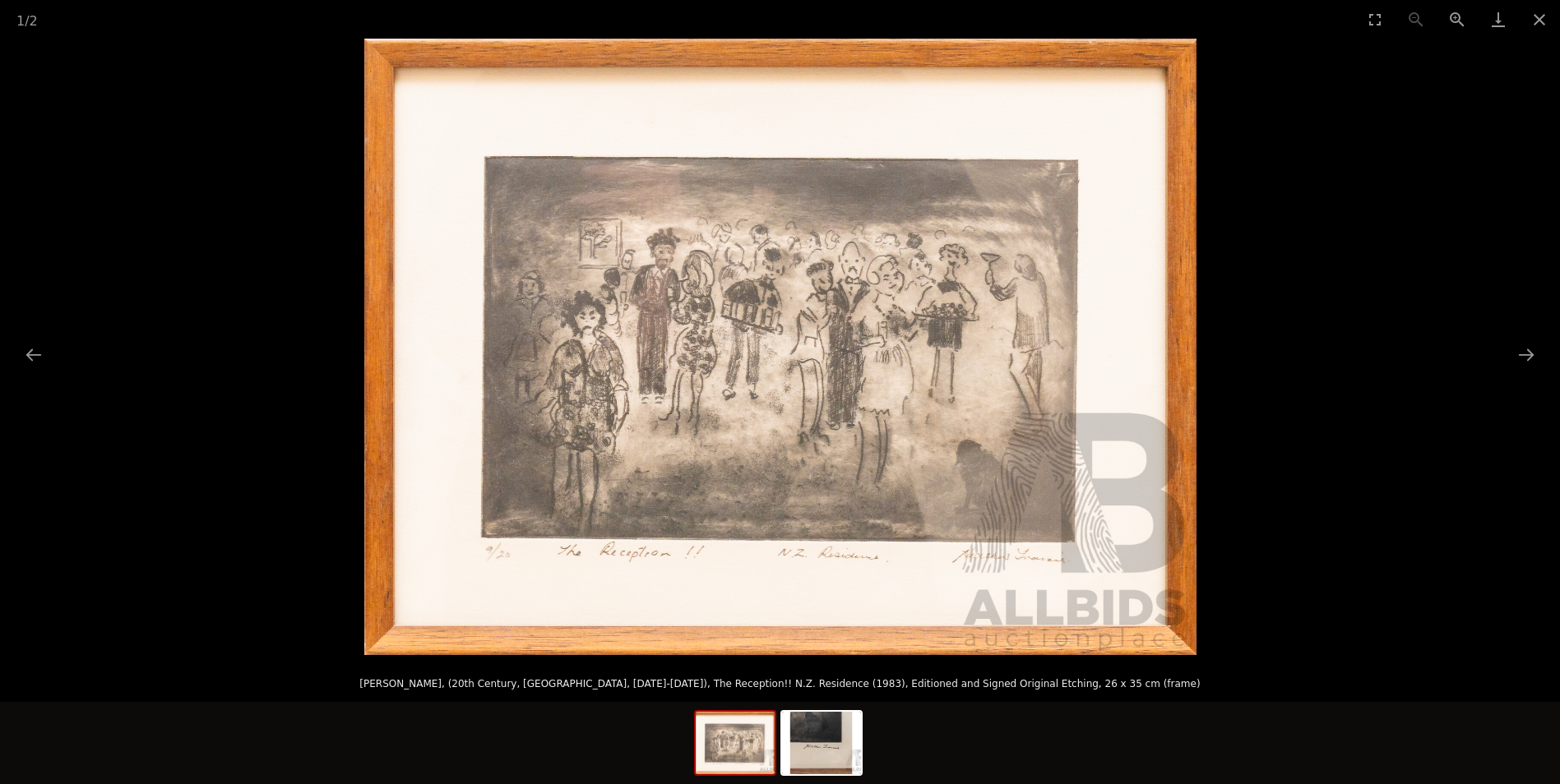
click at [1400, 173] on picture at bounding box center [780, 346] width 1560 height 616
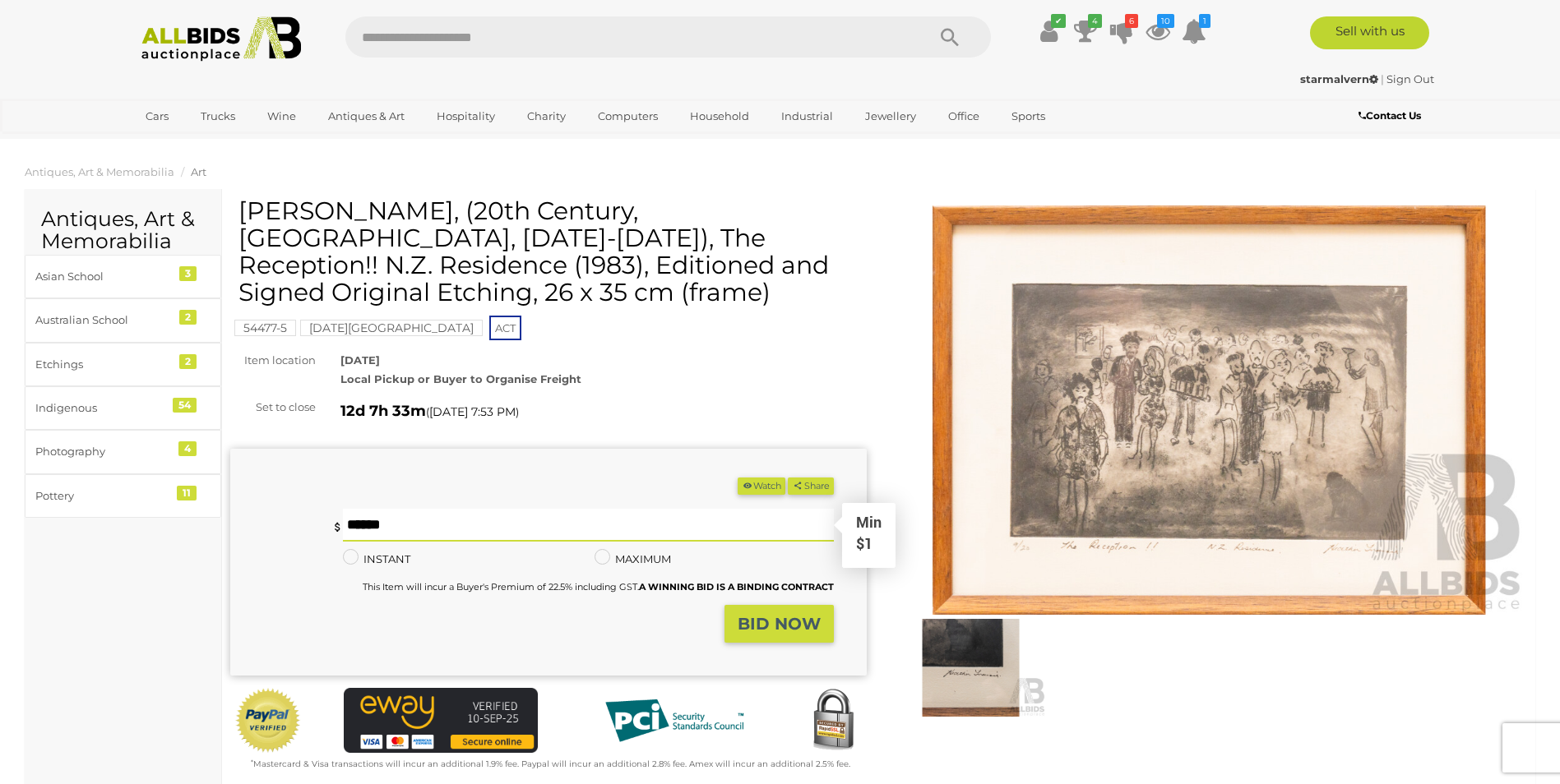
click at [437, 523] on input "text" at bounding box center [587, 525] width 490 height 32
type input "**"
click at [776, 626] on strong "BID NOW" at bounding box center [779, 624] width 83 height 20
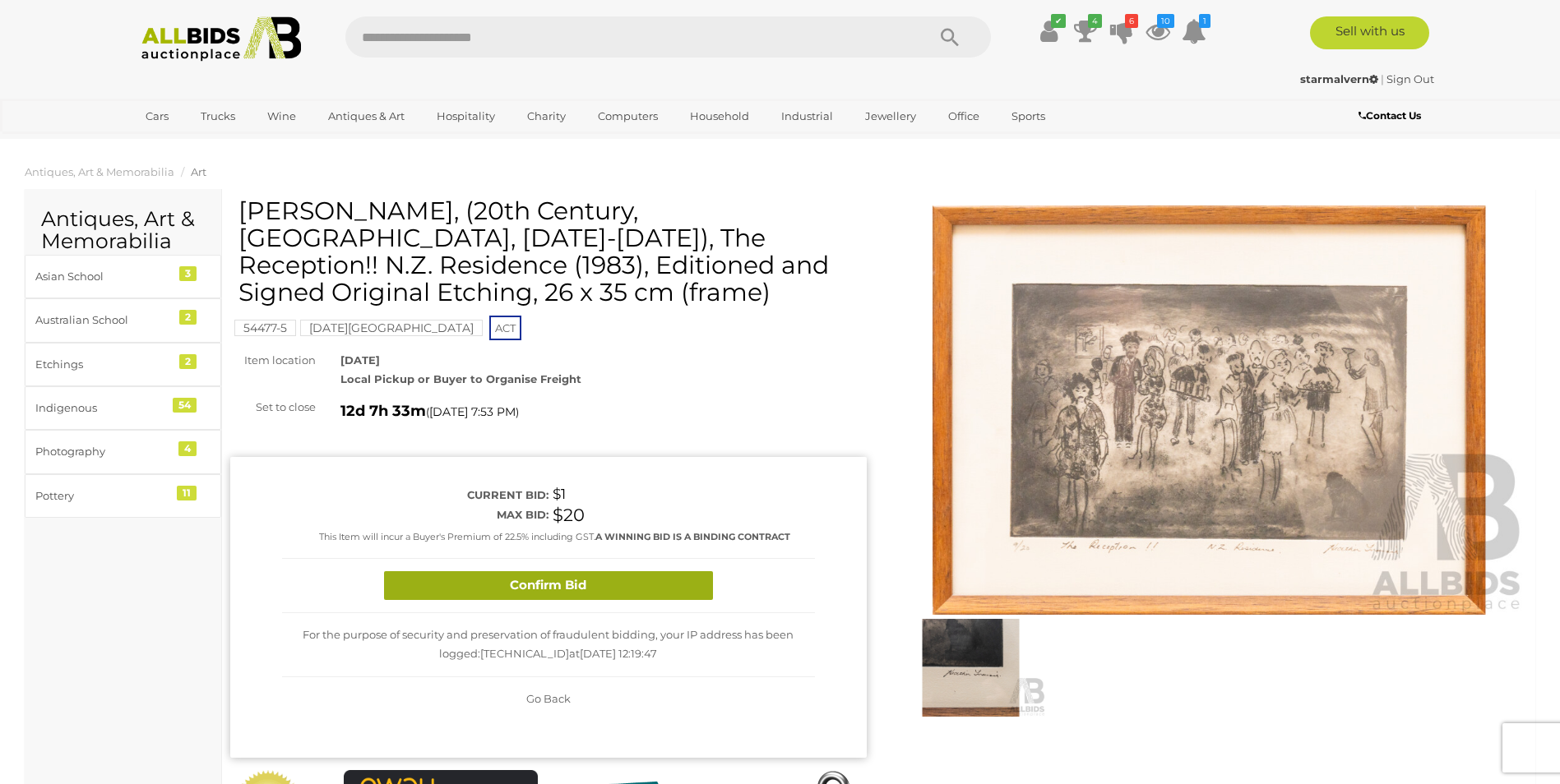
click at [657, 589] on button "Confirm Bid" at bounding box center [549, 586] width 329 height 29
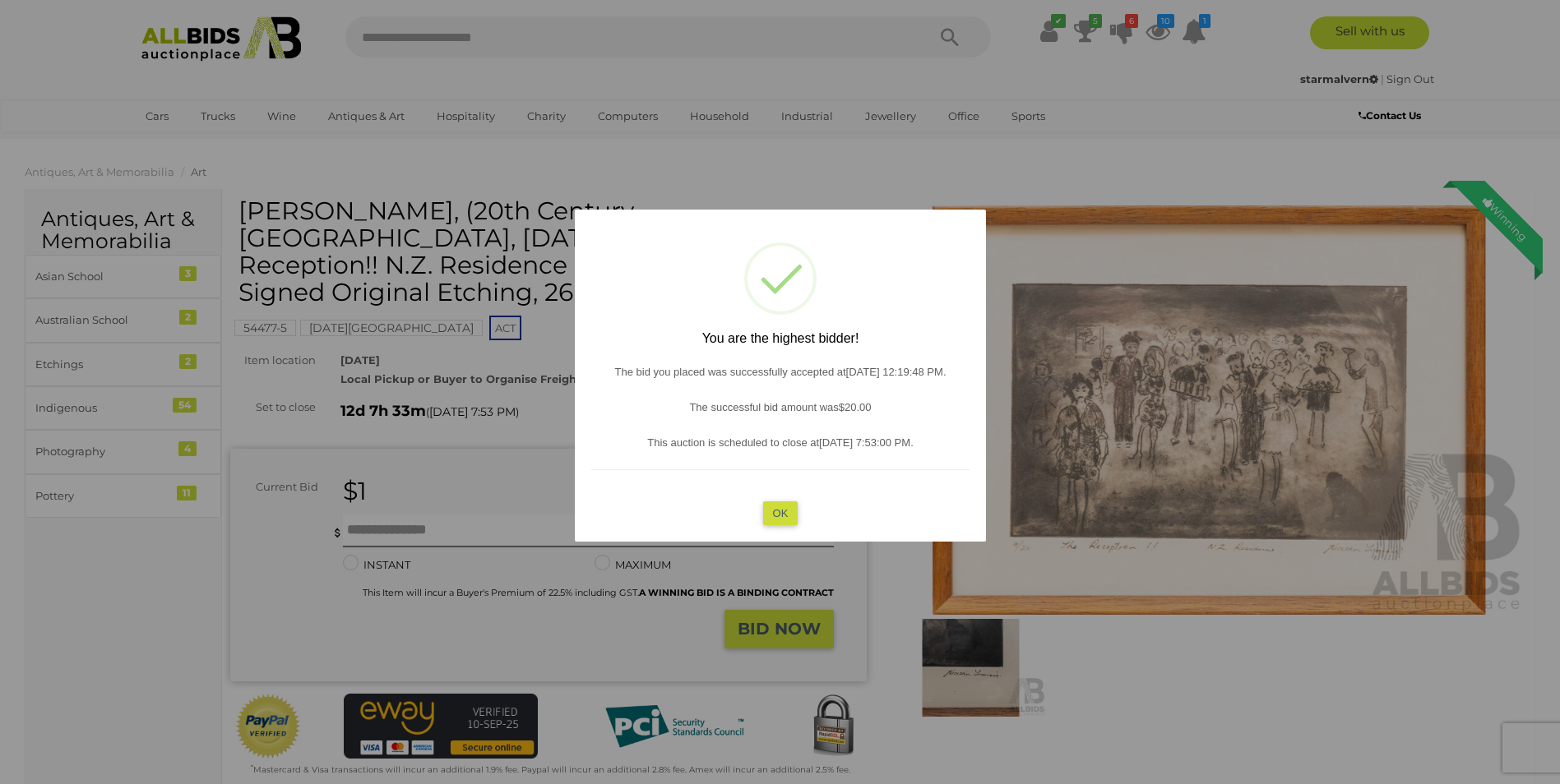
click at [783, 514] on button "OK" at bounding box center [780, 513] width 35 height 23
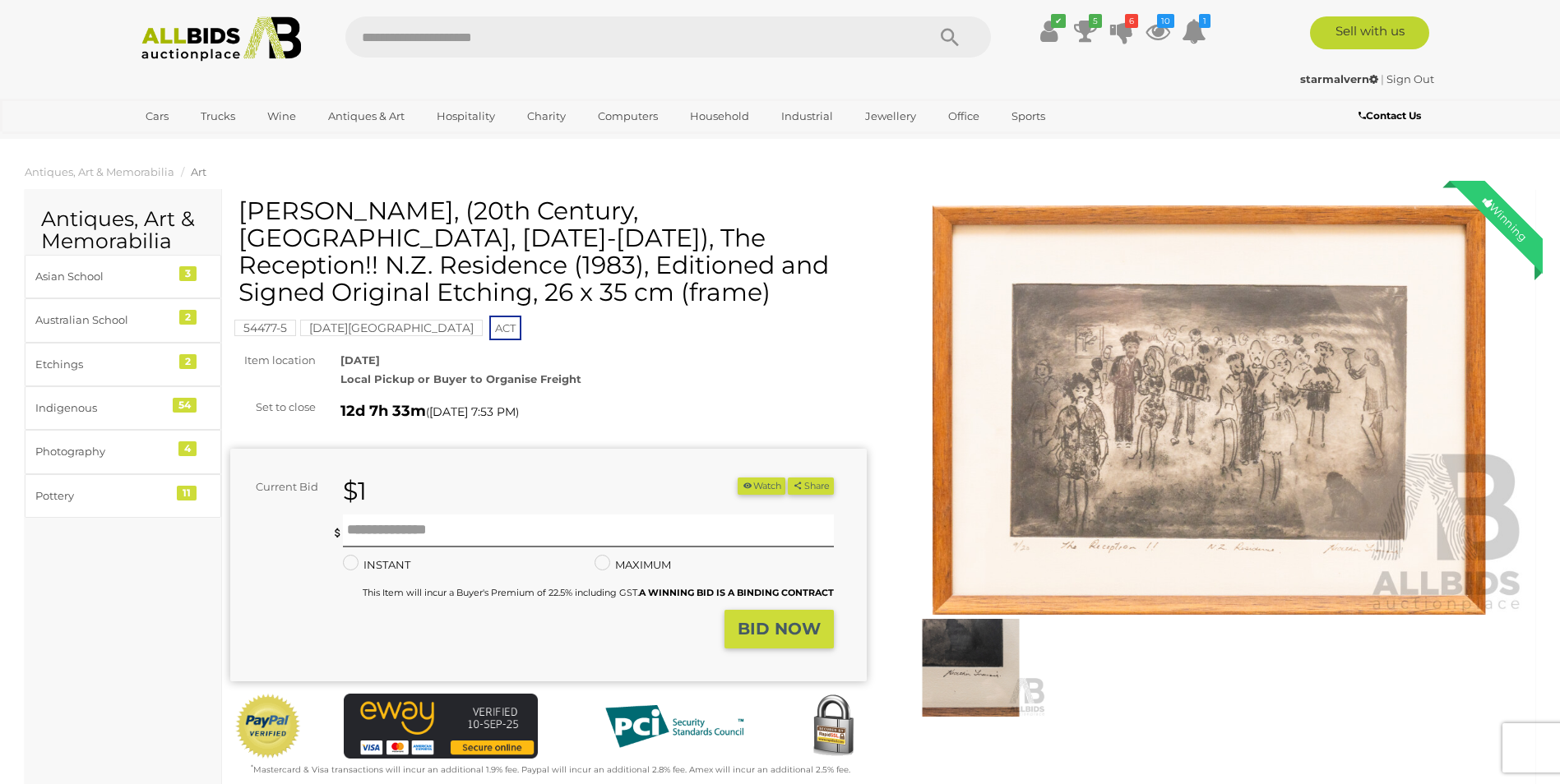
click at [761, 481] on button "Watch" at bounding box center [761, 485] width 48 height 17
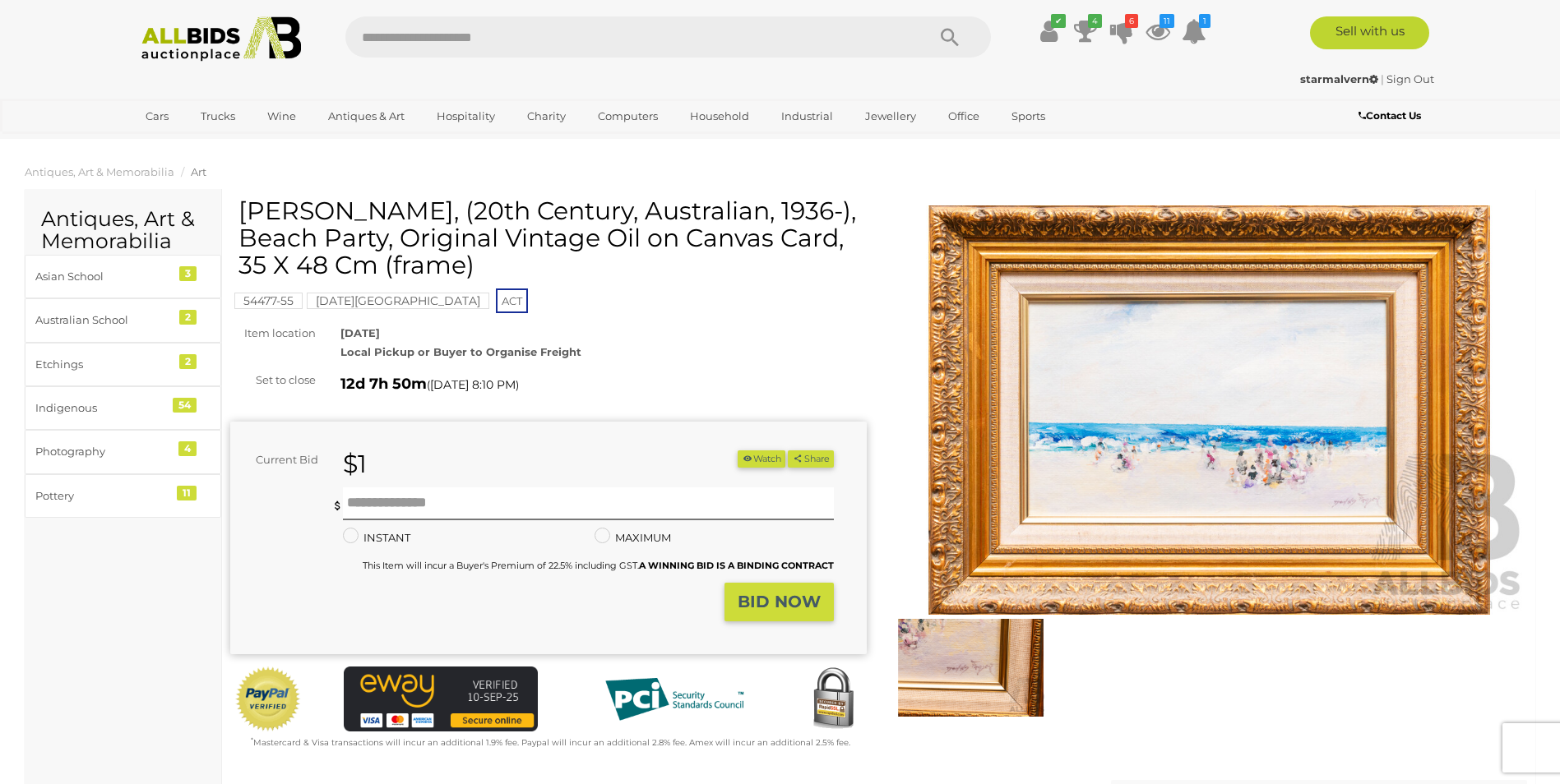
click at [1258, 447] on img at bounding box center [1209, 410] width 636 height 410
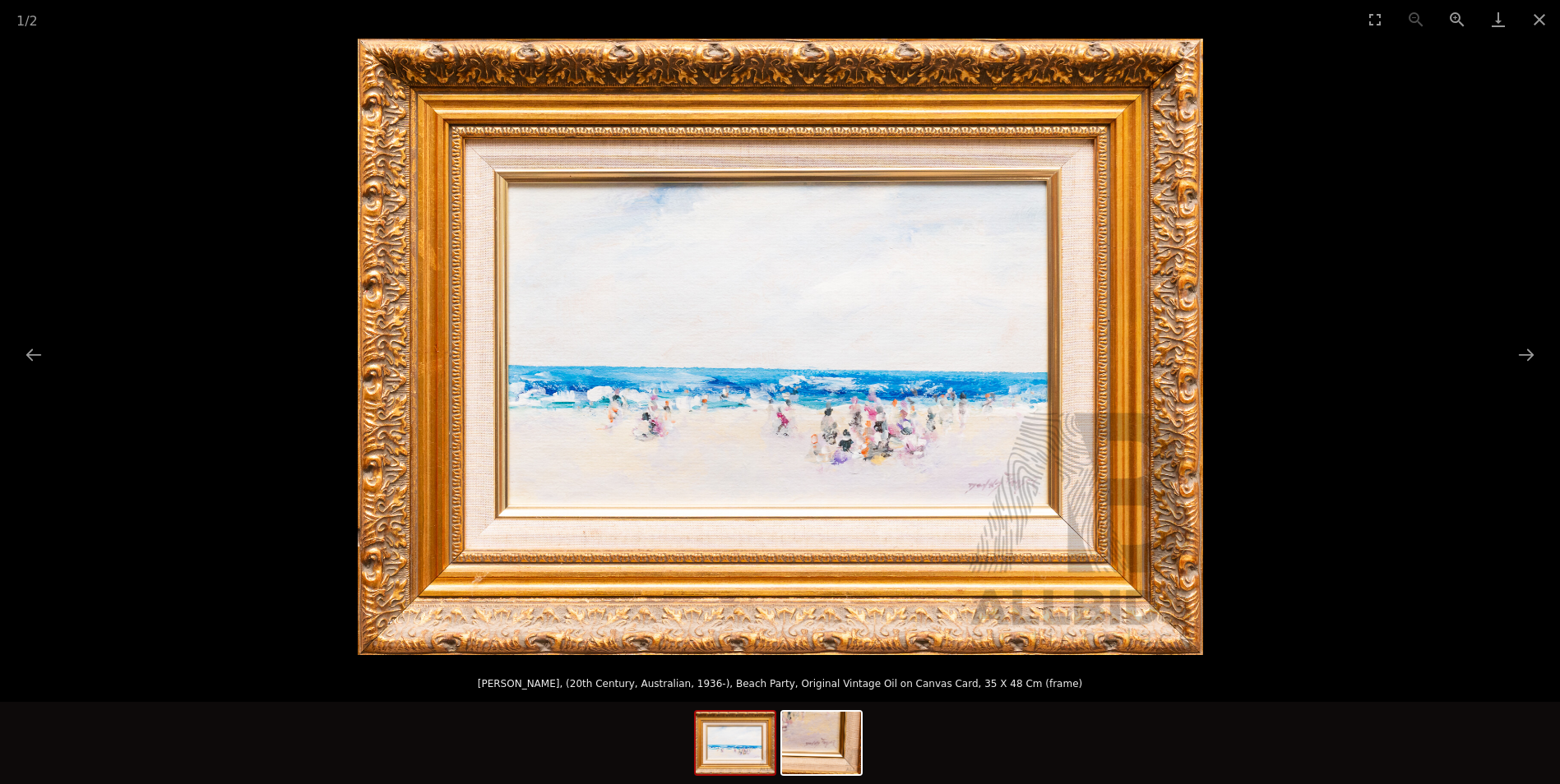
click at [916, 475] on img at bounding box center [780, 346] width 845 height 616
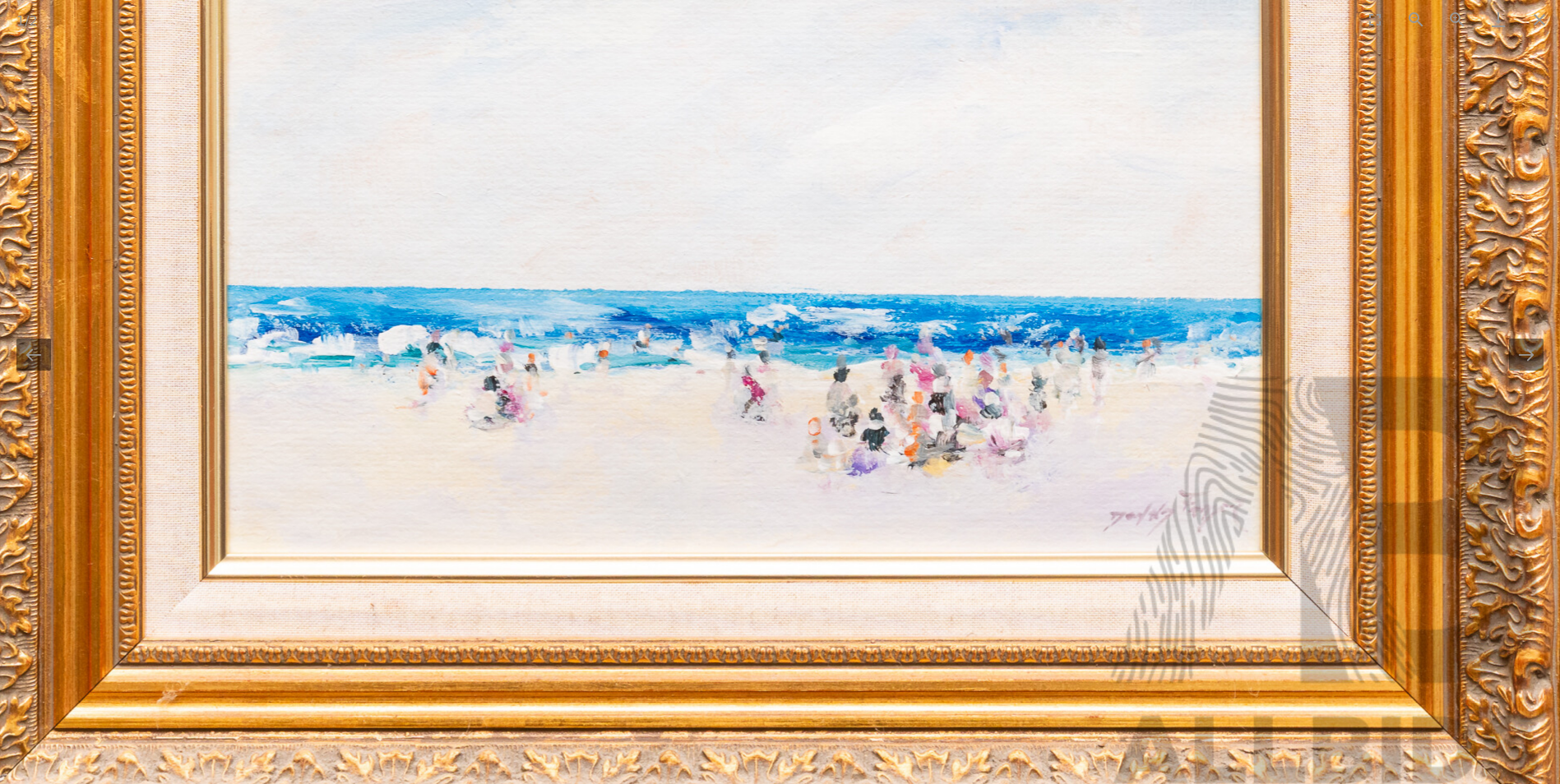
click at [997, 373] on img at bounding box center [748, 249] width 1621 height 1183
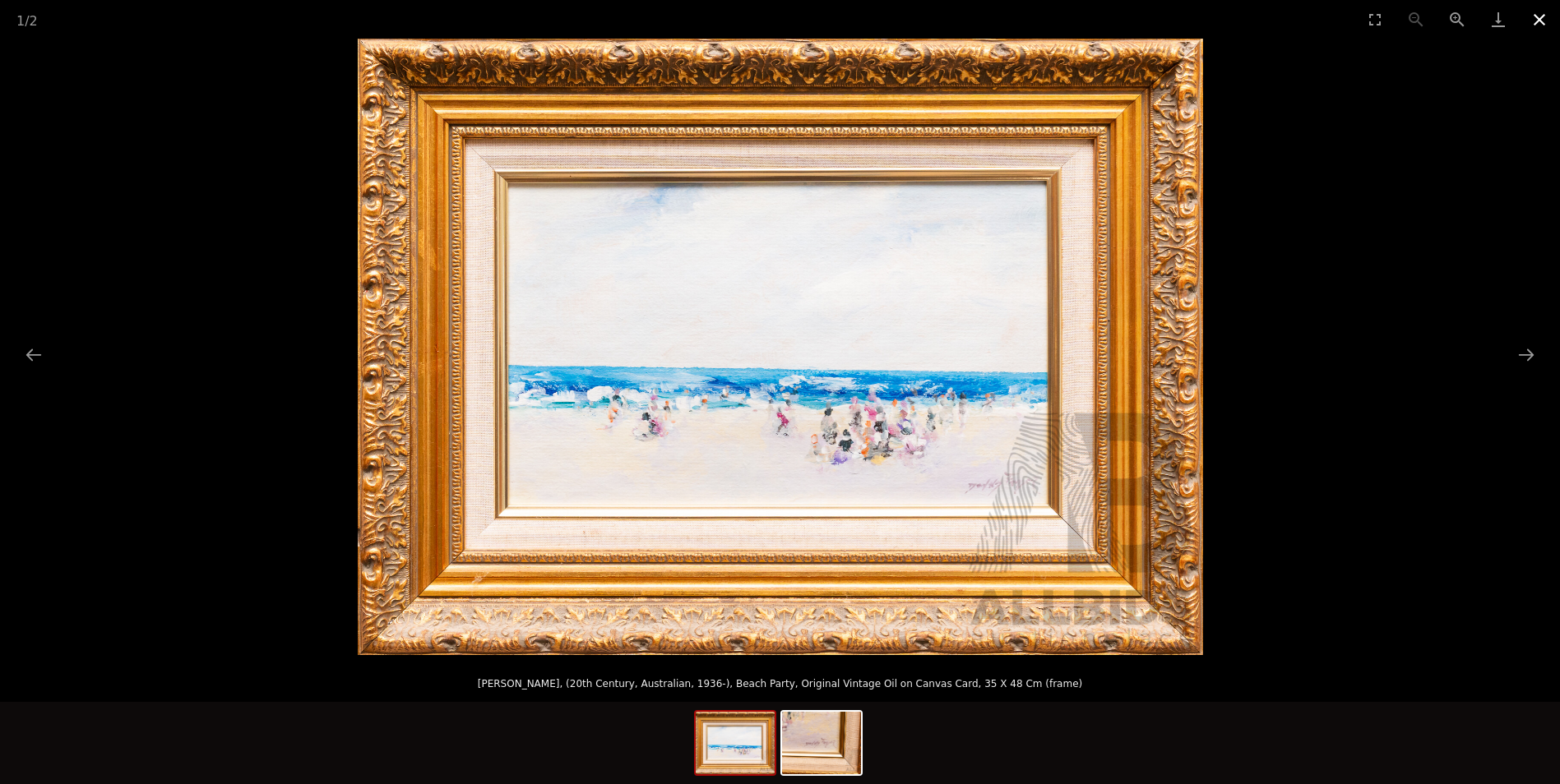
click at [1546, 20] on button "Close gallery" at bounding box center [1539, 19] width 42 height 39
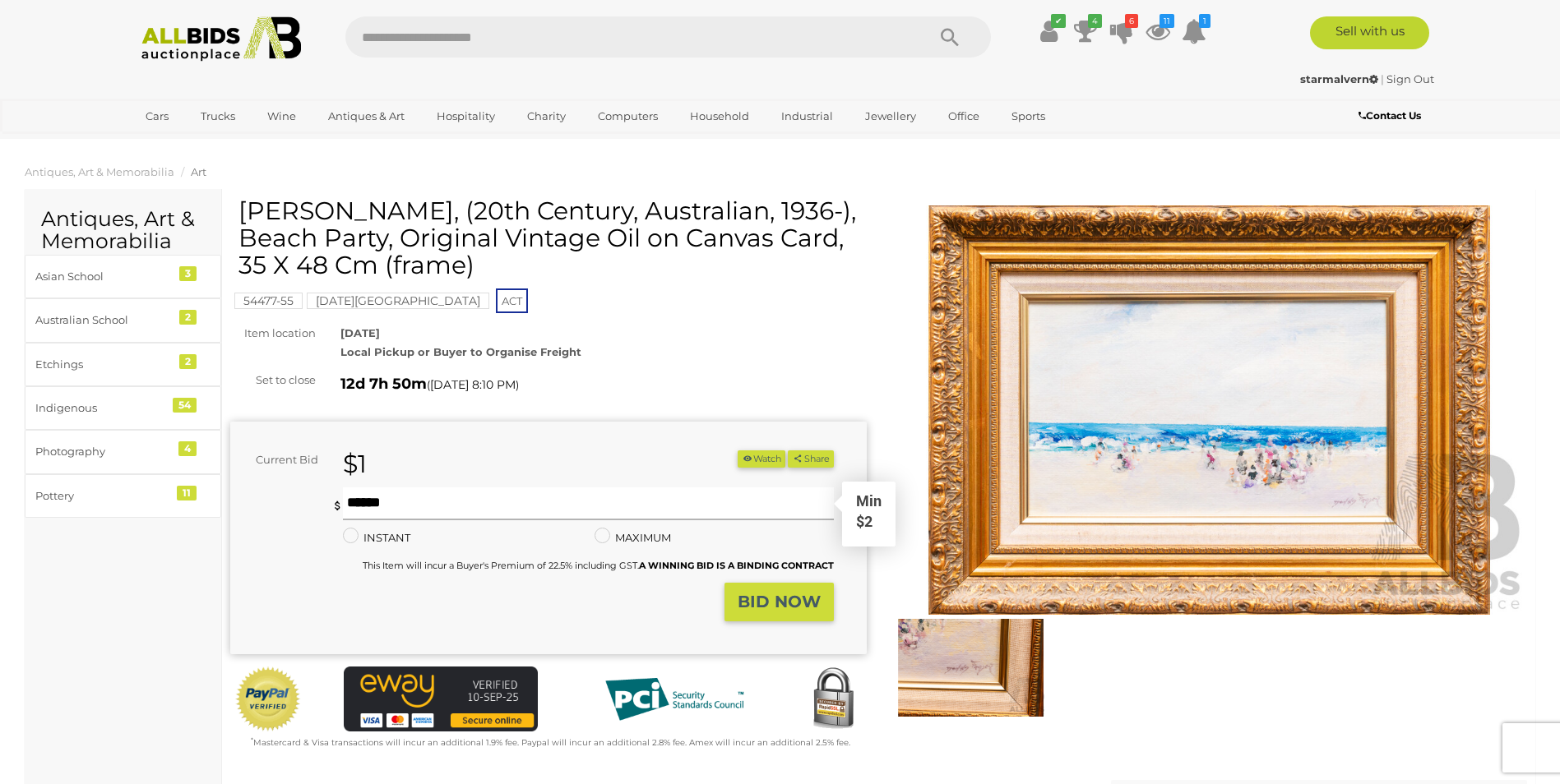
click at [411, 496] on input "text" at bounding box center [587, 503] width 490 height 32
type input "*"
click at [756, 601] on strong "BID NOW" at bounding box center [779, 602] width 83 height 20
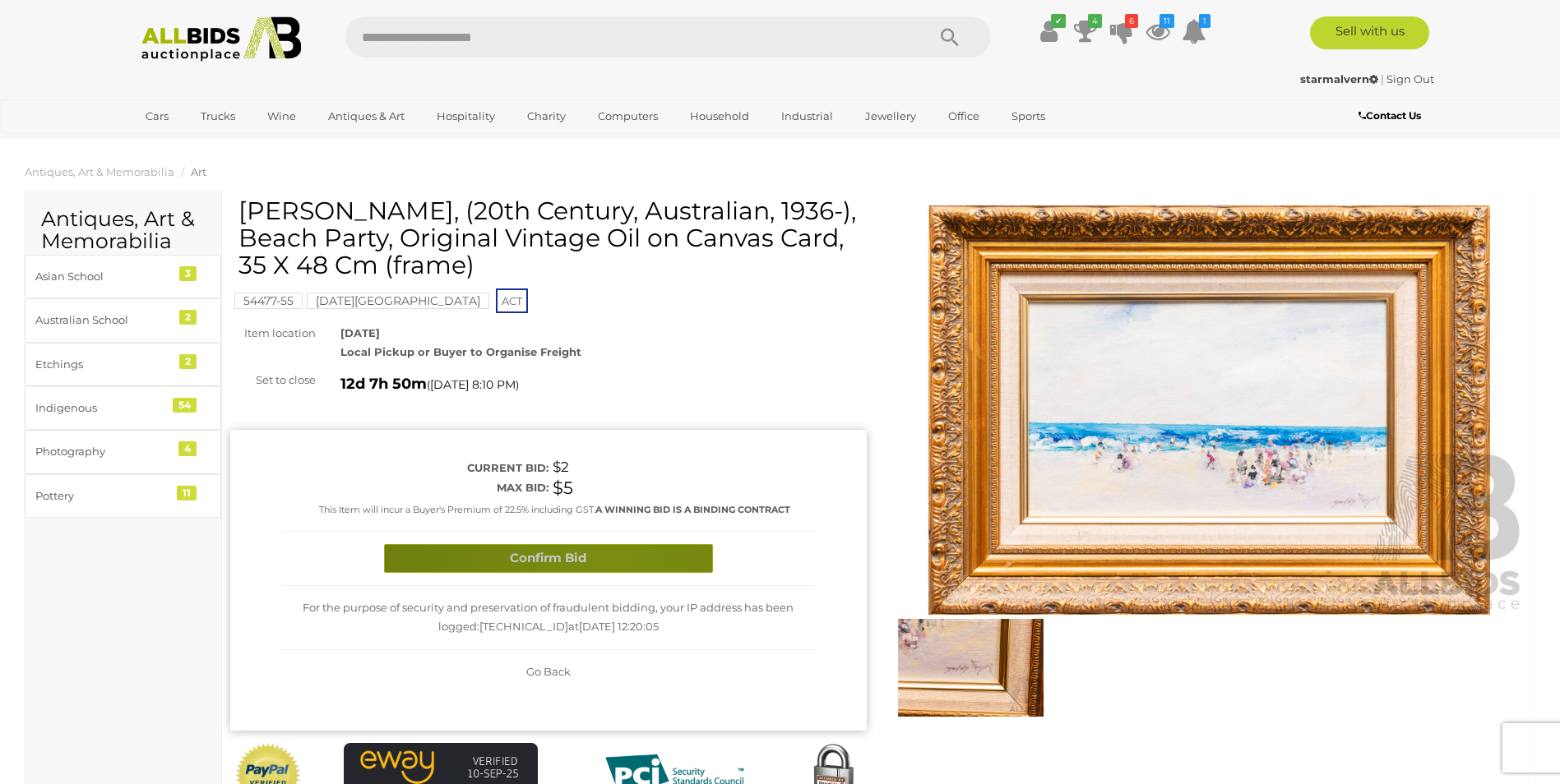
click at [611, 555] on button "Confirm Bid" at bounding box center [549, 558] width 329 height 29
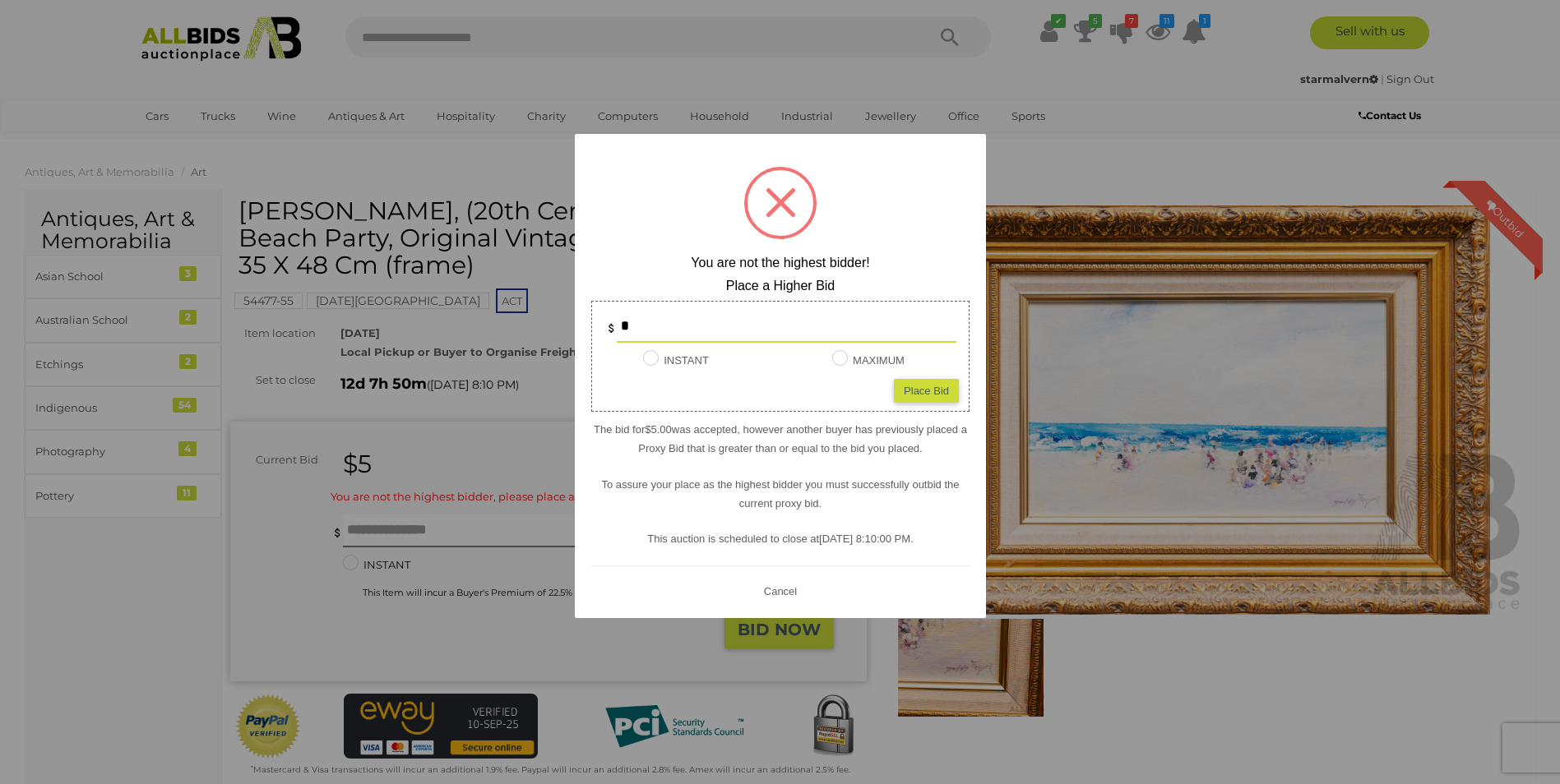
click at [92, 538] on div at bounding box center [780, 392] width 1560 height 784
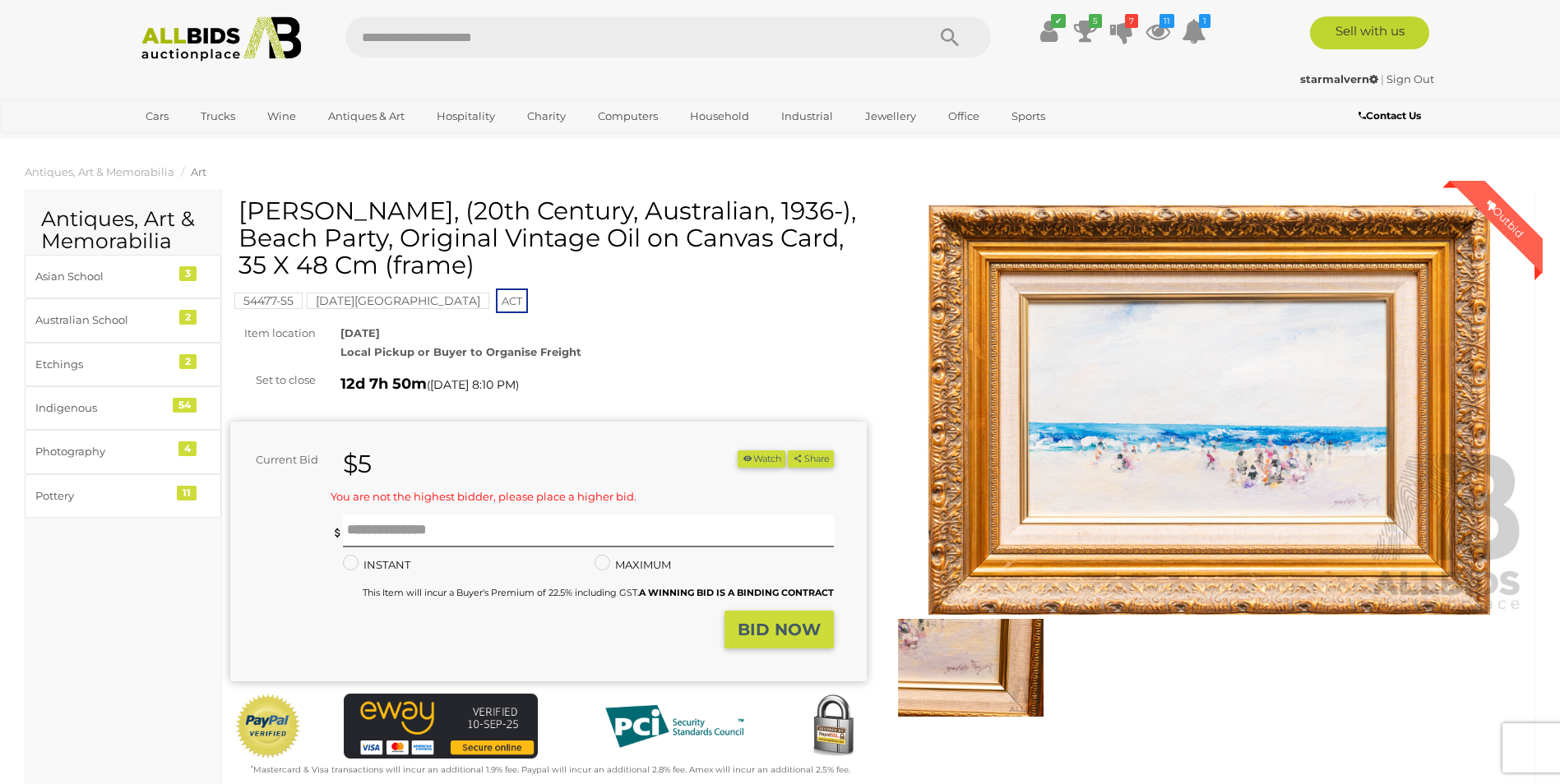
click at [766, 454] on button "Watch" at bounding box center [761, 458] width 48 height 17
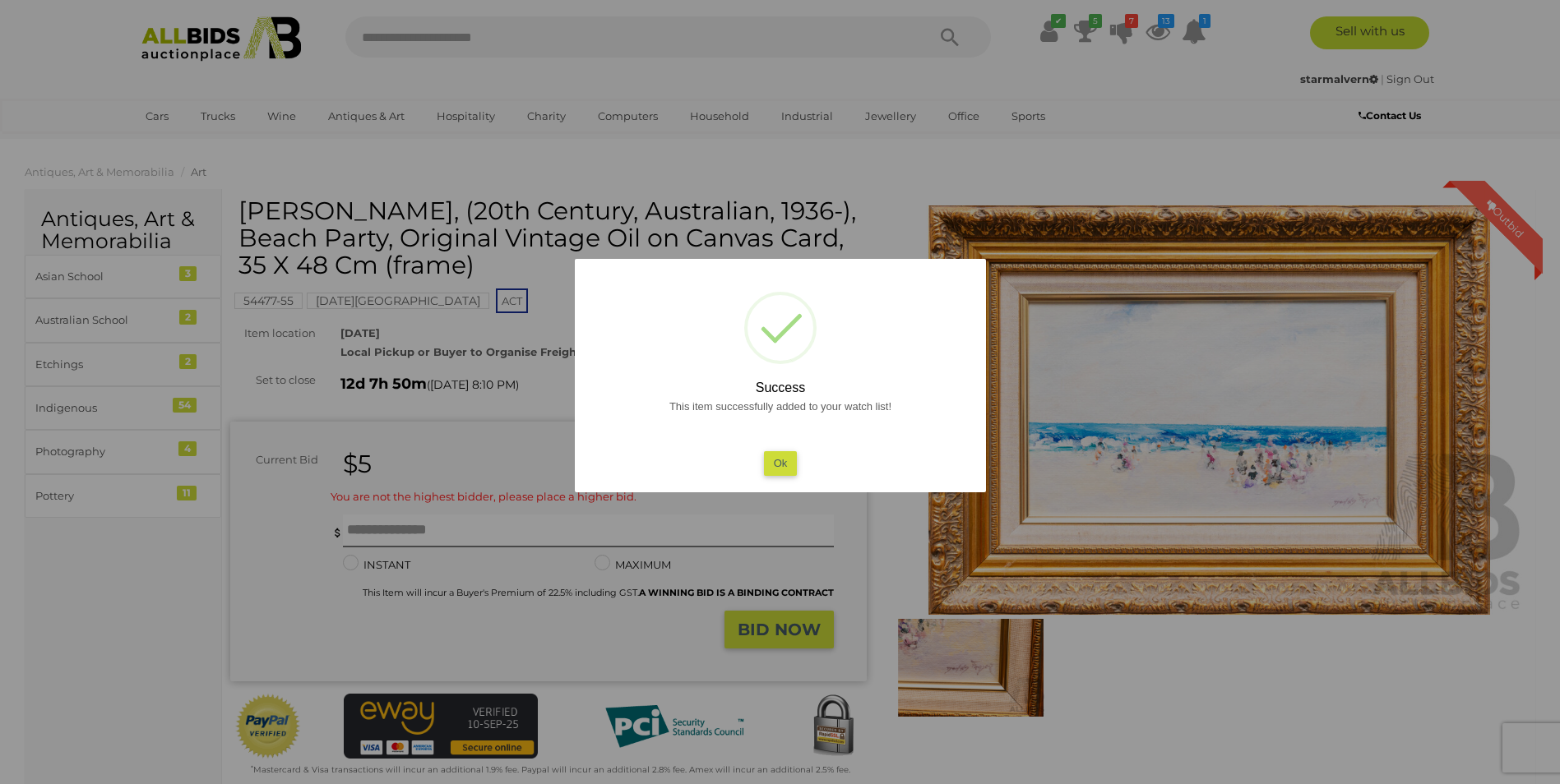
click at [792, 466] on button "Ok" at bounding box center [780, 463] width 33 height 23
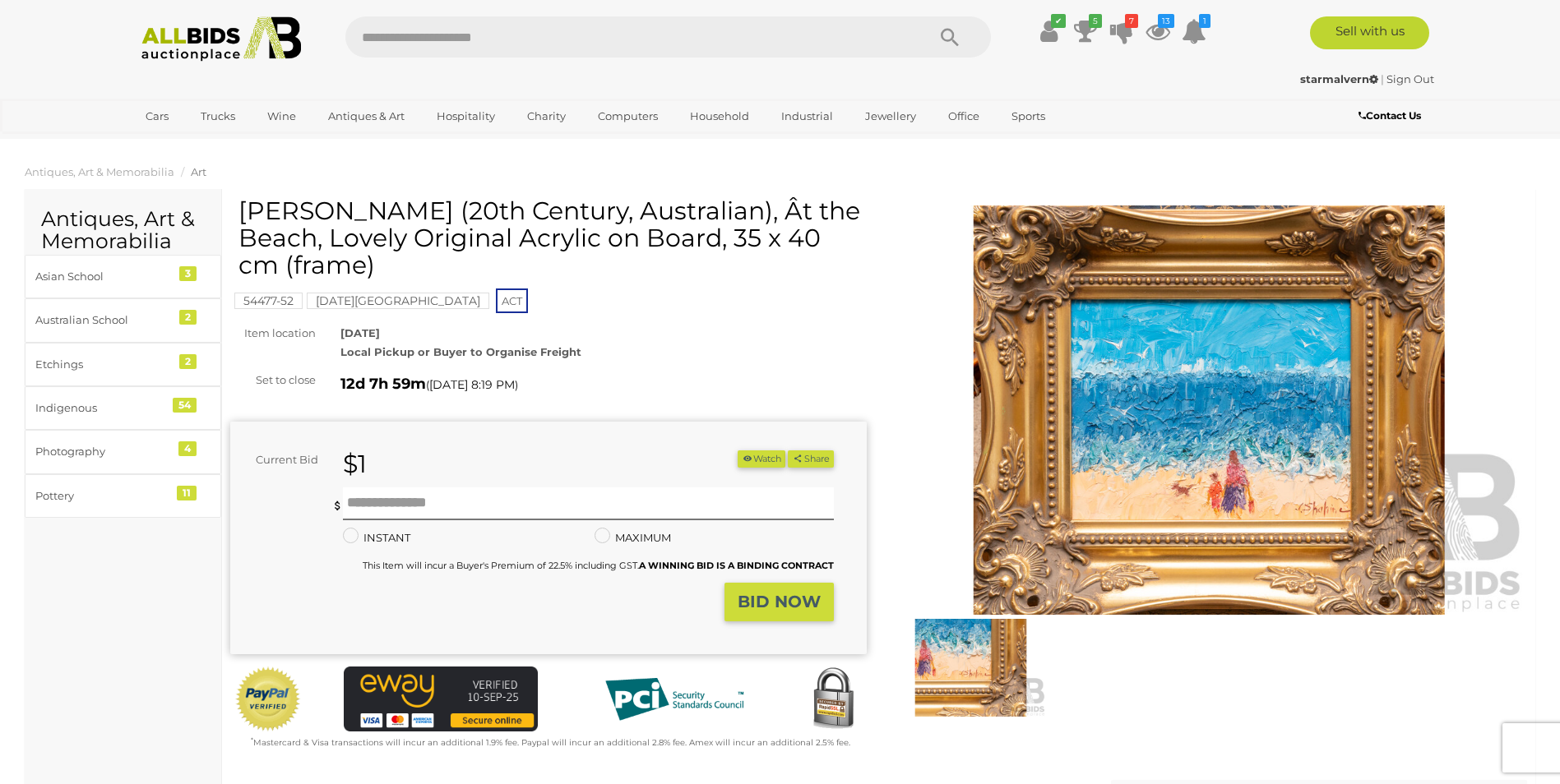
click at [1263, 458] on img at bounding box center [1209, 410] width 636 height 410
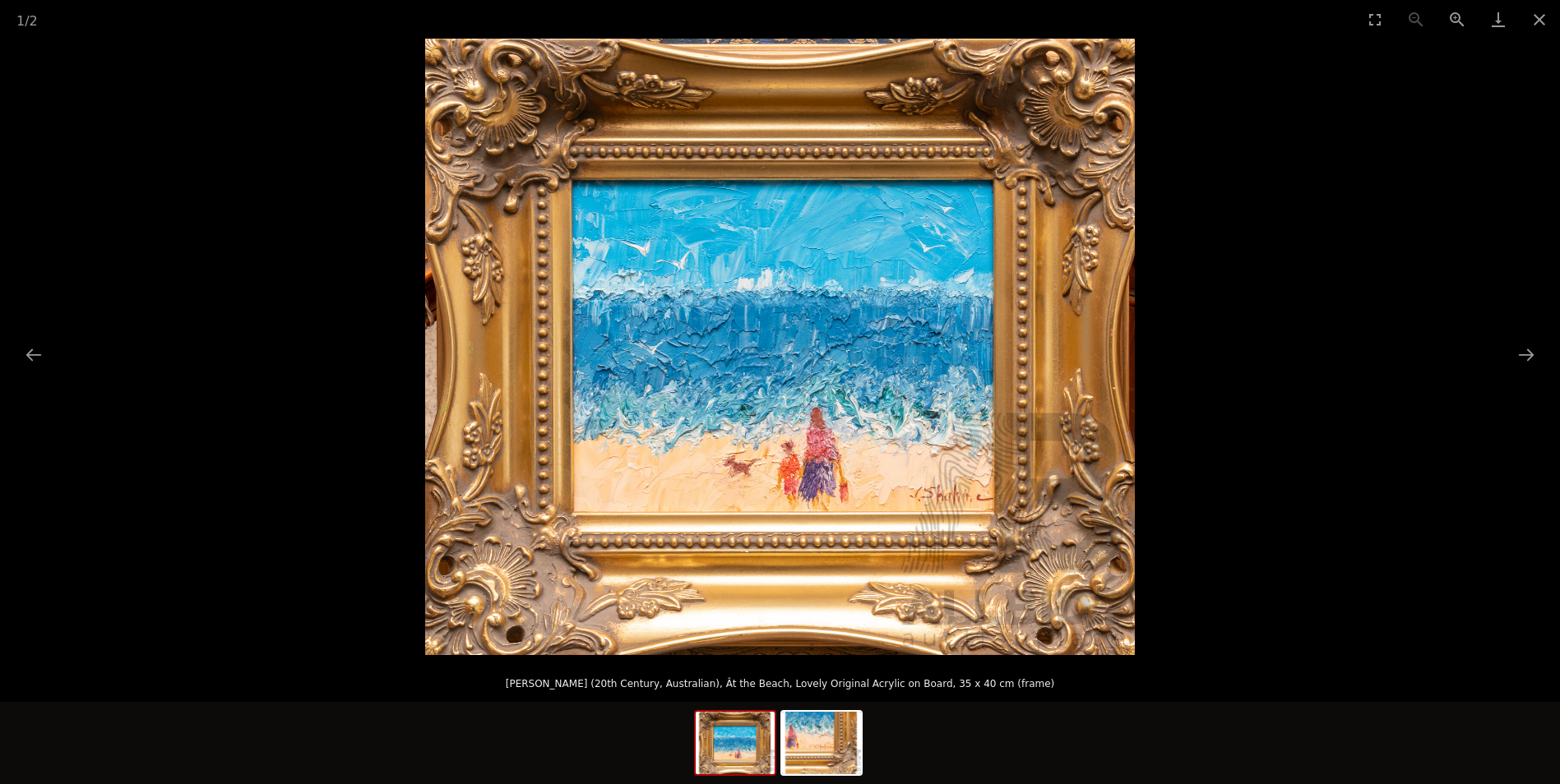
click at [898, 477] on img at bounding box center [780, 346] width 709 height 616
click at [1330, 281] on picture at bounding box center [780, 346] width 1560 height 616
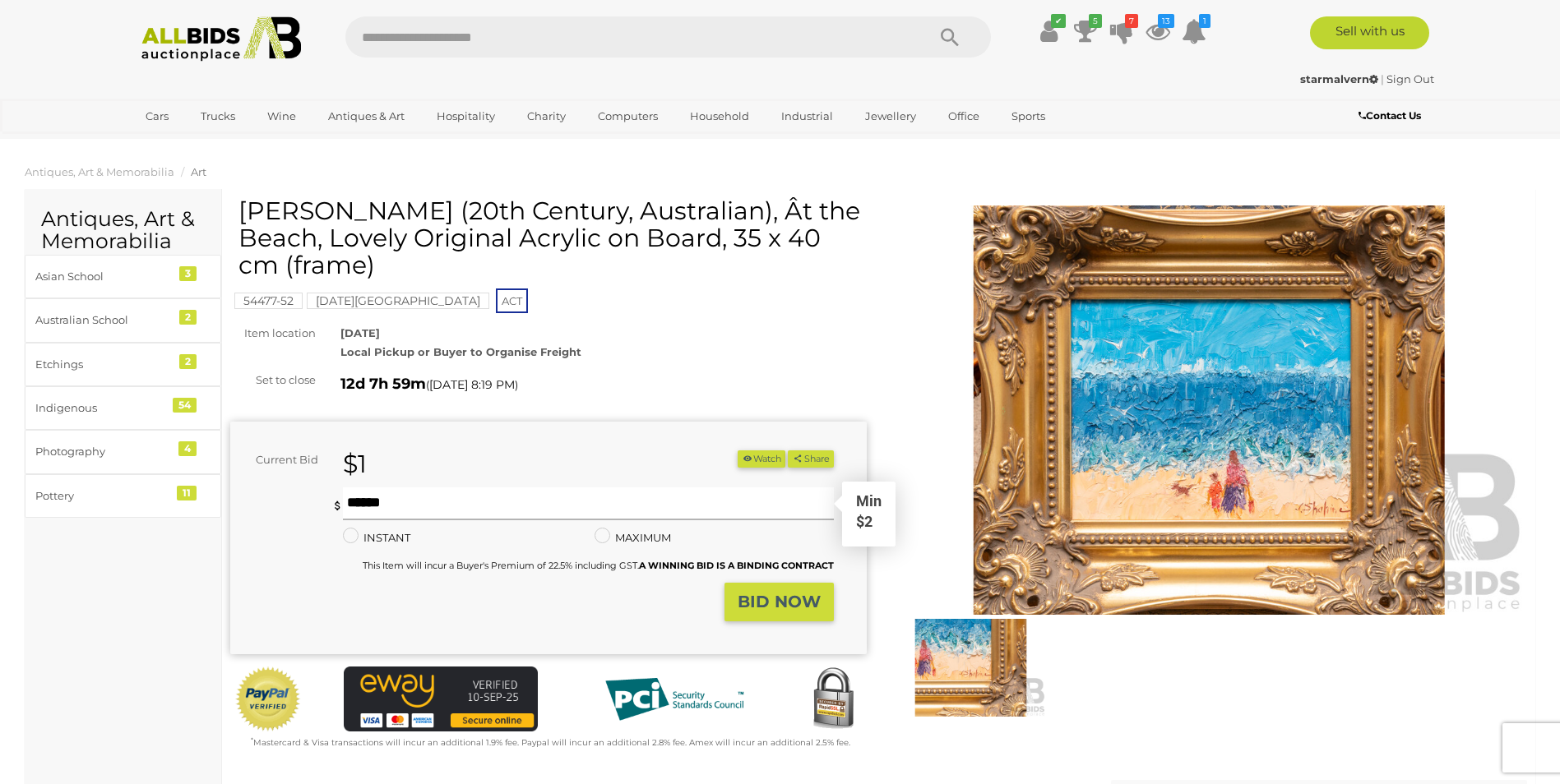
click at [390, 501] on input "text" at bounding box center [587, 503] width 490 height 32
type input "*"
drag, startPoint x: 751, startPoint y: 588, endPoint x: 761, endPoint y: 604, distance: 18.9
click at [752, 589] on button "BID NOW" at bounding box center [779, 602] width 109 height 39
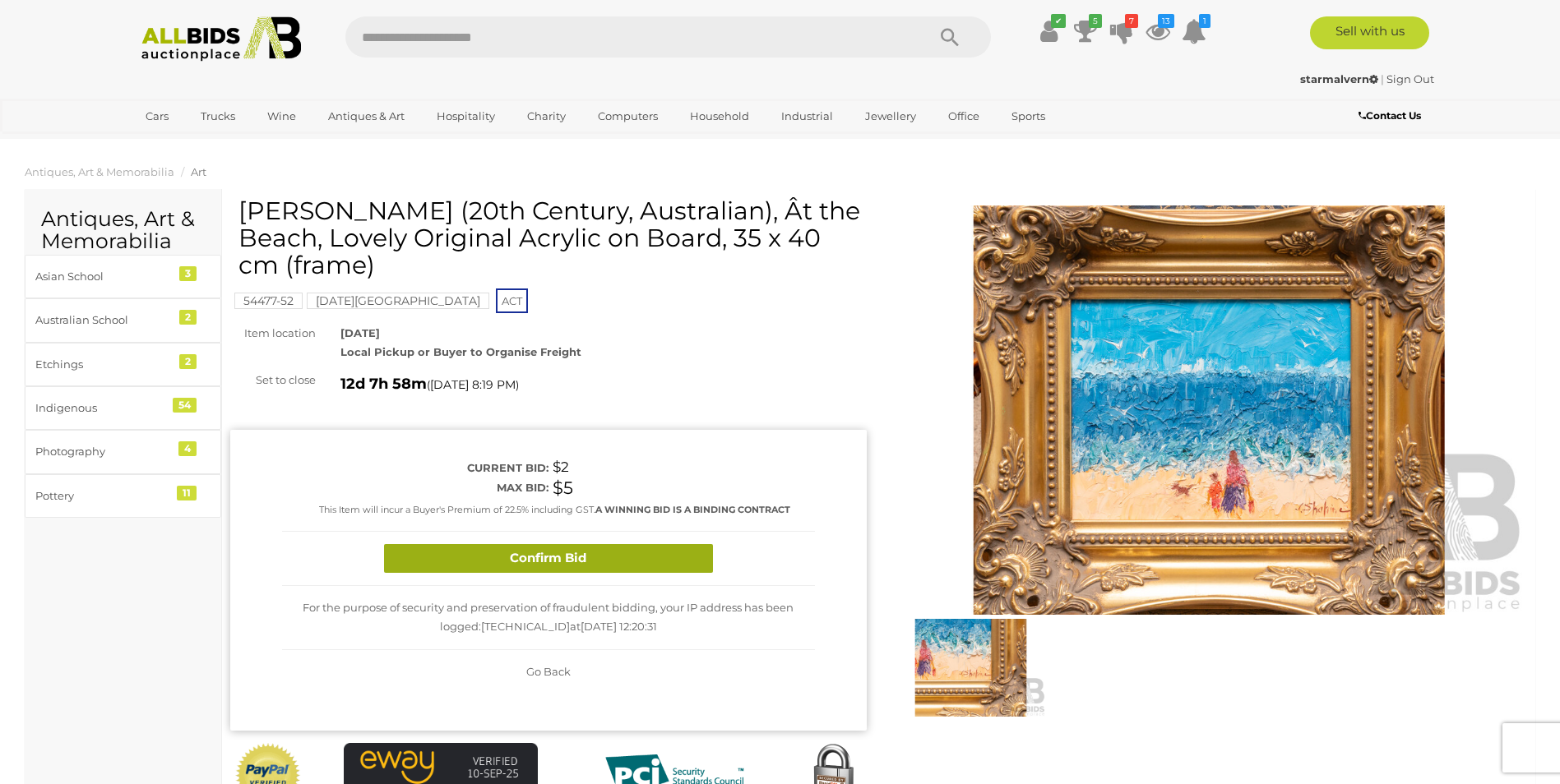
click at [636, 558] on button "Confirm Bid" at bounding box center [549, 558] width 329 height 29
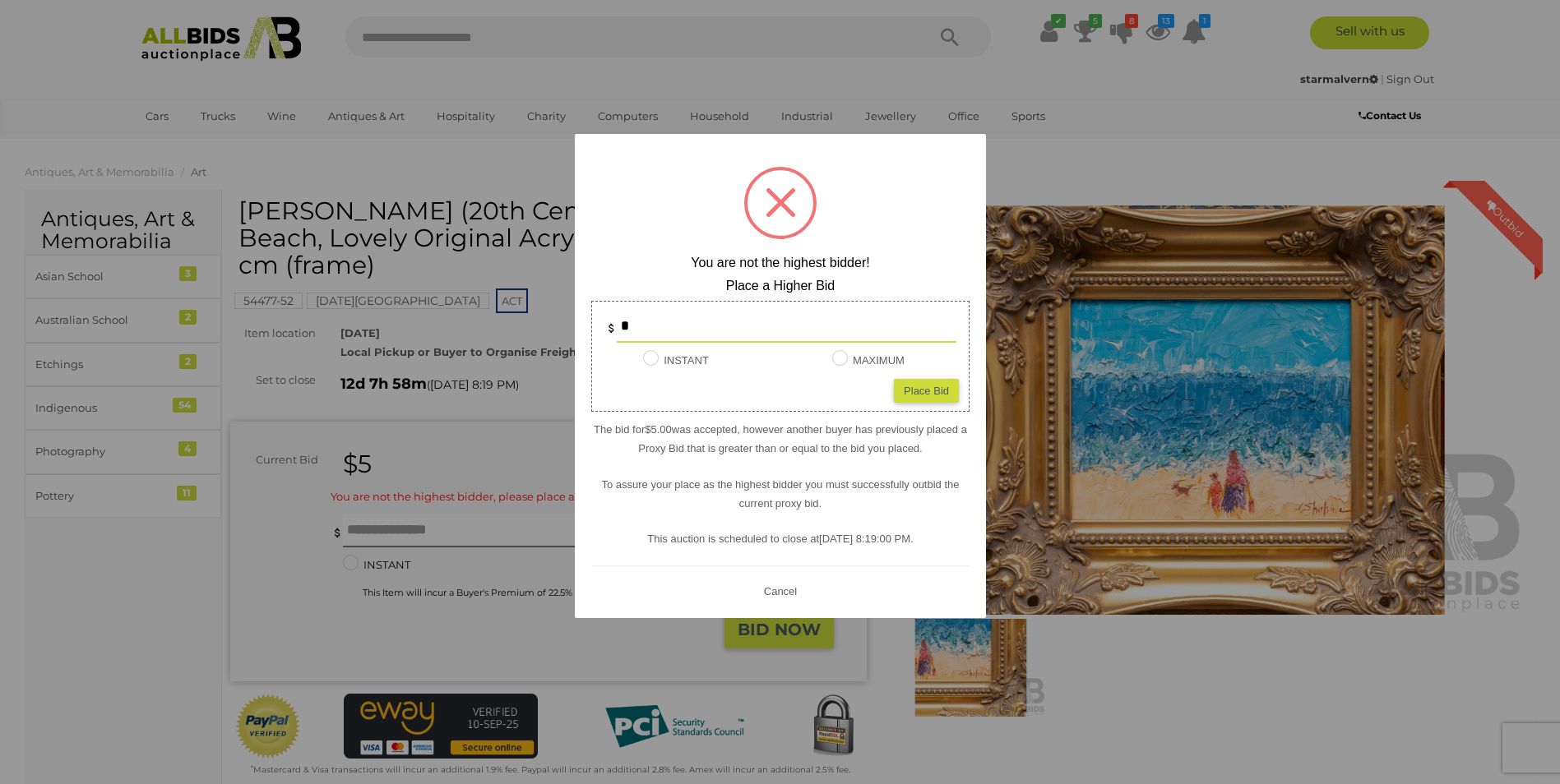
drag, startPoint x: 176, startPoint y: 591, endPoint x: 768, endPoint y: 517, distance: 596.6
click at [185, 589] on div at bounding box center [780, 392] width 1560 height 784
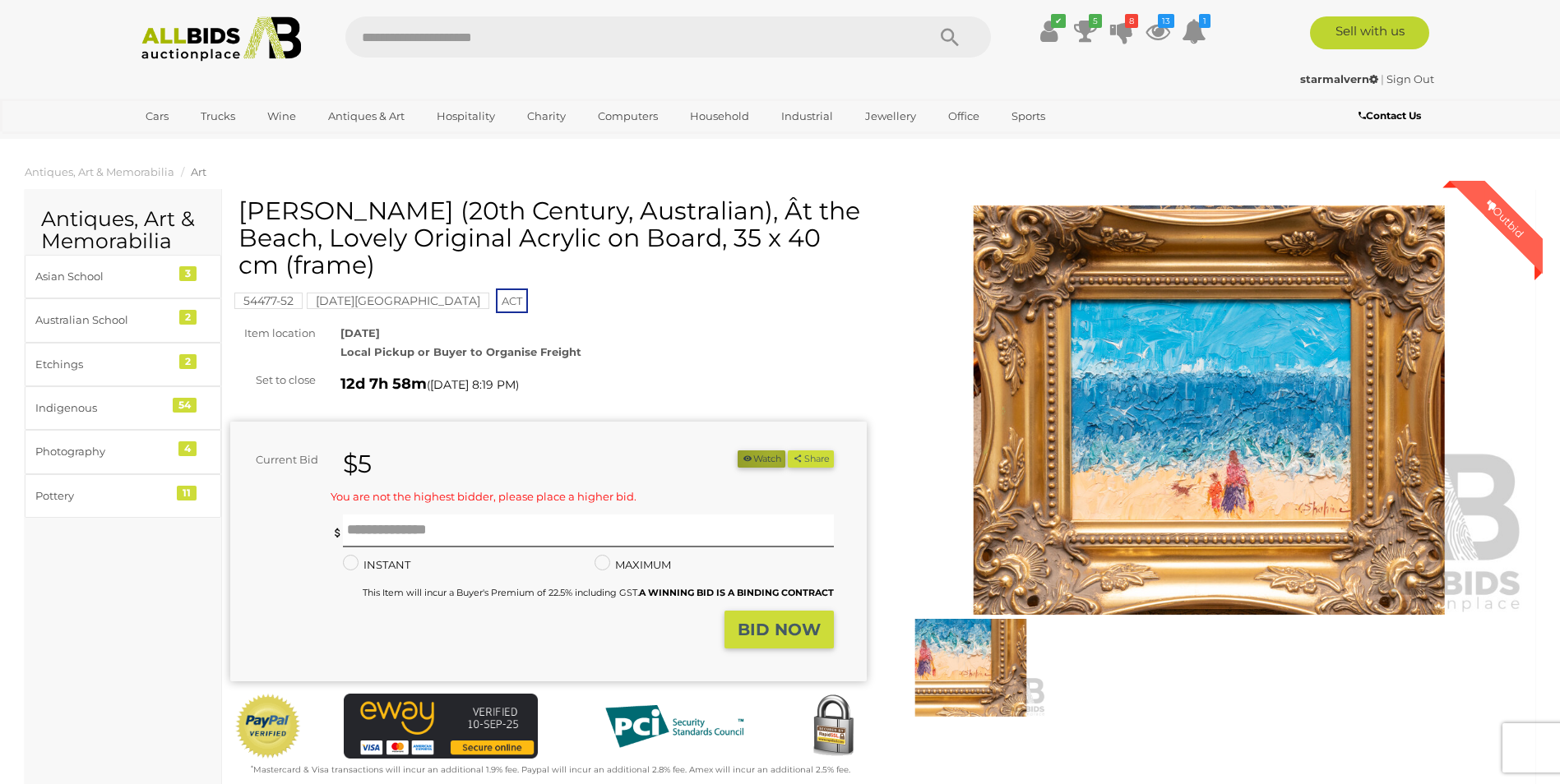
click at [764, 454] on button "Watch" at bounding box center [761, 458] width 48 height 17
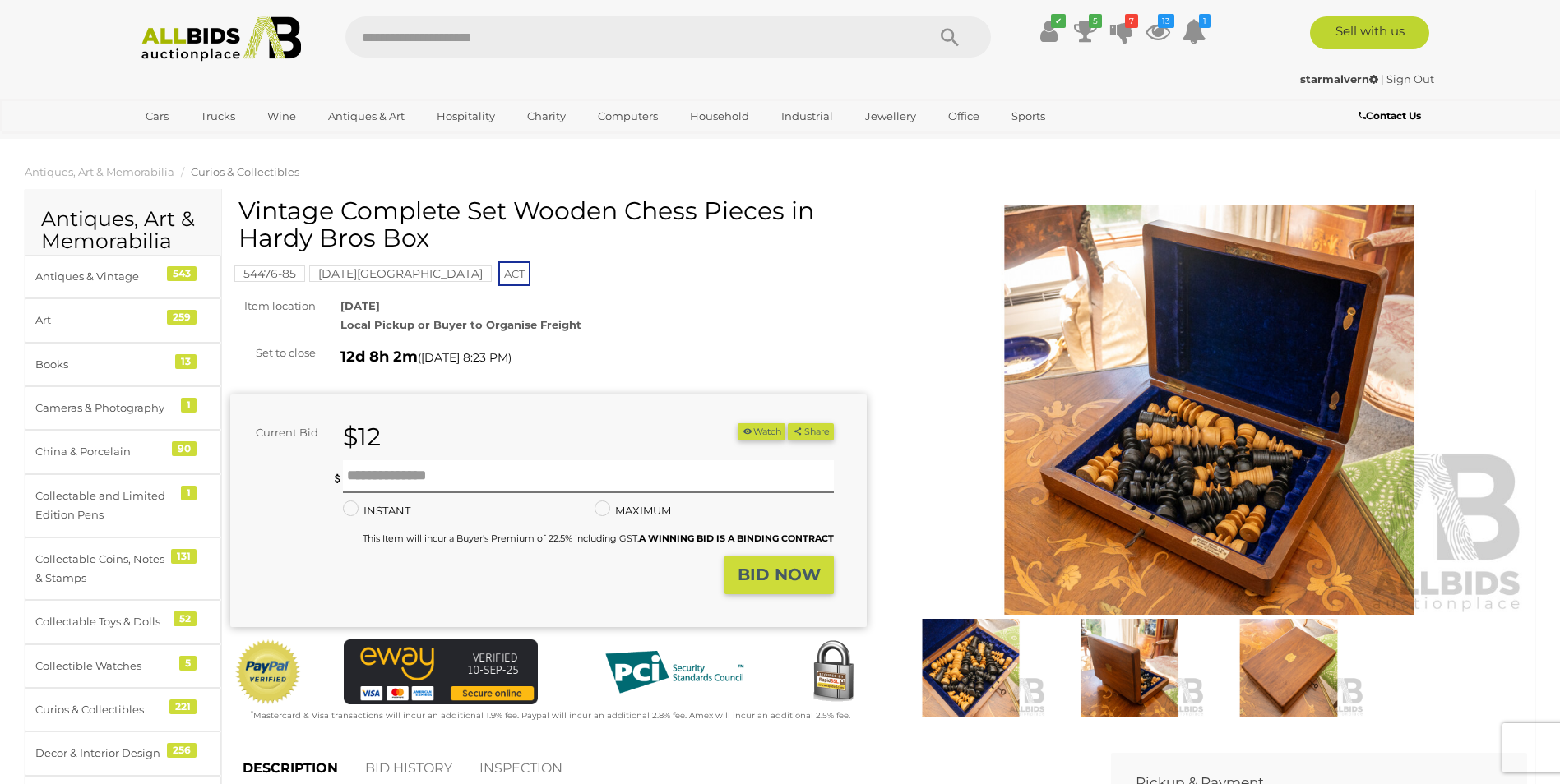
click at [1300, 495] on img at bounding box center [1209, 410] width 636 height 410
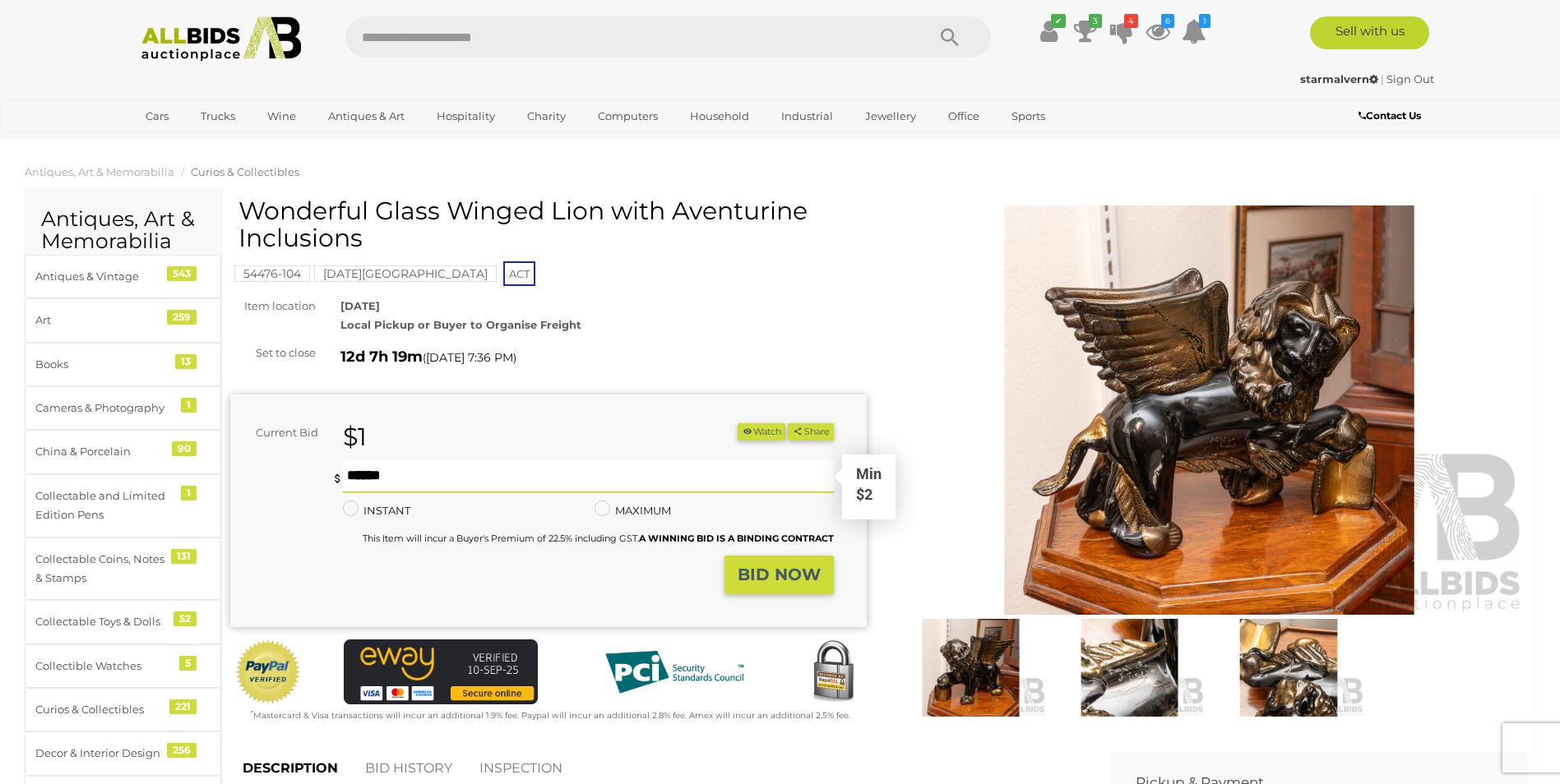
click at [372, 477] on input "text" at bounding box center [587, 476] width 490 height 32
type input "**"
drag, startPoint x: 762, startPoint y: 581, endPoint x: 766, endPoint y: 605, distance: 24.3
click at [762, 582] on strong "BID NOW" at bounding box center [779, 575] width 83 height 20
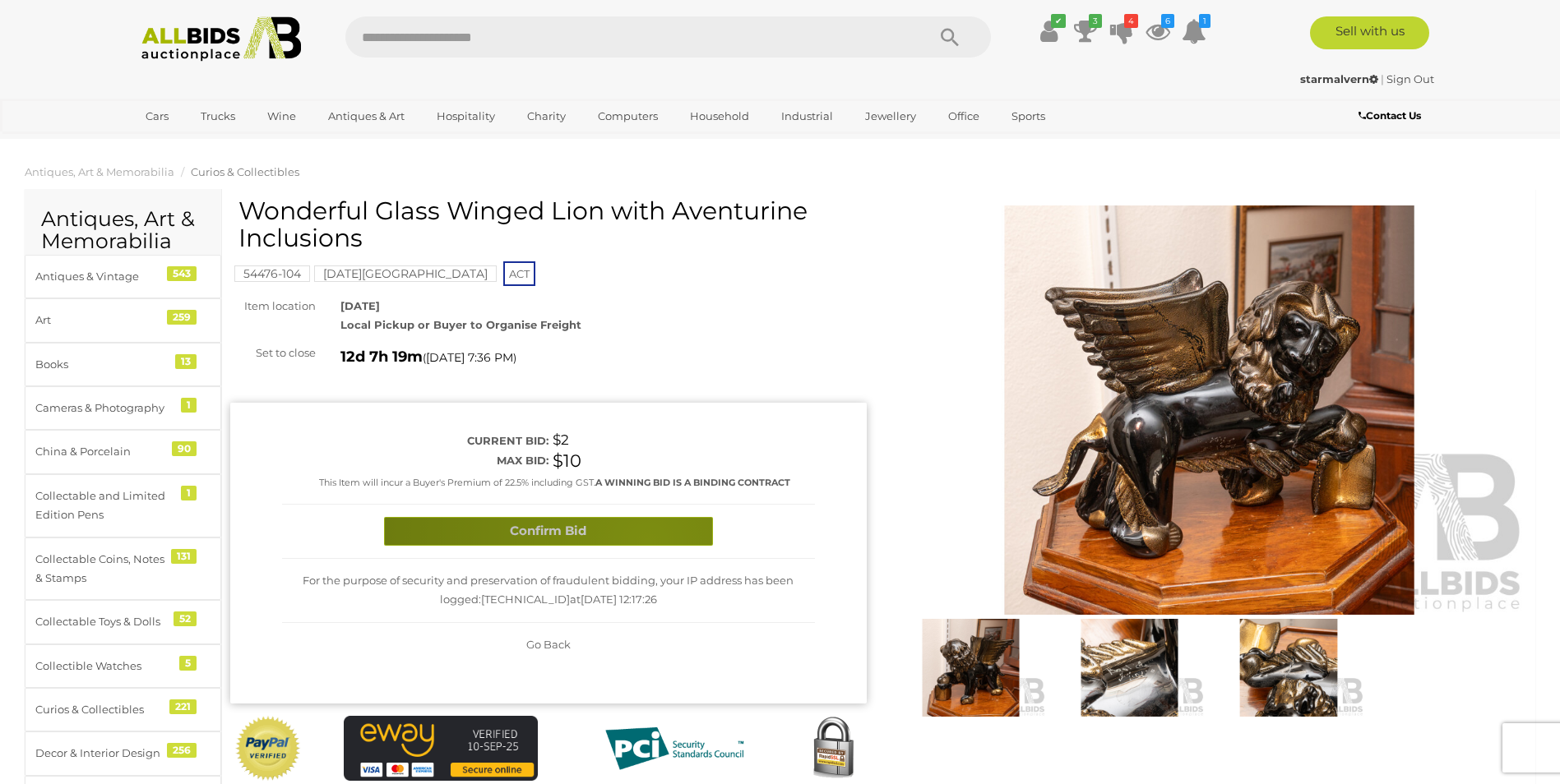
click at [647, 542] on button "Confirm Bid" at bounding box center [549, 531] width 329 height 29
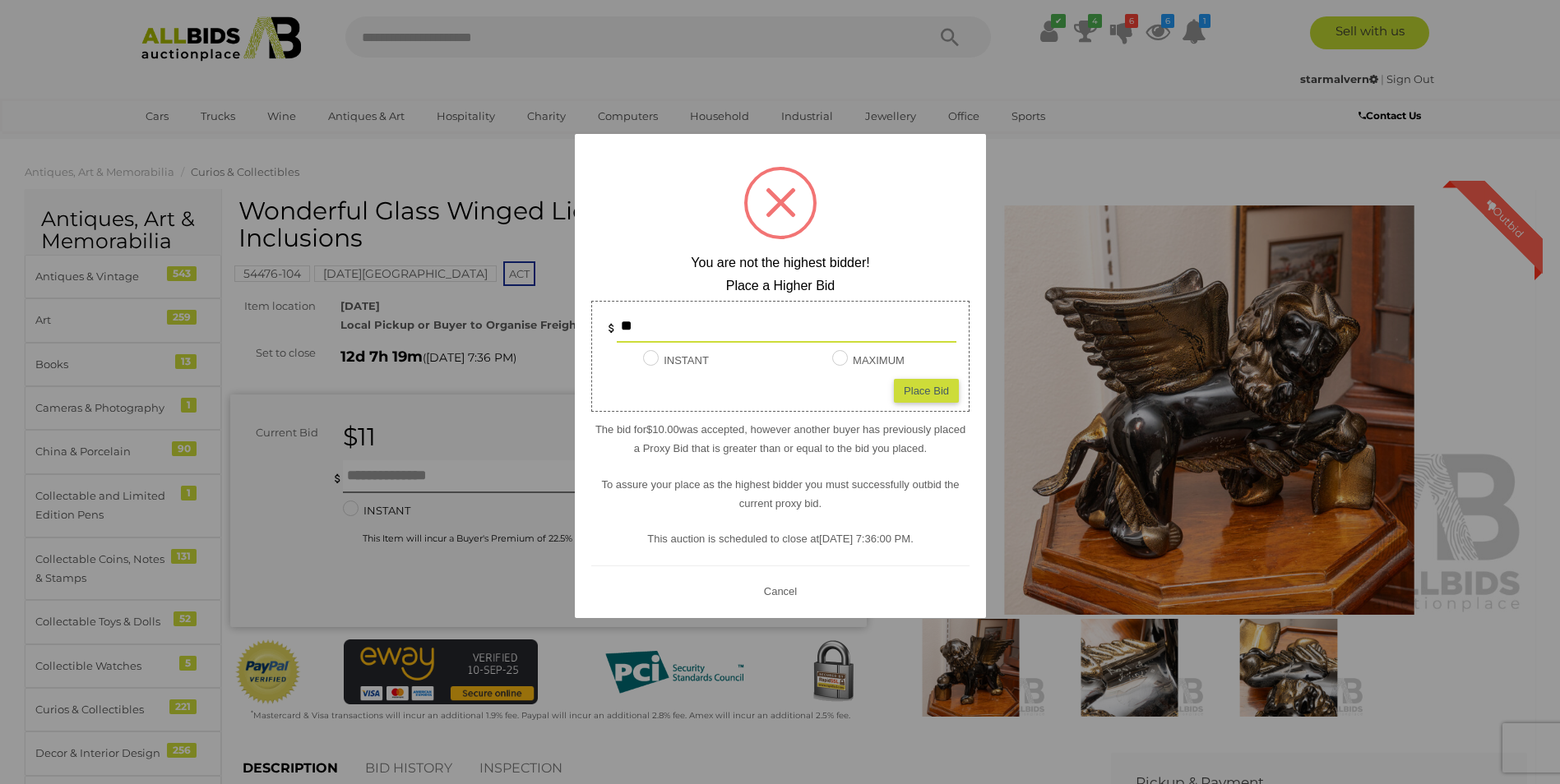
click at [457, 554] on div at bounding box center [780, 392] width 1560 height 784
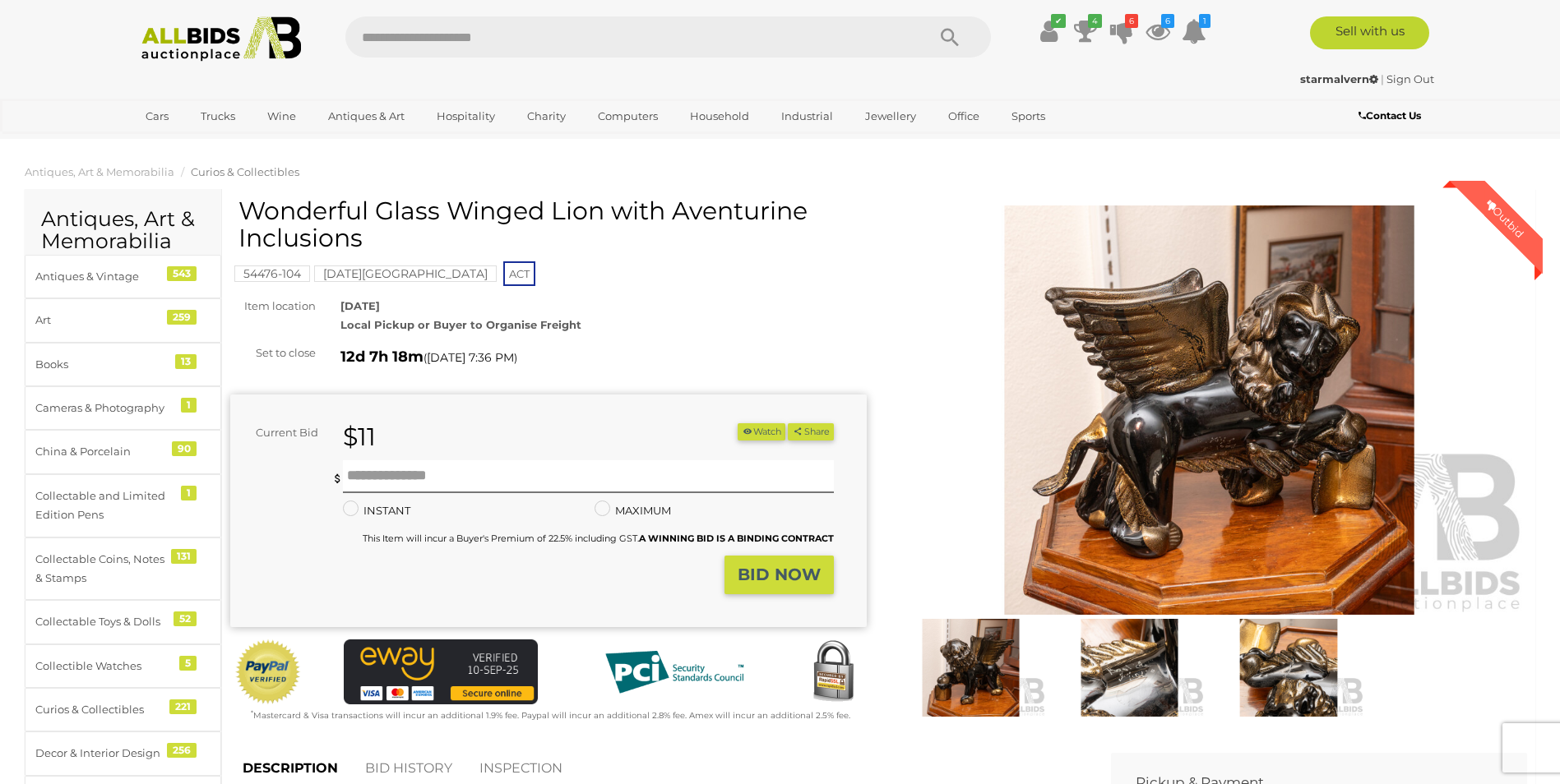
click at [759, 434] on button "Watch" at bounding box center [761, 431] width 48 height 17
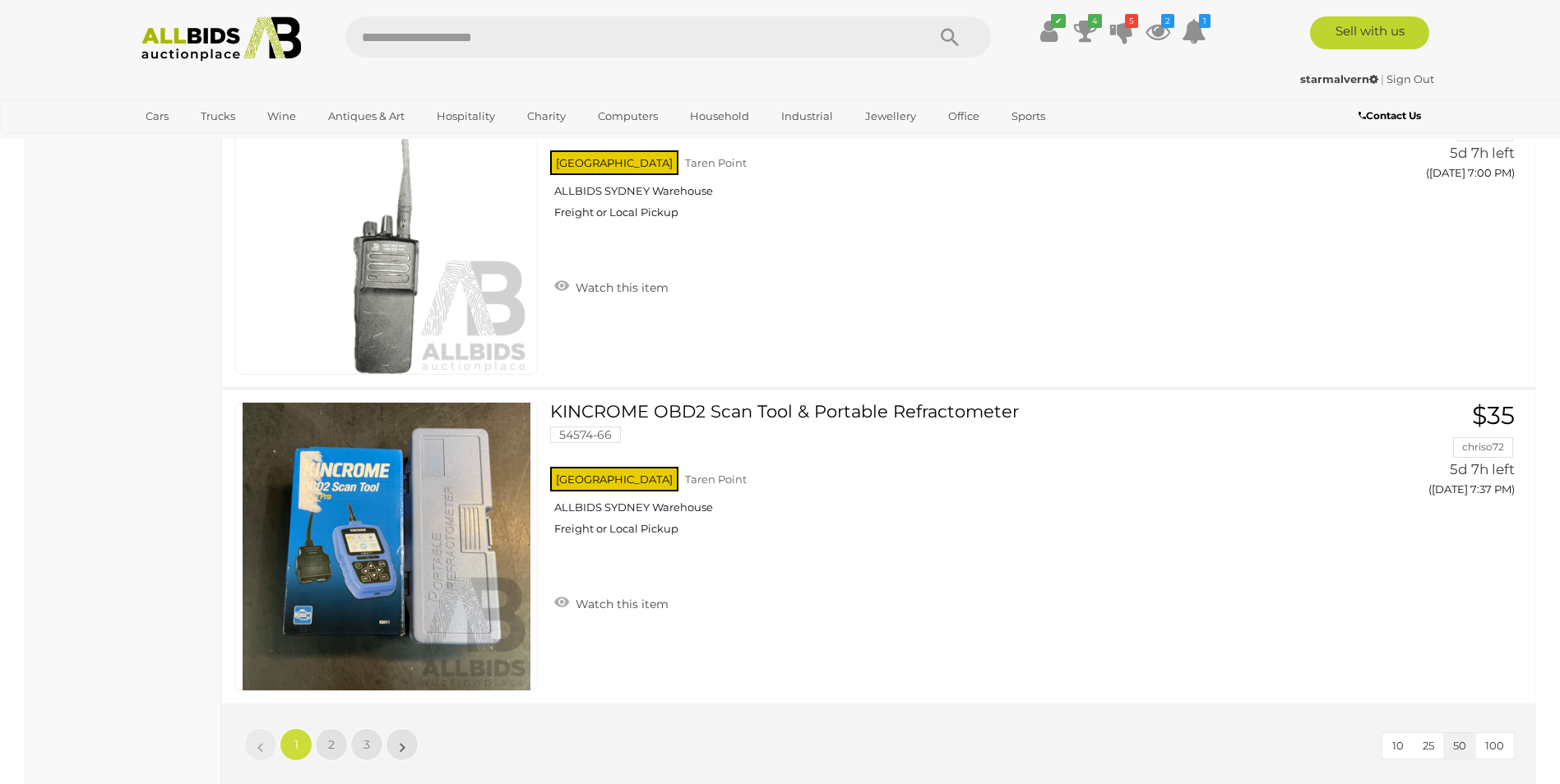
scroll to position [15346, 0]
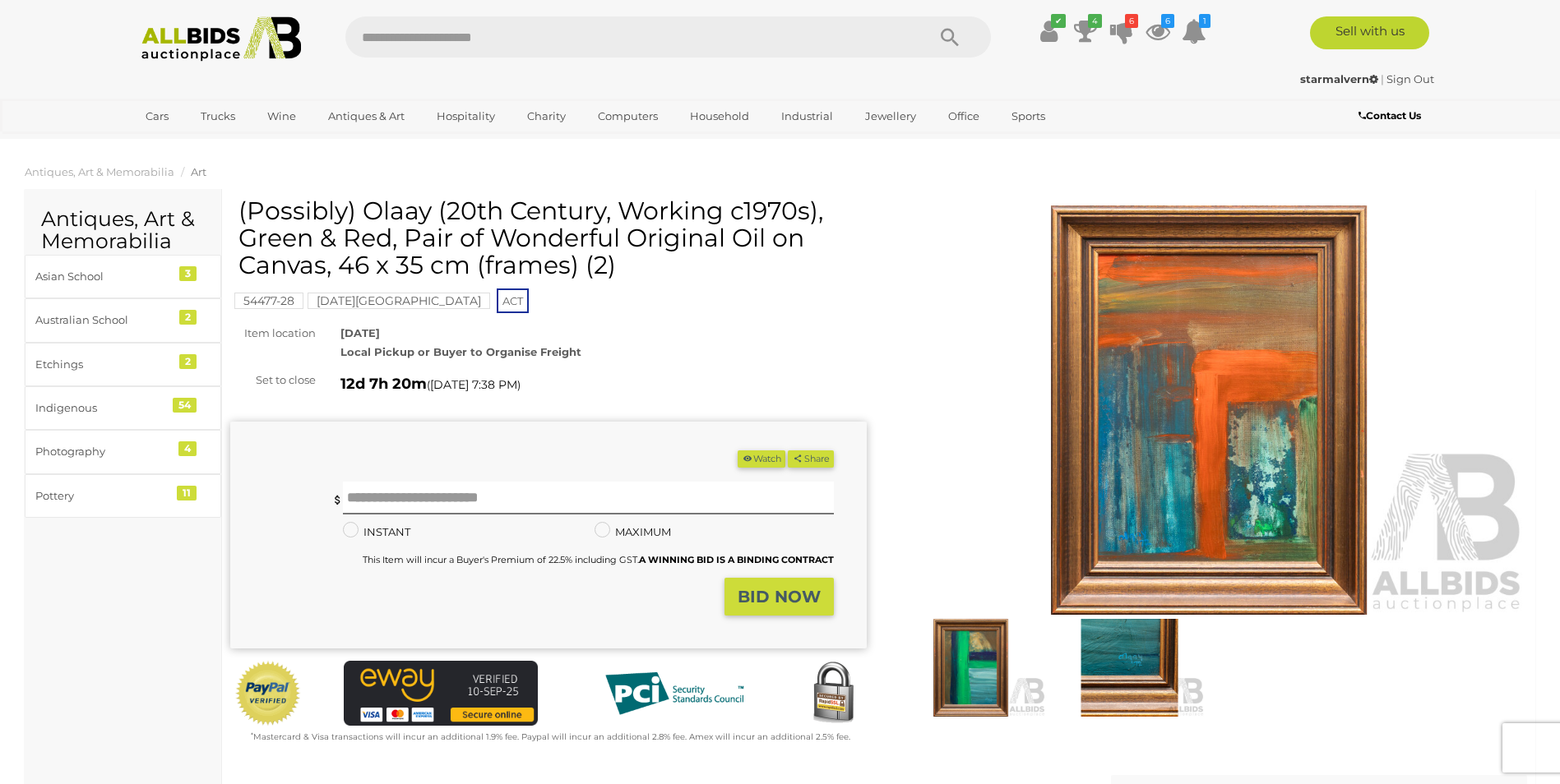
click at [1150, 652] on img at bounding box center [1129, 668] width 151 height 97
